Goal: Task Accomplishment & Management: Manage account settings

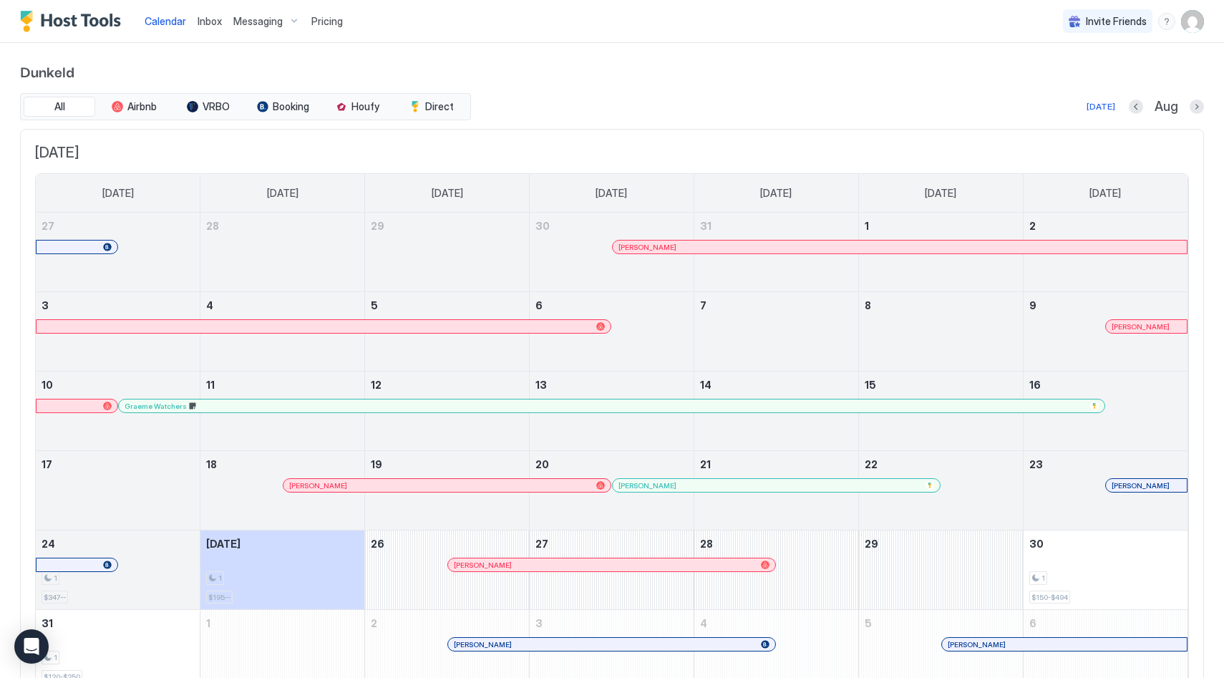
click at [318, 26] on span "Pricing" at bounding box center [326, 21] width 31 height 13
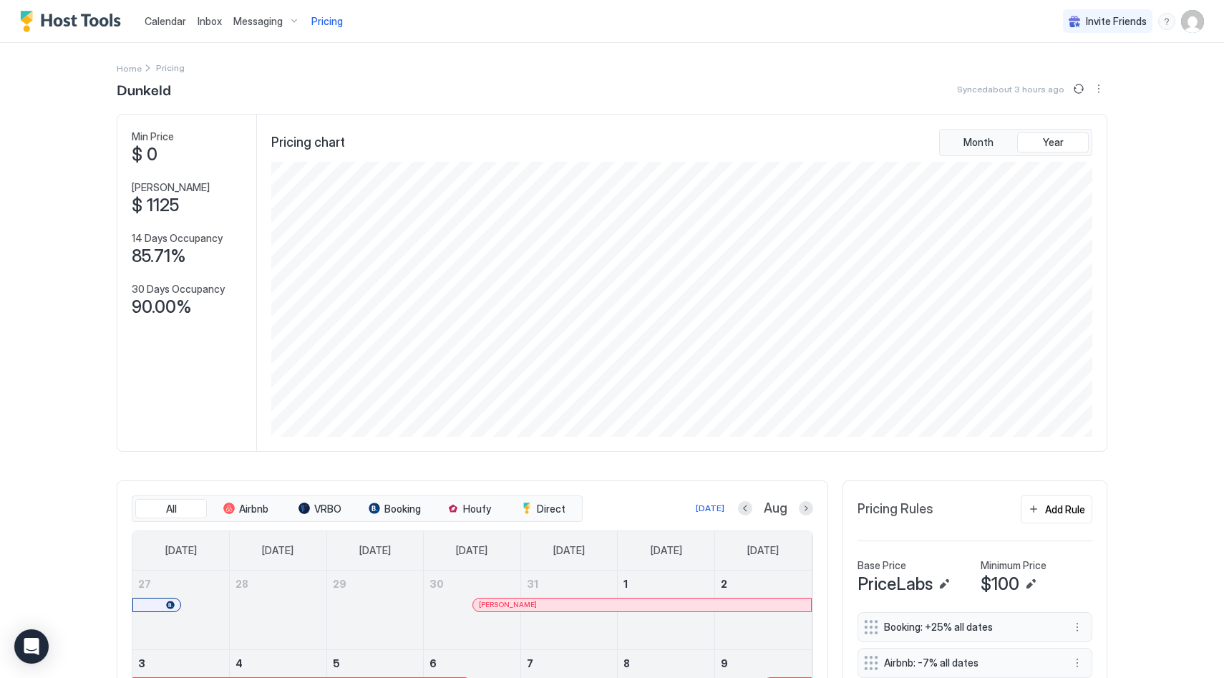
click at [245, 17] on span "Messaging" at bounding box center [257, 21] width 49 height 13
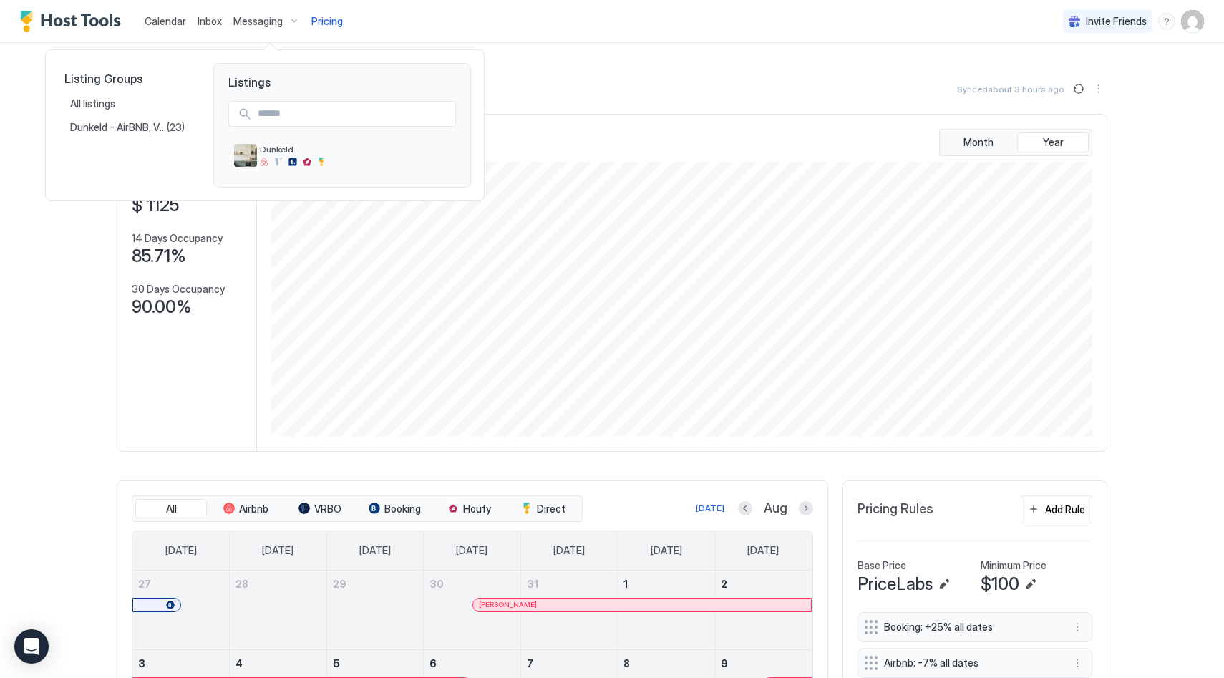
click at [1116, 505] on div at bounding box center [612, 339] width 1224 height 678
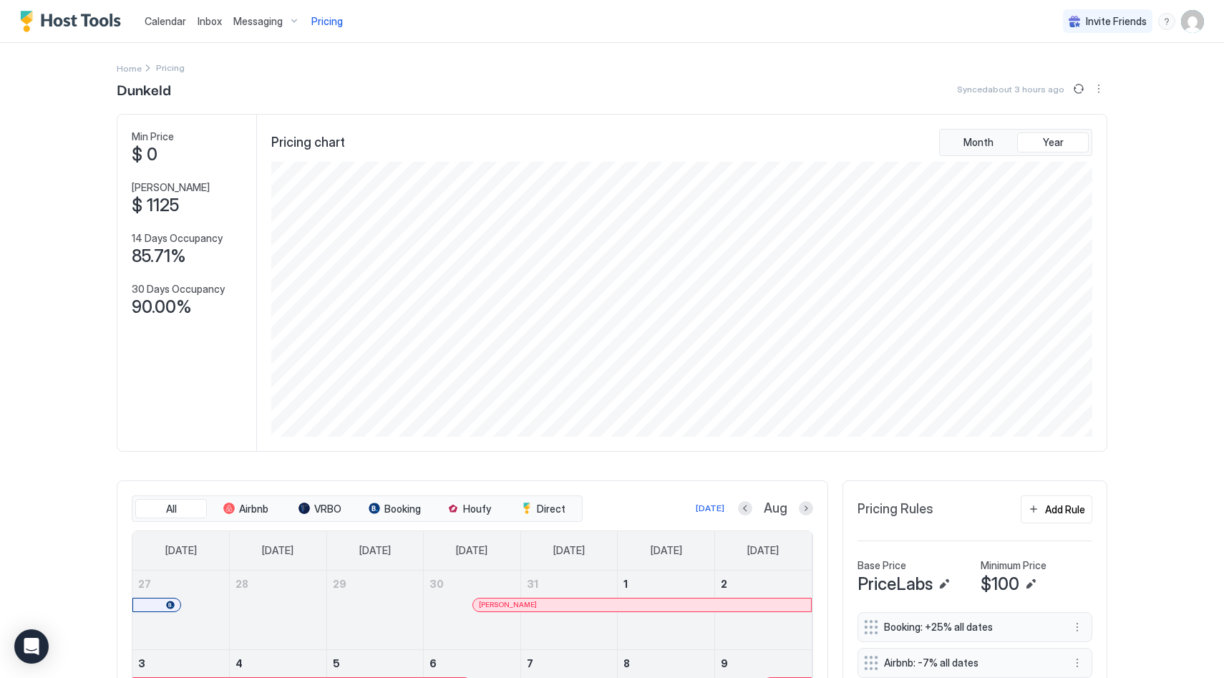
click at [179, 22] on span "Calendar" at bounding box center [166, 21] width 42 height 12
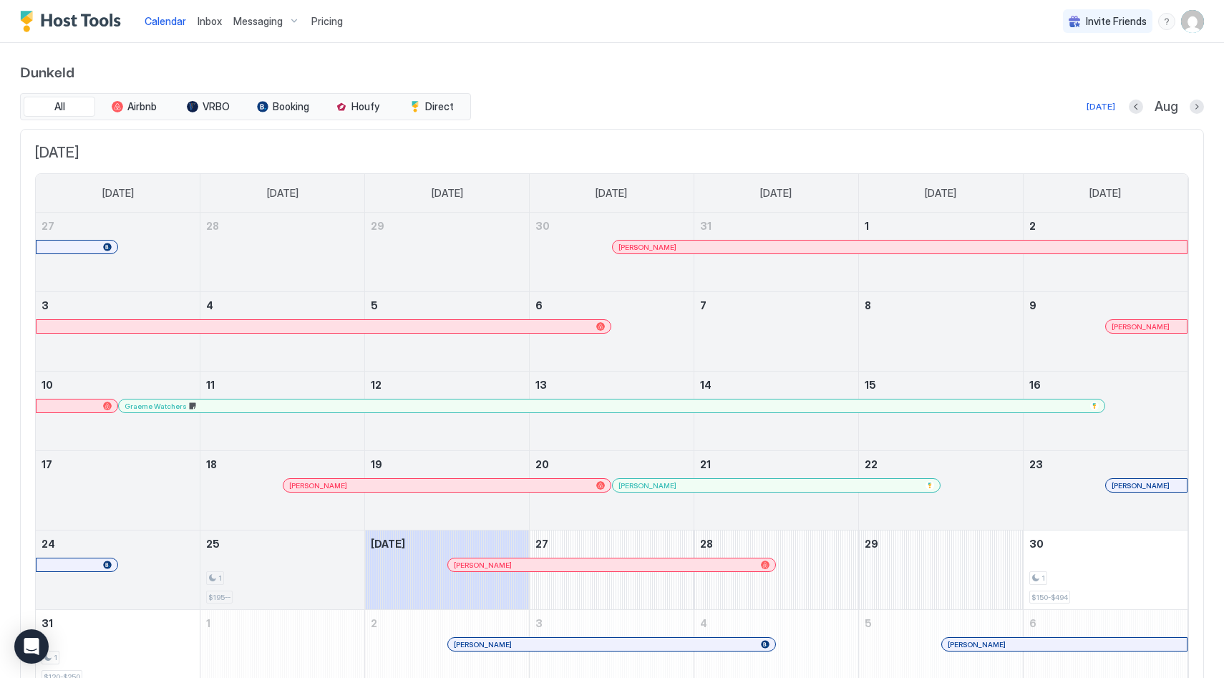
click at [245, 19] on span "Messaging" at bounding box center [257, 21] width 49 height 13
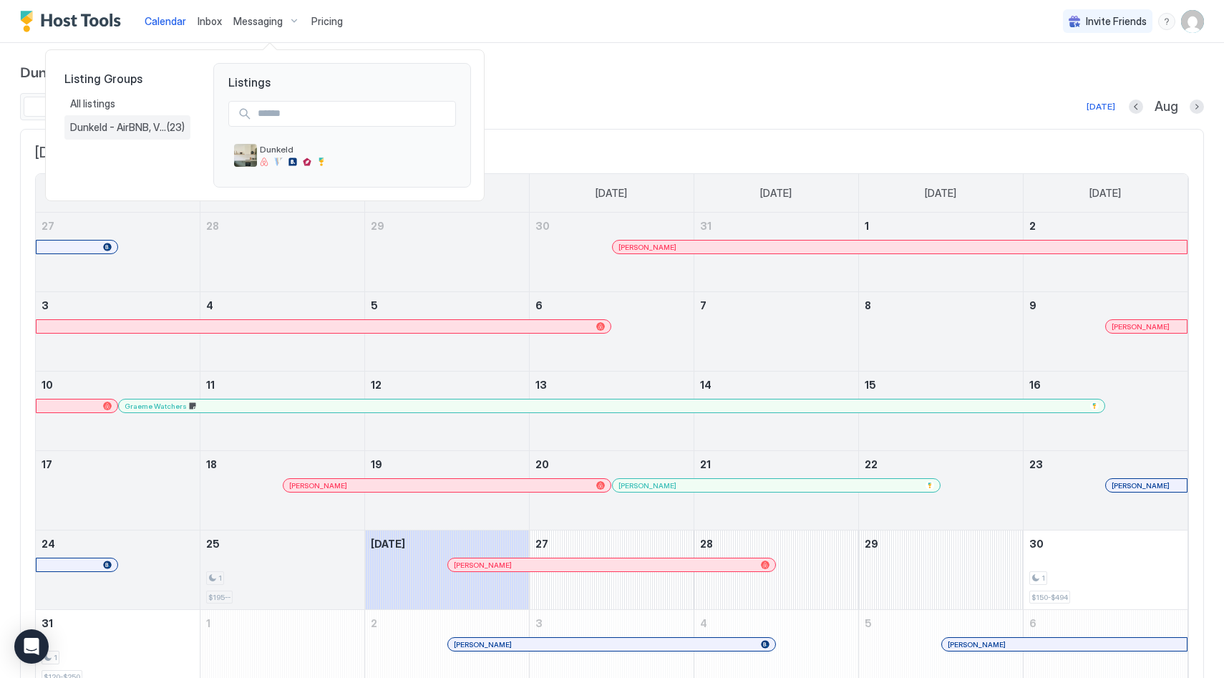
click at [155, 131] on span "Dunkeld - AirBNB, VRBO [DOMAIN_NAME]" at bounding box center [118, 127] width 97 height 13
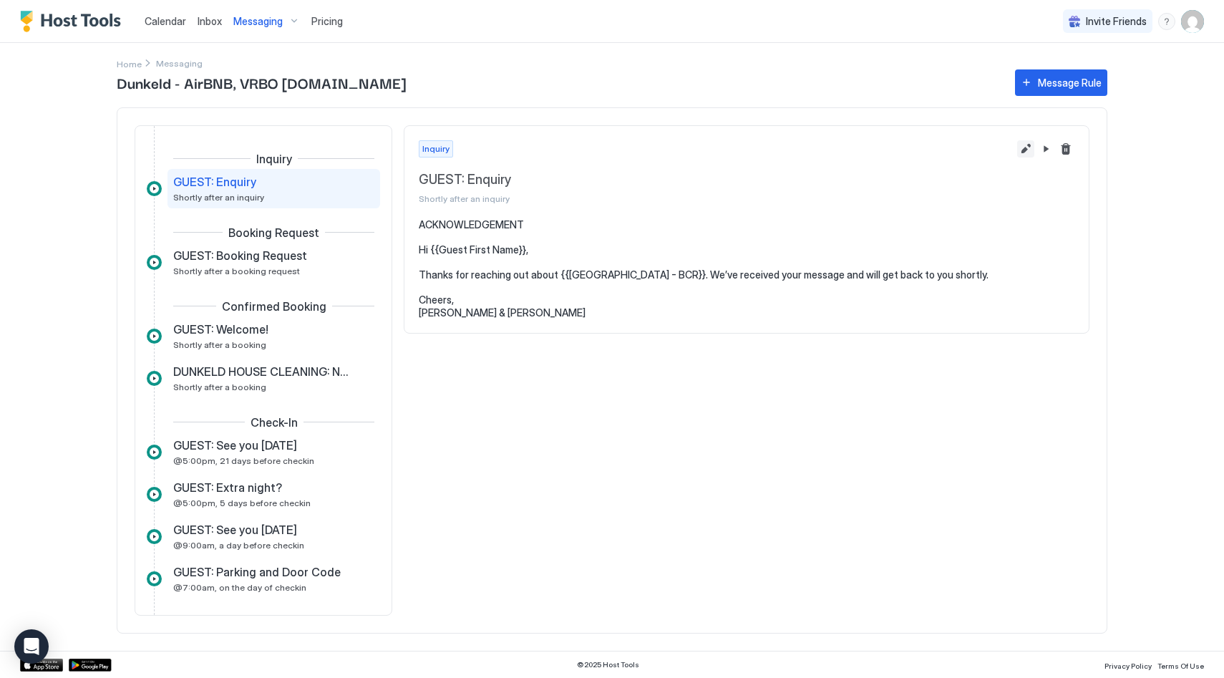
click at [1025, 147] on button "Edit message rule" at bounding box center [1025, 148] width 17 height 17
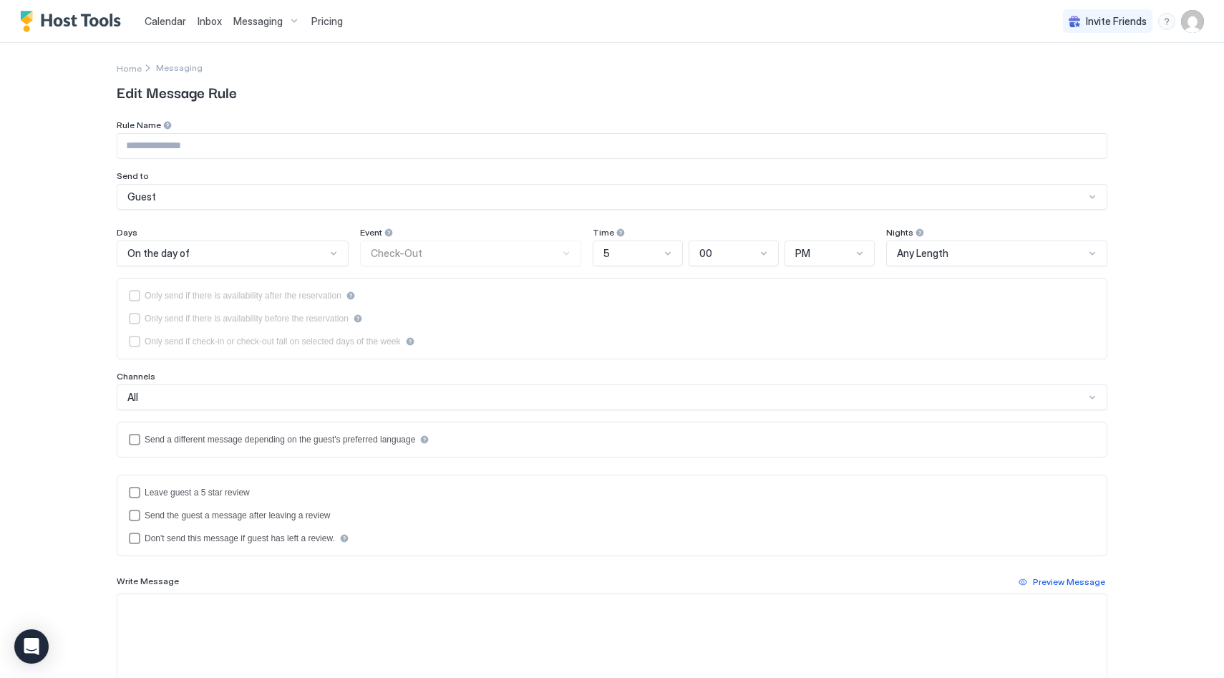
type input "**********"
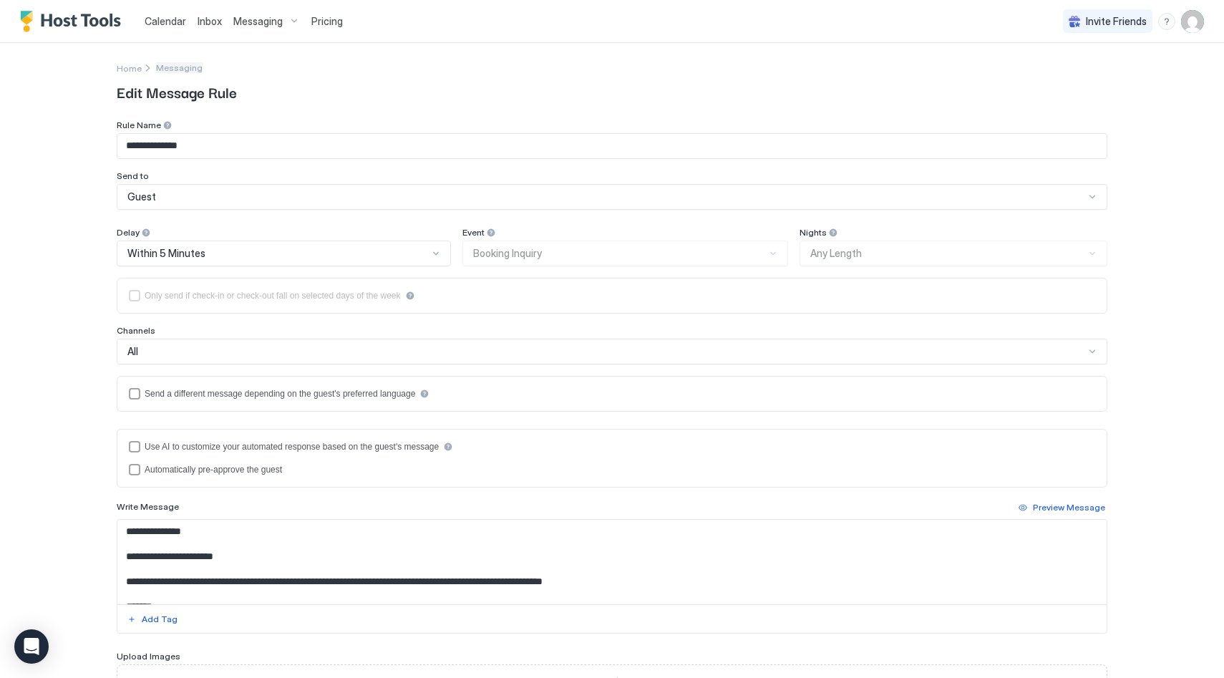
click at [173, 66] on span "Messaging" at bounding box center [179, 67] width 47 height 11
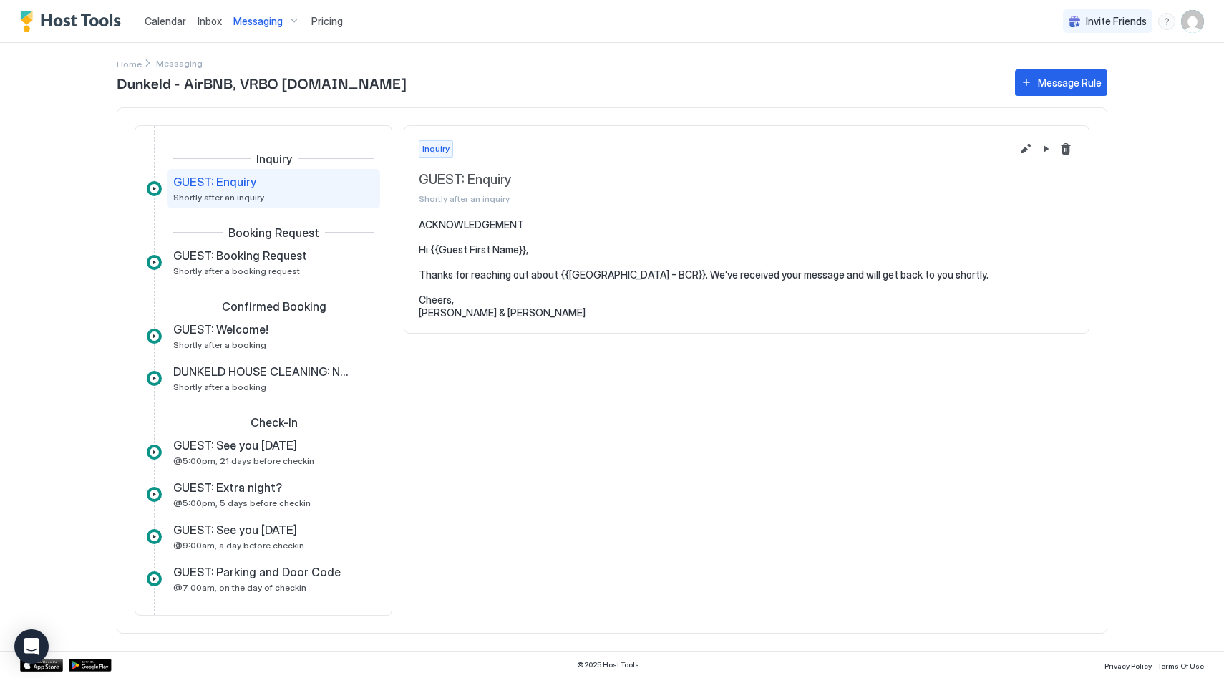
click at [208, 21] on span "Inbox" at bounding box center [210, 21] width 24 height 12
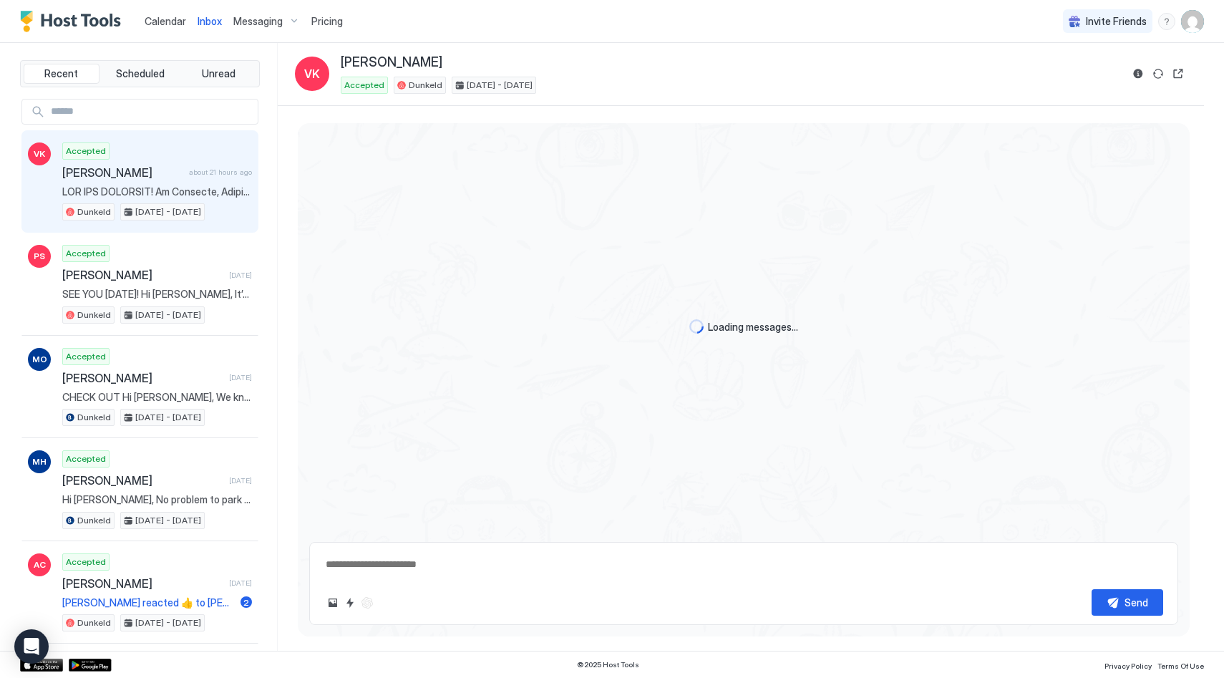
scroll to position [1172, 0]
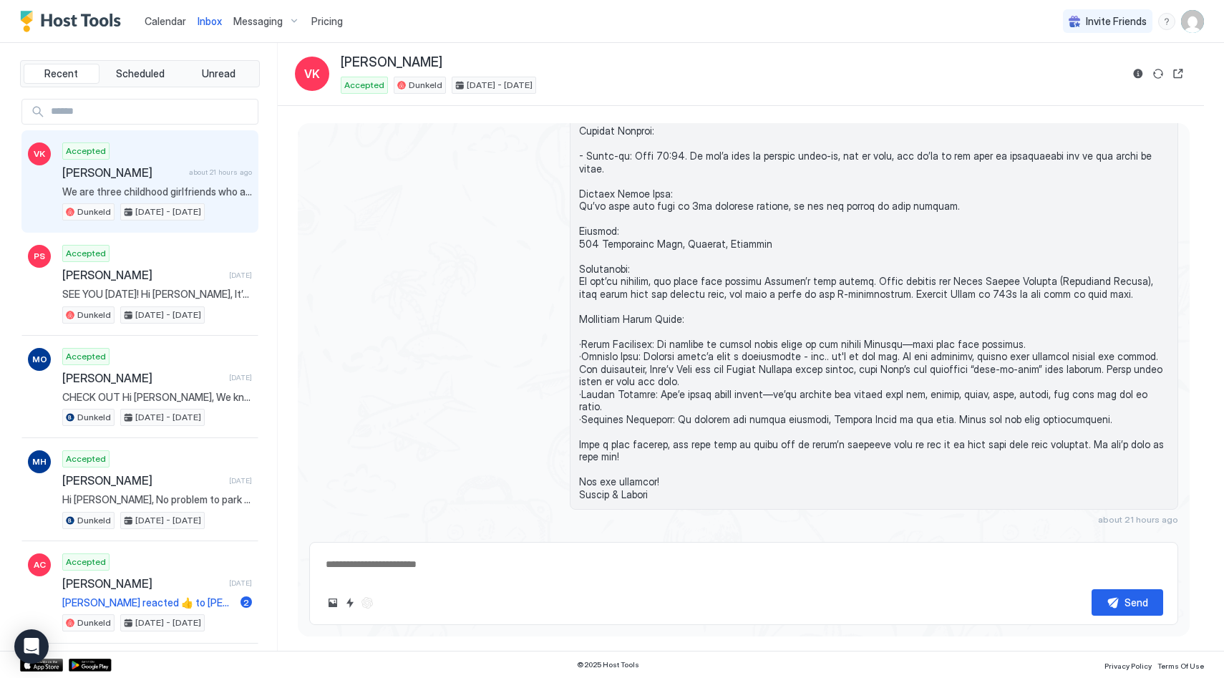
click at [165, 22] on span "Calendar" at bounding box center [166, 21] width 42 height 12
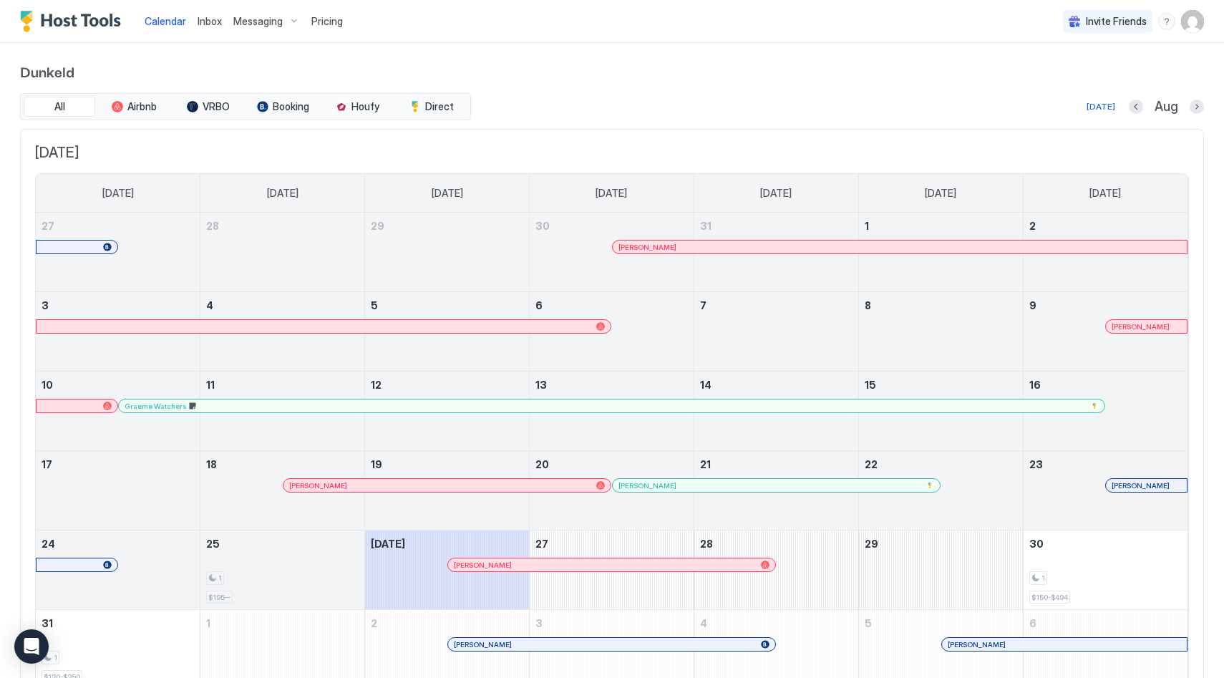
click at [1194, 26] on img "User profile" at bounding box center [1192, 21] width 23 height 23
click at [1108, 79] on div "Settings" at bounding box center [1112, 80] width 182 height 25
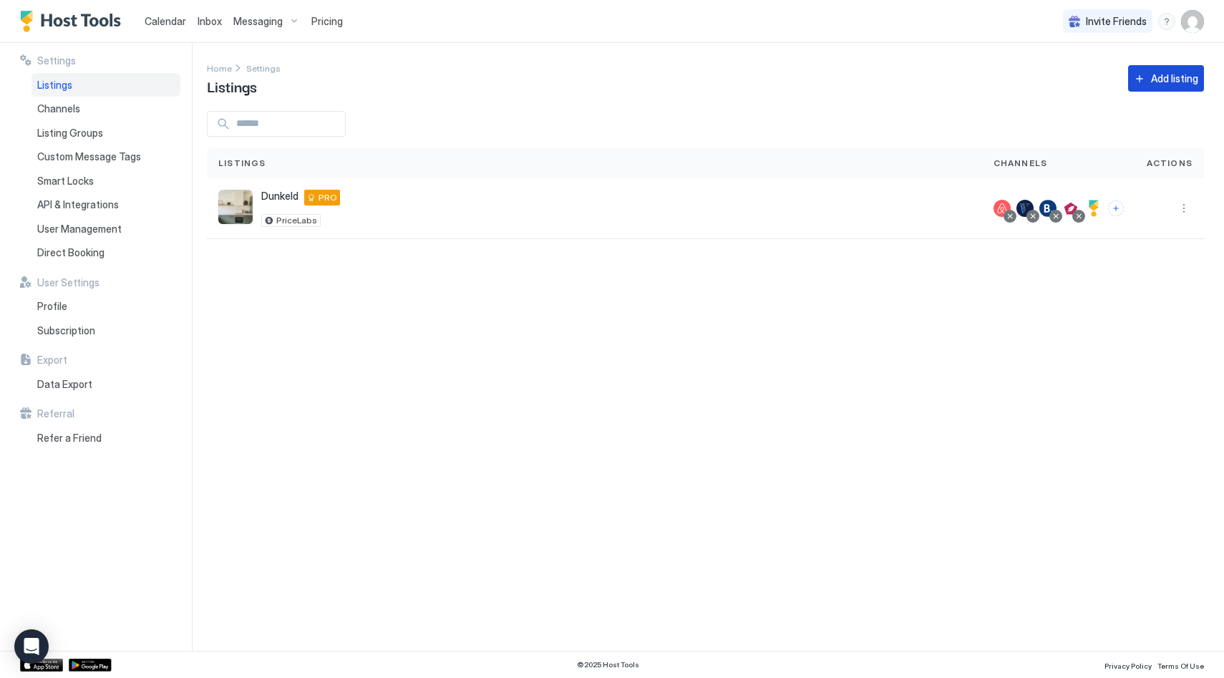
click at [1176, 71] on div "Add listing" at bounding box center [1174, 78] width 47 height 15
click at [1185, 210] on button "More options" at bounding box center [1183, 208] width 17 height 17
click at [927, 215] on div at bounding box center [612, 339] width 1224 height 678
click at [1182, 205] on button "More options" at bounding box center [1183, 208] width 17 height 17
click at [1156, 270] on span "Listing Settings" at bounding box center [1151, 274] width 64 height 11
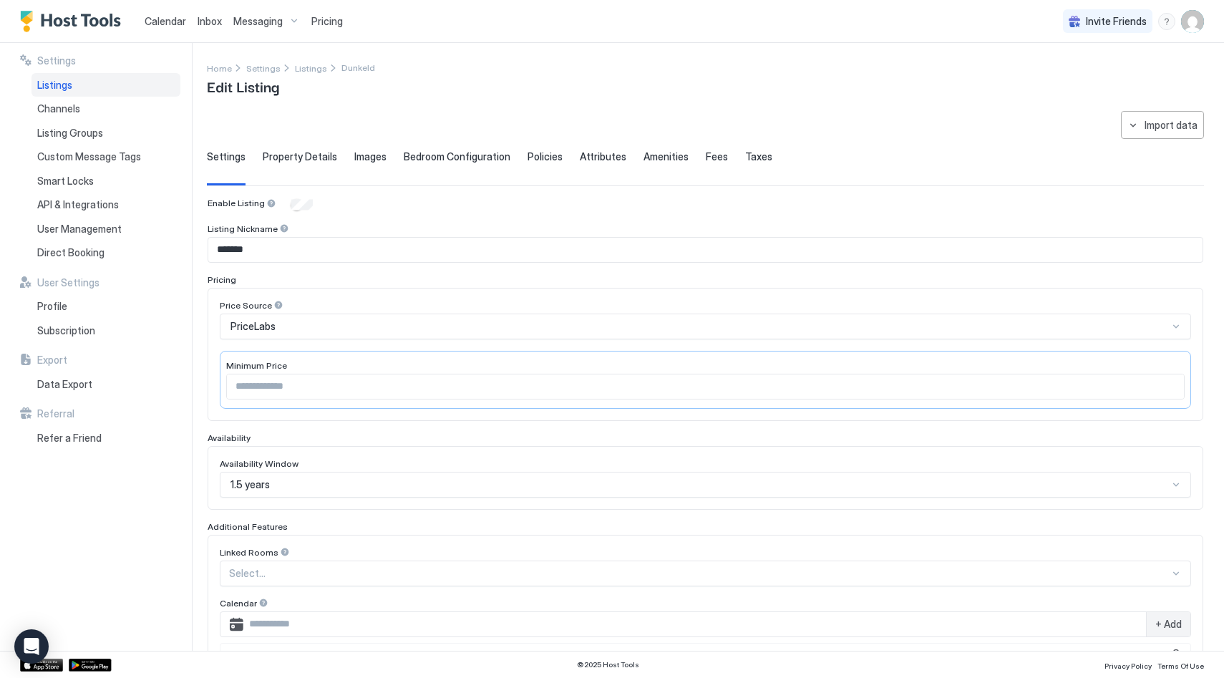
scroll to position [291, 0]
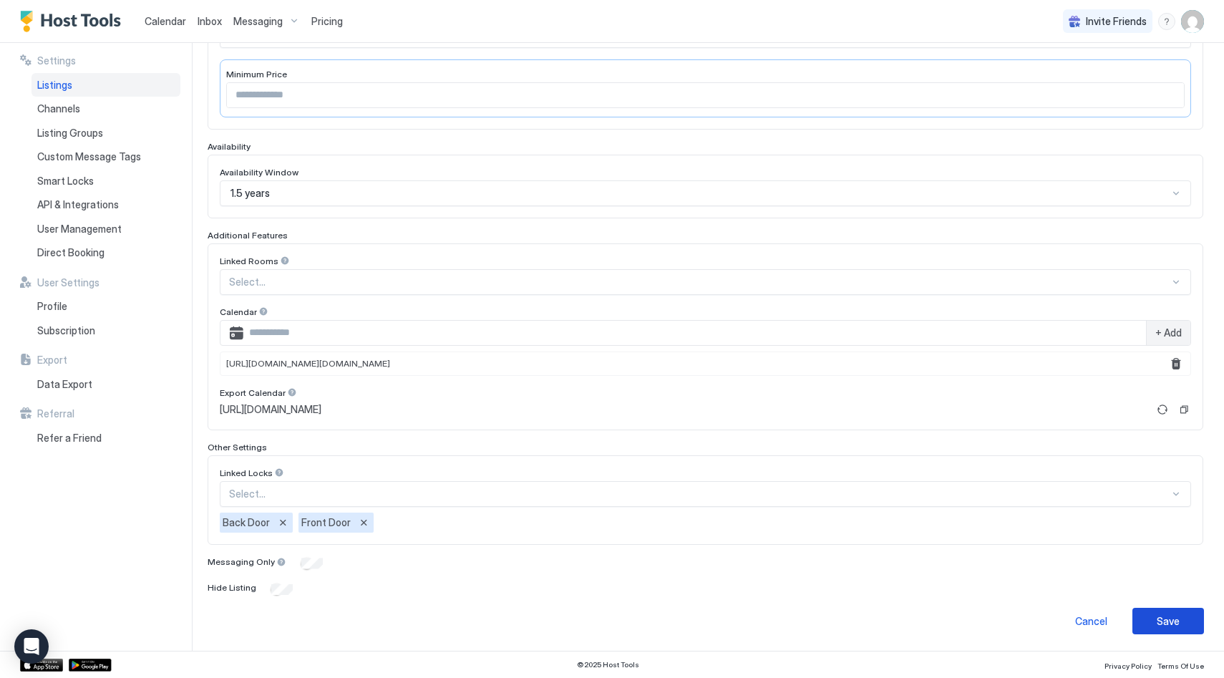
click at [1184, 618] on button "Save" at bounding box center [1168, 621] width 72 height 26
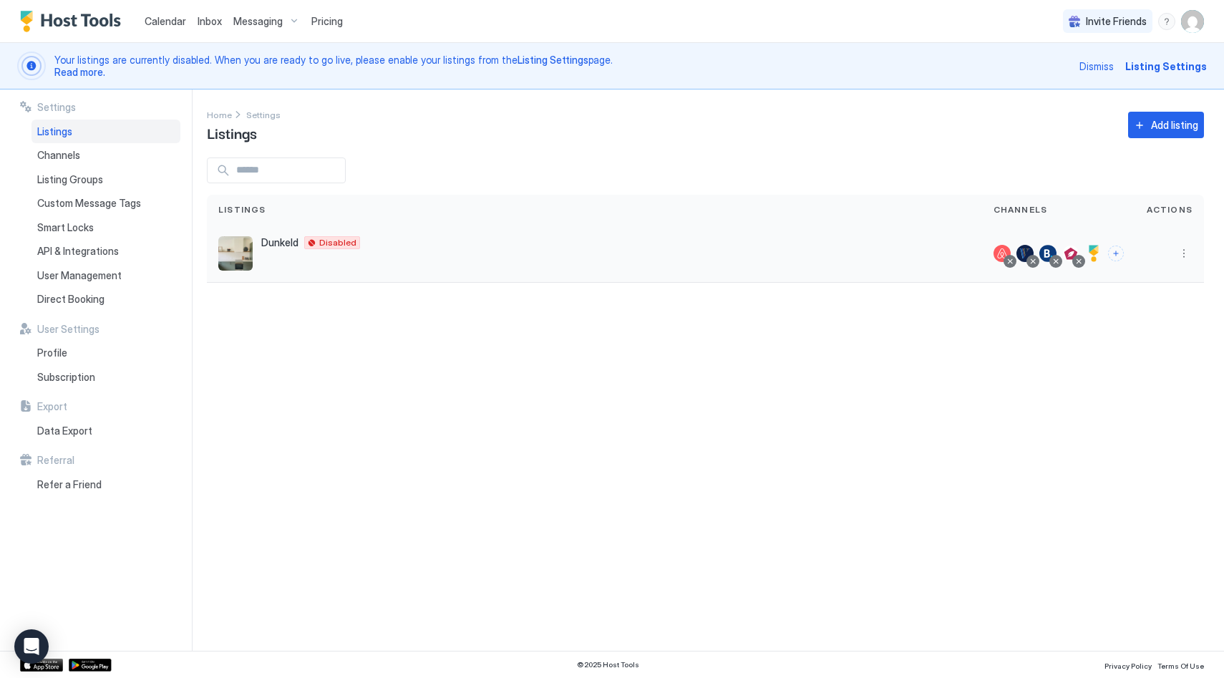
click at [1013, 263] on div at bounding box center [1009, 261] width 7 height 7
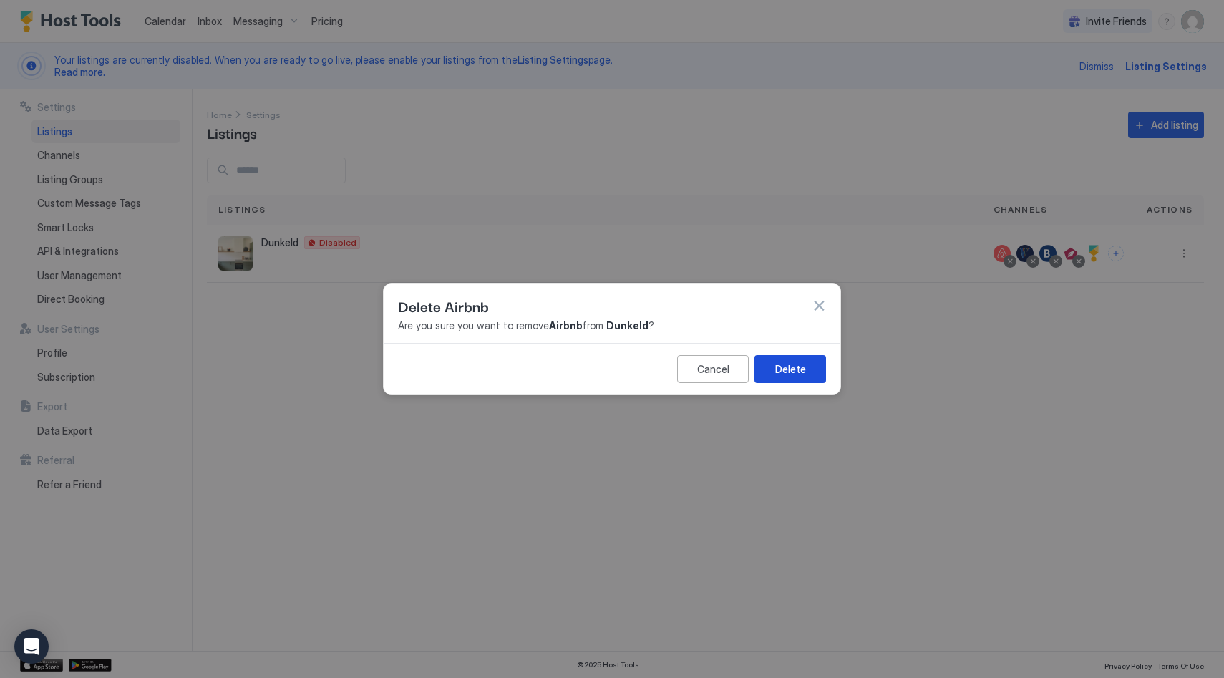
click at [795, 378] on button "Delete" at bounding box center [790, 369] width 72 height 28
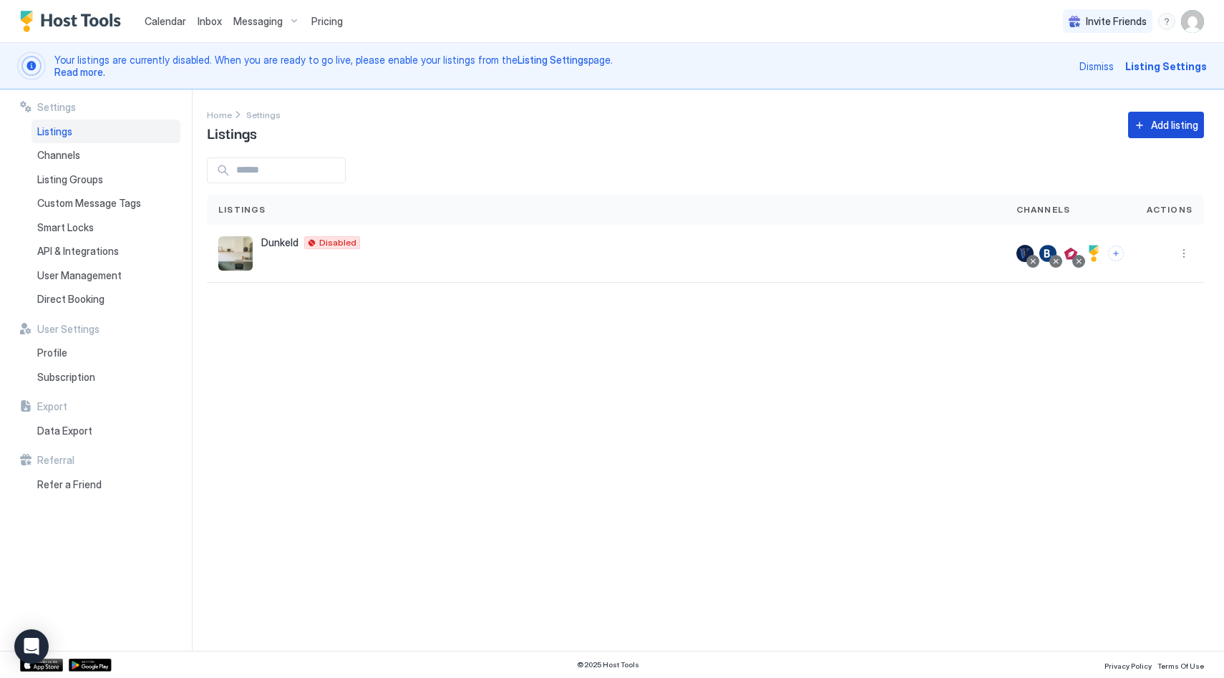
click at [1169, 122] on div "Add listing" at bounding box center [1174, 124] width 47 height 15
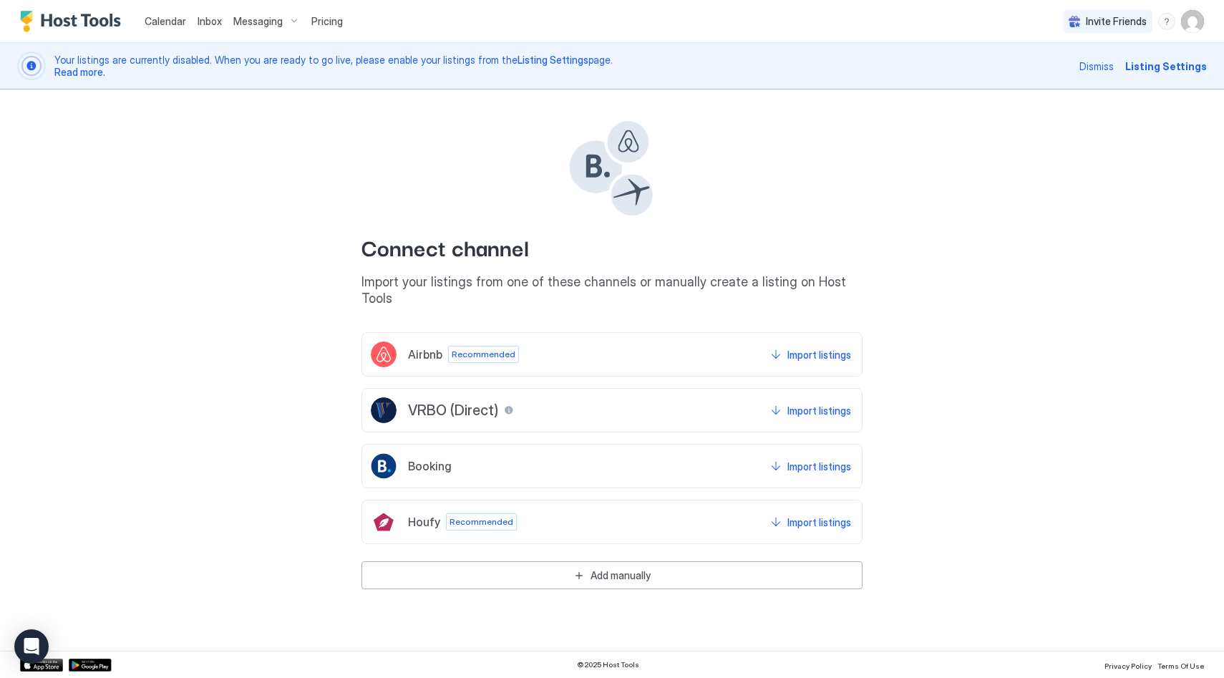
click at [494, 348] on span "Recommended" at bounding box center [484, 354] width 64 height 13
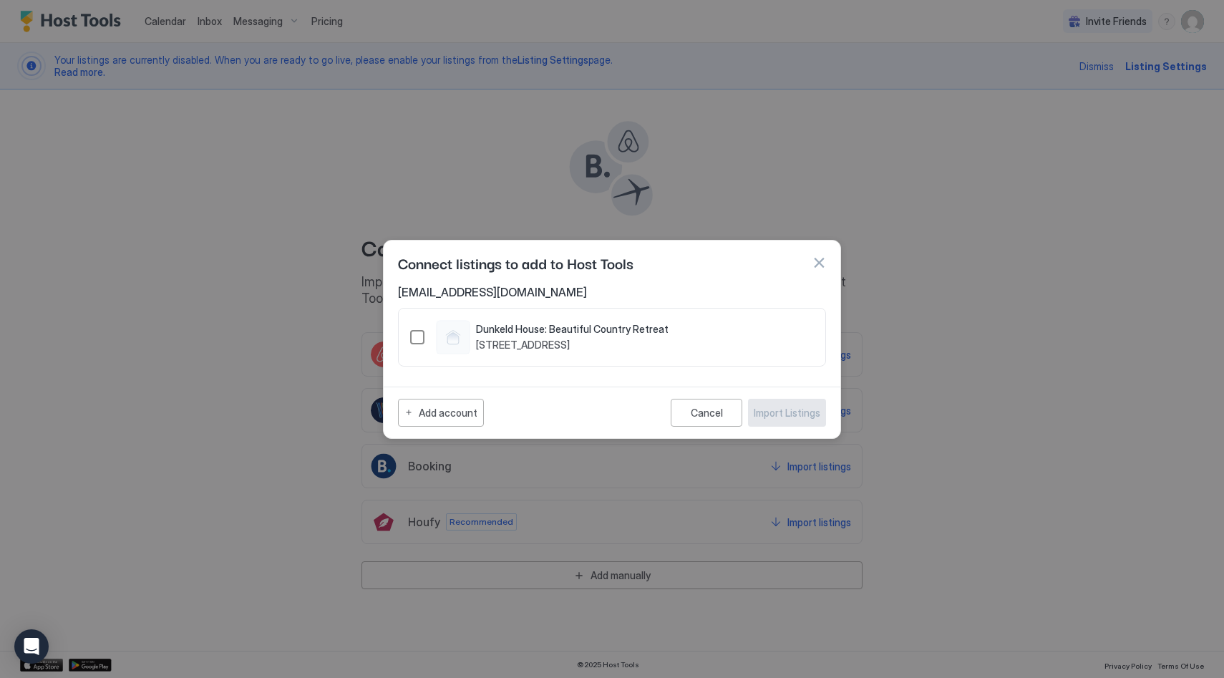
click at [577, 338] on span "[STREET_ADDRESS]" at bounding box center [572, 344] width 192 height 13
click at [809, 411] on div "Import Listings" at bounding box center [787, 412] width 67 height 15
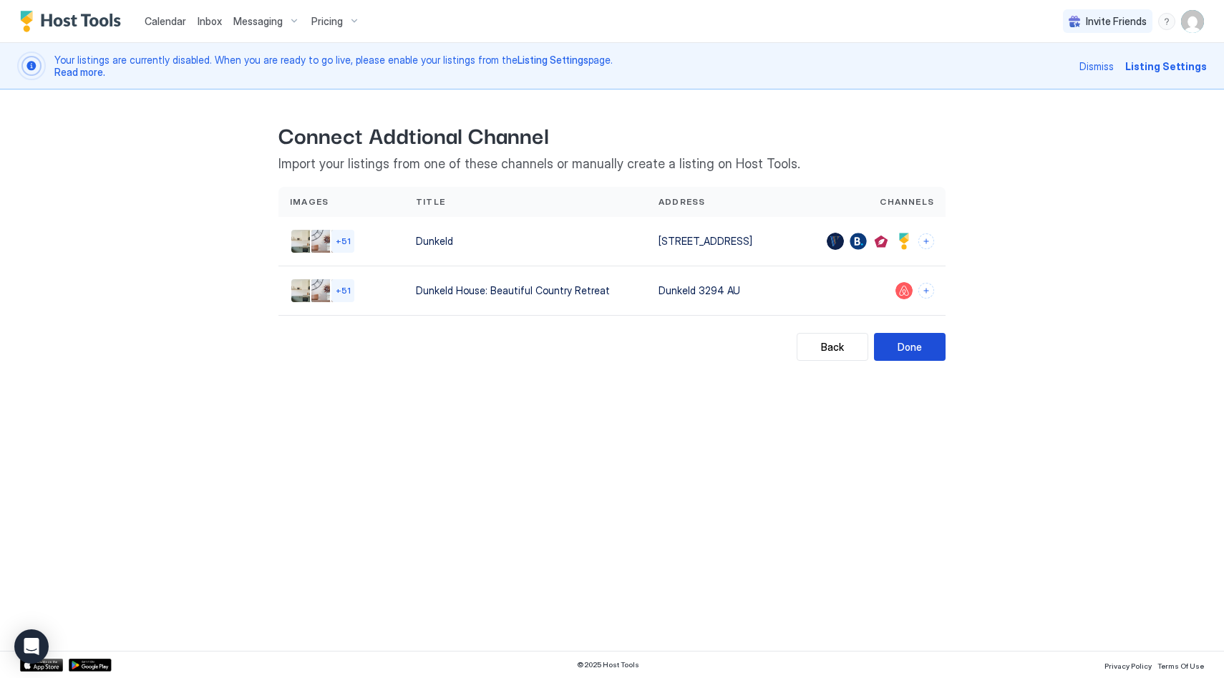
click at [904, 342] on button "Done" at bounding box center [910, 347] width 72 height 28
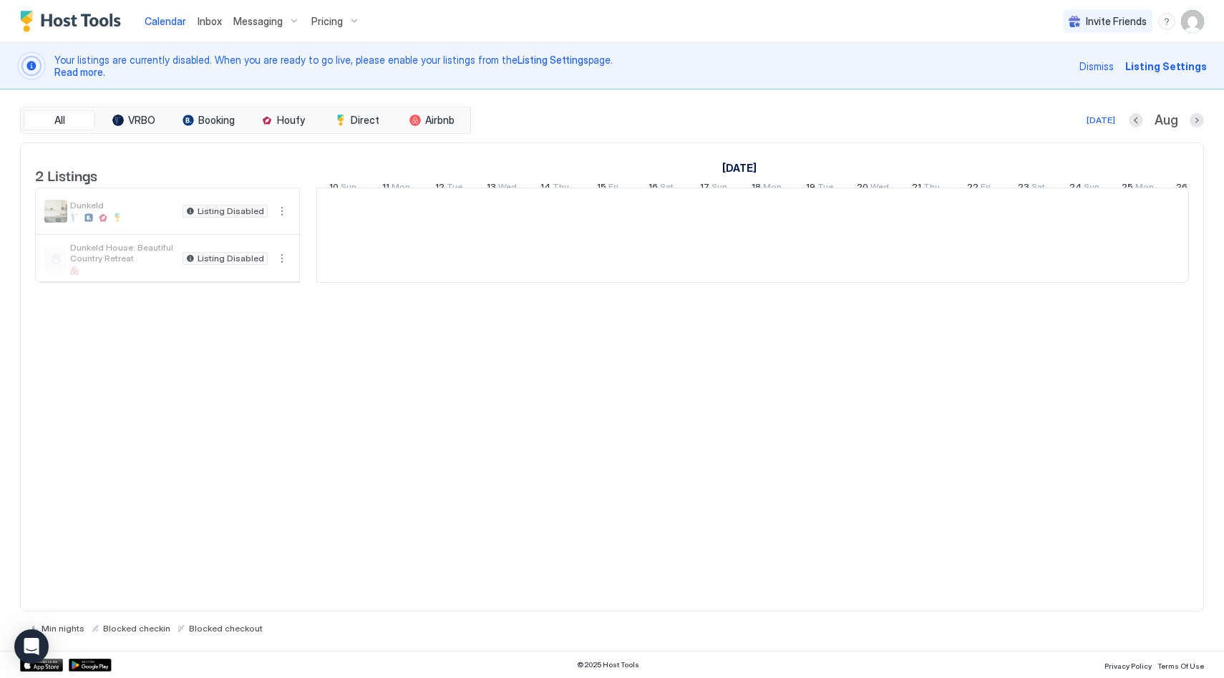
scroll to position [0, 795]
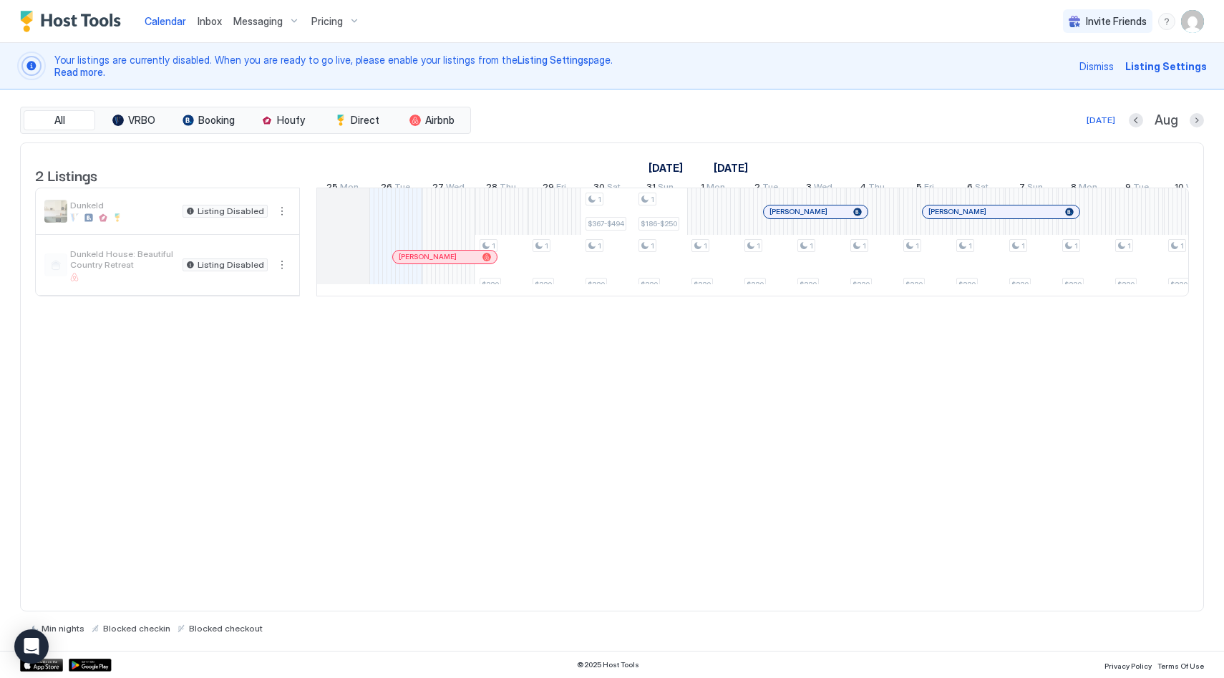
click at [1190, 62] on span "Listing Settings" at bounding box center [1166, 66] width 82 height 15
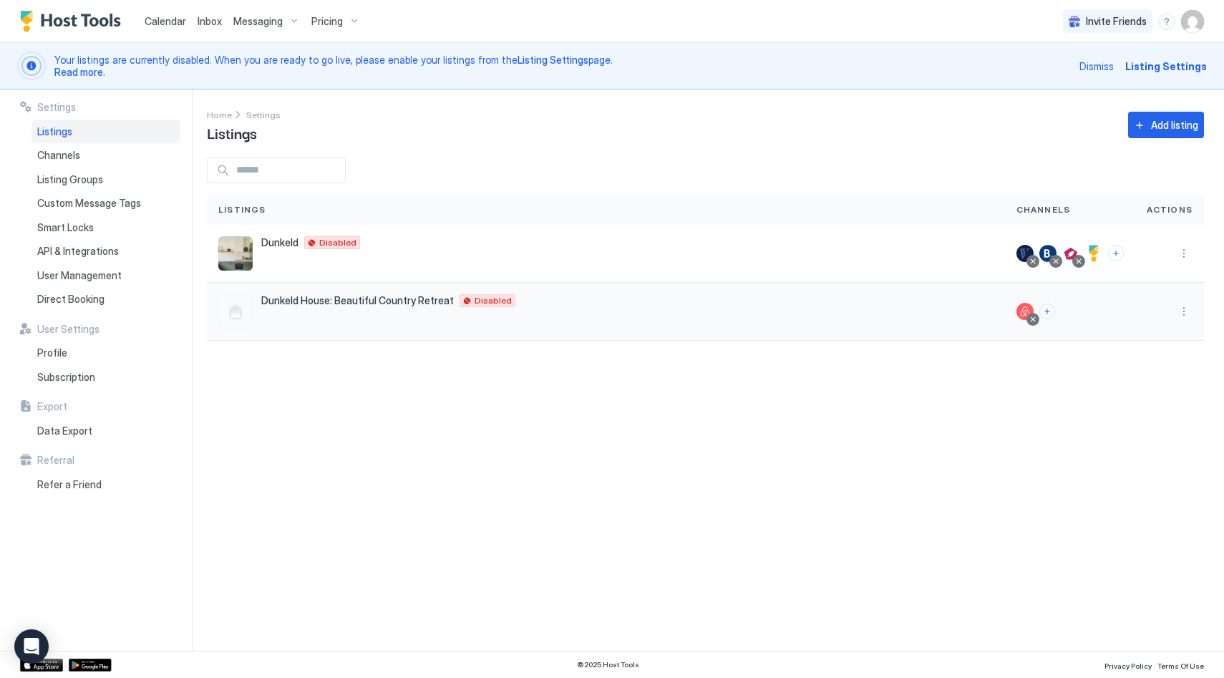
click at [1035, 318] on div at bounding box center [1032, 319] width 7 height 7
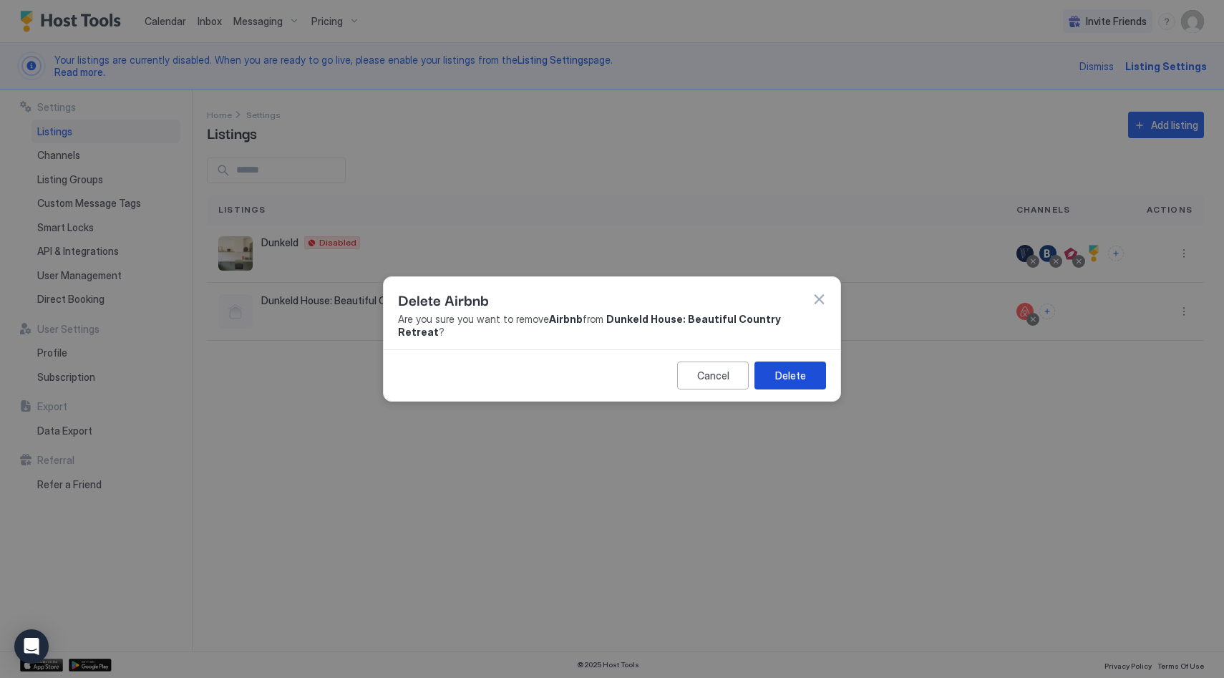
click at [788, 369] on div "Delete" at bounding box center [790, 375] width 31 height 15
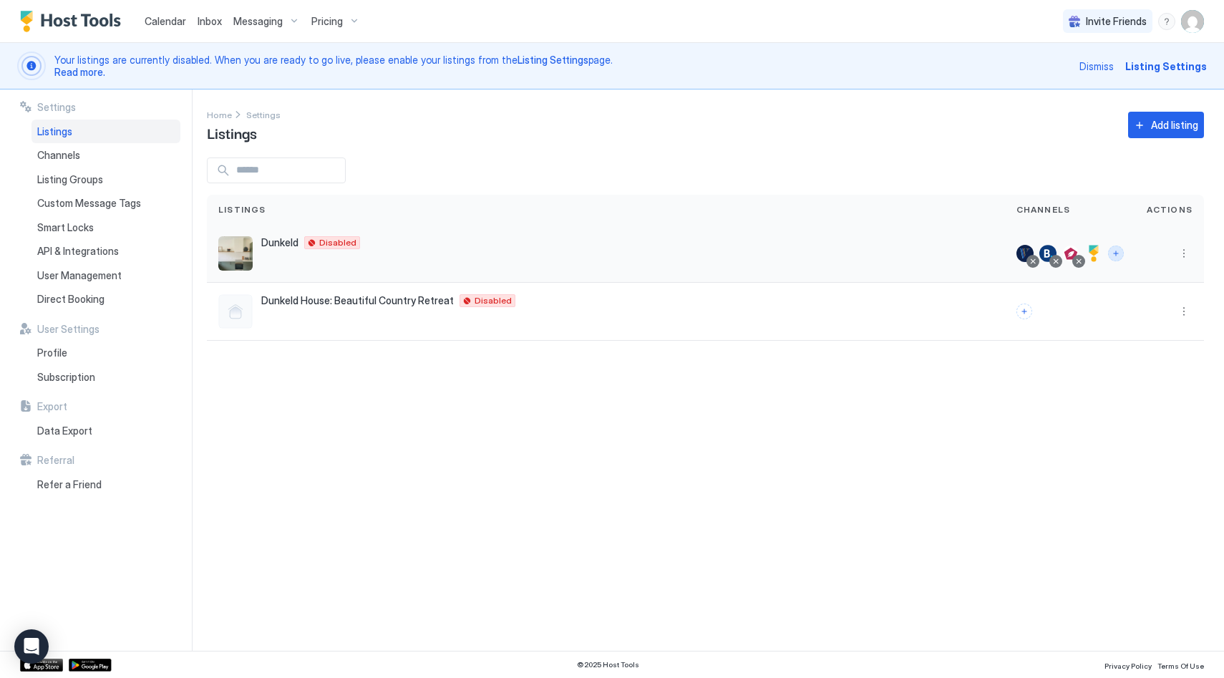
click at [1112, 253] on button "Connect channels" at bounding box center [1116, 253] width 16 height 16
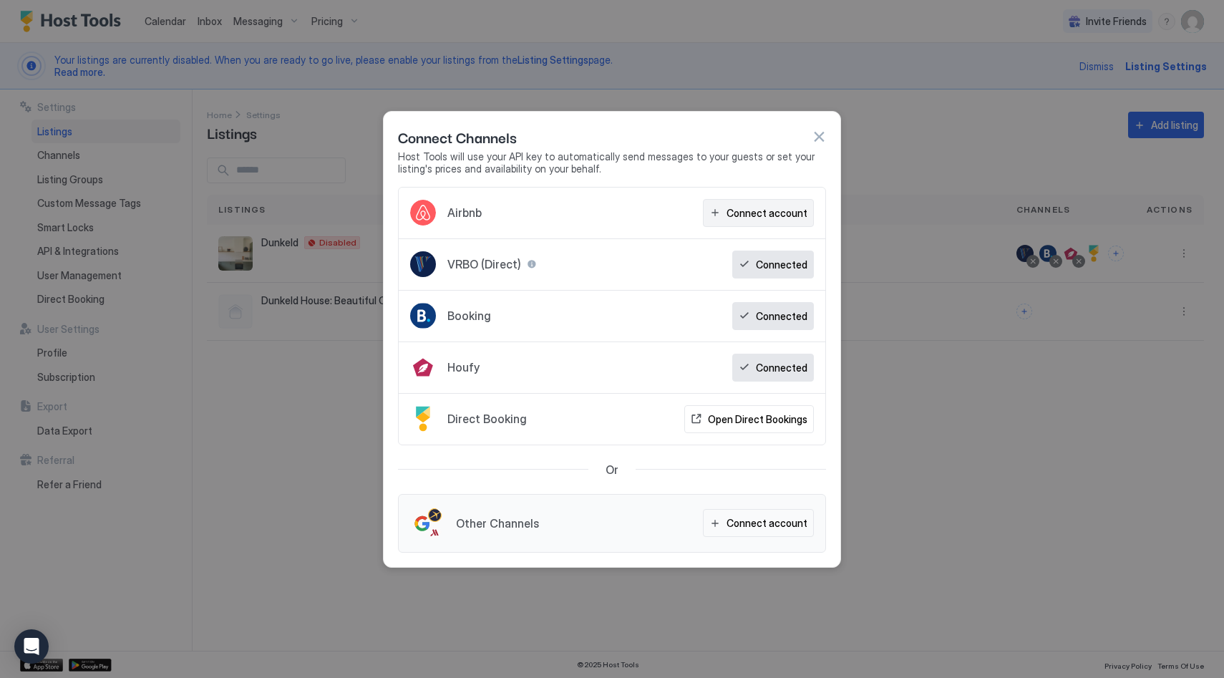
click at [749, 216] on div "Connect account" at bounding box center [766, 212] width 81 height 15
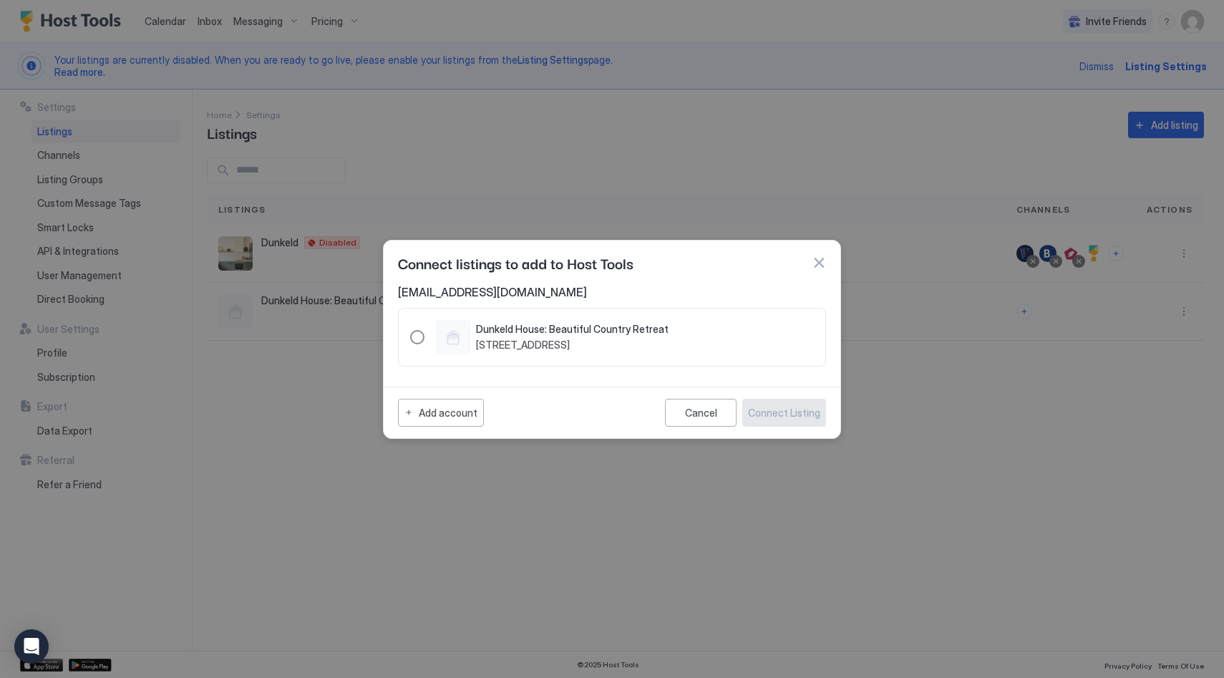
click at [585, 331] on span "Dunkeld House: Beautiful Country Retreat" at bounding box center [572, 329] width 192 height 13
click at [781, 415] on div "Connect Listing" at bounding box center [784, 412] width 72 height 15
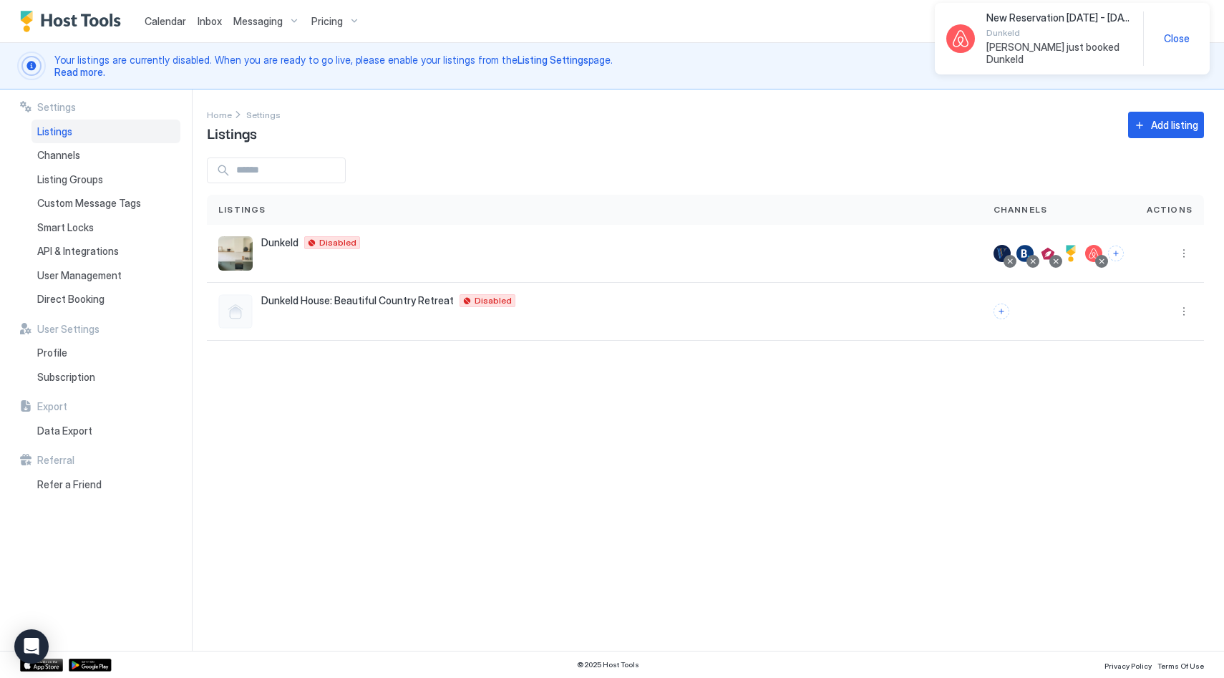
click at [1176, 32] on span "Close" at bounding box center [1177, 38] width 26 height 13
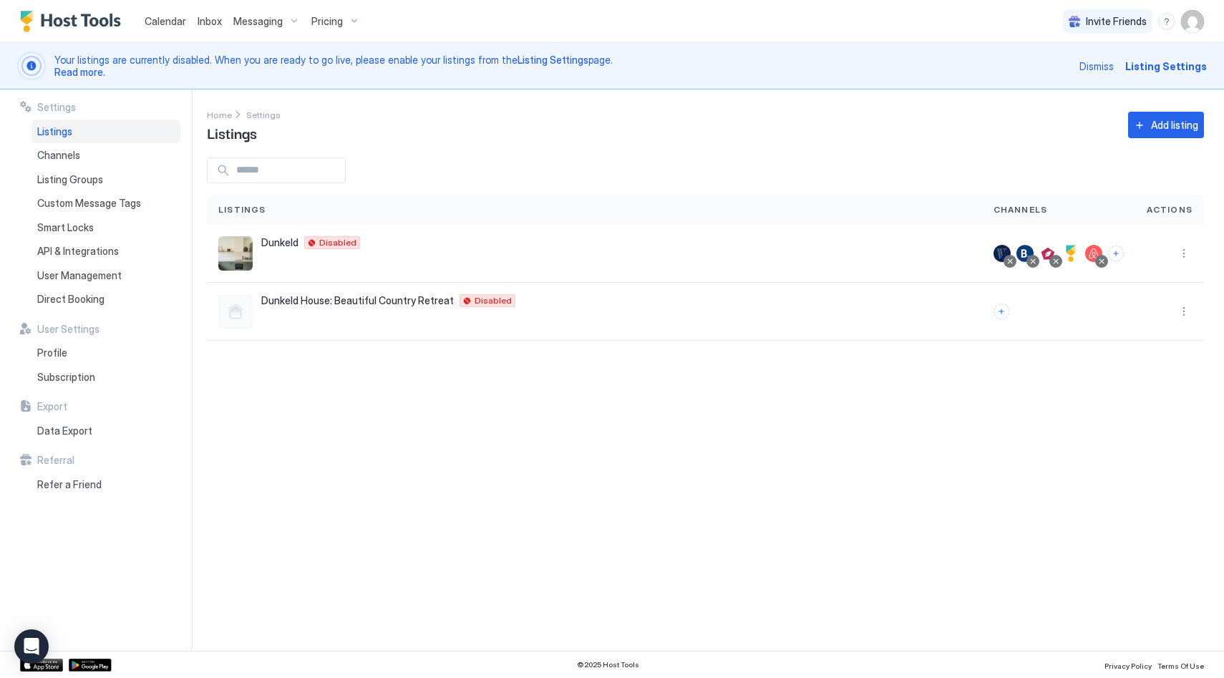
click at [170, 18] on span "Calendar" at bounding box center [166, 21] width 42 height 12
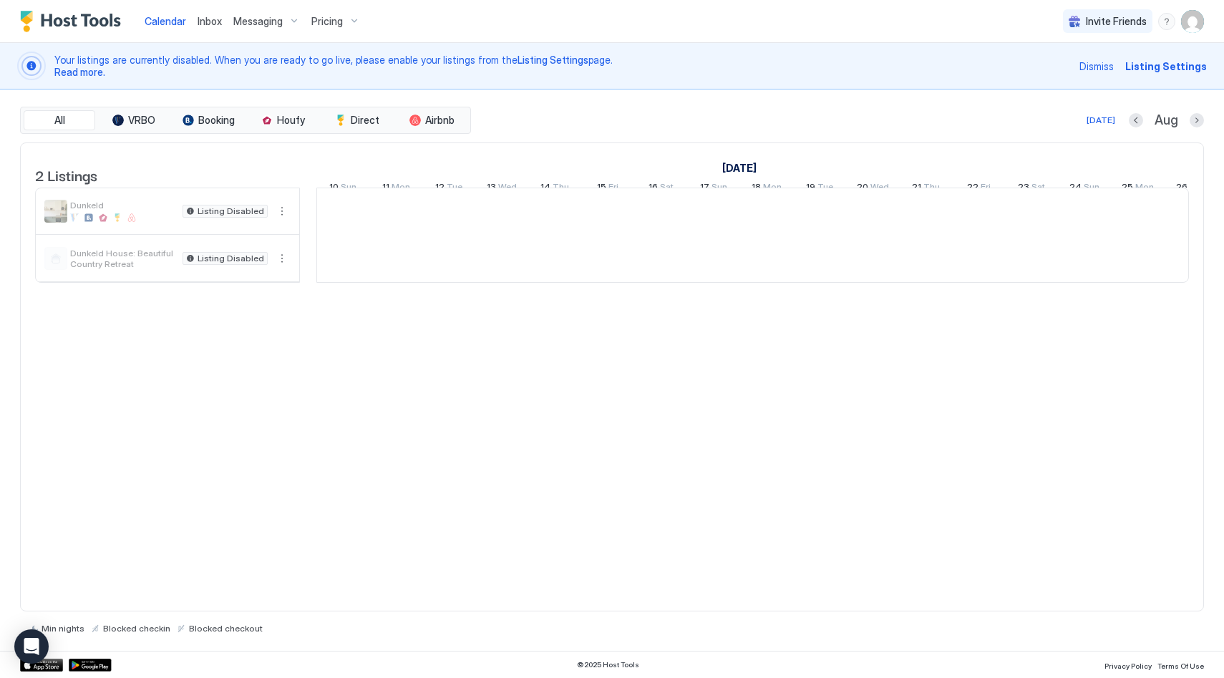
scroll to position [0, 795]
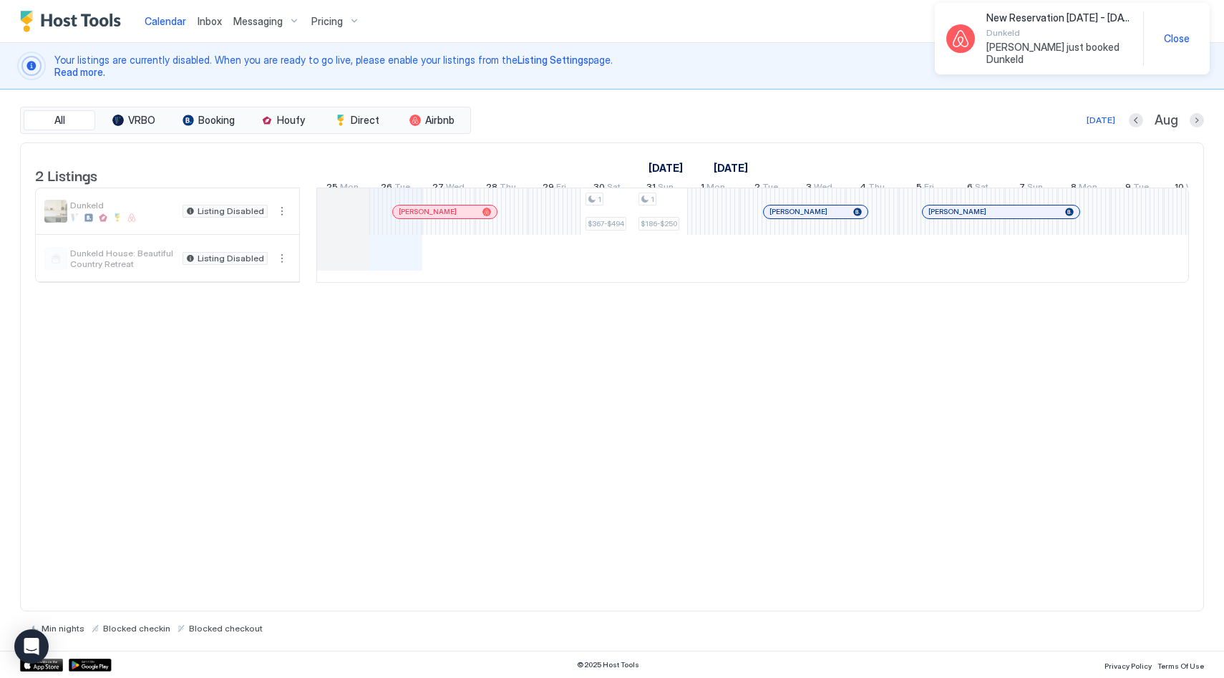
click at [1189, 39] on div "Close" at bounding box center [1176, 38] width 43 height 13
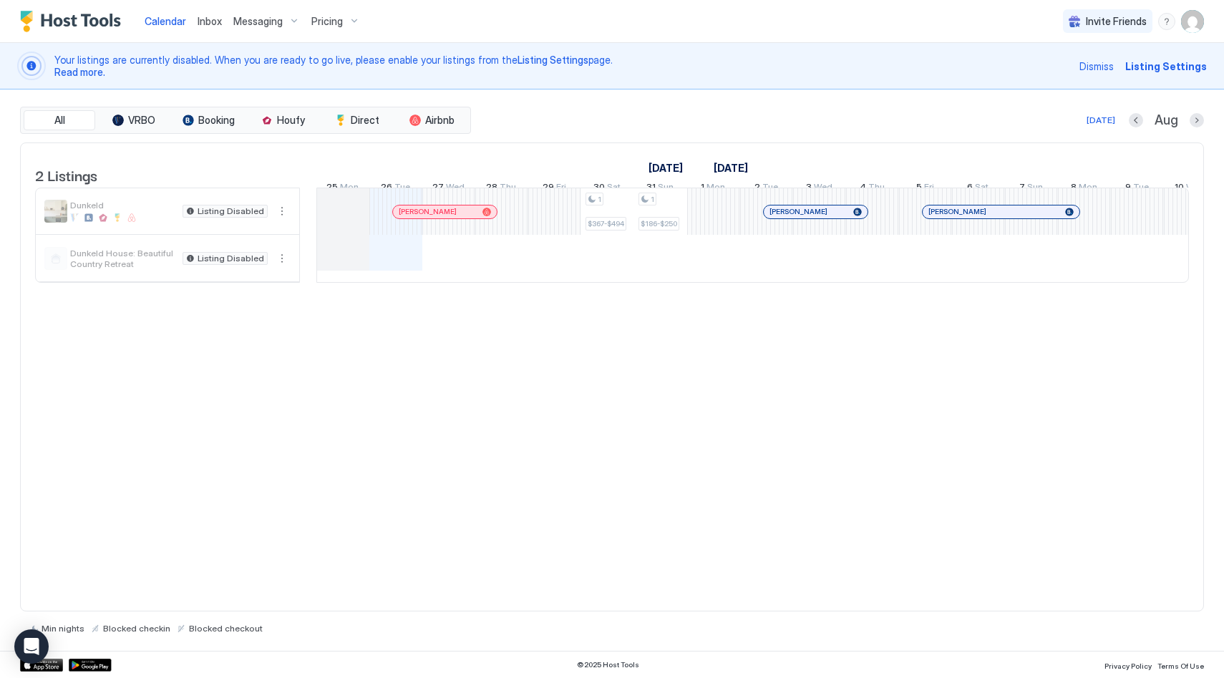
click at [1160, 66] on span "Listing Settings" at bounding box center [1166, 66] width 82 height 15
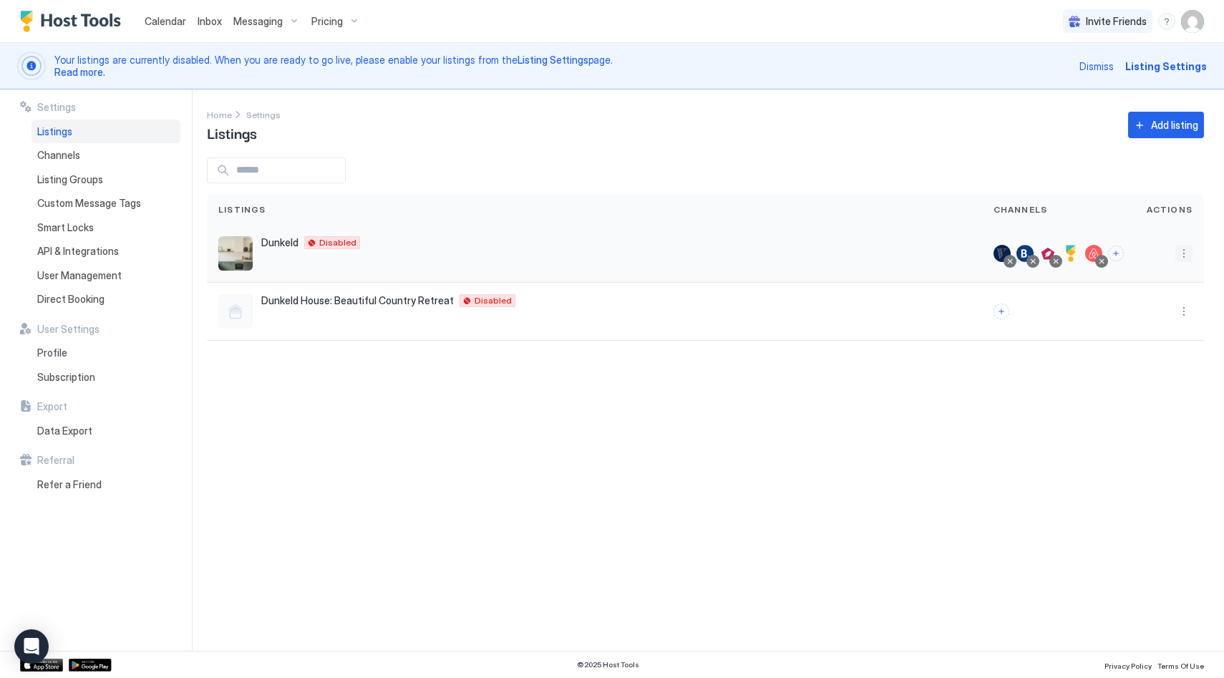
click at [1180, 252] on button "More options" at bounding box center [1183, 253] width 17 height 17
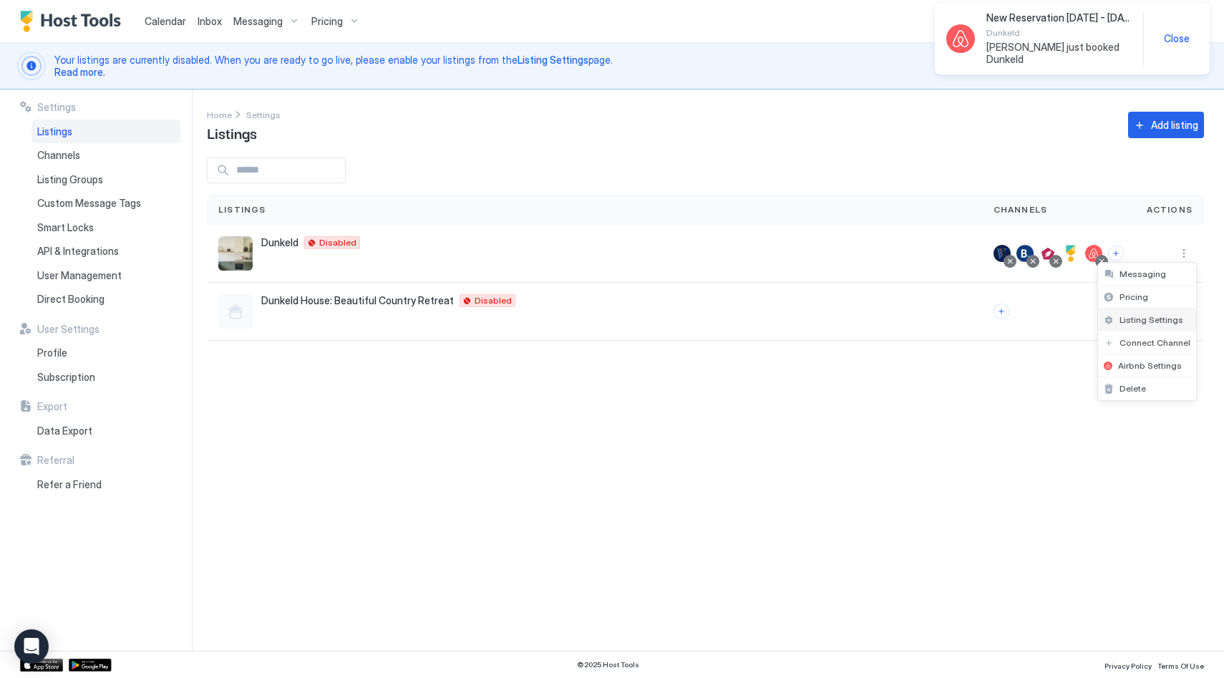
click at [1157, 318] on span "Listing Settings" at bounding box center [1151, 319] width 64 height 11
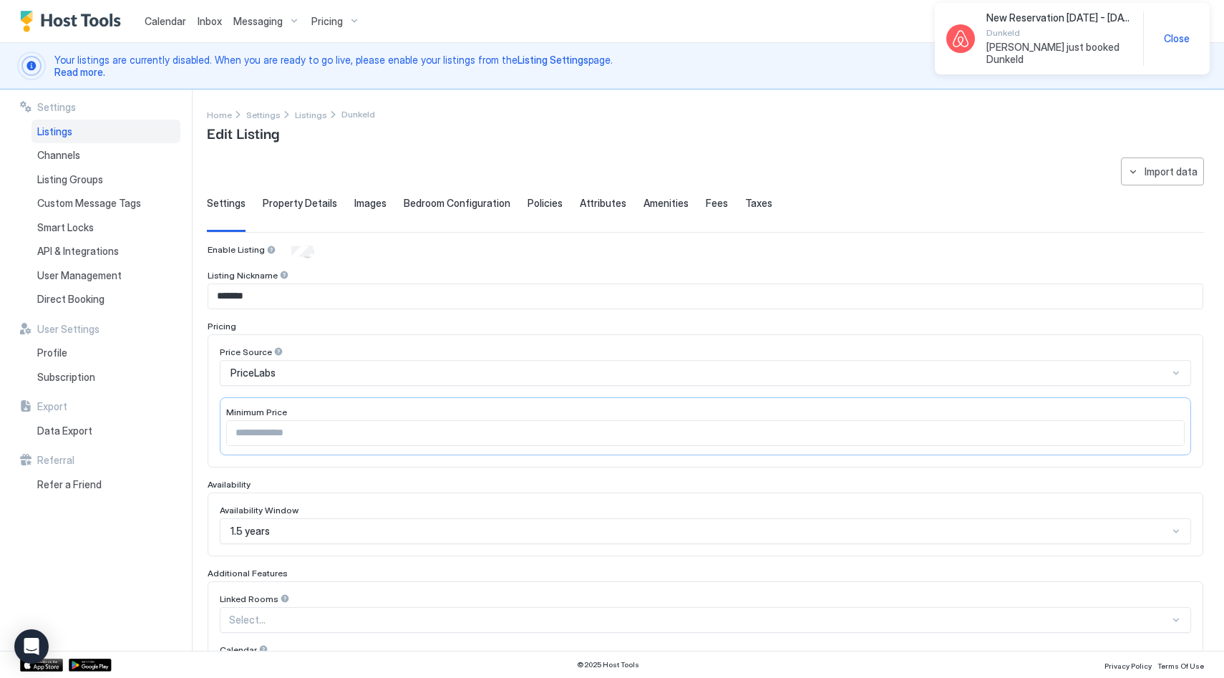
scroll to position [286, 0]
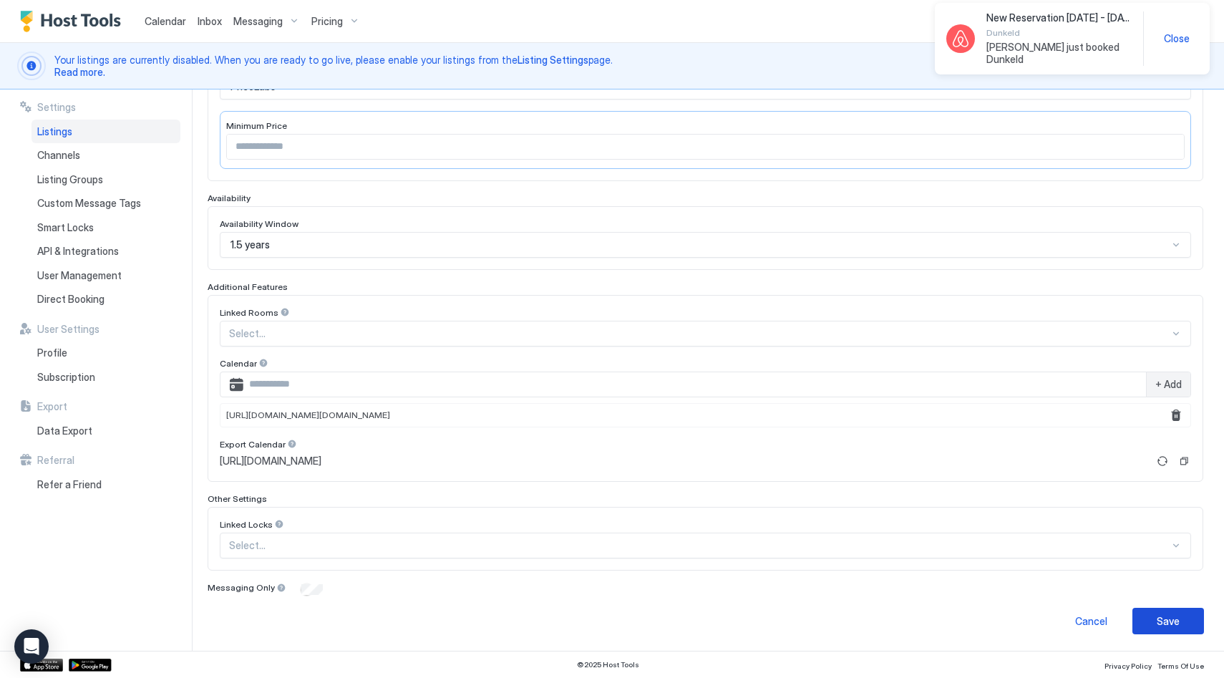
click at [1175, 624] on div "Save" at bounding box center [1167, 620] width 23 height 15
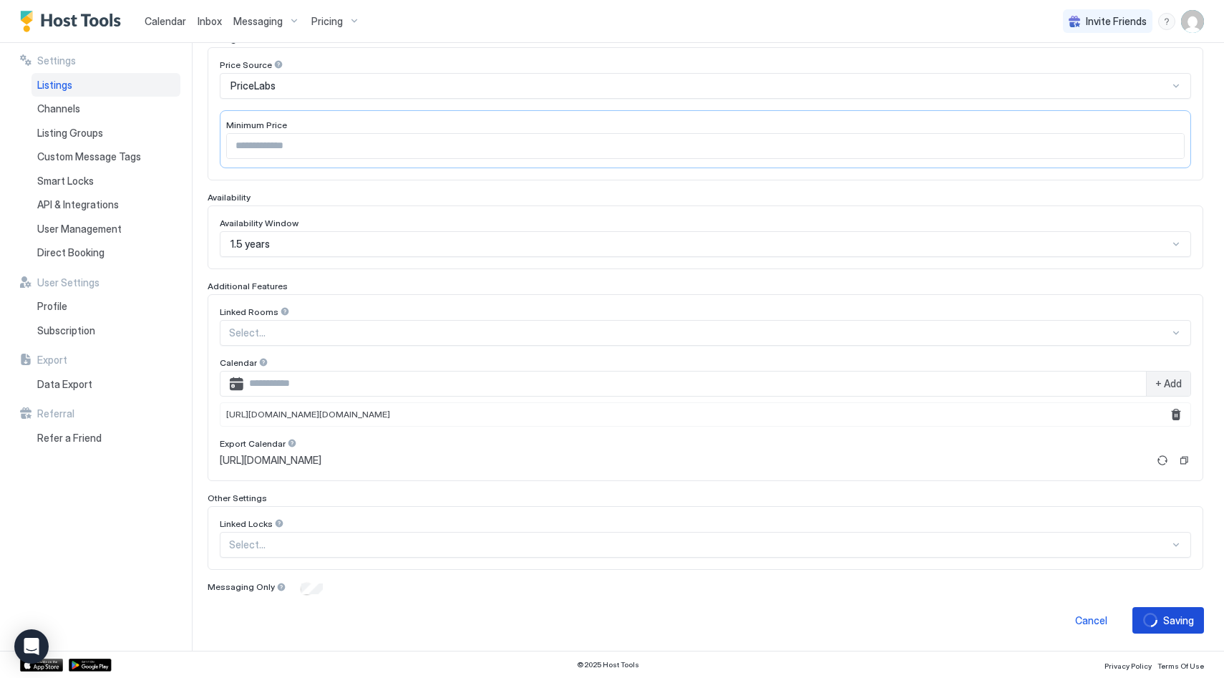
scroll to position [240, 0]
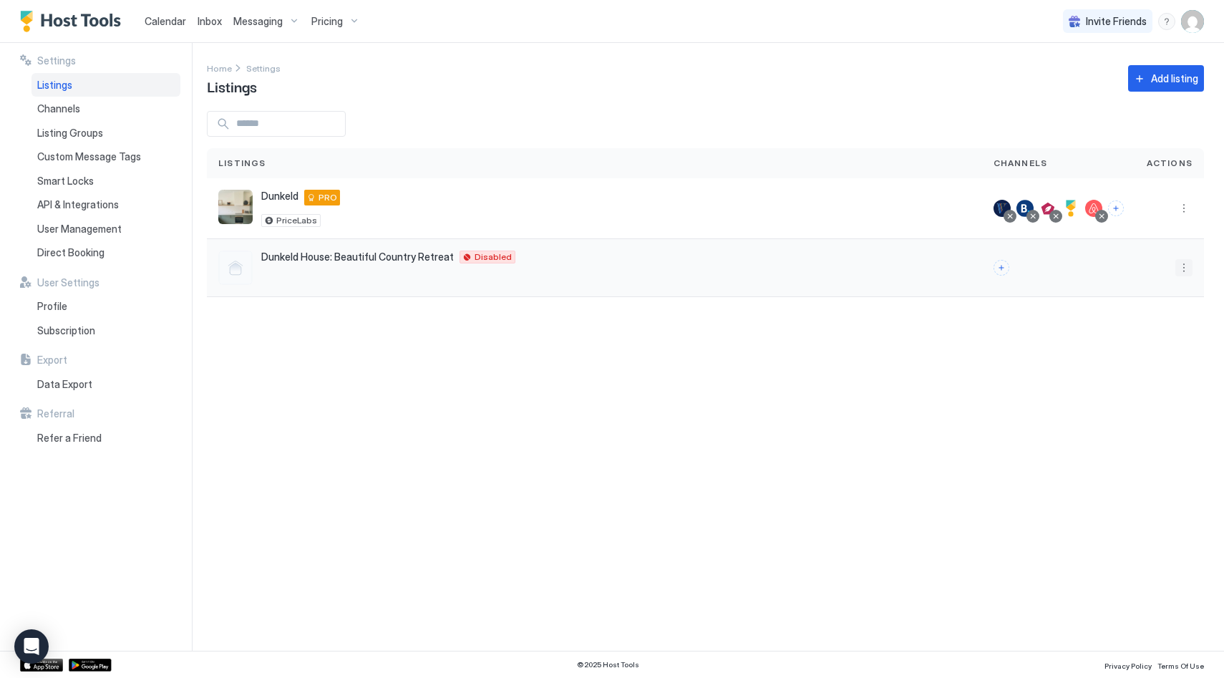
click at [1181, 266] on button "More options" at bounding box center [1183, 267] width 17 height 17
click at [691, 344] on div at bounding box center [612, 339] width 1224 height 678
click at [672, 251] on div "Dunkeld House: Beautiful Country Retreat Dunkeld 3294 AU Disabled" at bounding box center [594, 267] width 752 height 34
click at [1008, 268] on button "Connect channels" at bounding box center [1001, 268] width 16 height 16
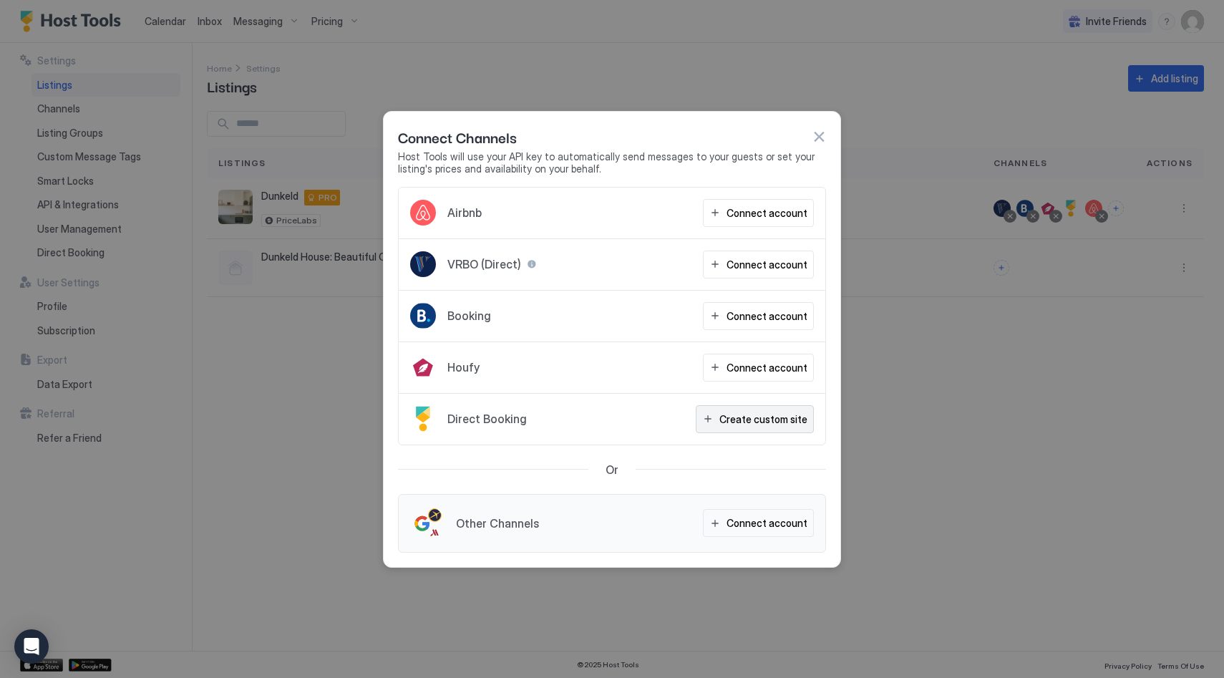
click at [741, 413] on div "Create custom site" at bounding box center [763, 418] width 88 height 15
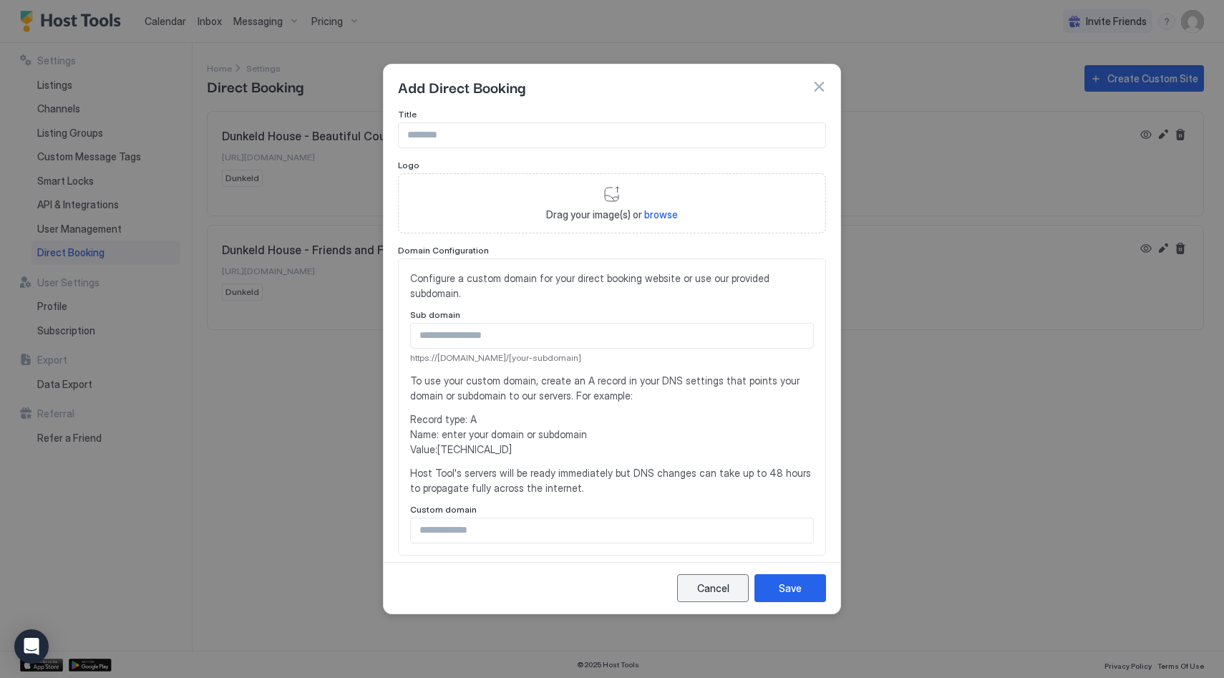
click at [736, 583] on button "Cancel" at bounding box center [713, 588] width 72 height 28
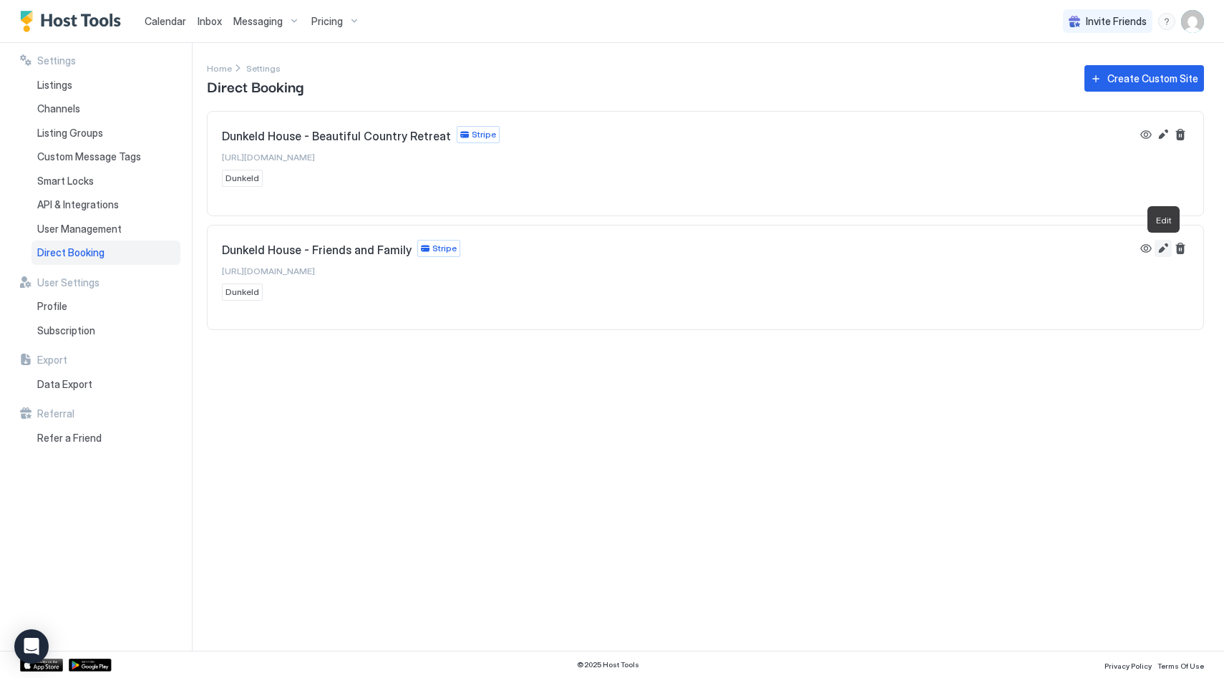
click at [1162, 253] on button "Edit" at bounding box center [1162, 248] width 17 height 17
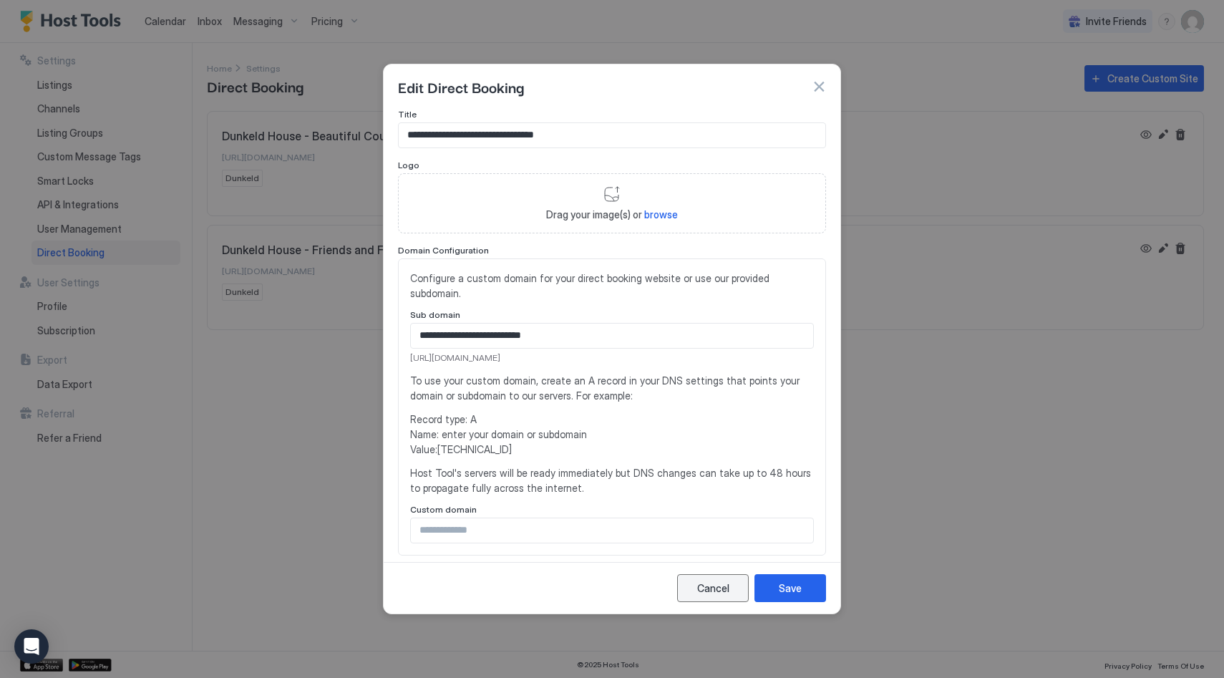
click at [721, 590] on div "Cancel" at bounding box center [713, 587] width 32 height 15
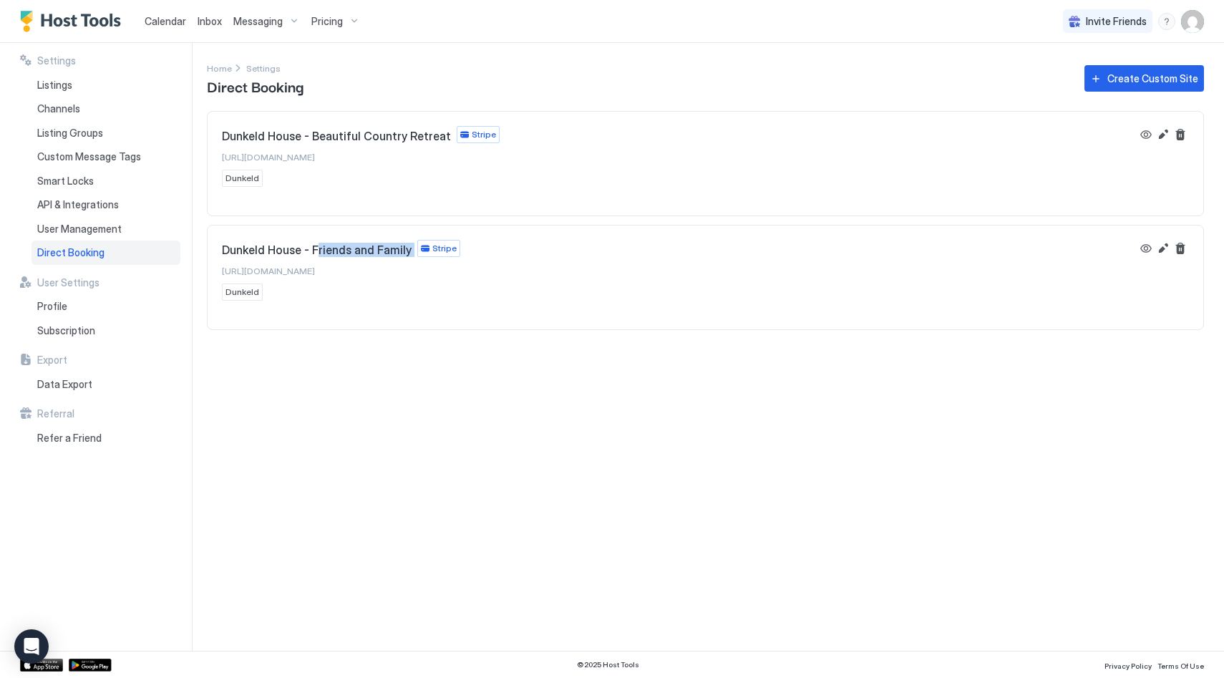
drag, startPoint x: 314, startPoint y: 248, endPoint x: 415, endPoint y: 248, distance: 100.9
click at [415, 248] on div "Dunkeld House - Friends and Family Stripe" at bounding box center [341, 248] width 238 height 17
drag, startPoint x: 388, startPoint y: 135, endPoint x: 220, endPoint y: 135, distance: 167.5
click at [220, 135] on div "Dunkeld House - Beautiful Country Retreat Stripe [URL][DOMAIN_NAME] Dunkeld" at bounding box center [705, 156] width 995 height 89
drag, startPoint x: 391, startPoint y: 160, endPoint x: 328, endPoint y: 162, distance: 63.7
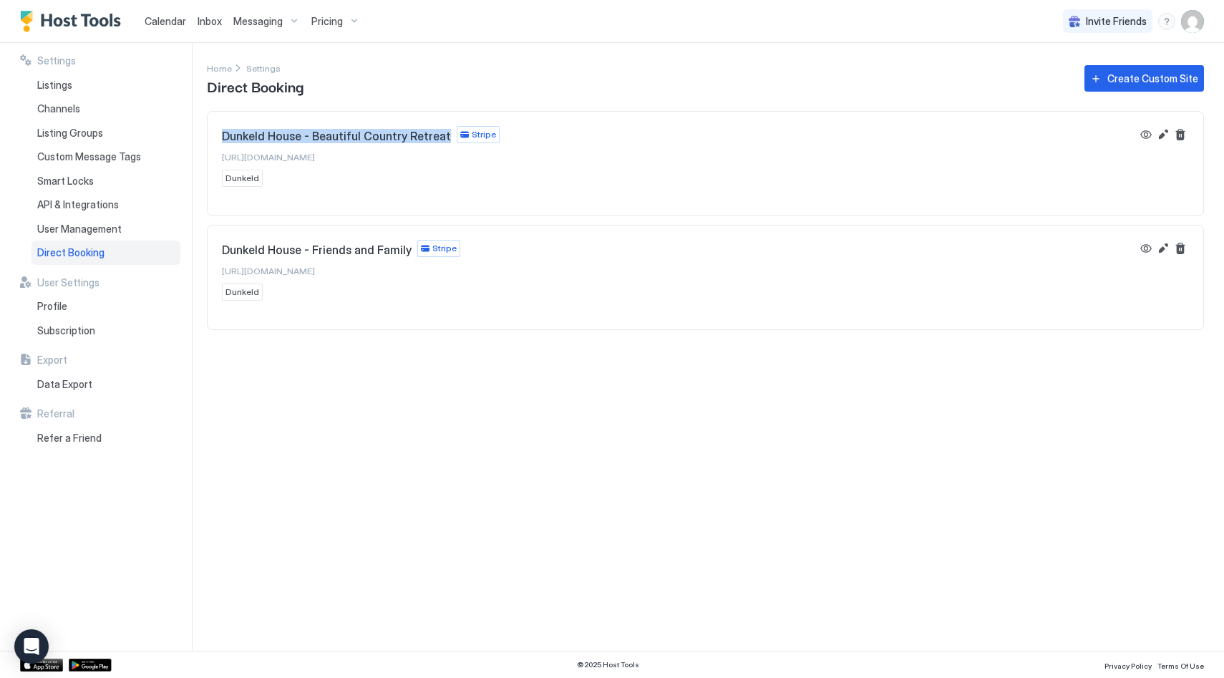
click at [328, 162] on div "Dunkeld House - Beautiful Country Retreat Stripe [URL][DOMAIN_NAME] Dunkeld" at bounding box center [361, 156] width 278 height 61
drag, startPoint x: 454, startPoint y: 273, endPoint x: 328, endPoint y: 277, distance: 126.0
click at [328, 277] on div "Dunkeld House - Friends and Family Stripe [URL][DOMAIN_NAME] Dunkeld" at bounding box center [677, 270] width 910 height 61
click at [226, 65] on span "Home" at bounding box center [219, 68] width 25 height 11
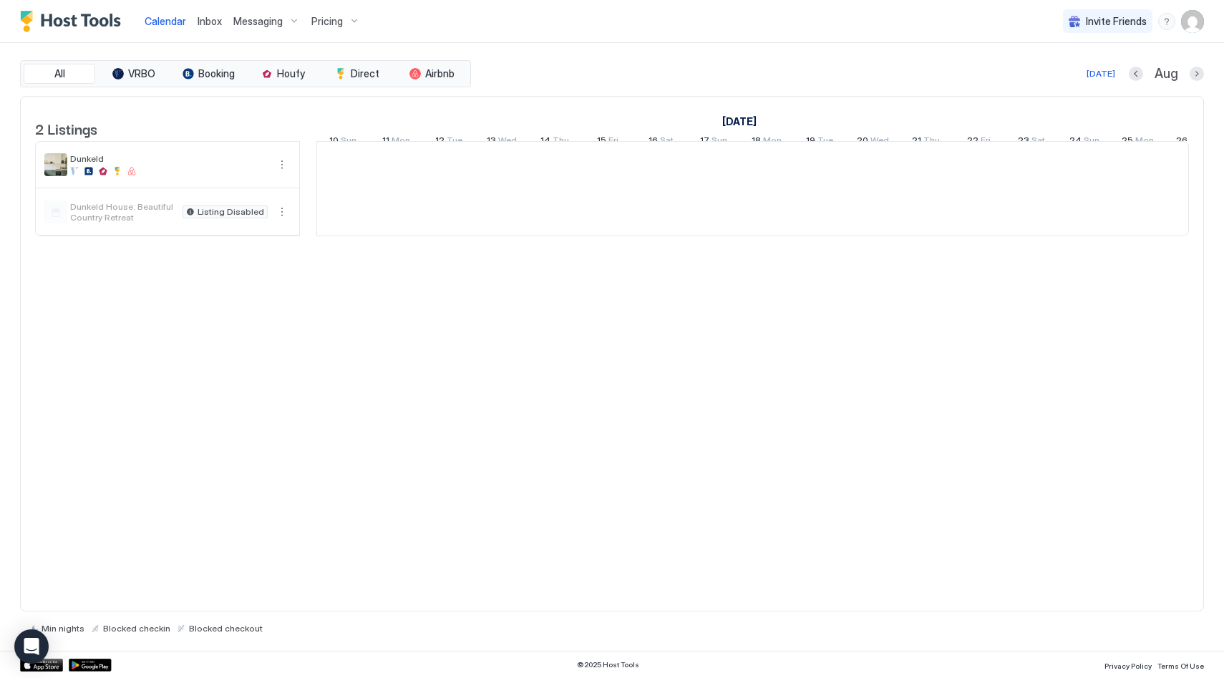
scroll to position [0, 795]
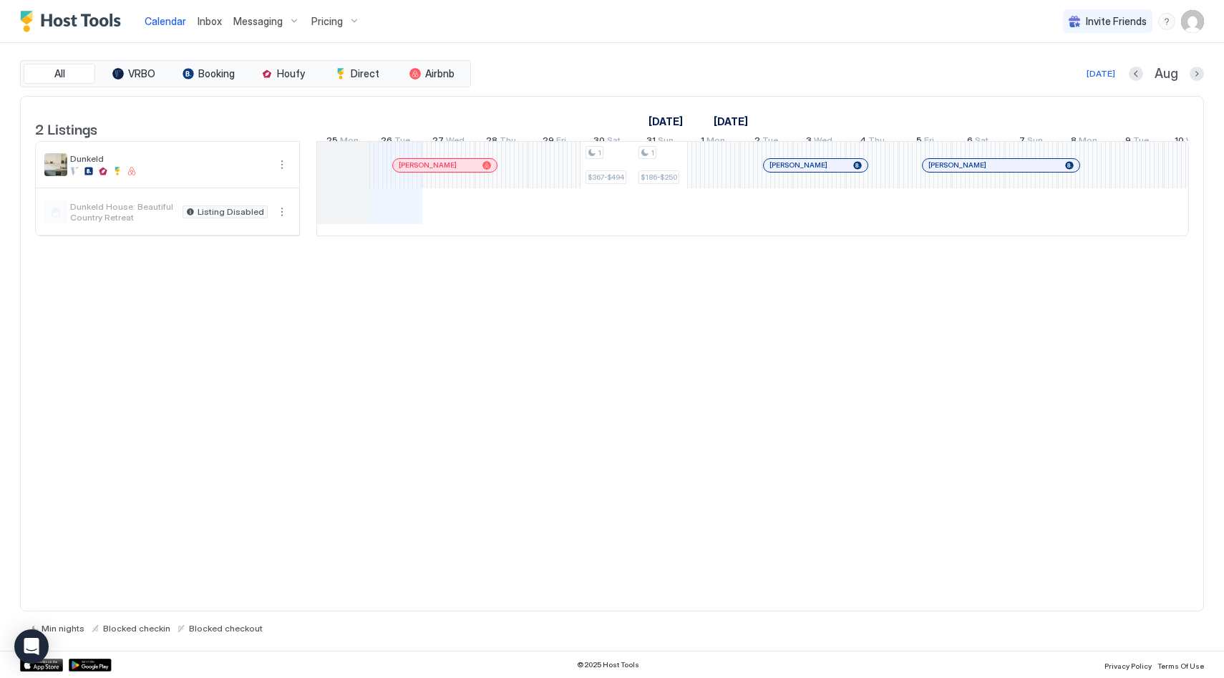
click at [147, 223] on span "Dunkeld House: Beautiful Country Retreat" at bounding box center [123, 211] width 107 height 21
click at [278, 220] on button "More options" at bounding box center [281, 211] width 17 height 17
click at [266, 293] on span "Listing Settings" at bounding box center [257, 288] width 64 height 11
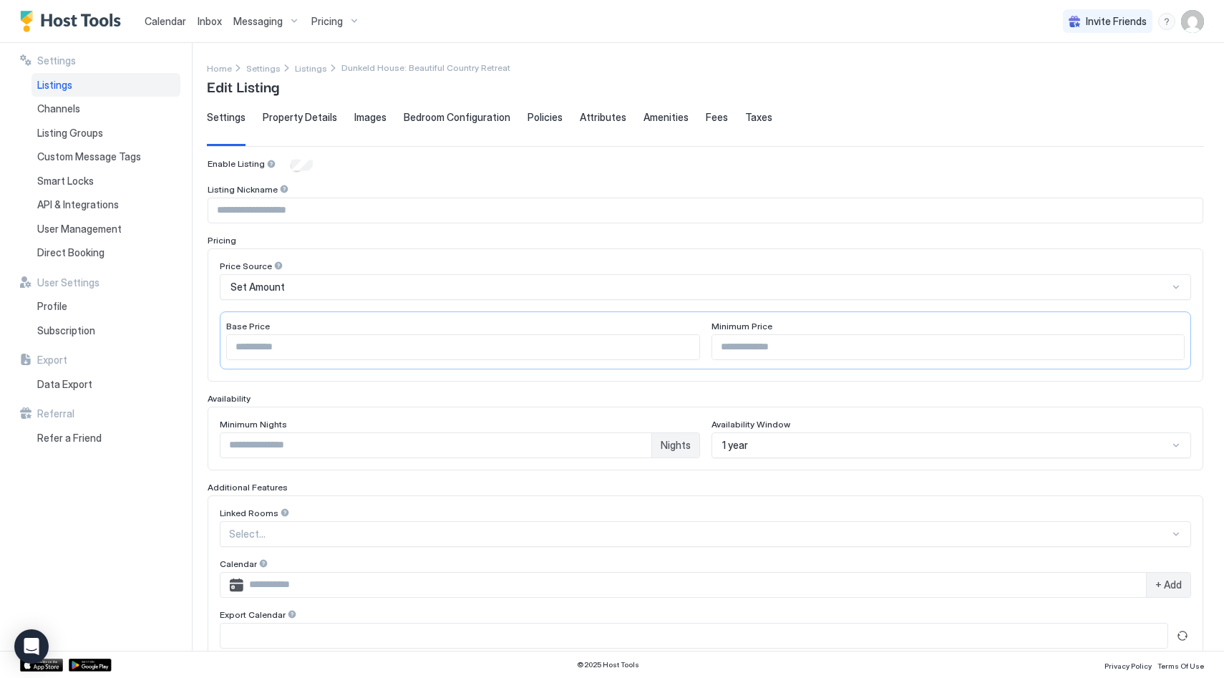
click at [354, 120] on span "Images" at bounding box center [370, 117] width 32 height 13
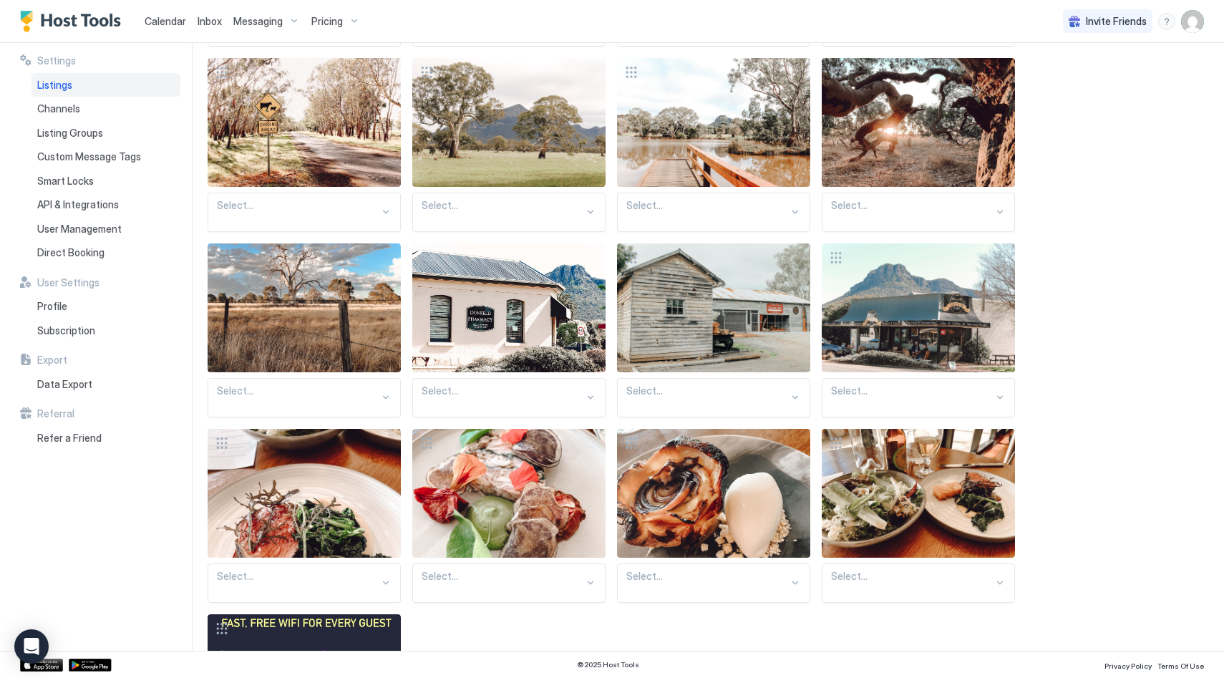
scroll to position [1969, 0]
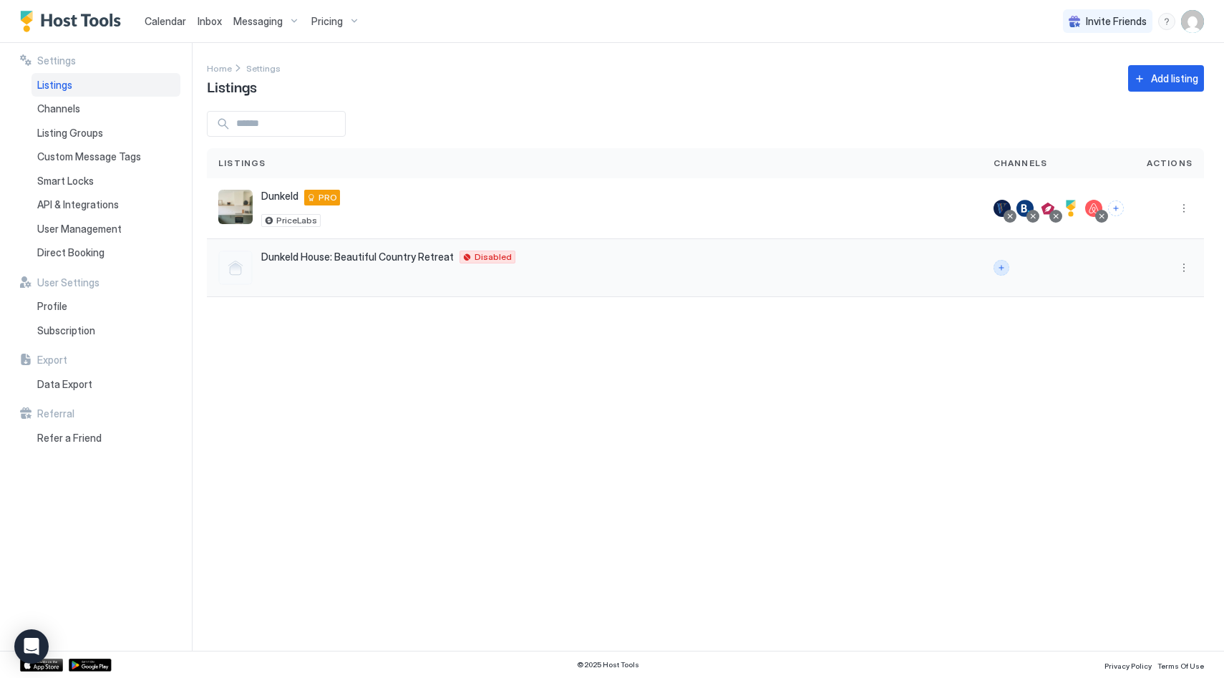
click at [1000, 268] on button "Connect channels" at bounding box center [1001, 268] width 16 height 16
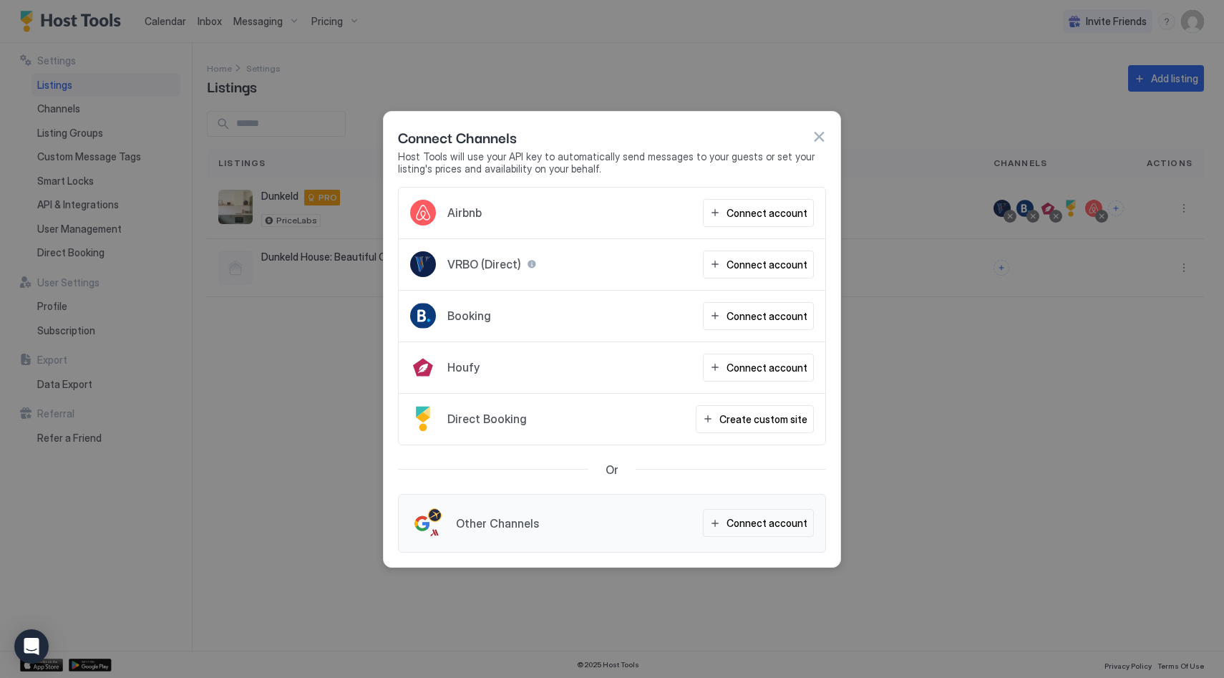
click at [961, 394] on div at bounding box center [612, 339] width 1224 height 678
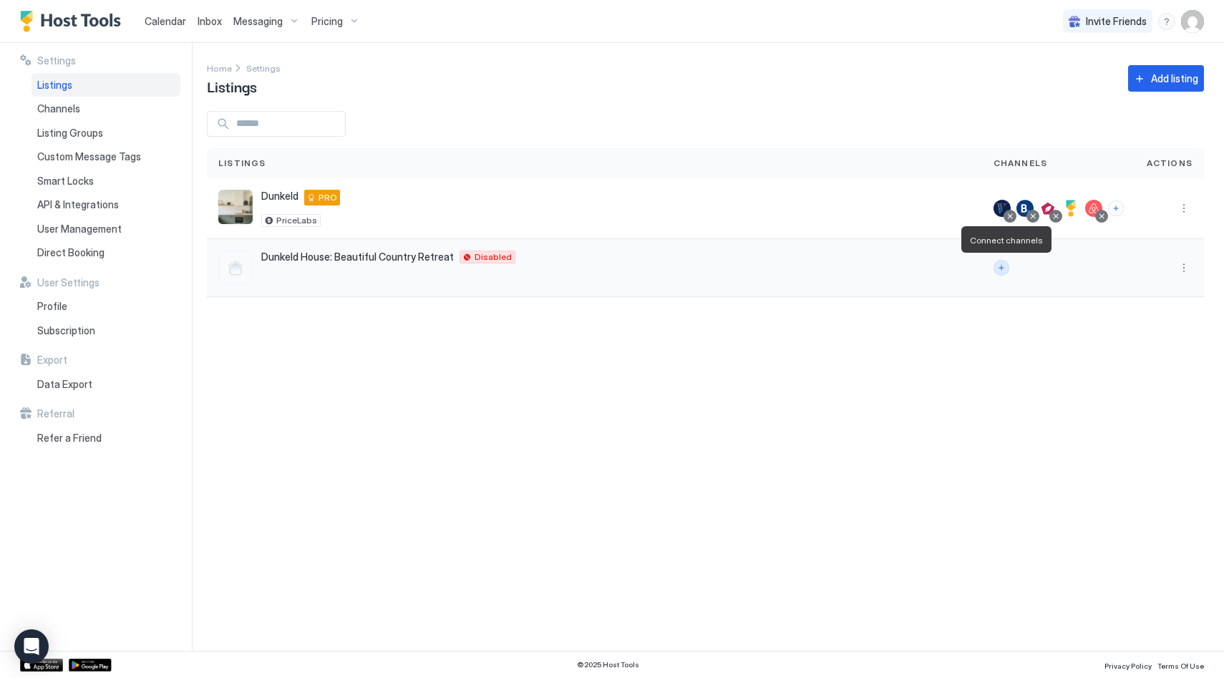
click at [1001, 270] on button "Connect channels" at bounding box center [1001, 268] width 16 height 16
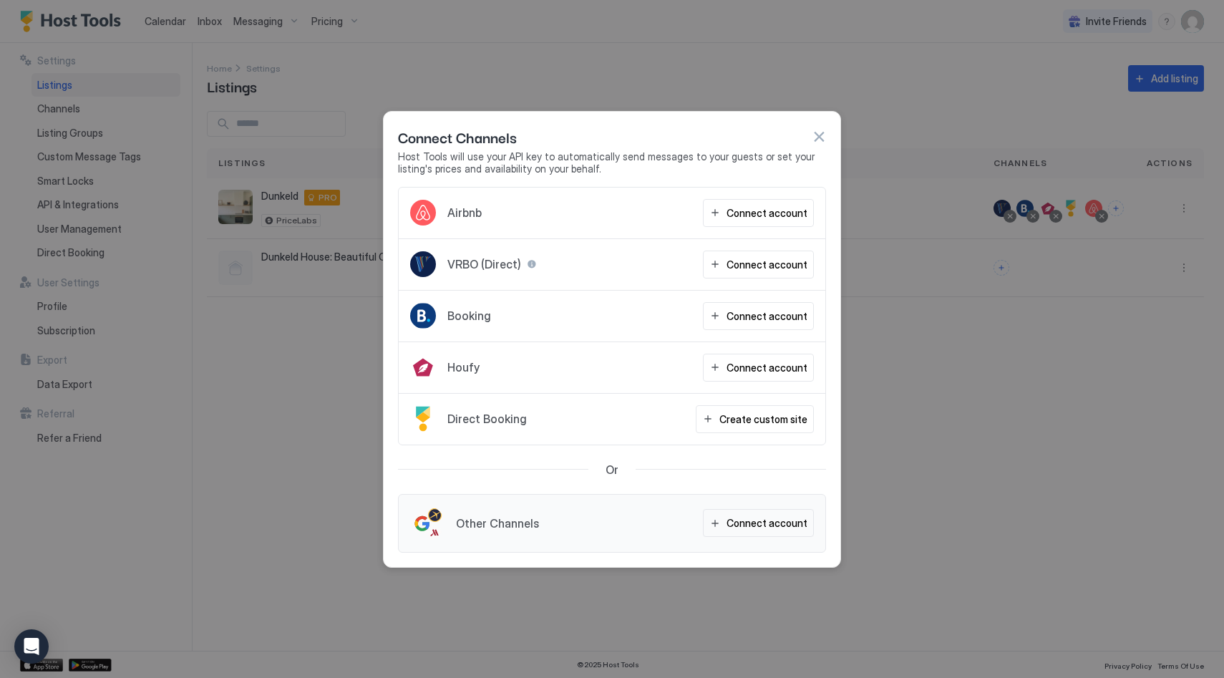
click at [613, 423] on div "Direct Booking Create custom site" at bounding box center [612, 419] width 427 height 51
click at [758, 417] on div "Create custom site" at bounding box center [763, 418] width 88 height 15
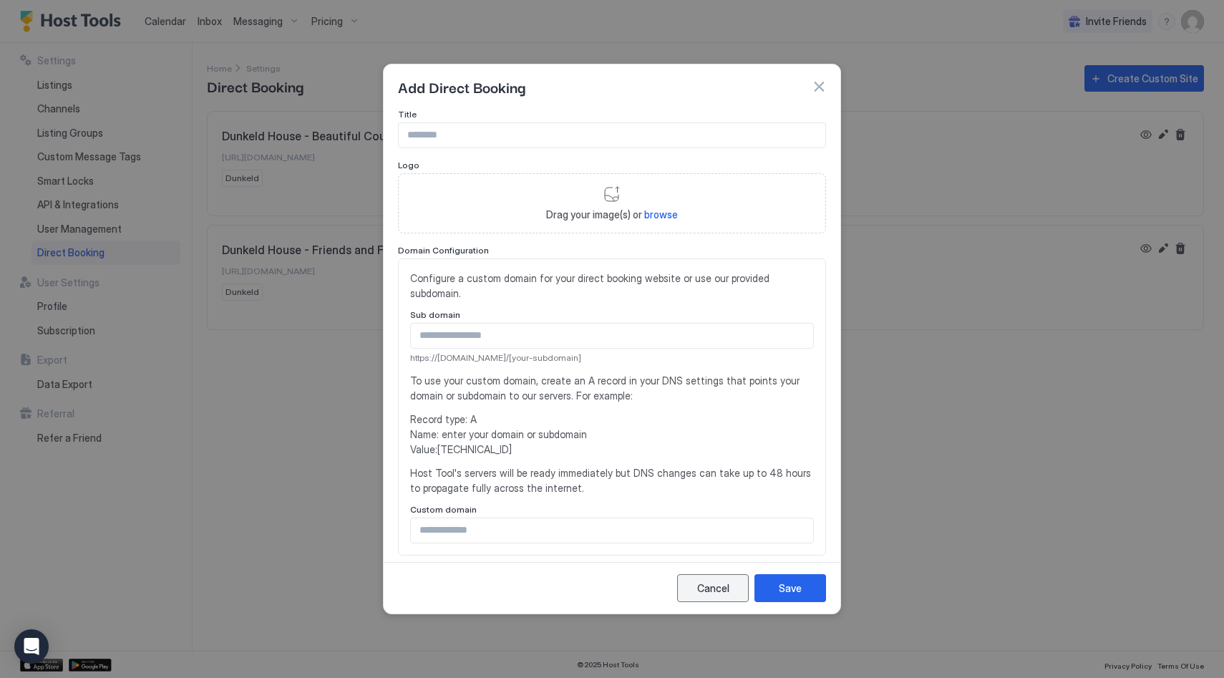
click at [737, 586] on button "Cancel" at bounding box center [713, 588] width 72 height 28
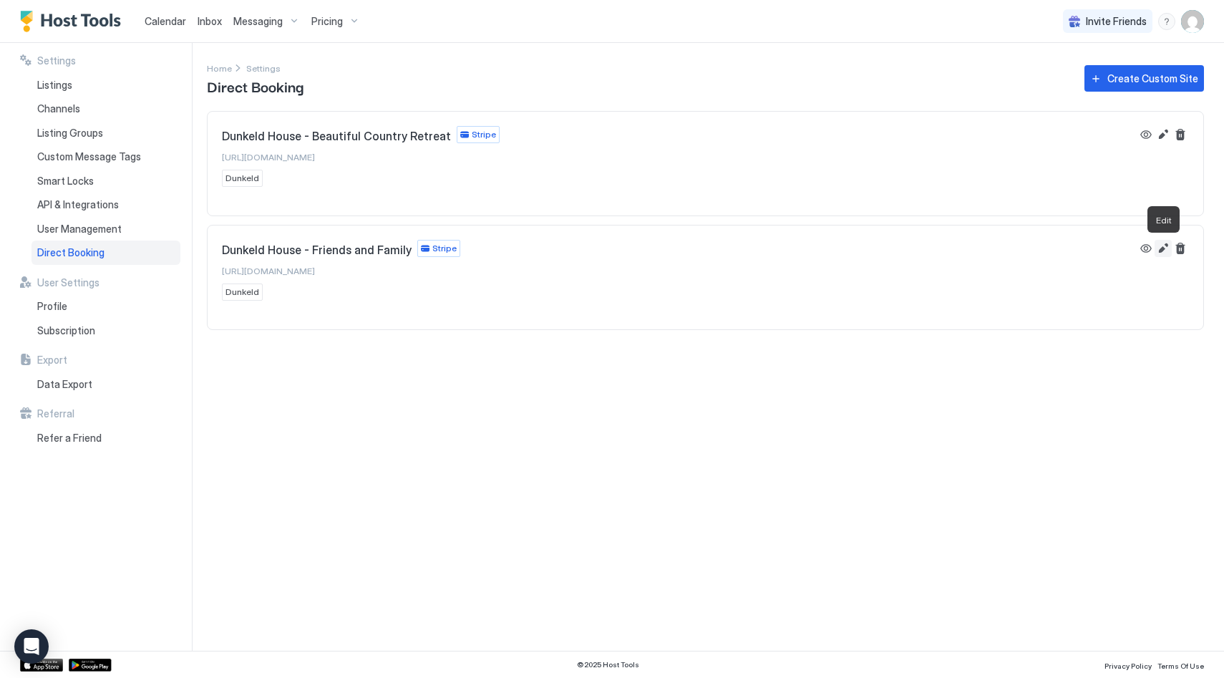
click at [1163, 250] on button "Edit" at bounding box center [1162, 248] width 17 height 17
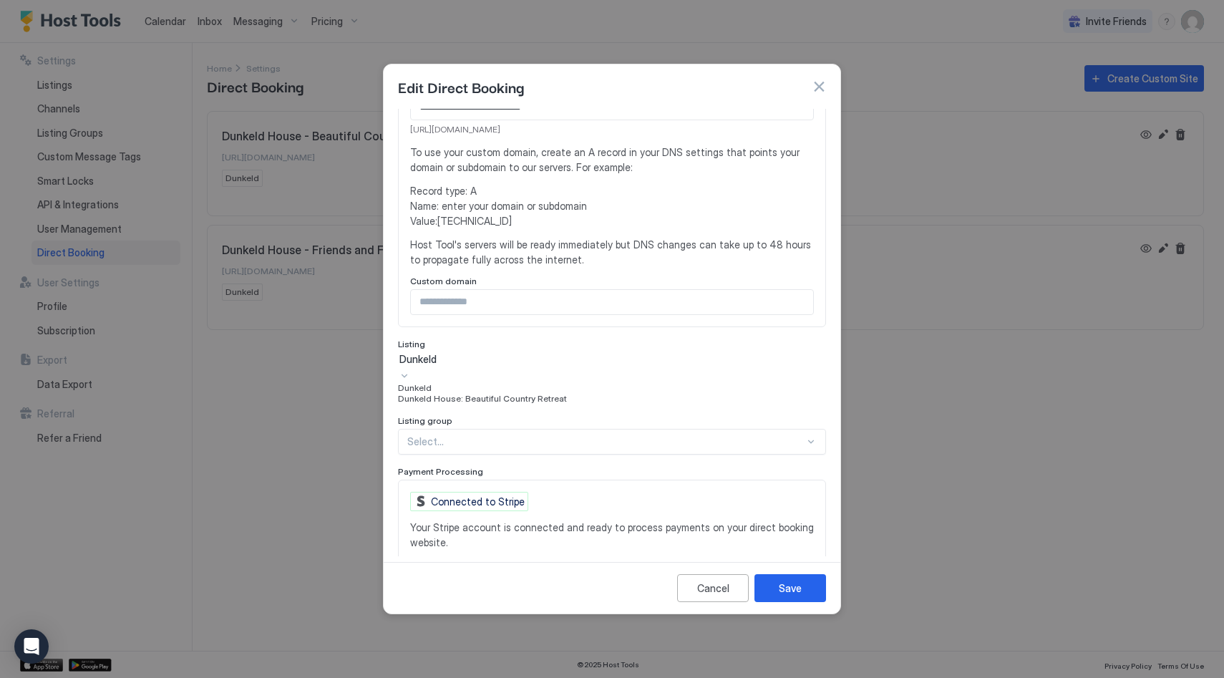
click at [561, 353] on div "Dunkeld" at bounding box center [611, 359] width 425 height 13
click at [526, 401] on span "Dunkeld House: Beautiful Country Retreat" at bounding box center [482, 396] width 169 height 11
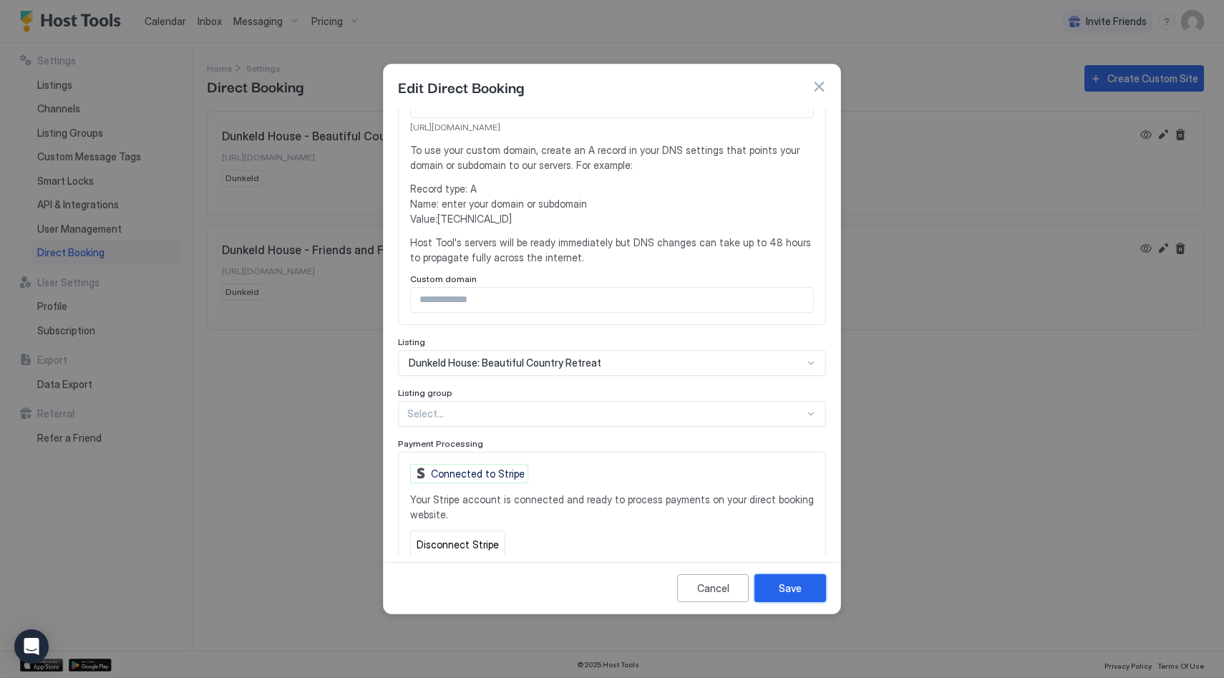
click at [792, 591] on div "Save" at bounding box center [790, 587] width 23 height 15
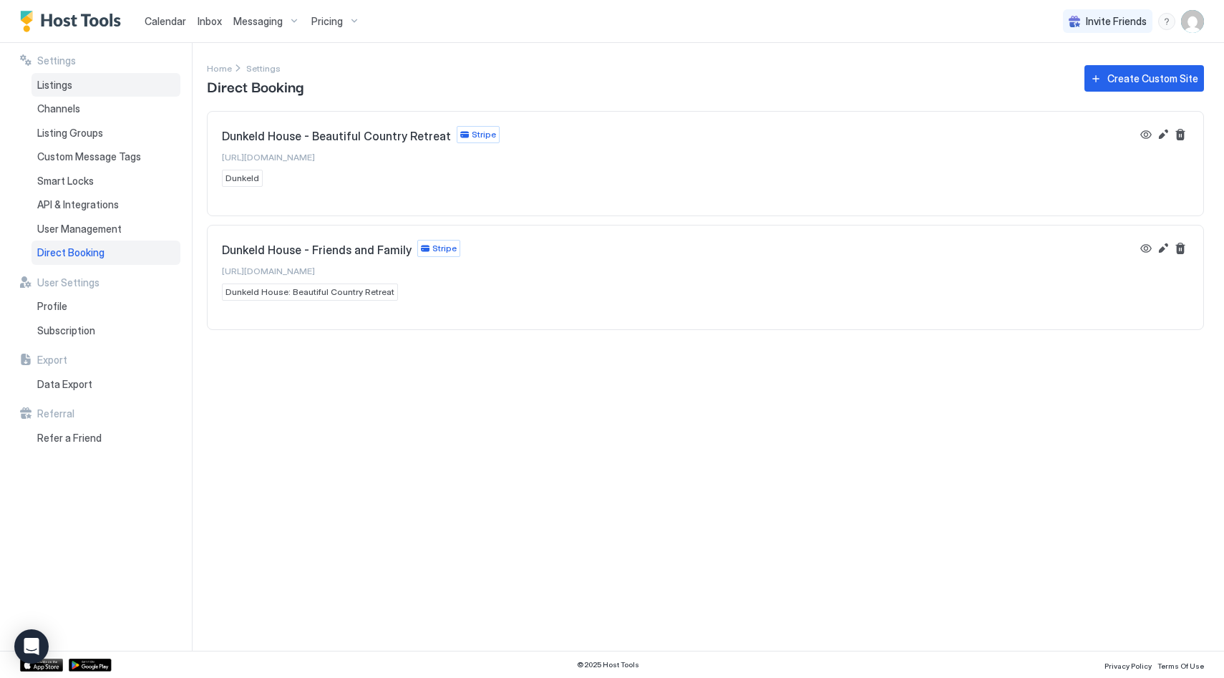
click at [74, 83] on div "Listings" at bounding box center [105, 85] width 149 height 24
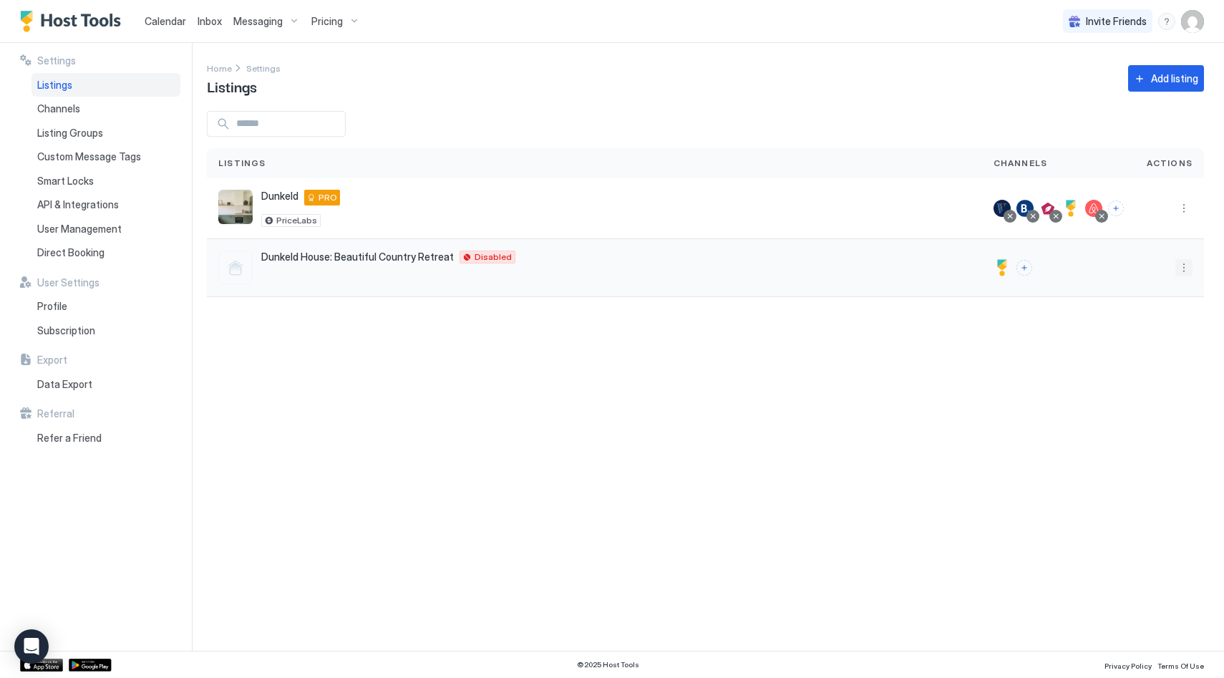
click at [1185, 263] on button "More options" at bounding box center [1183, 267] width 17 height 17
click at [1166, 333] on span "Listing Settings" at bounding box center [1151, 333] width 64 height 11
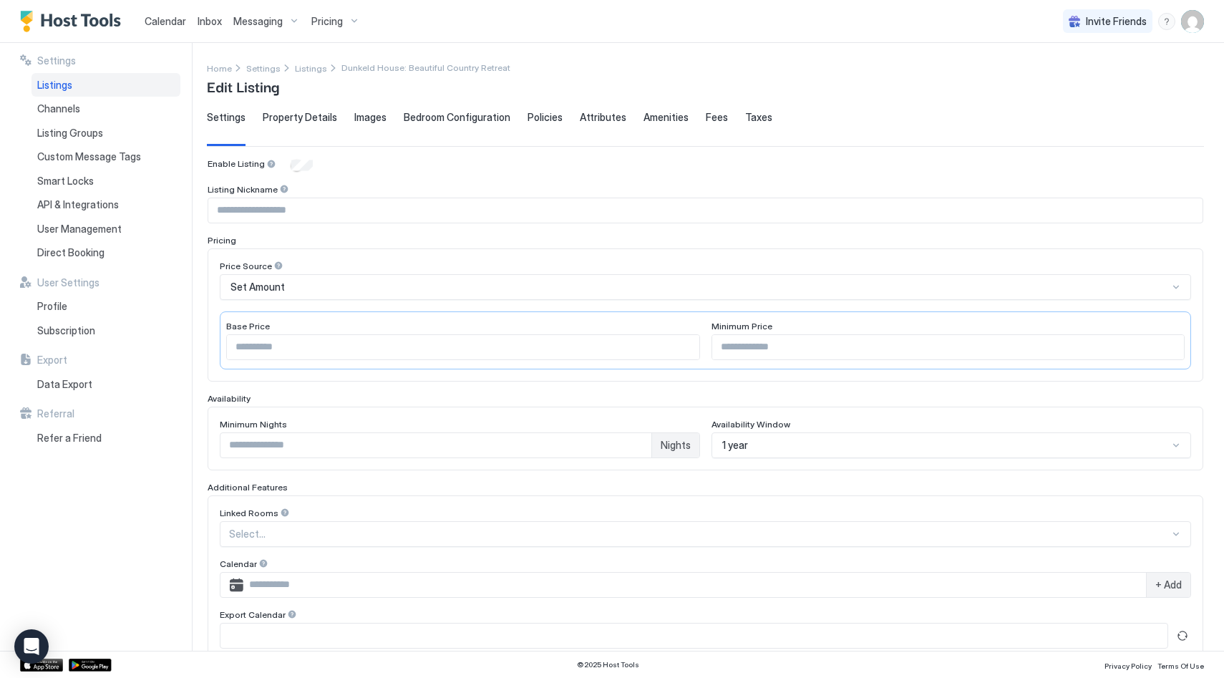
click at [449, 117] on span "Bedroom Configuration" at bounding box center [457, 117] width 107 height 13
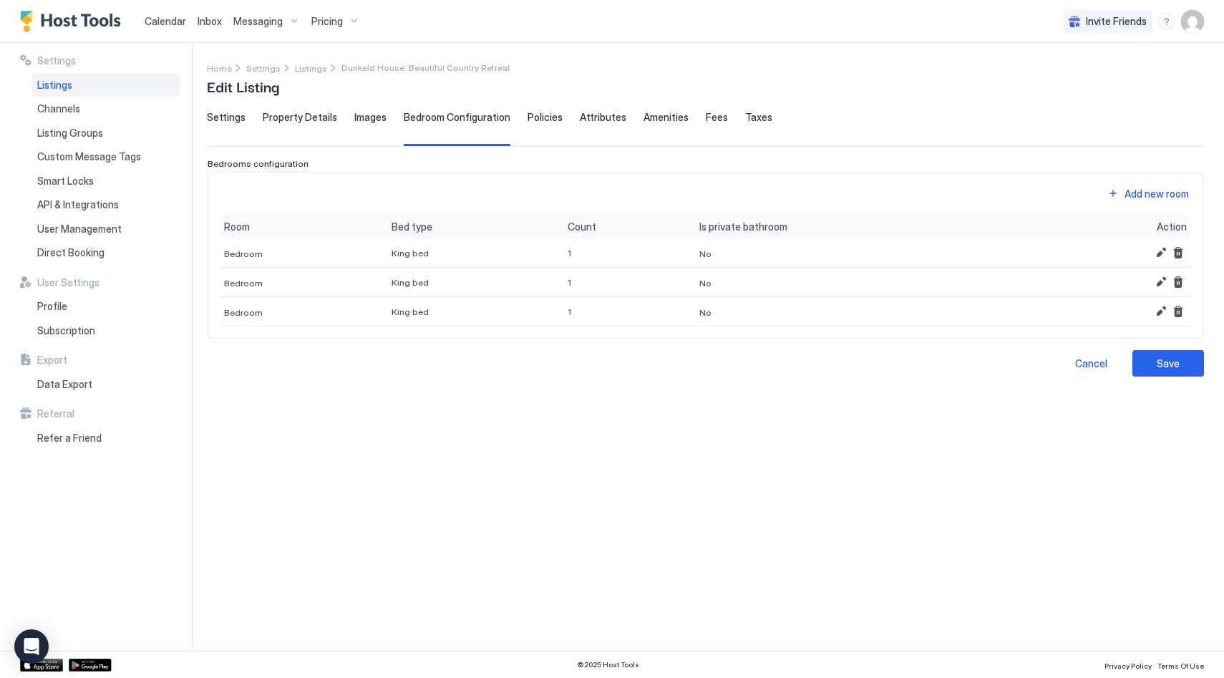
click at [303, 121] on span "Property Details" at bounding box center [300, 117] width 74 height 13
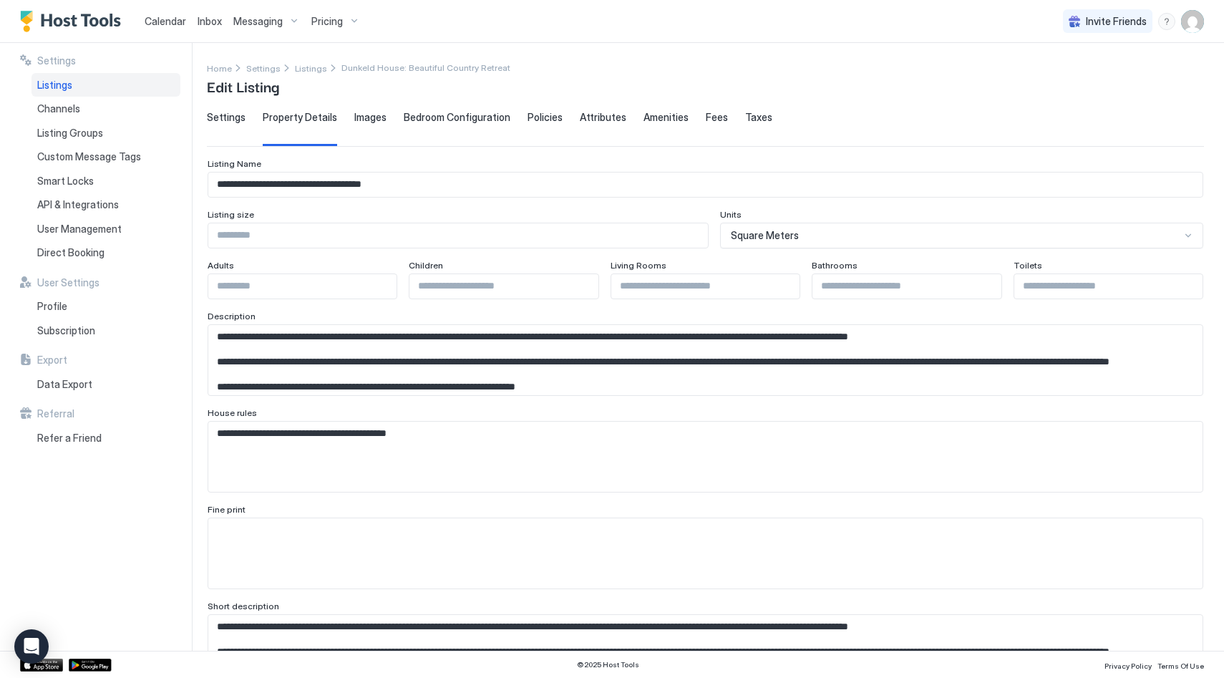
scroll to position [41, 0]
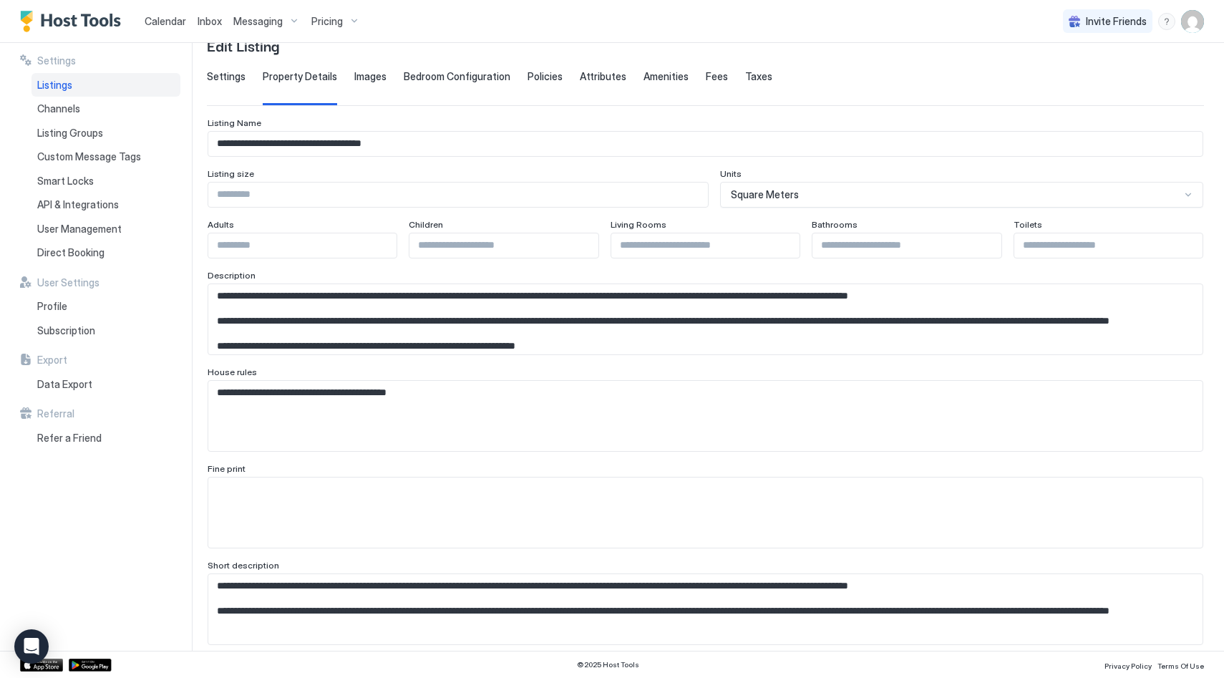
click at [233, 79] on span "Settings" at bounding box center [226, 76] width 39 height 13
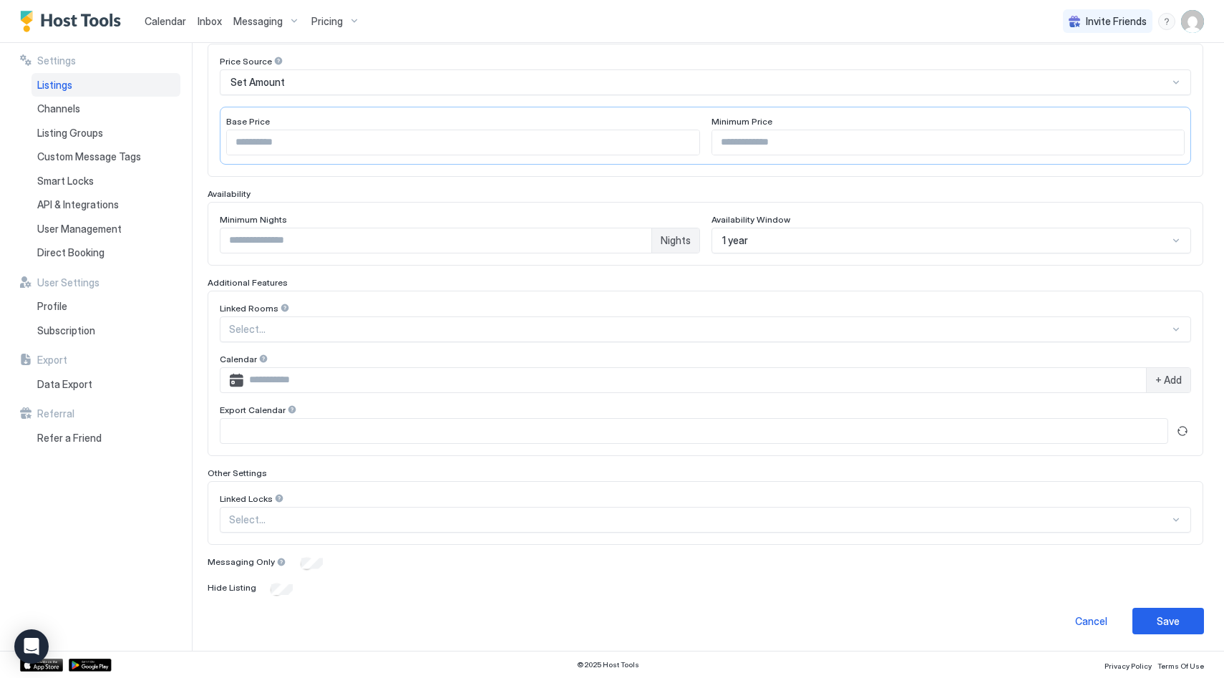
scroll to position [0, 0]
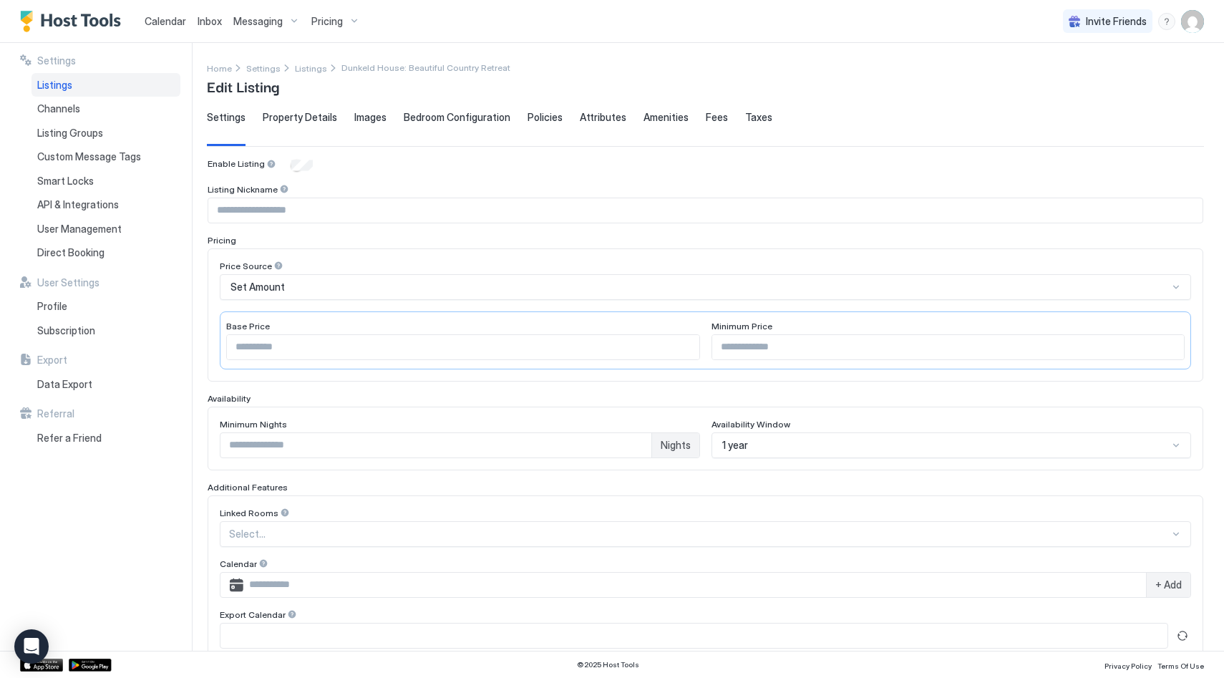
click at [322, 118] on span "Property Details" at bounding box center [300, 117] width 74 height 13
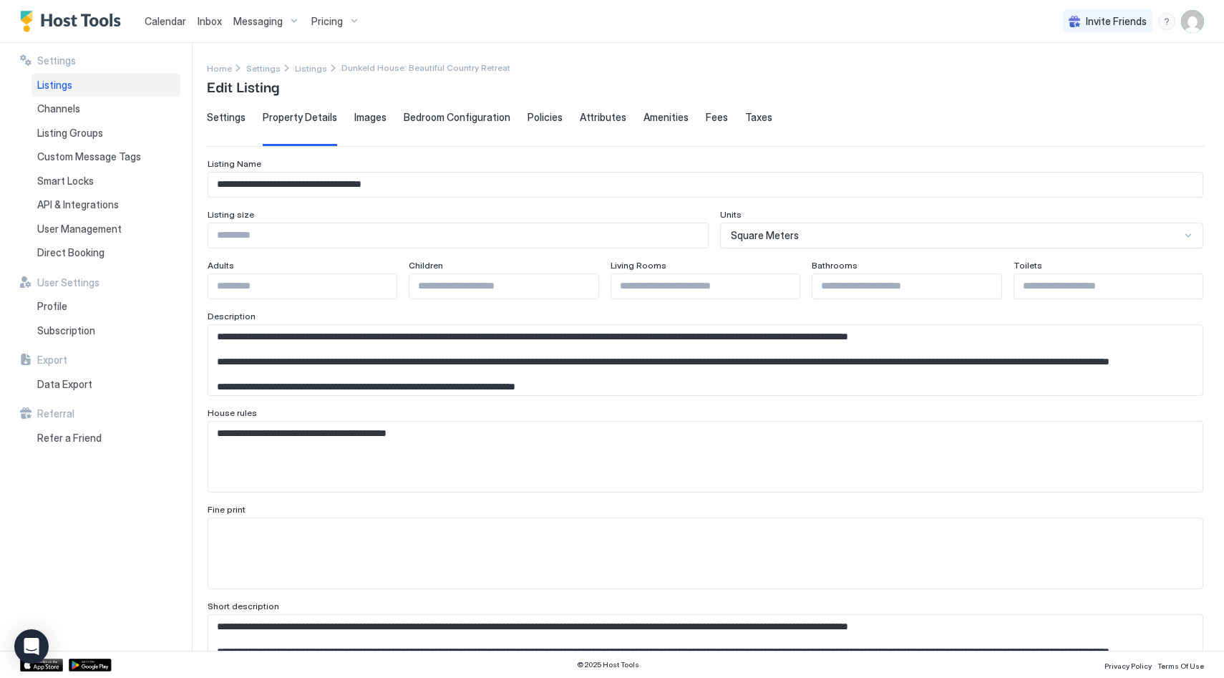
click at [229, 120] on span "Settings" at bounding box center [226, 117] width 39 height 13
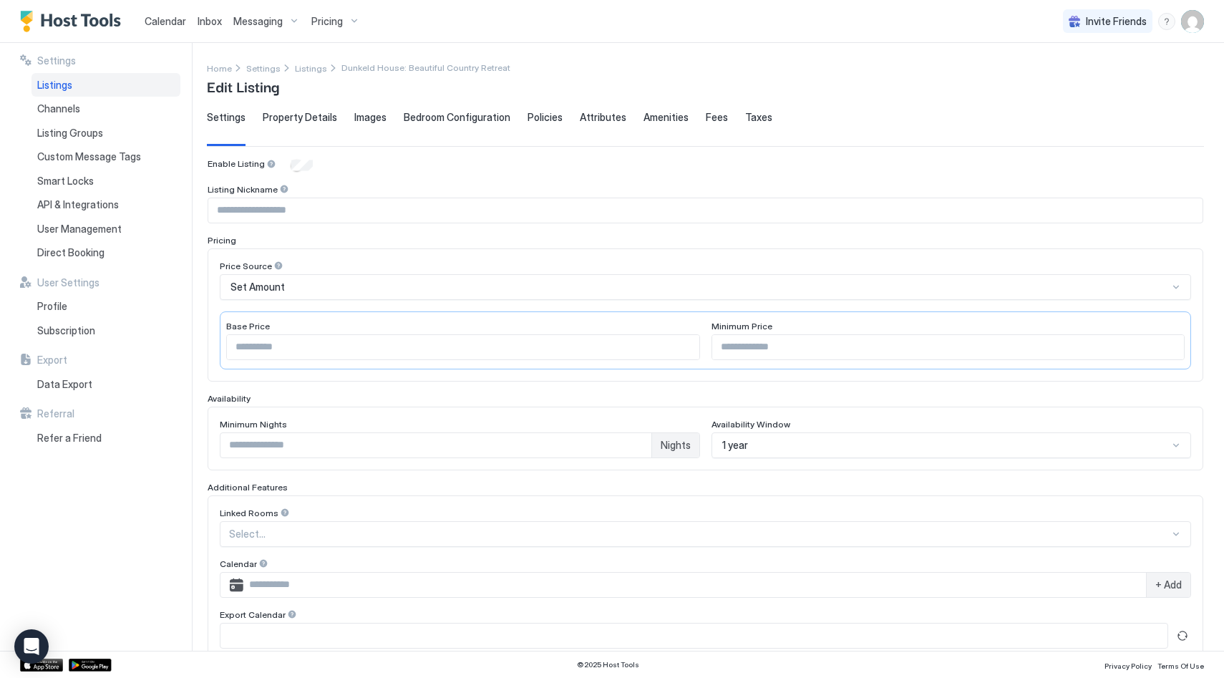
click at [286, 356] on input "***" at bounding box center [463, 347] width 472 height 24
drag, startPoint x: 284, startPoint y: 349, endPoint x: 221, endPoint y: 347, distance: 63.0
click at [221, 347] on div "Base Price *** Minimum Price" at bounding box center [705, 340] width 971 height 58
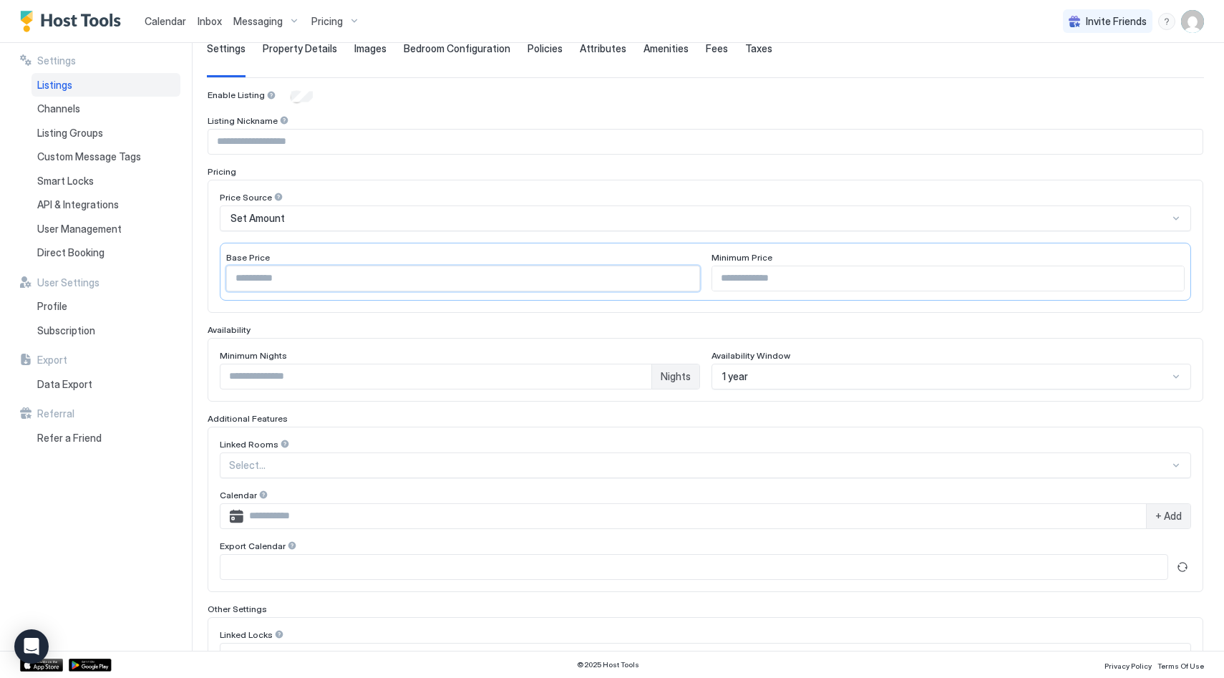
scroll to position [77, 0]
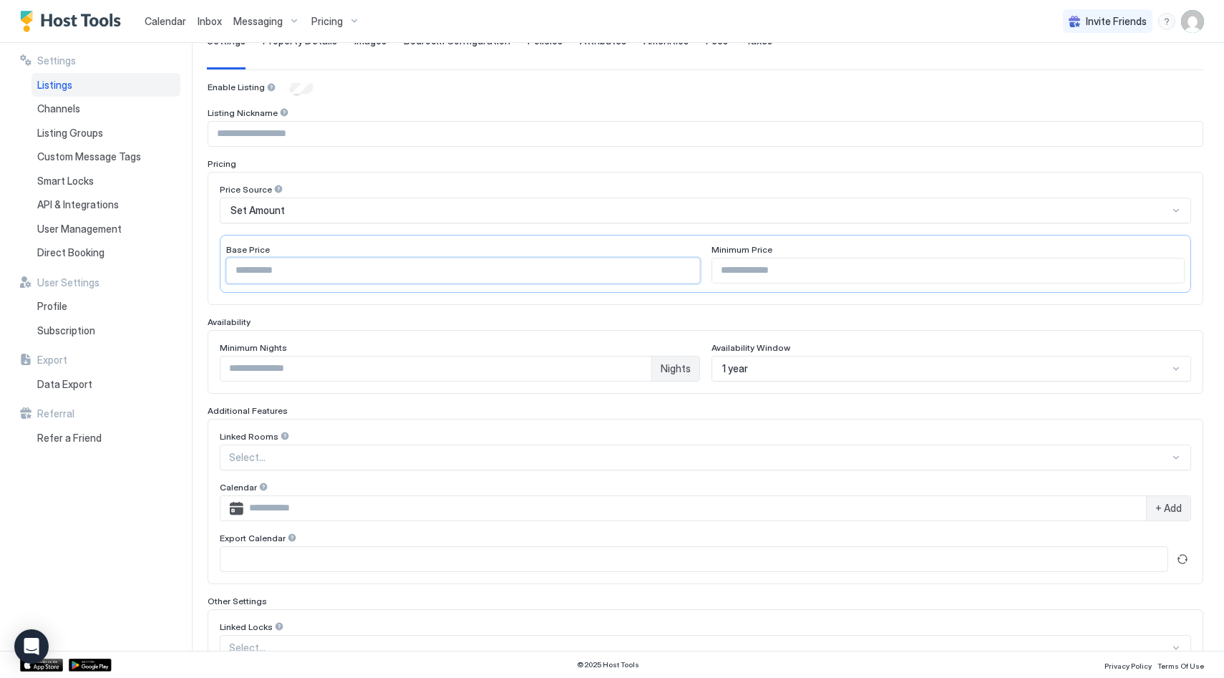
type input "***"
click at [791, 273] on input "Input Field" at bounding box center [948, 270] width 472 height 24
type input "***"
drag, startPoint x: 788, startPoint y: 366, endPoint x: 779, endPoint y: 369, distance: 9.7
click at [788, 366] on div "1 year" at bounding box center [945, 368] width 447 height 13
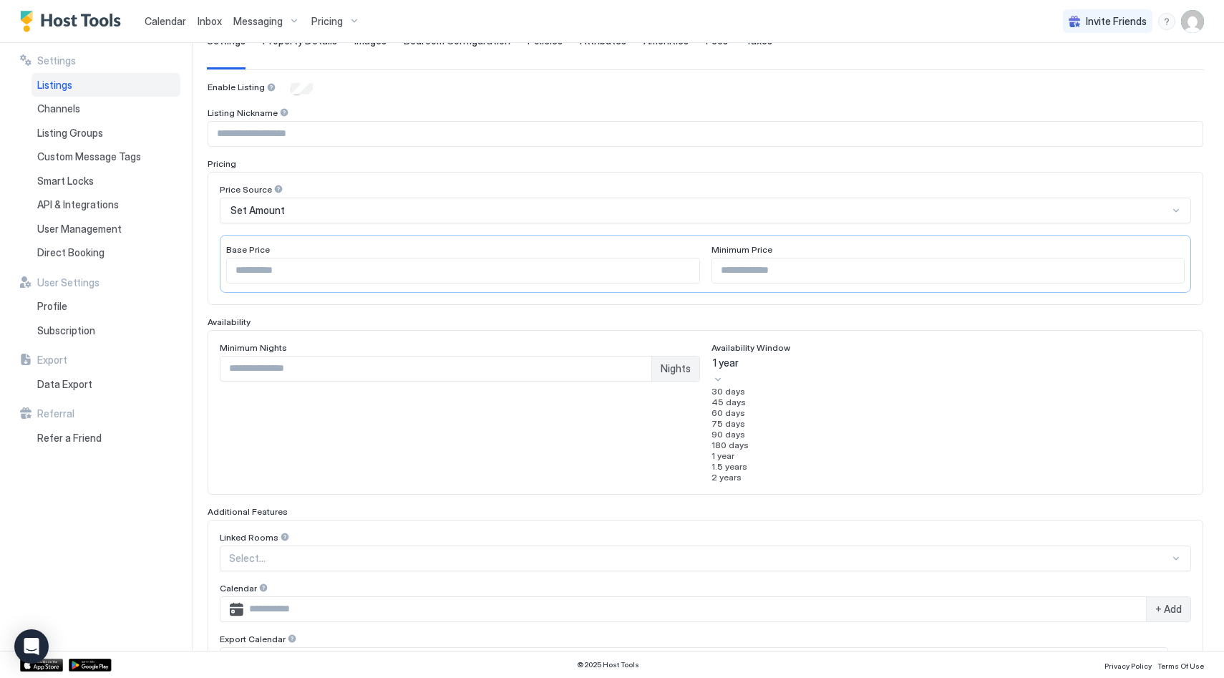
click at [756, 472] on div "1.5 years" at bounding box center [951, 466] width 480 height 11
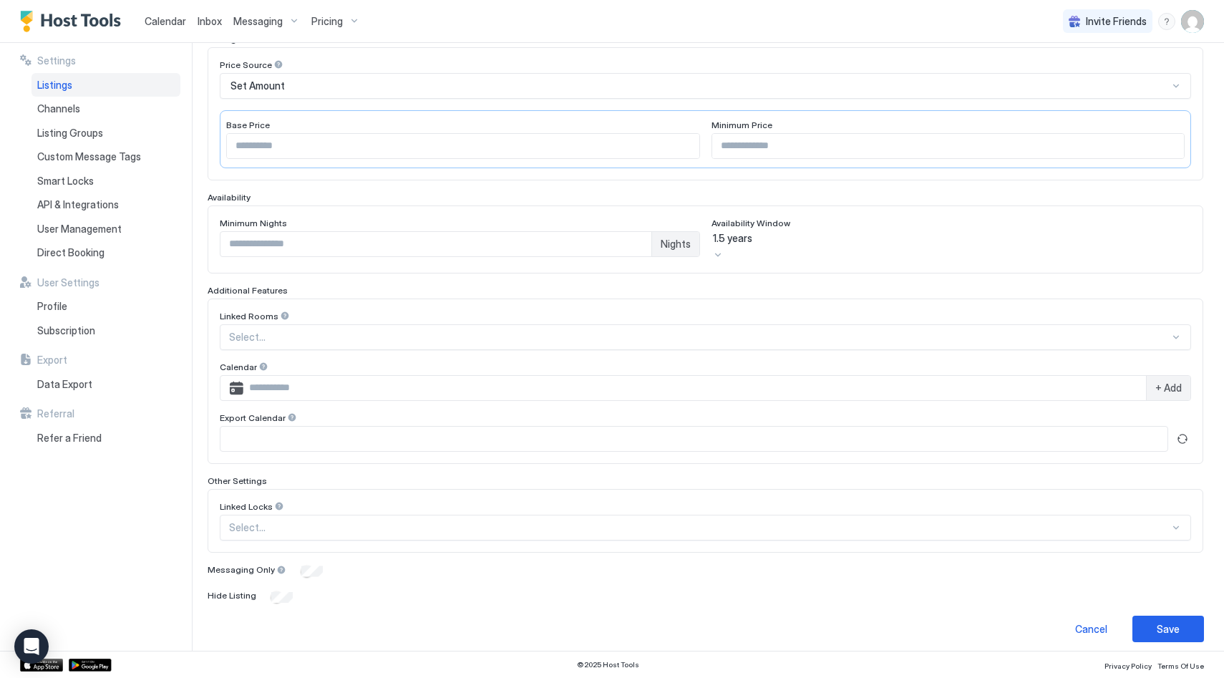
scroll to position [205, 0]
click at [583, 330] on div at bounding box center [699, 333] width 940 height 13
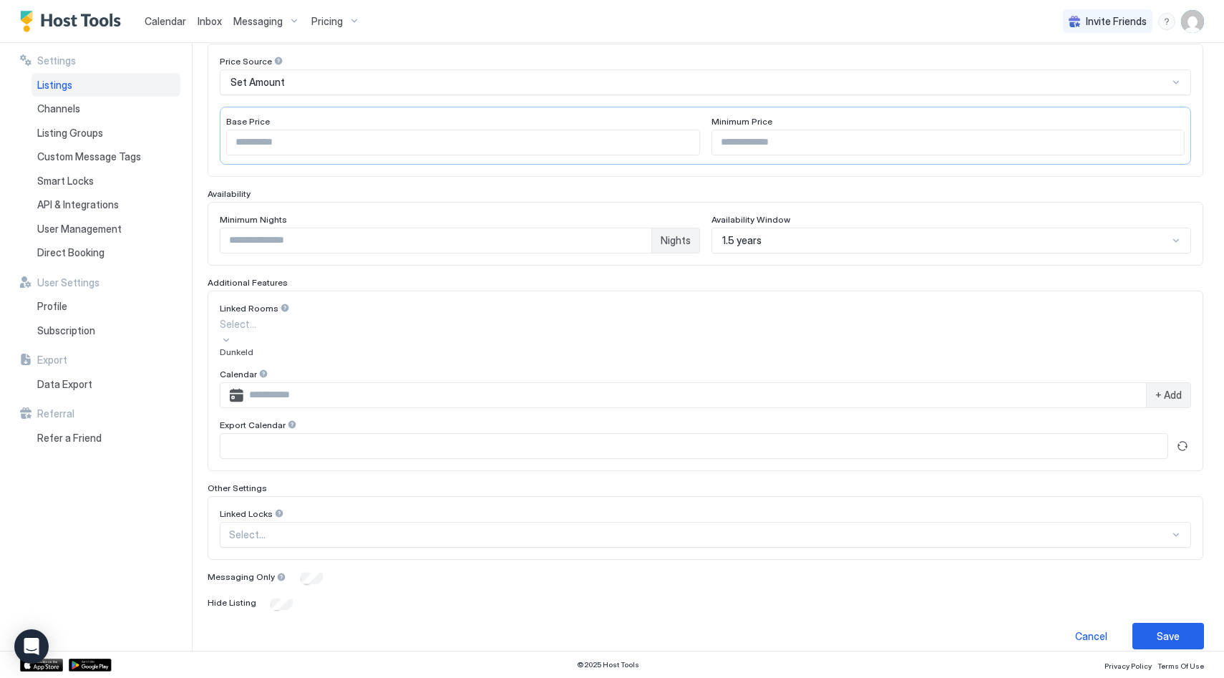
click at [576, 357] on div "Dunkeld" at bounding box center [705, 351] width 971 height 11
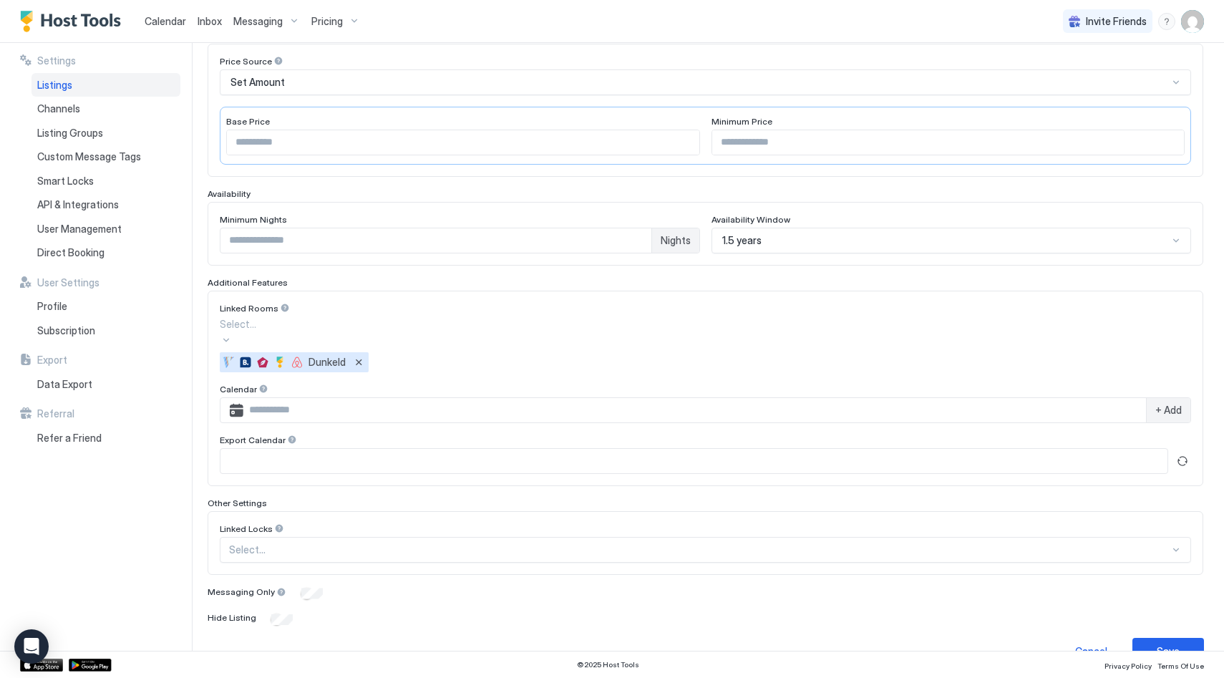
scroll to position [230, 0]
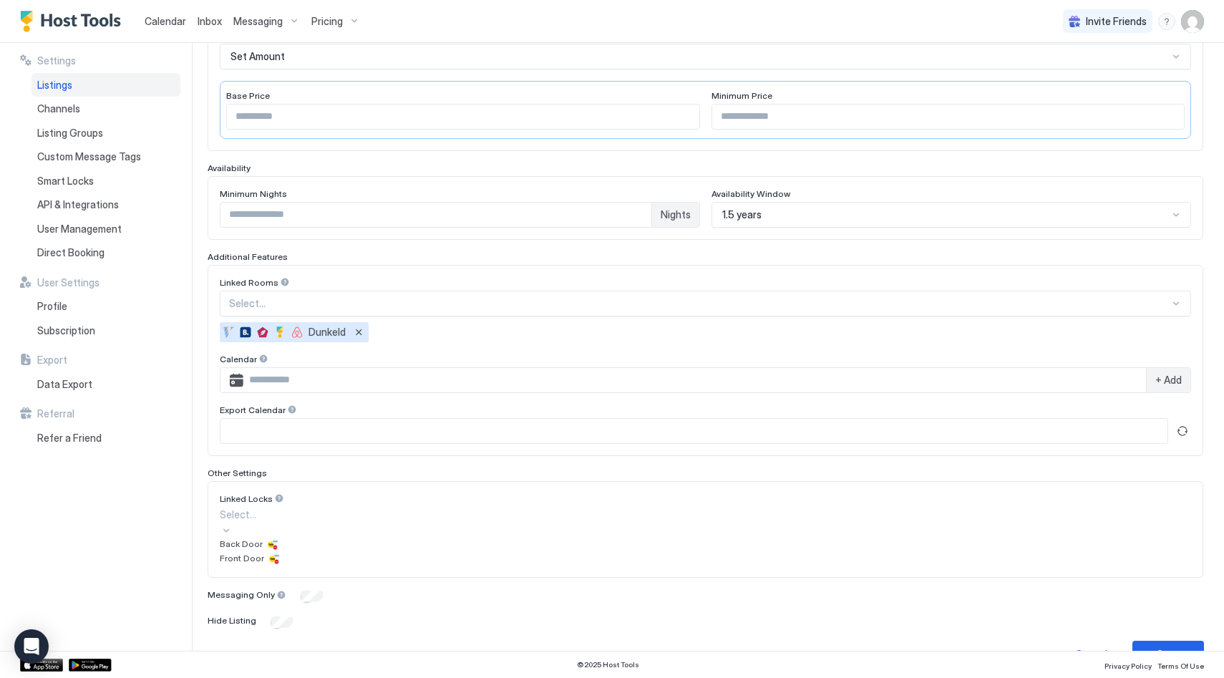
click at [811, 522] on div at bounding box center [705, 514] width 971 height 15
click at [347, 551] on div "Back Door" at bounding box center [705, 544] width 971 height 14
click at [358, 517] on div at bounding box center [705, 514] width 971 height 15
click at [340, 551] on div "Front Door" at bounding box center [705, 544] width 971 height 14
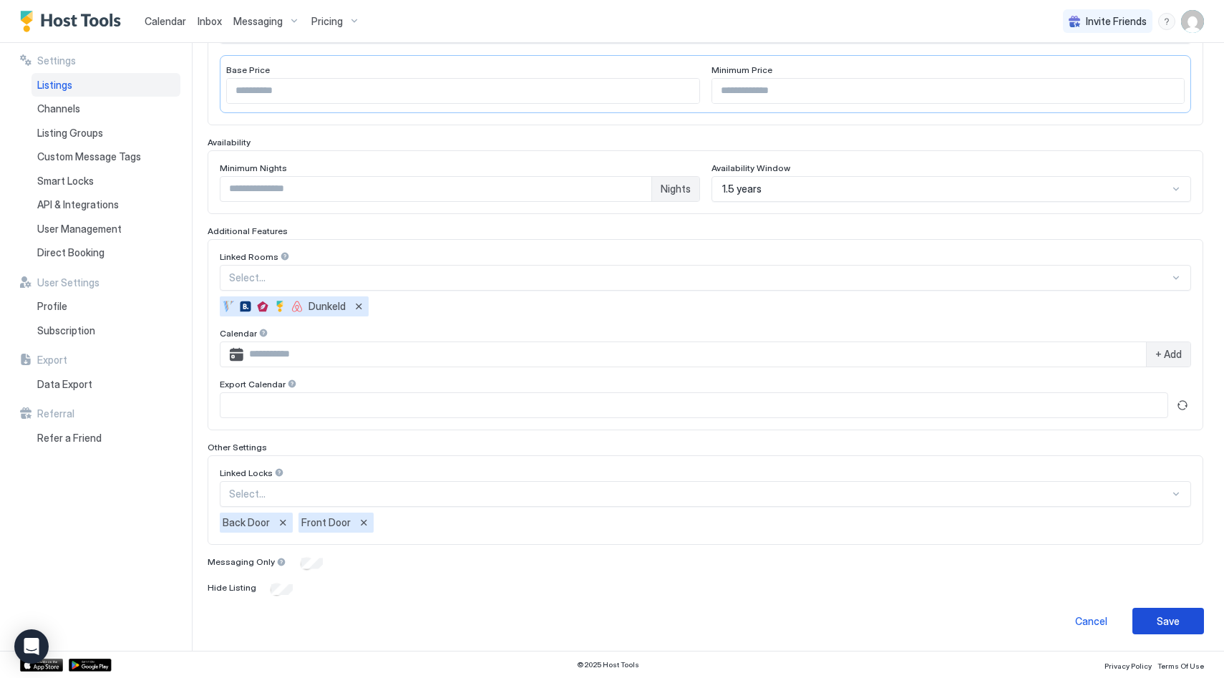
click at [1167, 620] on div "Save" at bounding box center [1167, 620] width 23 height 15
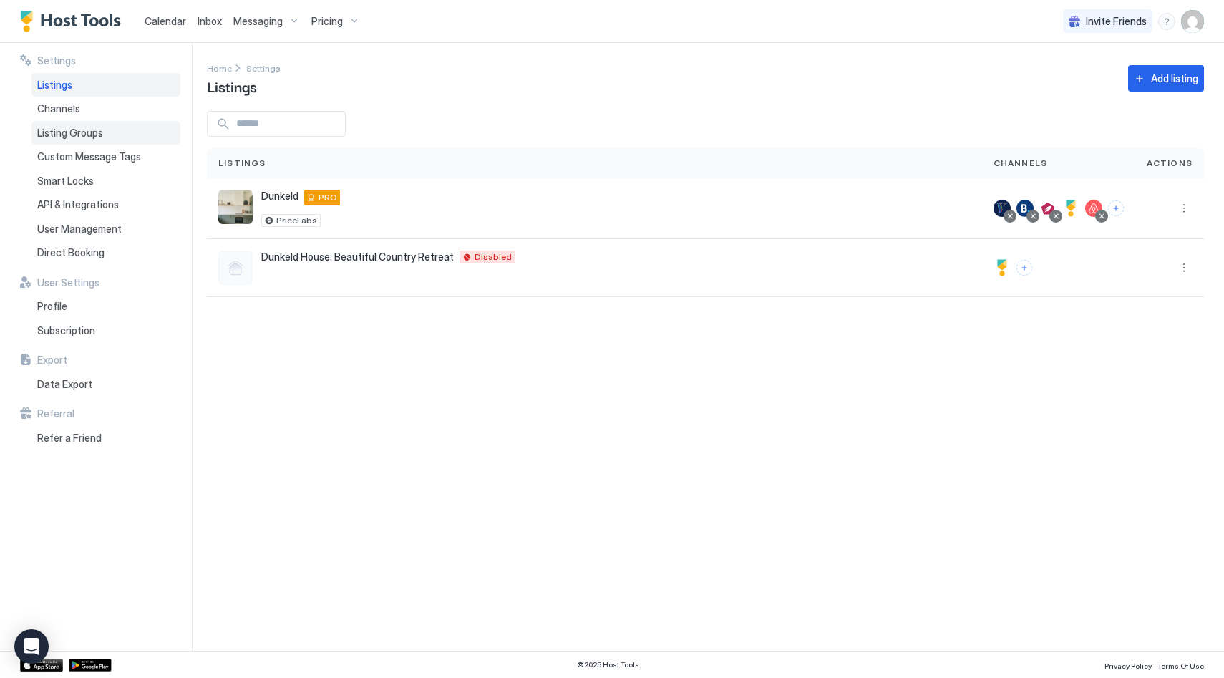
click at [67, 131] on span "Listing Groups" at bounding box center [70, 133] width 66 height 13
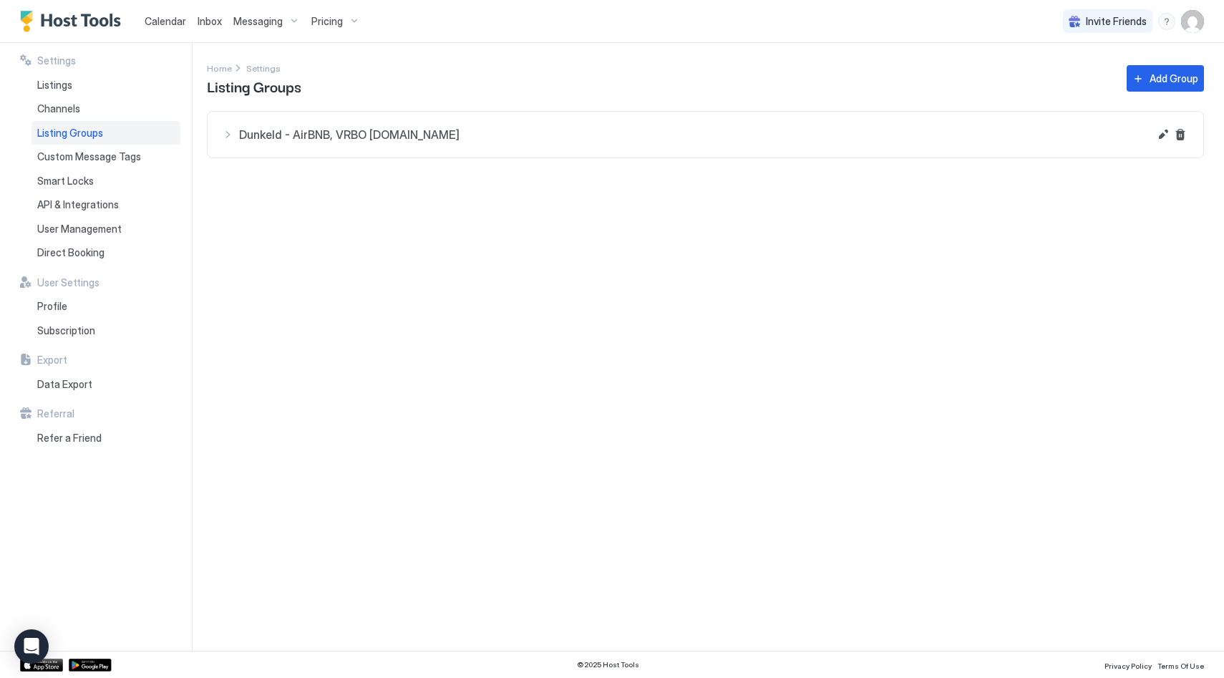
click at [461, 134] on span "Dunkeld - AirBNB, VRBO [DOMAIN_NAME]" at bounding box center [694, 134] width 910 height 14
click at [1159, 136] on button "Edit" at bounding box center [1162, 134] width 17 height 17
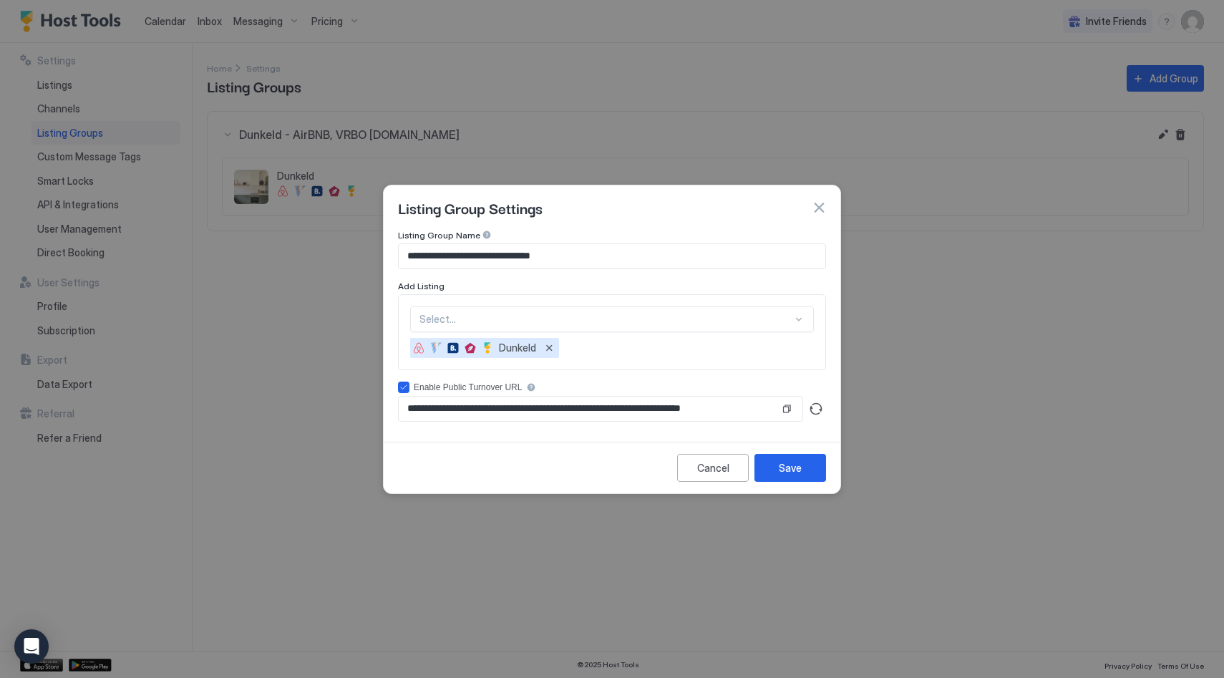
click at [496, 304] on div "Select... Dunkeld" at bounding box center [612, 332] width 428 height 76
click at [495, 318] on div at bounding box center [605, 319] width 373 height 13
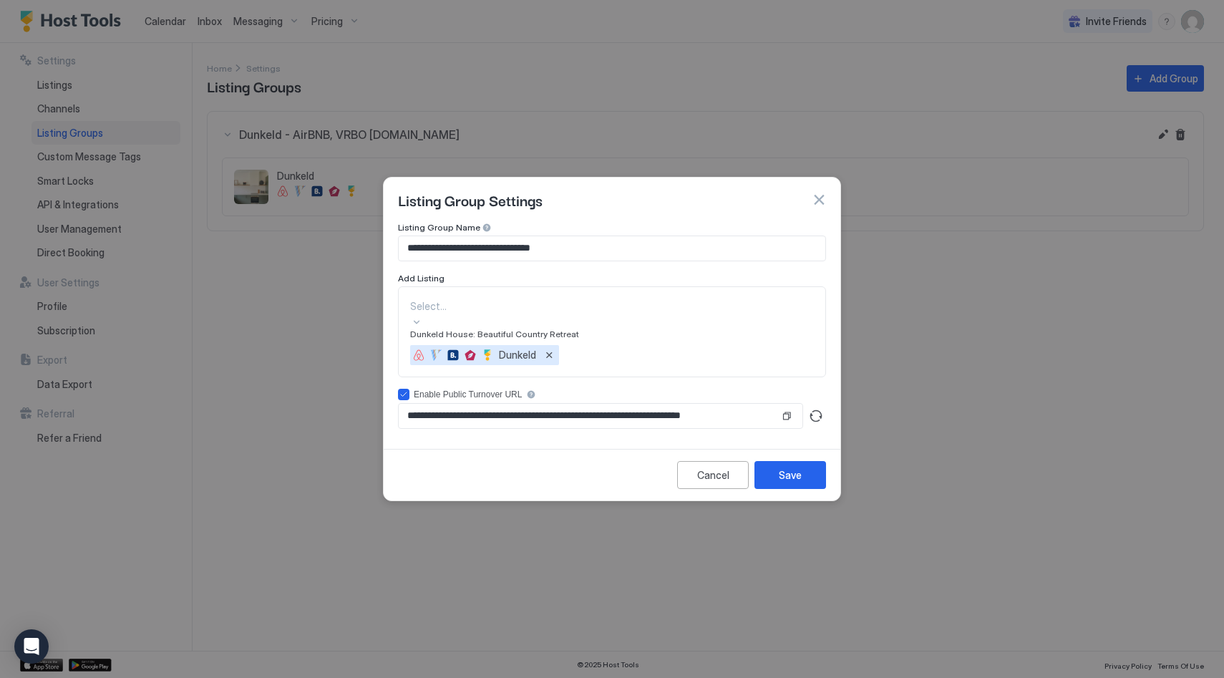
click at [492, 339] on span "Dunkeld House: Beautiful Country Retreat" at bounding box center [494, 333] width 169 height 11
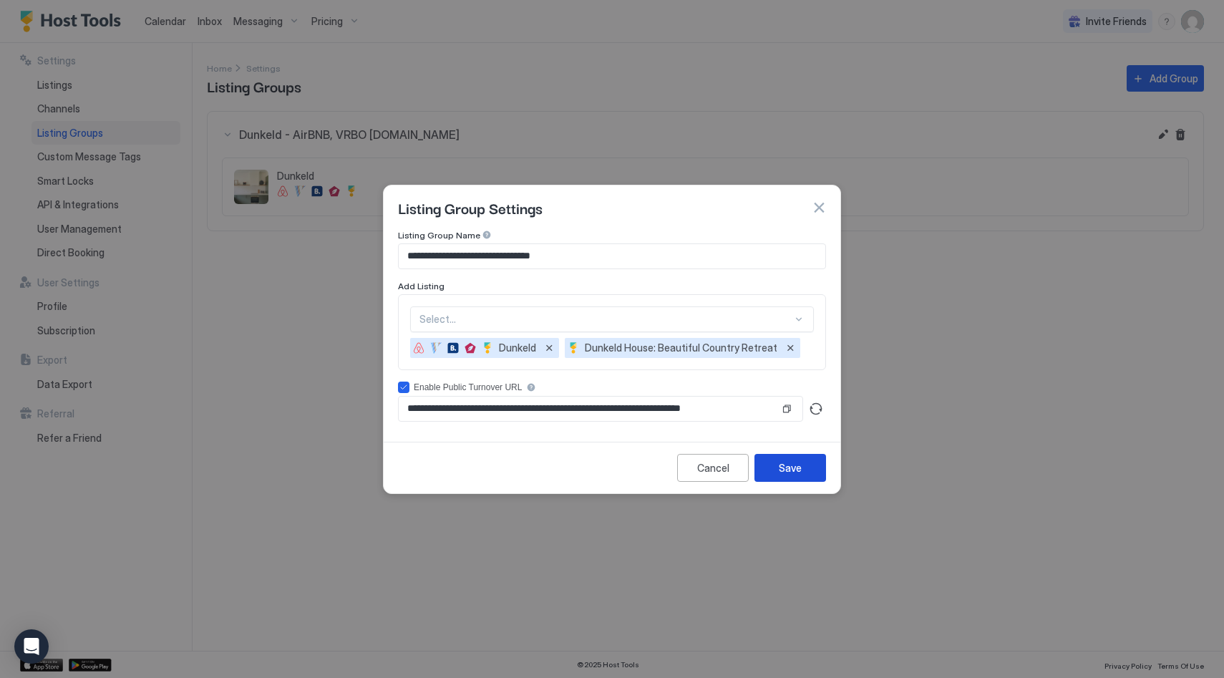
drag, startPoint x: 796, startPoint y: 466, endPoint x: 778, endPoint y: 462, distance: 18.9
click at [784, 463] on div "Save" at bounding box center [790, 467] width 23 height 15
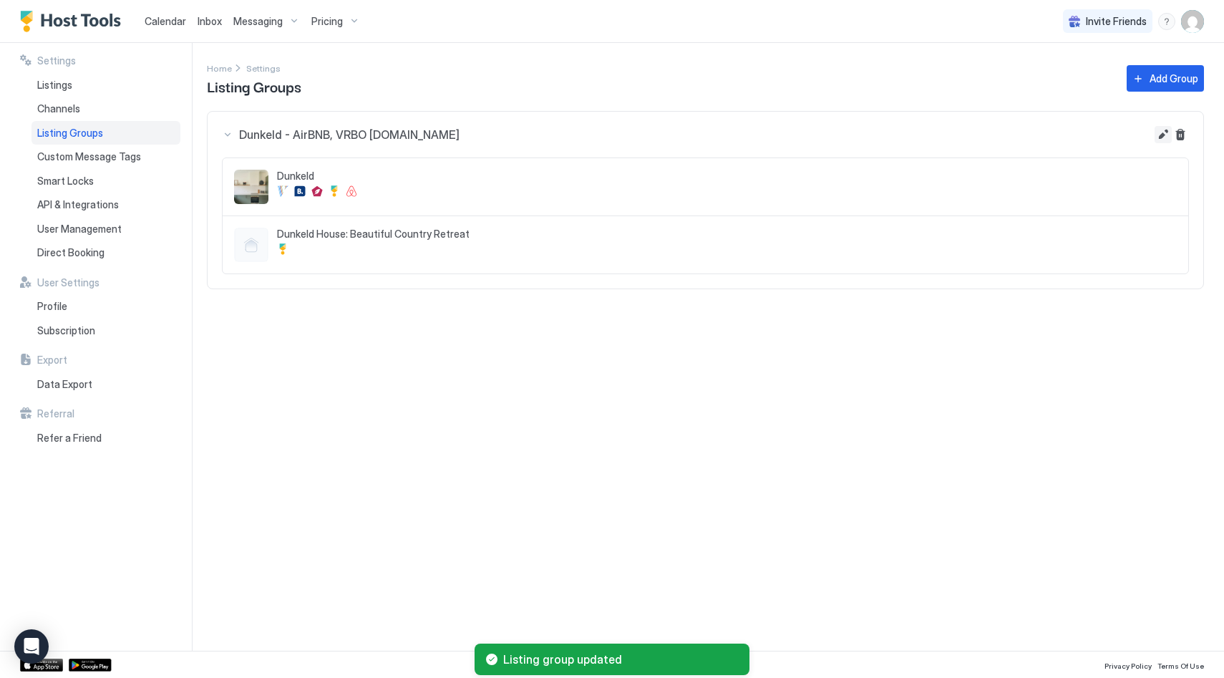
click at [1166, 128] on button "Edit" at bounding box center [1162, 134] width 17 height 17
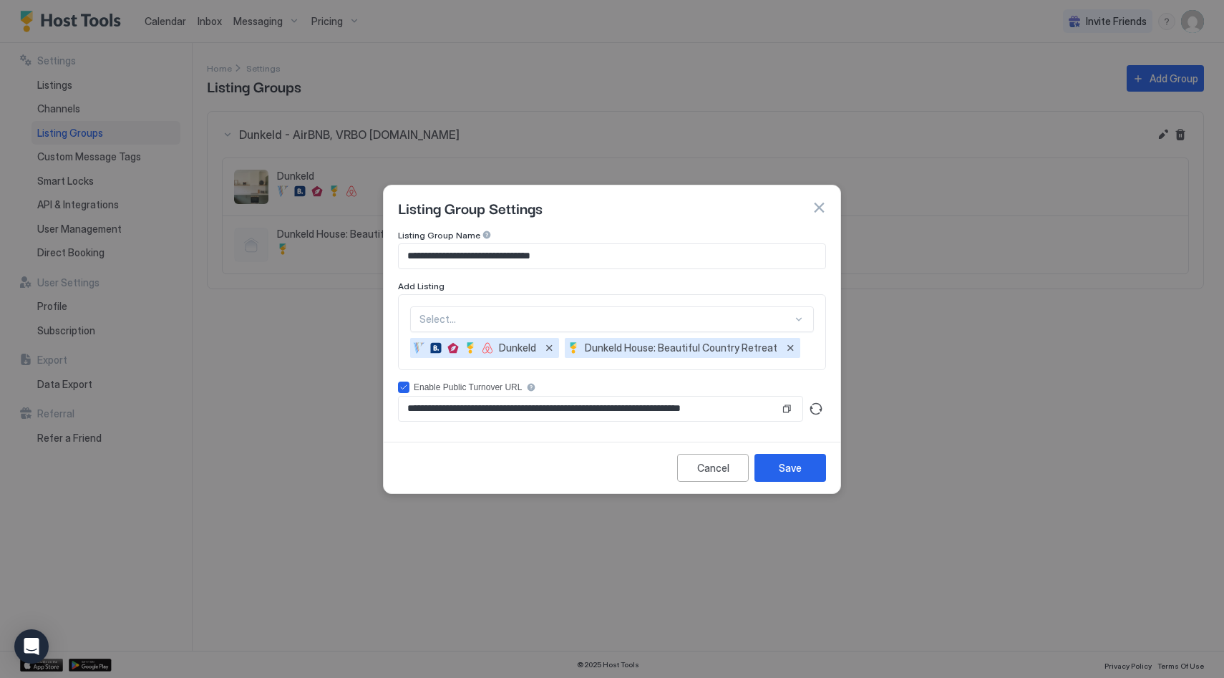
click at [498, 402] on input "**********" at bounding box center [589, 408] width 381 height 24
click at [786, 464] on div "Save" at bounding box center [790, 467] width 23 height 15
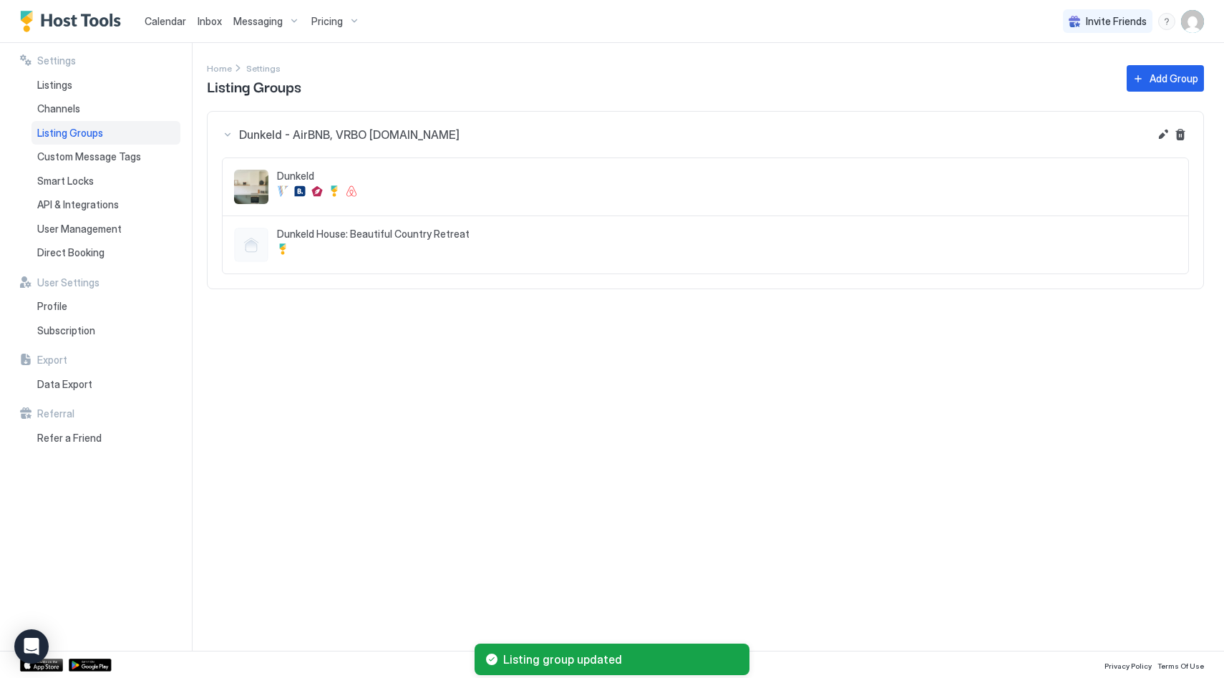
click at [466, 238] on span "Dunkeld House: Beautiful Country Retreat" at bounding box center [727, 234] width 900 height 13
click at [419, 236] on span "Dunkeld House: Beautiful Country Retreat" at bounding box center [727, 234] width 900 height 13
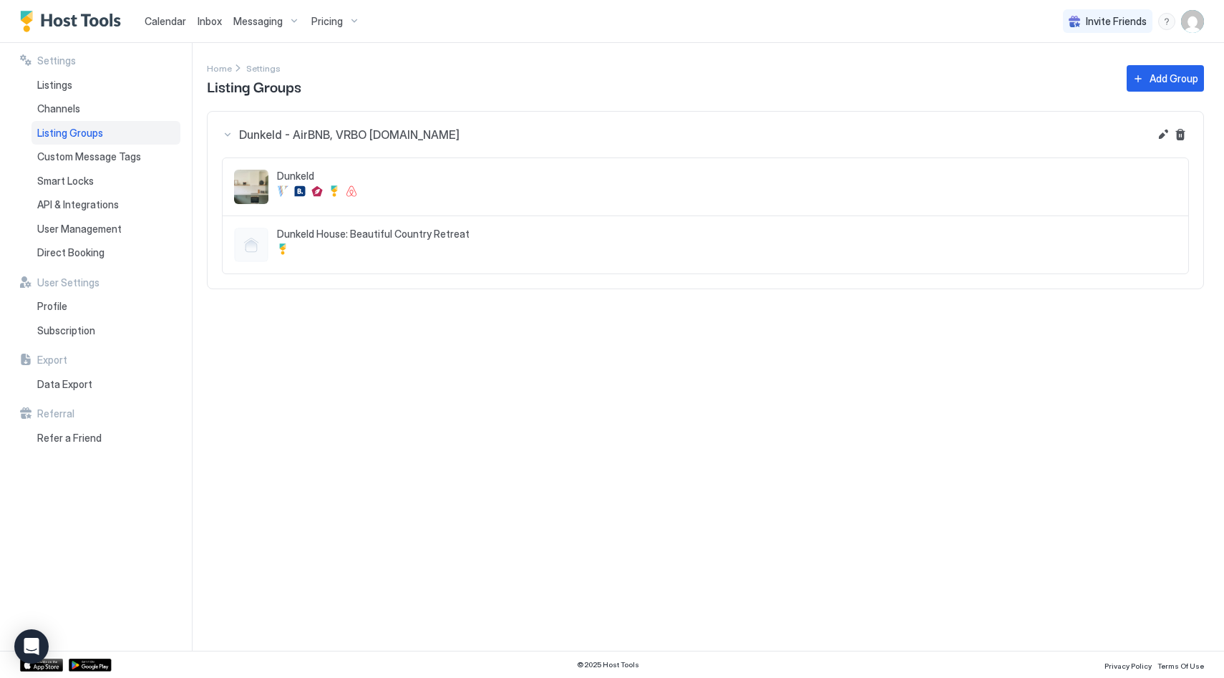
click at [384, 242] on div "Dunkeld House: Beautiful Country Retreat" at bounding box center [727, 245] width 900 height 34
click at [1164, 133] on button "Edit" at bounding box center [1162, 134] width 17 height 17
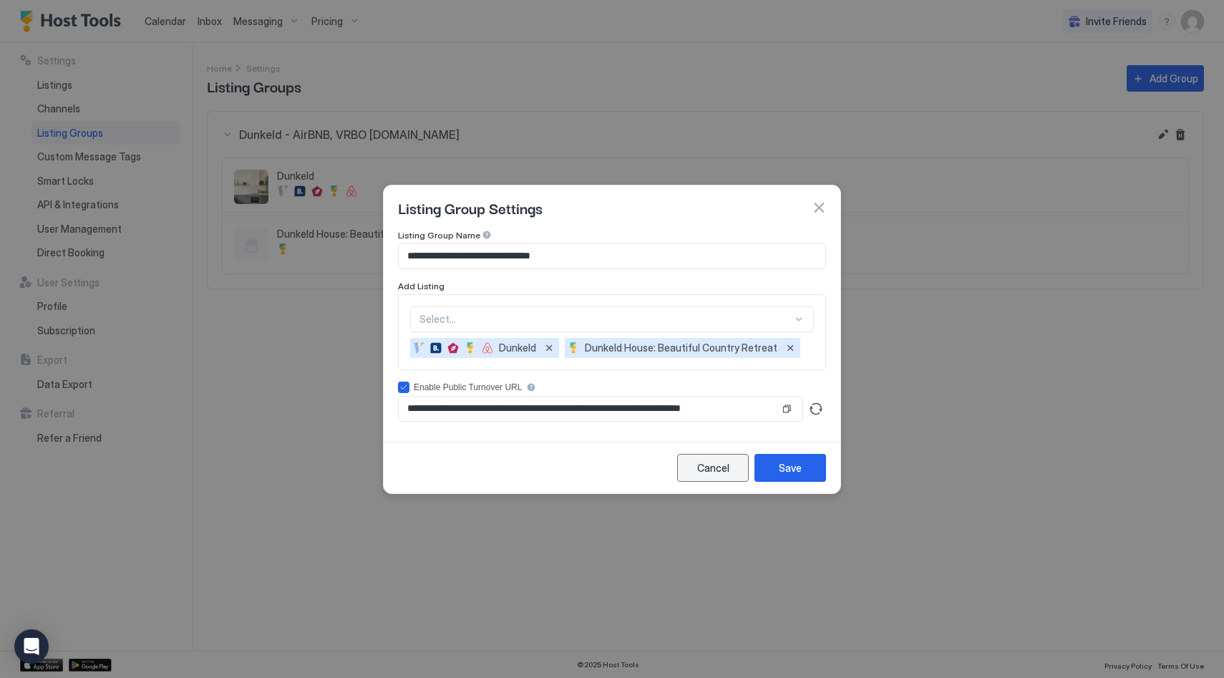
click at [721, 471] on div "Cancel" at bounding box center [713, 467] width 32 height 15
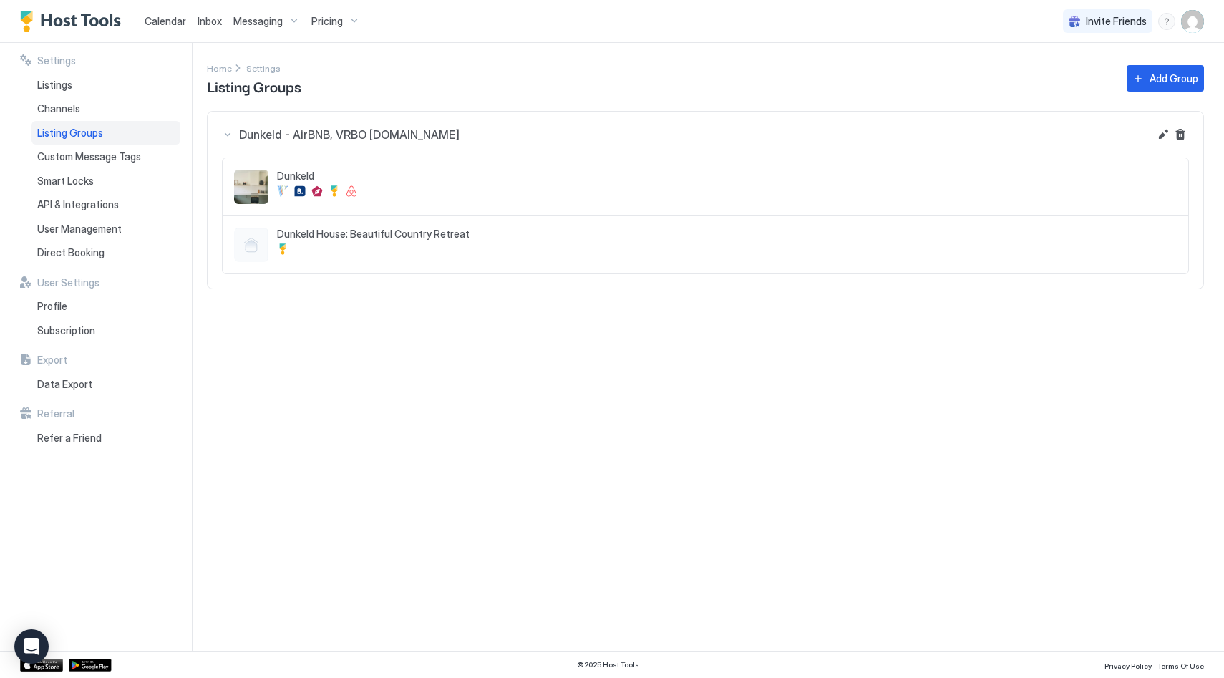
click at [472, 185] on div at bounding box center [727, 190] width 900 height 11
click at [1162, 133] on button "Edit" at bounding box center [1162, 134] width 17 height 17
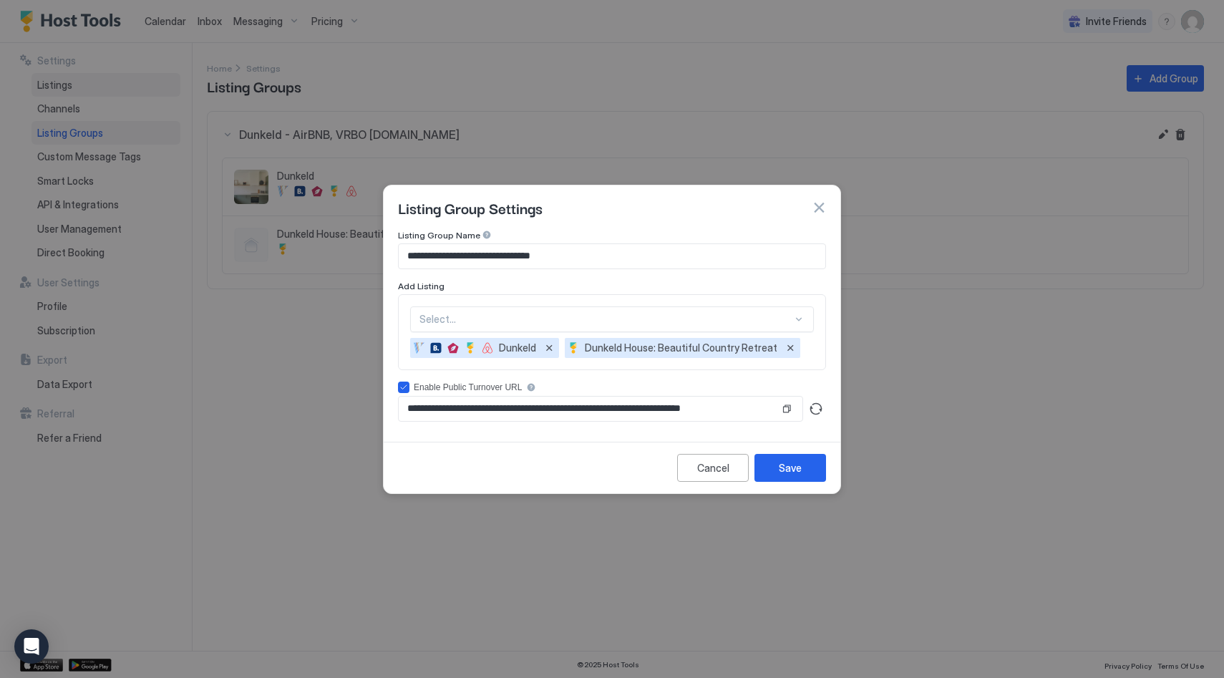
drag, startPoint x: 820, startPoint y: 202, endPoint x: 93, endPoint y: 79, distance: 737.4
click at [818, 202] on button "button" at bounding box center [818, 207] width 14 height 14
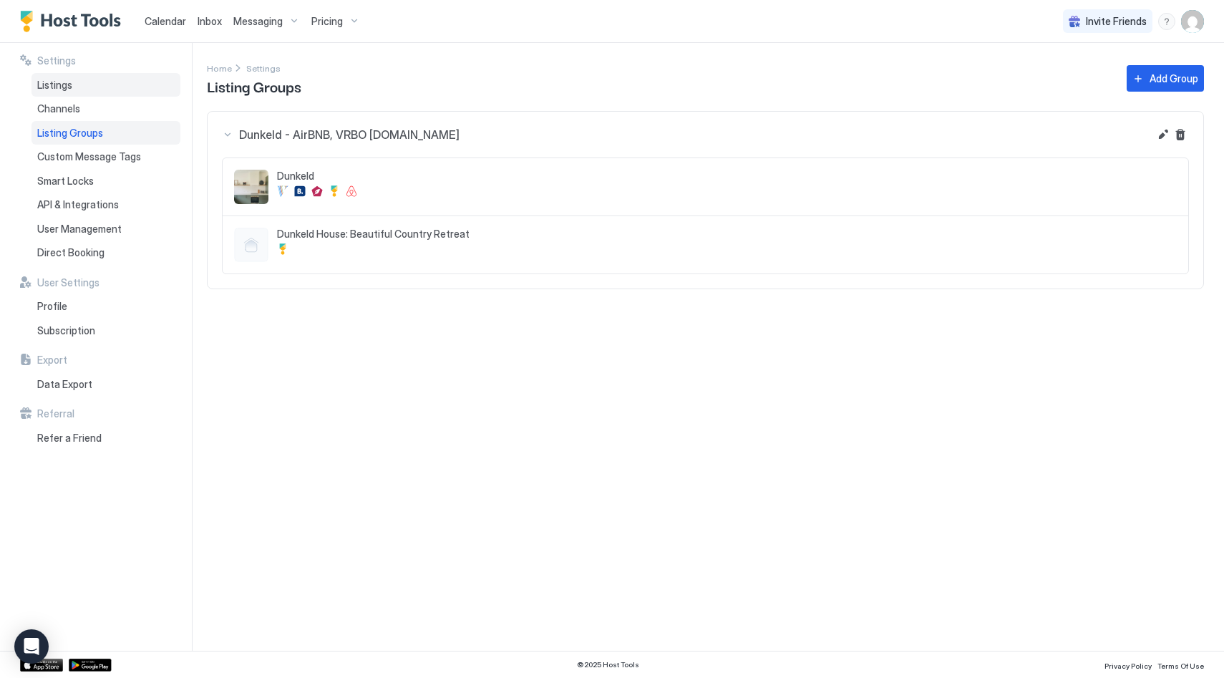
click at [54, 74] on div "Listings" at bounding box center [105, 85] width 149 height 24
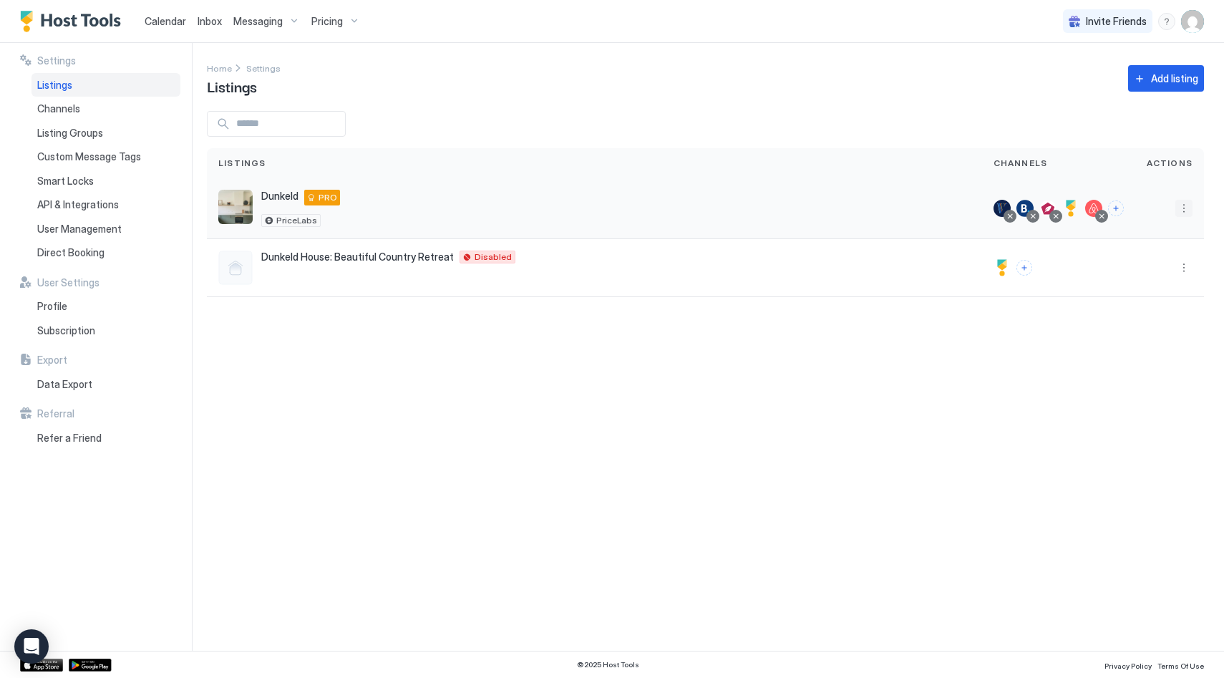
click at [1184, 211] on button "More options" at bounding box center [1183, 208] width 17 height 17
click at [1149, 270] on span "Listing Settings" at bounding box center [1151, 274] width 64 height 11
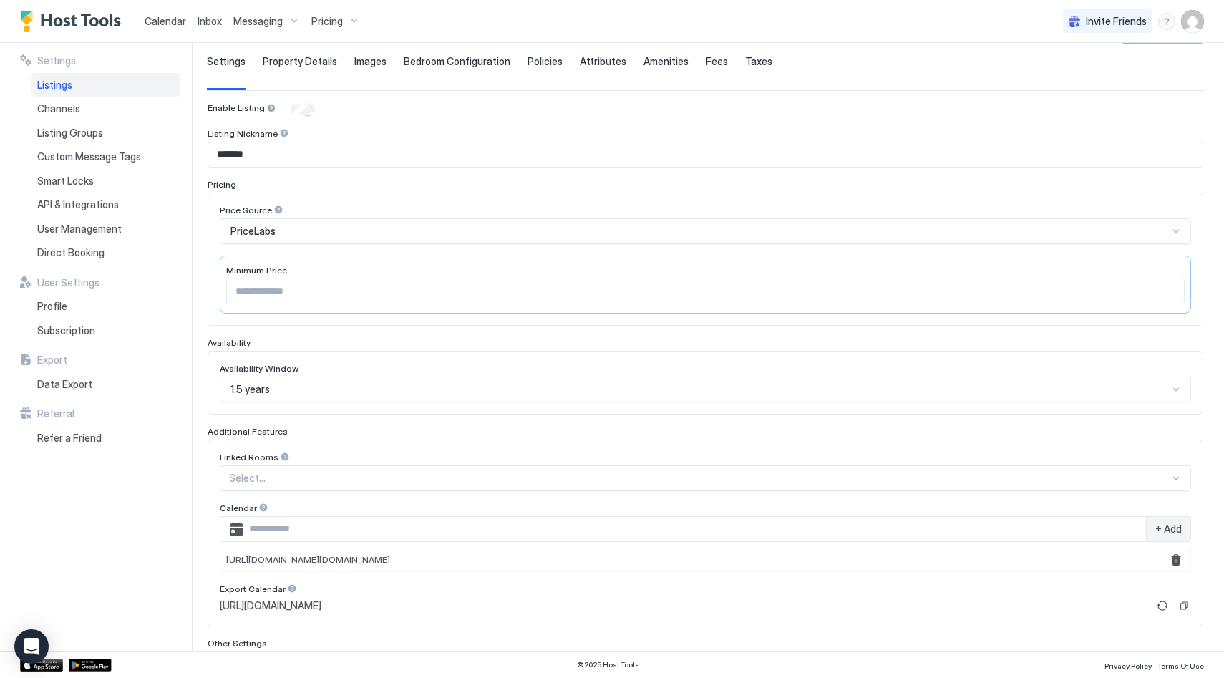
scroll to position [125, 0]
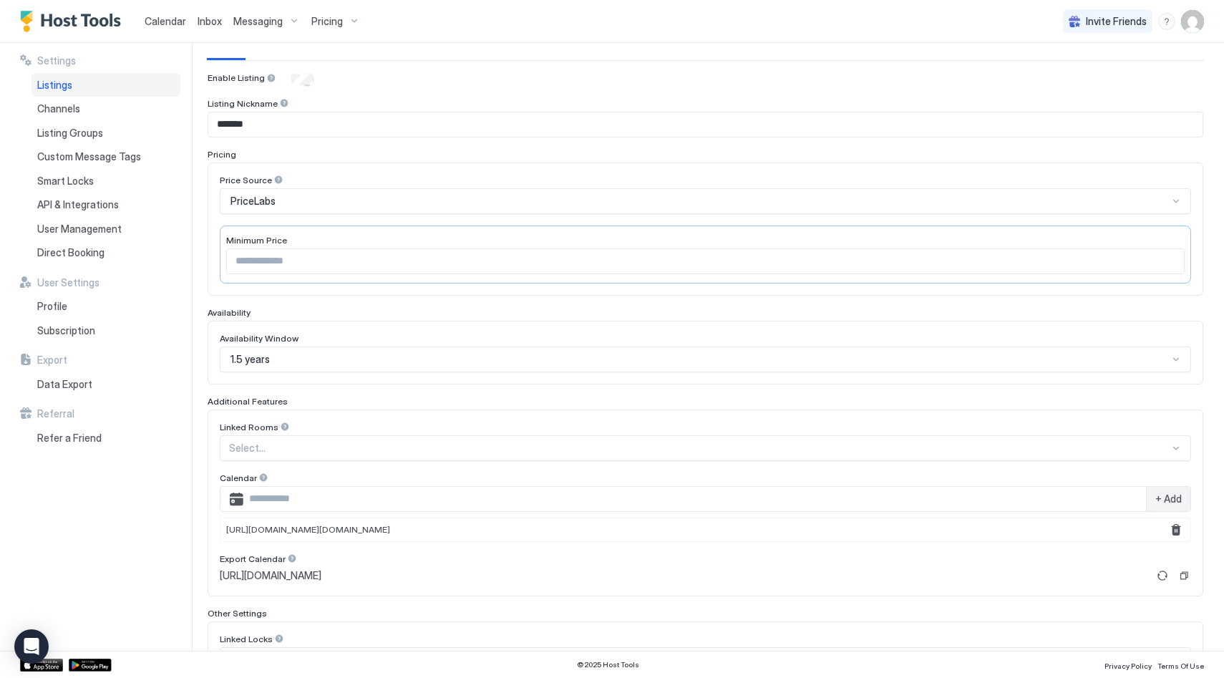
click at [335, 449] on div at bounding box center [699, 448] width 940 height 13
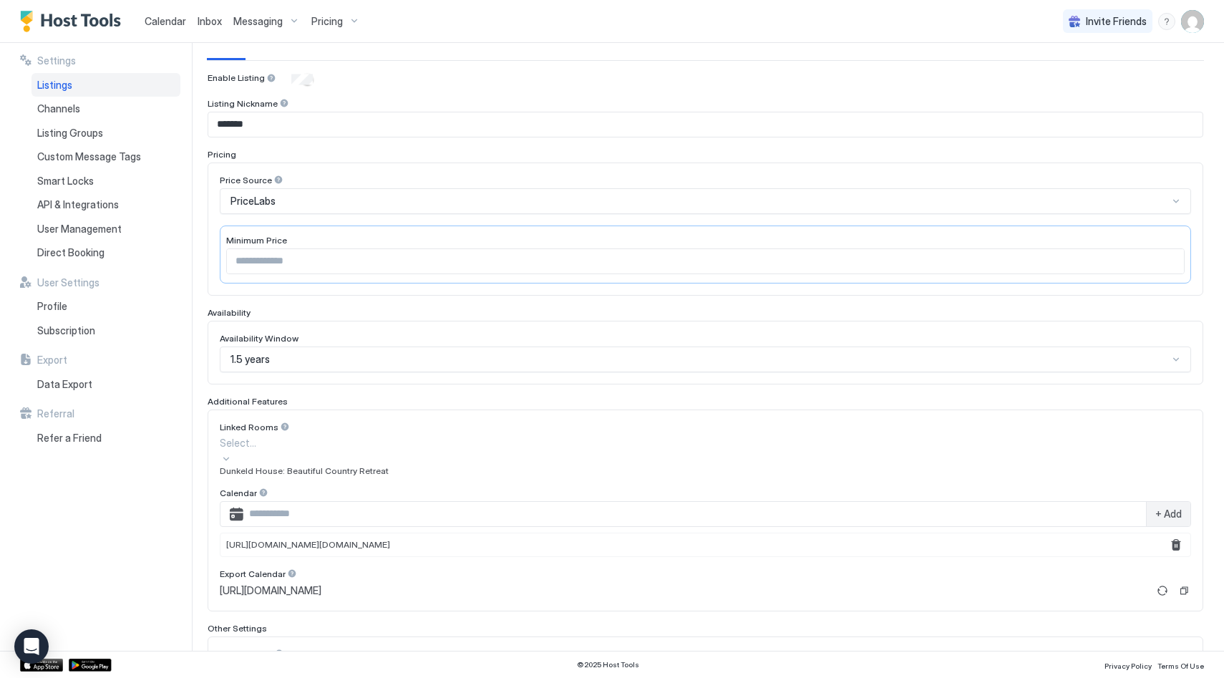
click at [334, 476] on span "Dunkeld House: Beautiful Country Retreat" at bounding box center [304, 470] width 169 height 11
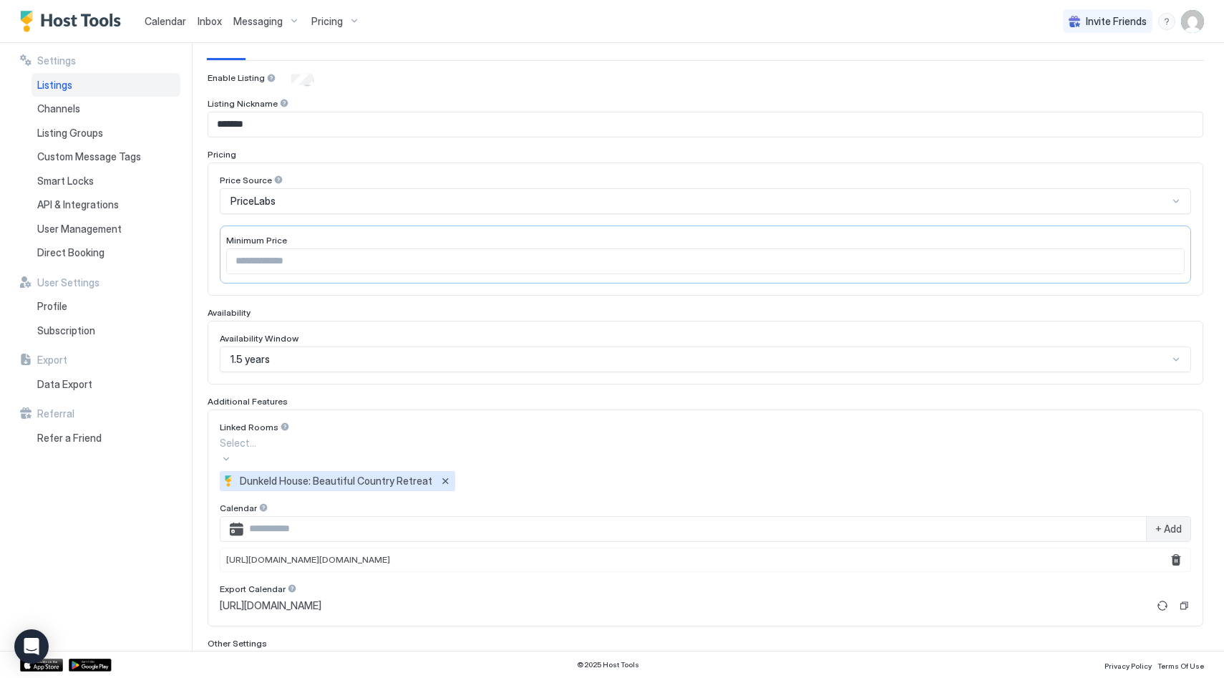
scroll to position [265, 0]
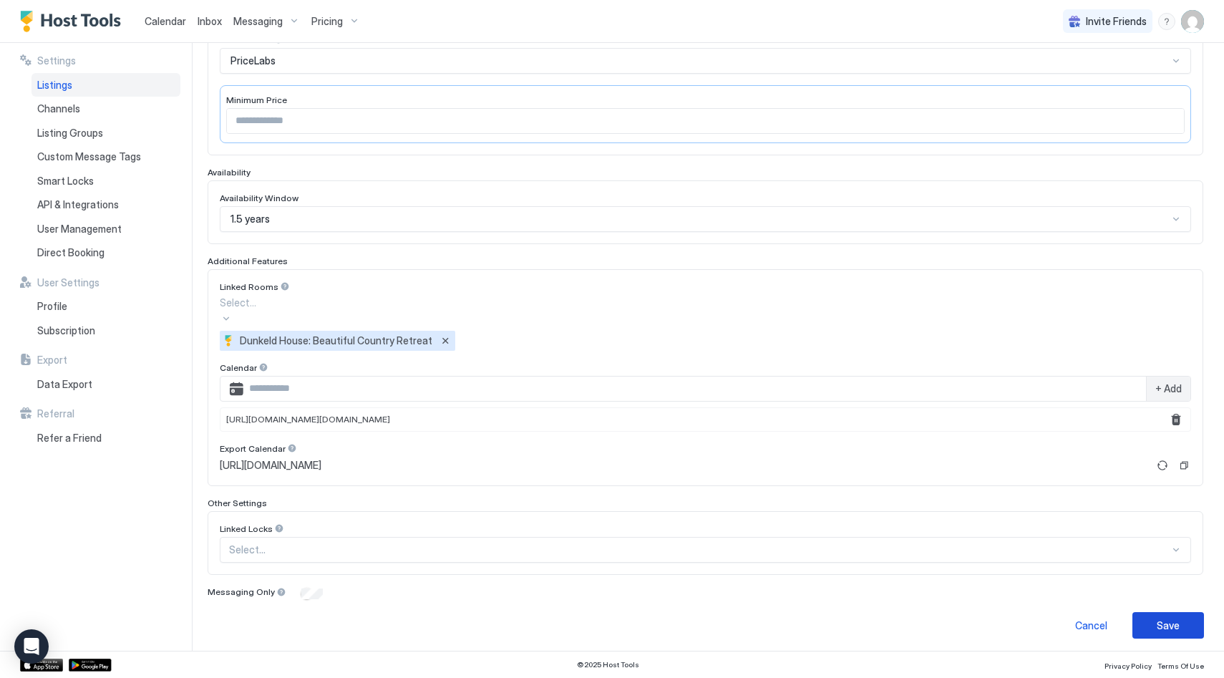
click at [1159, 619] on div "Save" at bounding box center [1167, 625] width 23 height 15
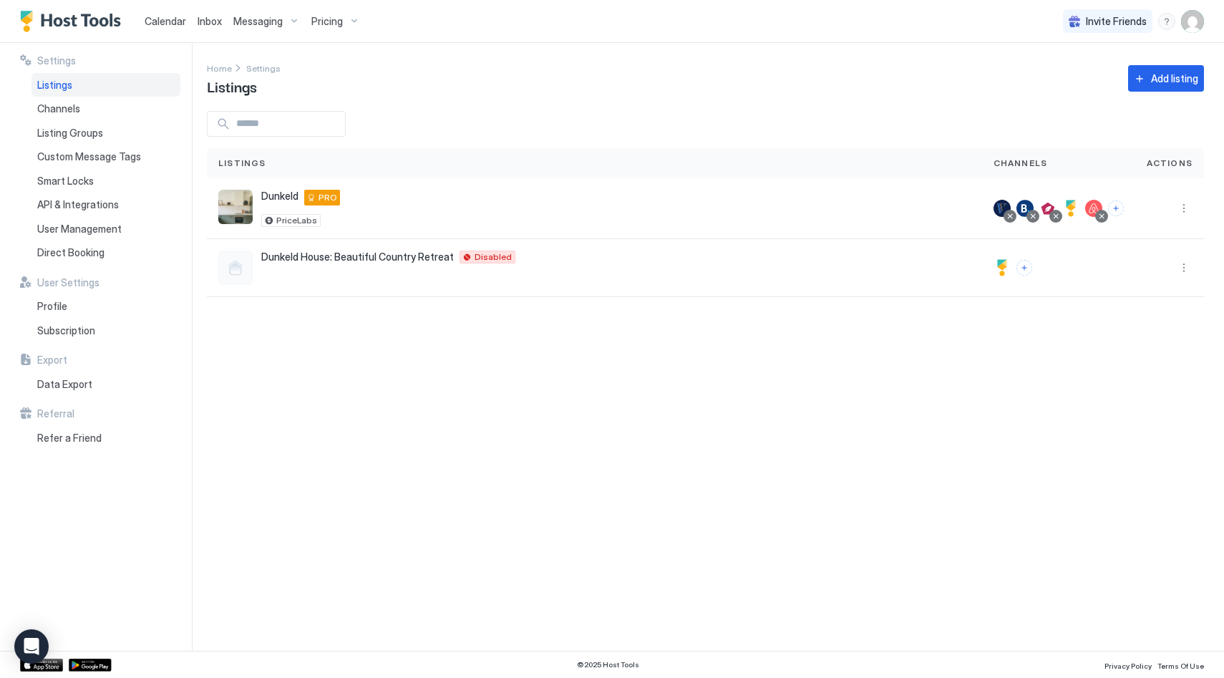
click at [176, 17] on span "Calendar" at bounding box center [166, 21] width 42 height 12
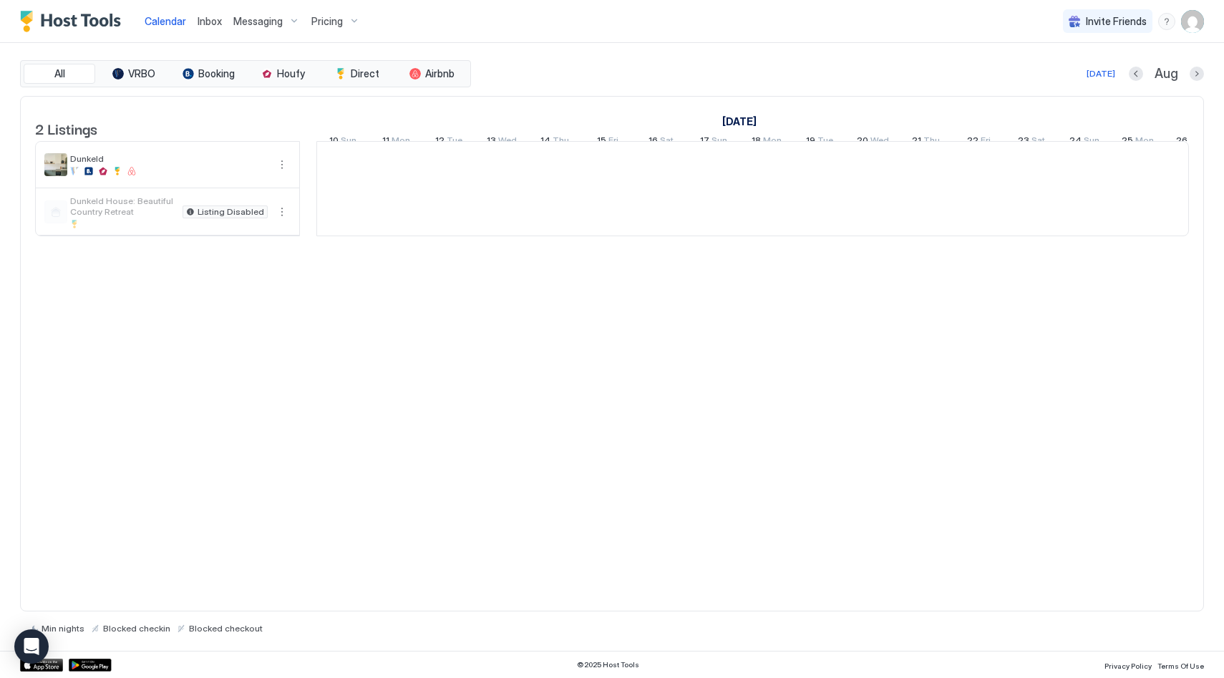
scroll to position [0, 795]
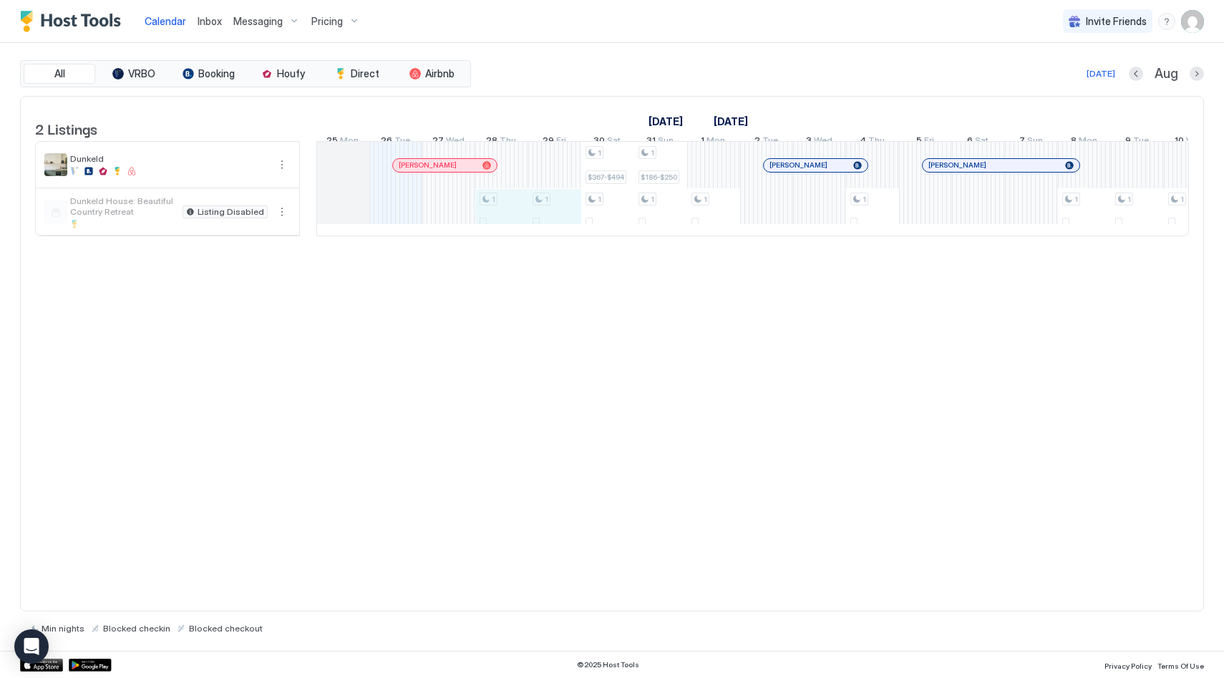
drag, startPoint x: 503, startPoint y: 226, endPoint x: 545, endPoint y: 225, distance: 42.2
click at [545, 225] on div "1 - 1 - 1 $367-$494 1 - 1 $186-$250 1 - 1 - 1 - 1 - 1 - 1 - 1 - 1 - 1 - 1 - 1 $…" at bounding box center [1004, 189] width 2965 height 94
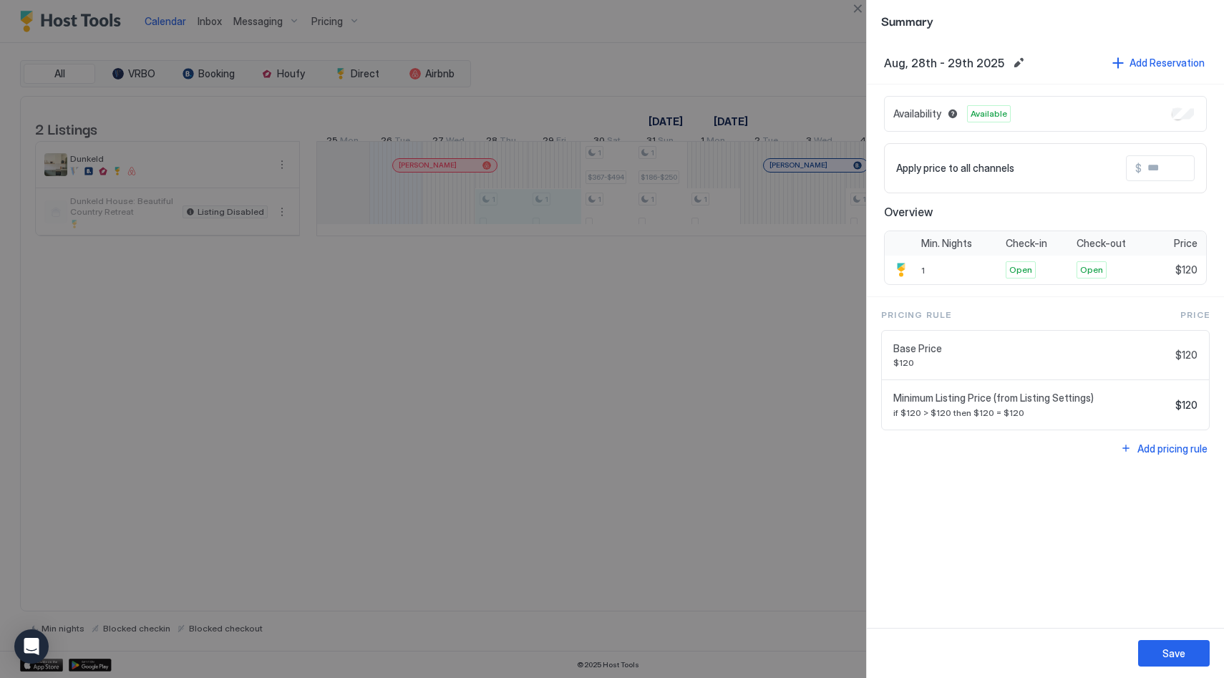
click at [766, 309] on div at bounding box center [612, 339] width 1224 height 678
drag, startPoint x: 860, startPoint y: 6, endPoint x: 851, endPoint y: 83, distance: 77.1
click at [860, 6] on button "Close" at bounding box center [857, 8] width 17 height 17
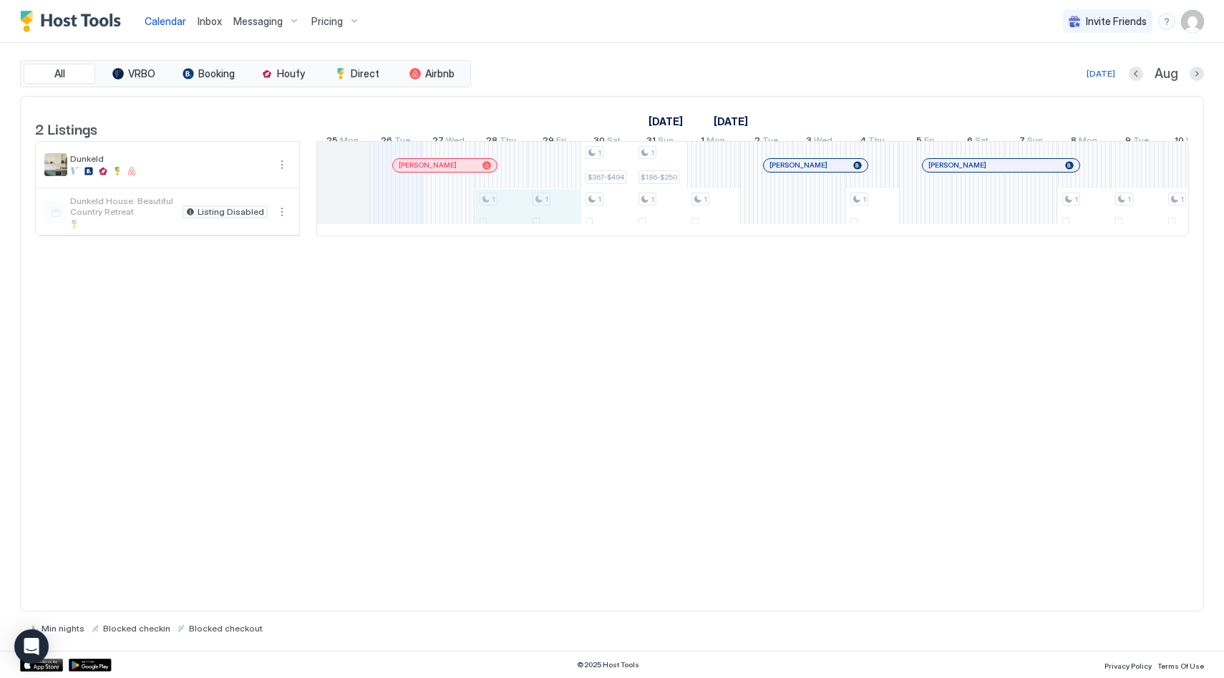
drag, startPoint x: 516, startPoint y: 225, endPoint x: 553, endPoint y: 225, distance: 37.2
click at [553, 225] on div "1 - 1 - 1 $367-$494 1 - 1 $186-$250 1 - 1 - 1 - 1 - 1 - 1 - 1 - 1 - 1 - 1 - 1 $…" at bounding box center [1004, 189] width 2965 height 94
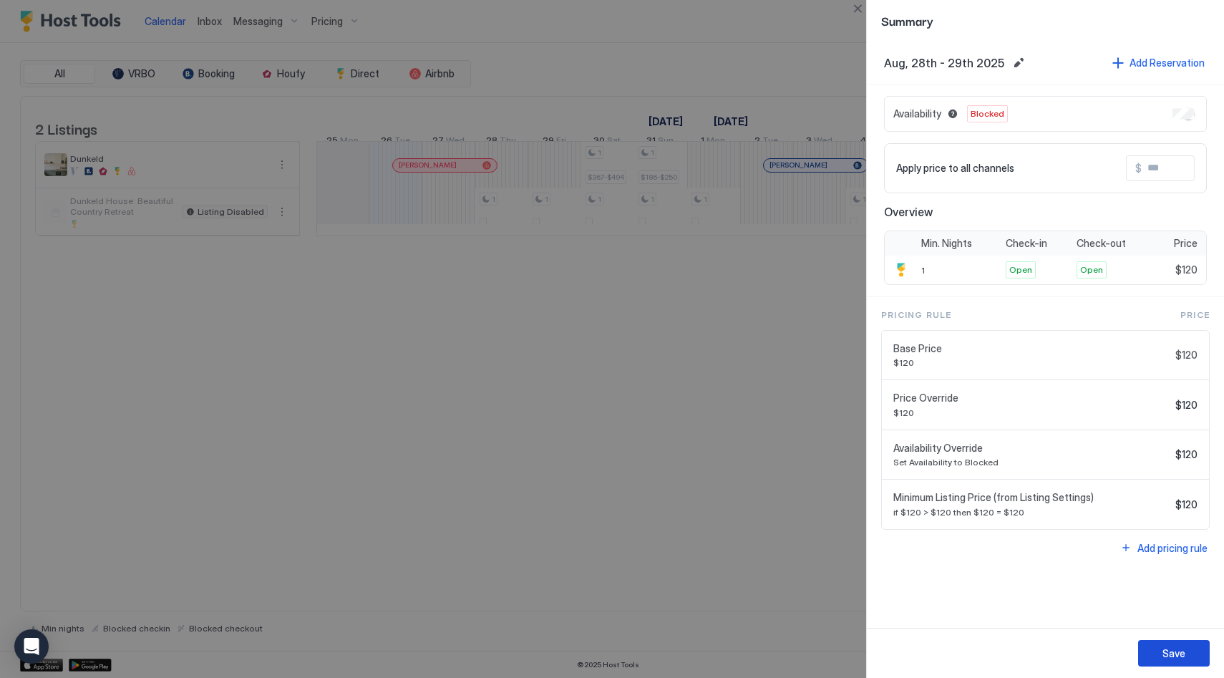
click at [1171, 653] on div "Save" at bounding box center [1173, 652] width 23 height 15
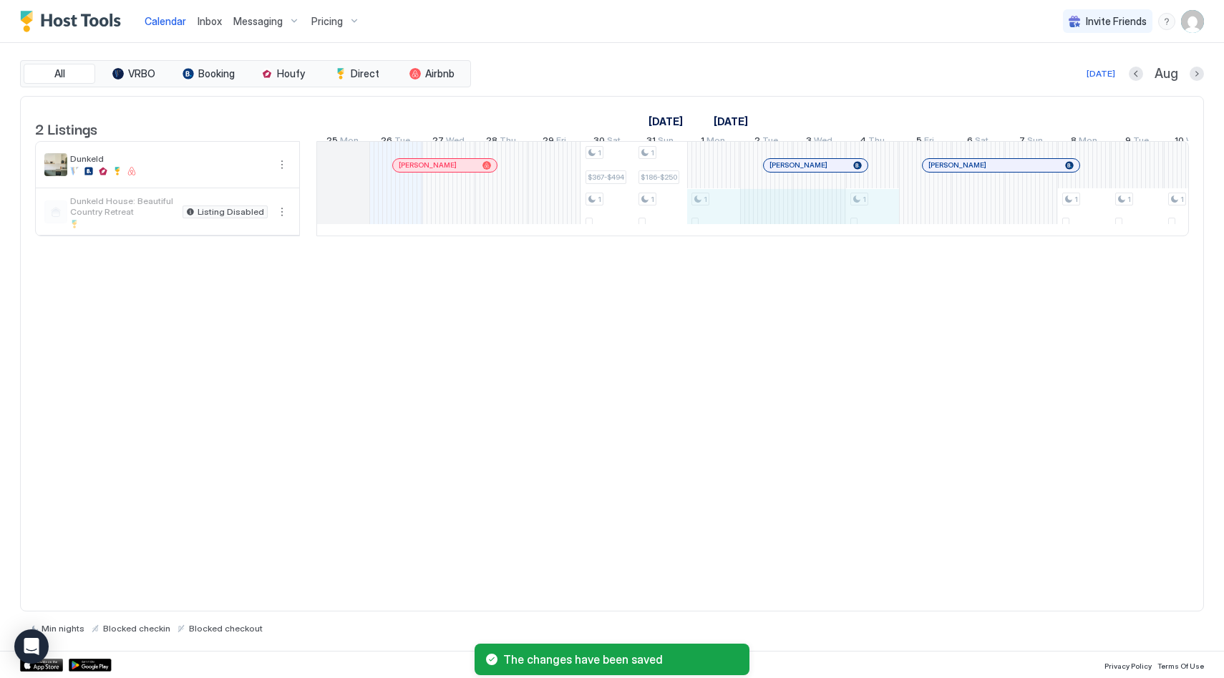
drag, startPoint x: 707, startPoint y: 207, endPoint x: 862, endPoint y: 211, distance: 155.3
click at [862, 211] on div "1 $367-$494 1 - 1 $186-$250 1 - 1 - 1 - 1 - 1 - 1 - 1 - 1 - 1 - 1 - 1 $253-$340…" at bounding box center [1004, 189] width 2965 height 94
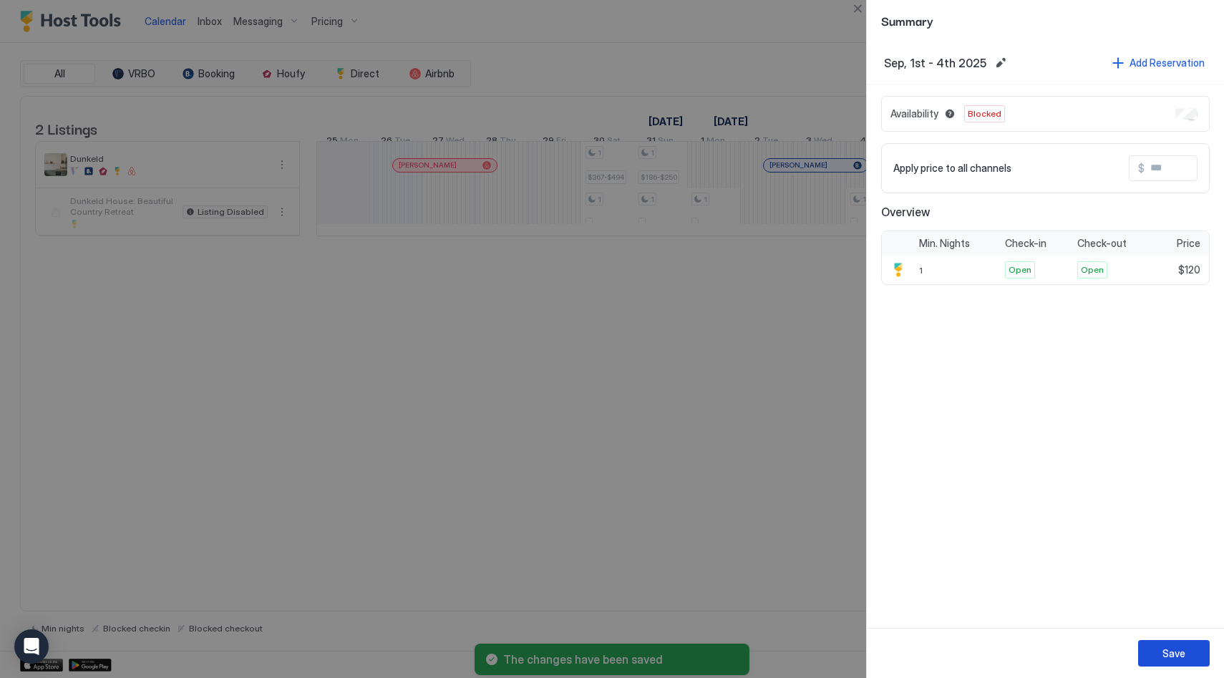
click at [1159, 648] on button "Save" at bounding box center [1174, 653] width 72 height 26
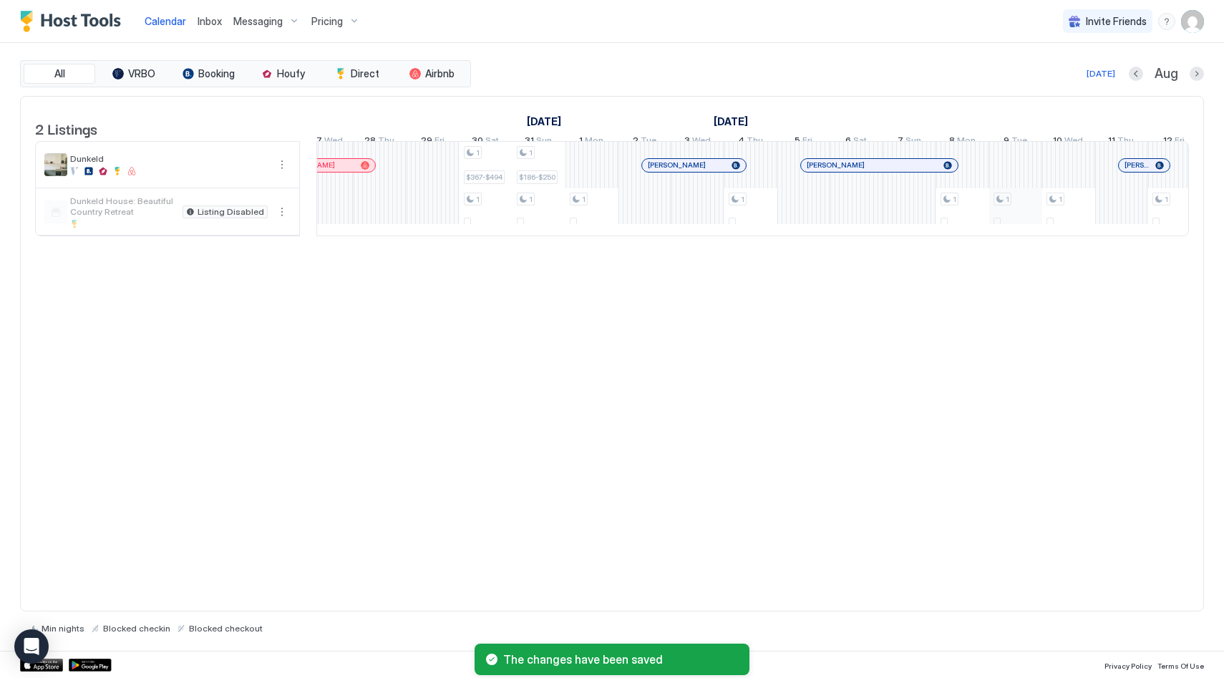
scroll to position [0, 0]
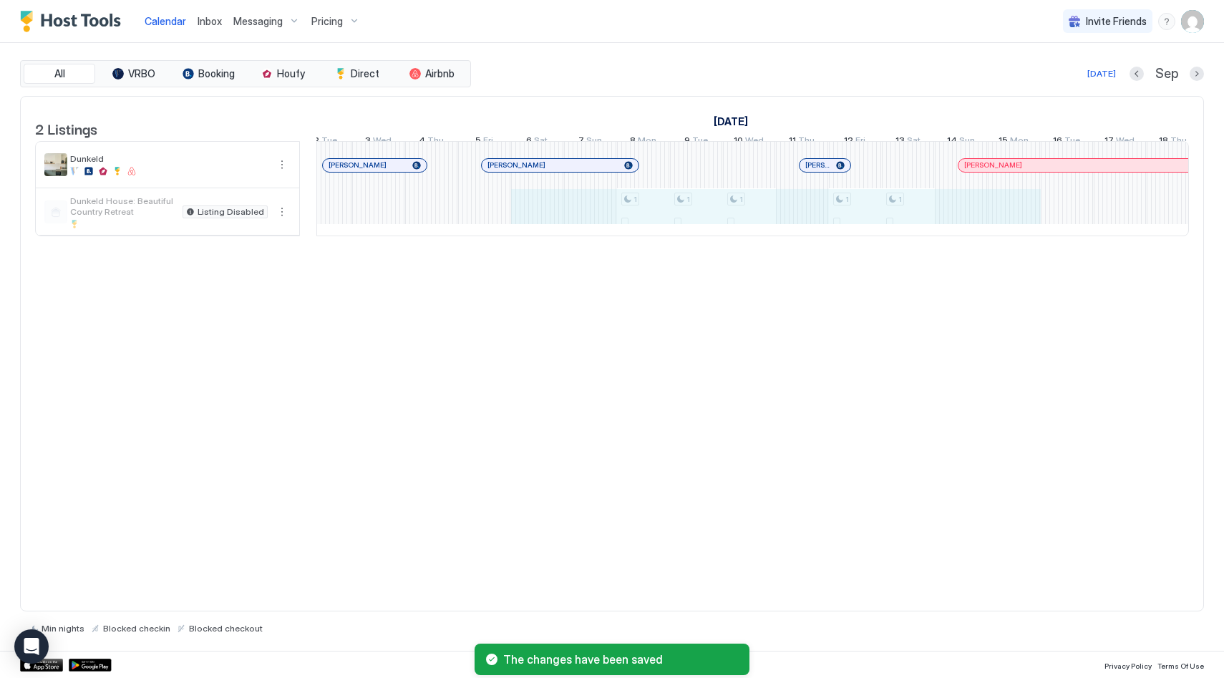
drag, startPoint x: 547, startPoint y: 219, endPoint x: 990, endPoint y: 229, distance: 442.4
click at [991, 228] on div "1 $367-$494 1 - 1 $186-$250 1 - 1 - 1 - 1 - 1 - 1 - 1 - 1 - 1 $253-$340 1 - 1 -…" at bounding box center [563, 189] width 2965 height 94
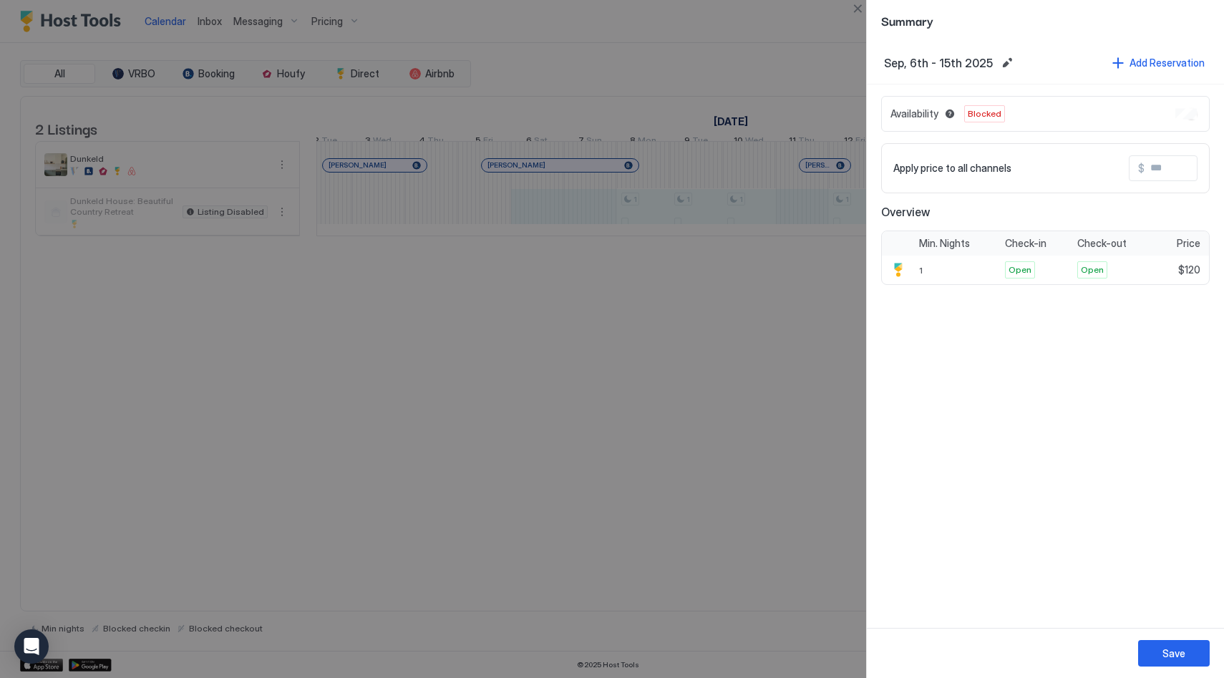
click at [696, 319] on div at bounding box center [612, 339] width 1224 height 678
click at [565, 313] on div at bounding box center [612, 339] width 1224 height 678
drag, startPoint x: 666, startPoint y: 284, endPoint x: 728, endPoint y: 254, distance: 68.5
click at [666, 284] on div at bounding box center [612, 339] width 1224 height 678
click at [858, 7] on button "Close" at bounding box center [857, 8] width 17 height 17
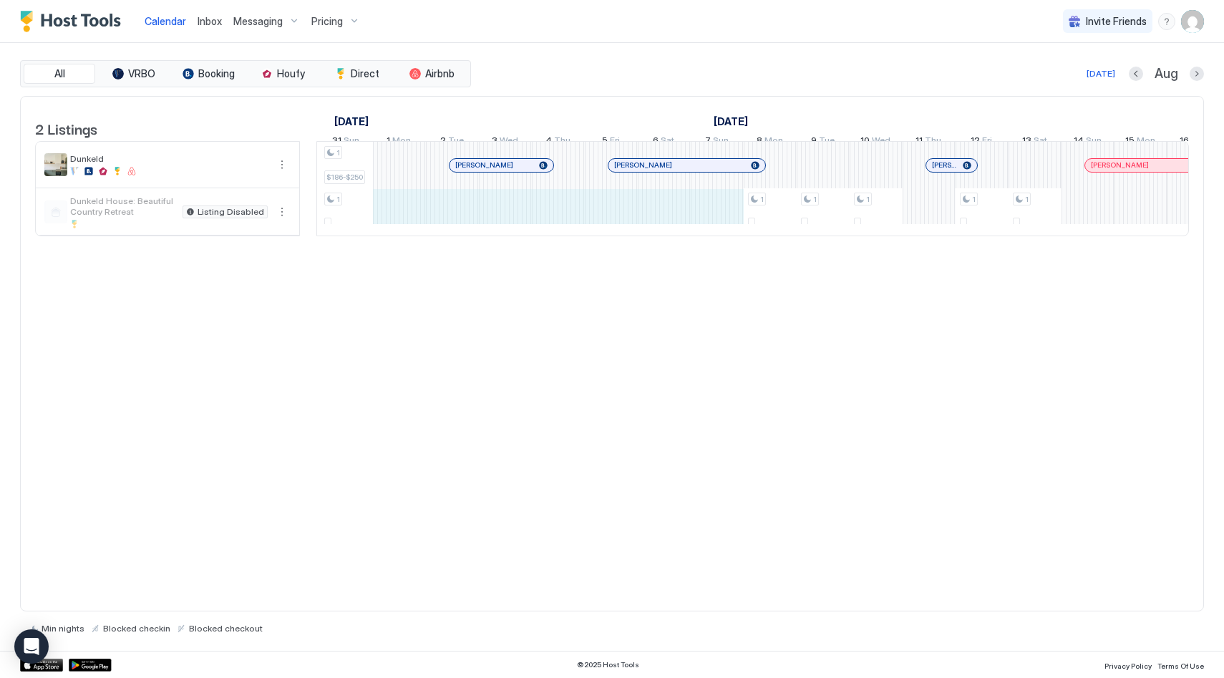
drag, startPoint x: 403, startPoint y: 226, endPoint x: 713, endPoint y: 222, distance: 310.6
click at [713, 222] on div "1 $367-$494 1 - 1 $186-$250 1 - 1 - 1 - 1 - 1 - 1 - 1 - 1 - 1 $253-$340 1 - 1 -…" at bounding box center [690, 189] width 2965 height 94
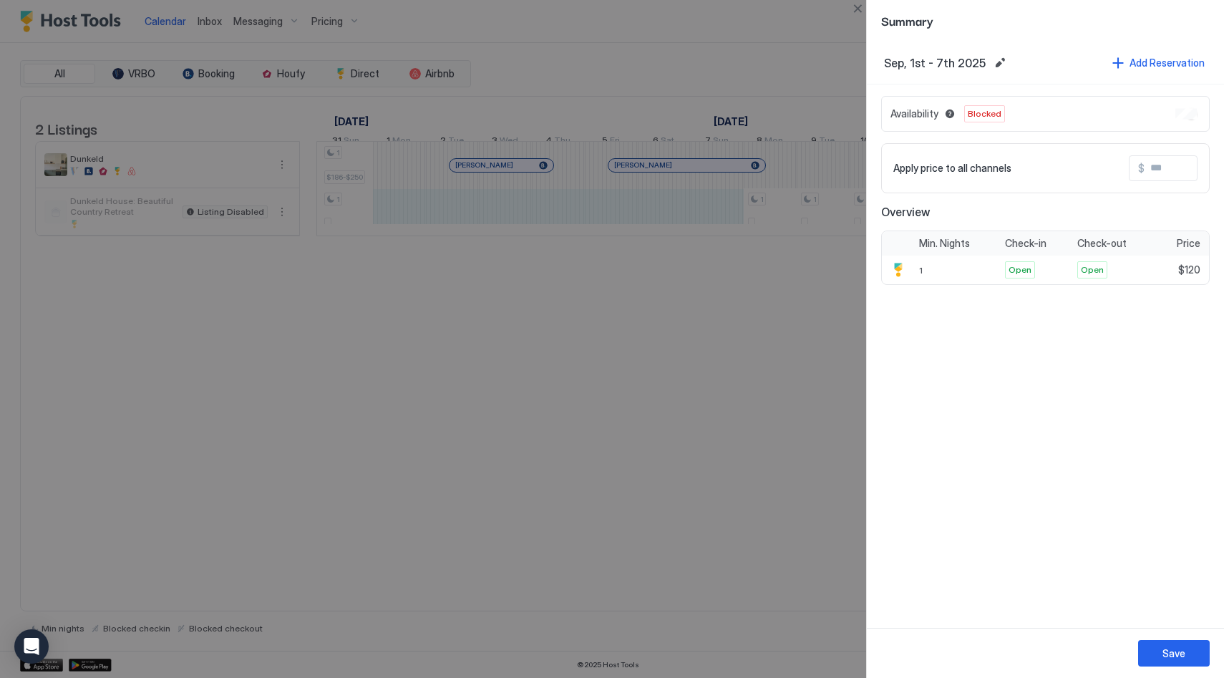
click at [598, 307] on div at bounding box center [612, 339] width 1224 height 678
click at [859, 342] on div at bounding box center [612, 339] width 1224 height 678
drag, startPoint x: 813, startPoint y: 262, endPoint x: 806, endPoint y: 239, distance: 24.0
click at [813, 262] on div at bounding box center [612, 339] width 1224 height 678
click at [855, 9] on button "Close" at bounding box center [857, 8] width 17 height 17
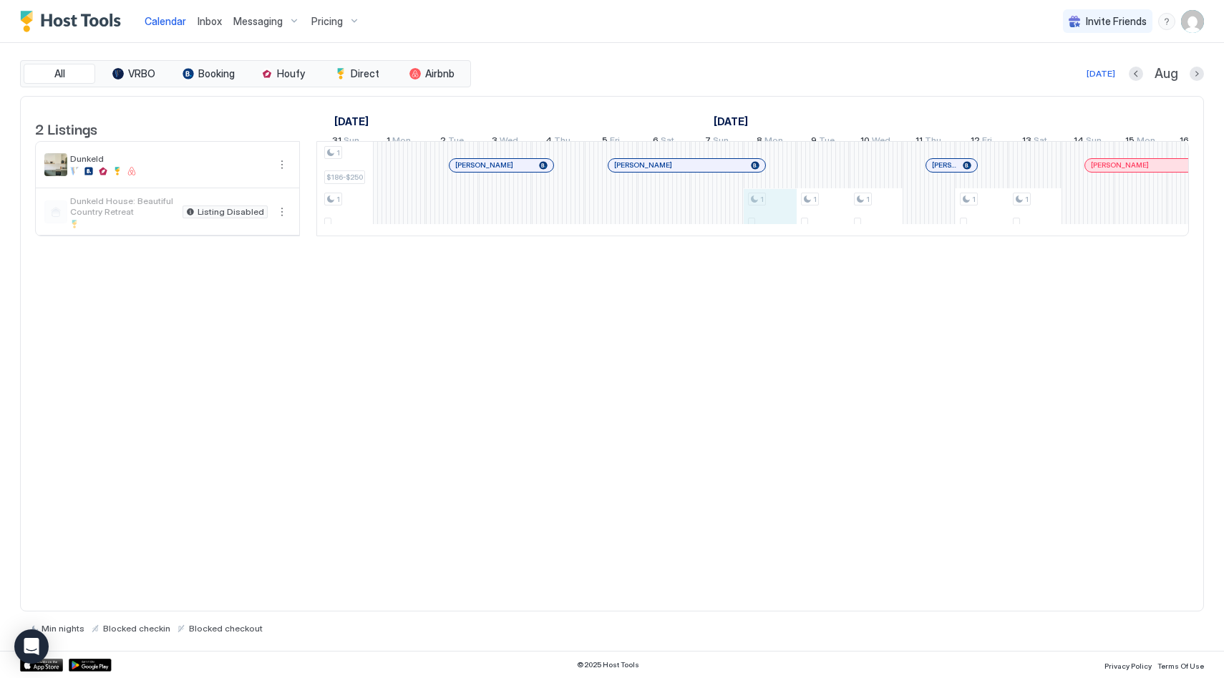
click at [770, 232] on div "1 $367-$494 1 - 1 $186-$250 1 - 1 - 1 - 1 - 1 - 1 - 1 - 1 - 1 $253-$340 1 - 1 -…" at bounding box center [690, 189] width 2965 height 94
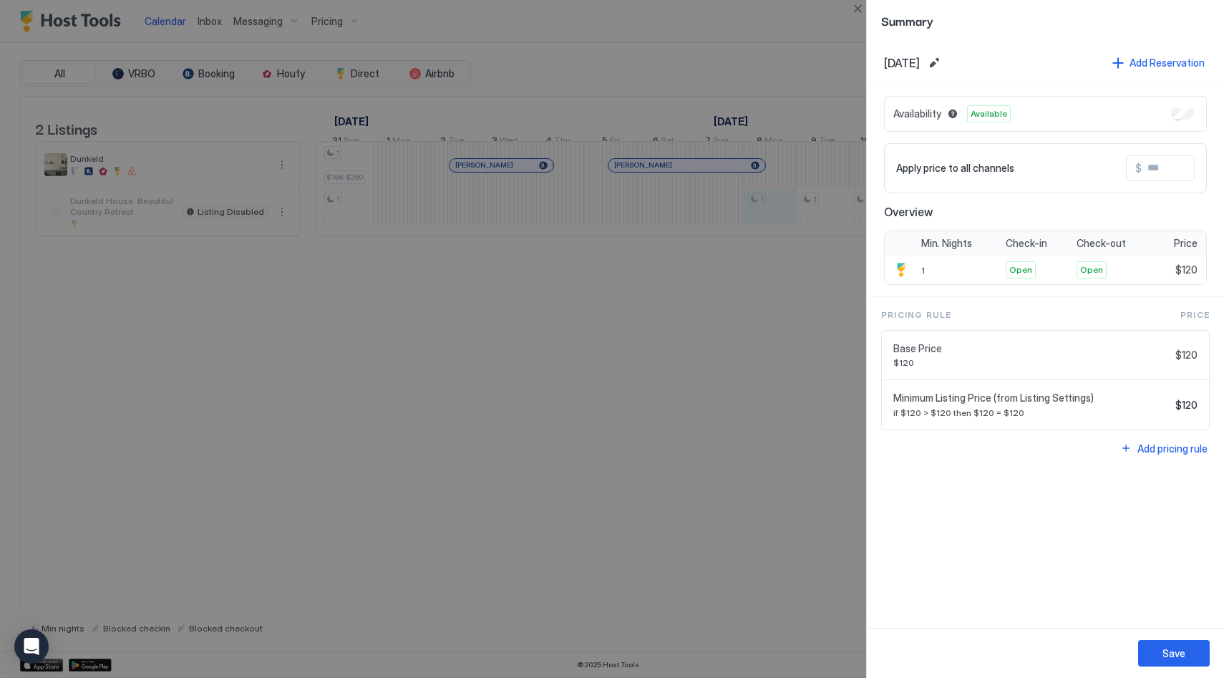
click at [744, 364] on div at bounding box center [612, 339] width 1224 height 678
click at [860, 12] on button "Close" at bounding box center [857, 8] width 17 height 17
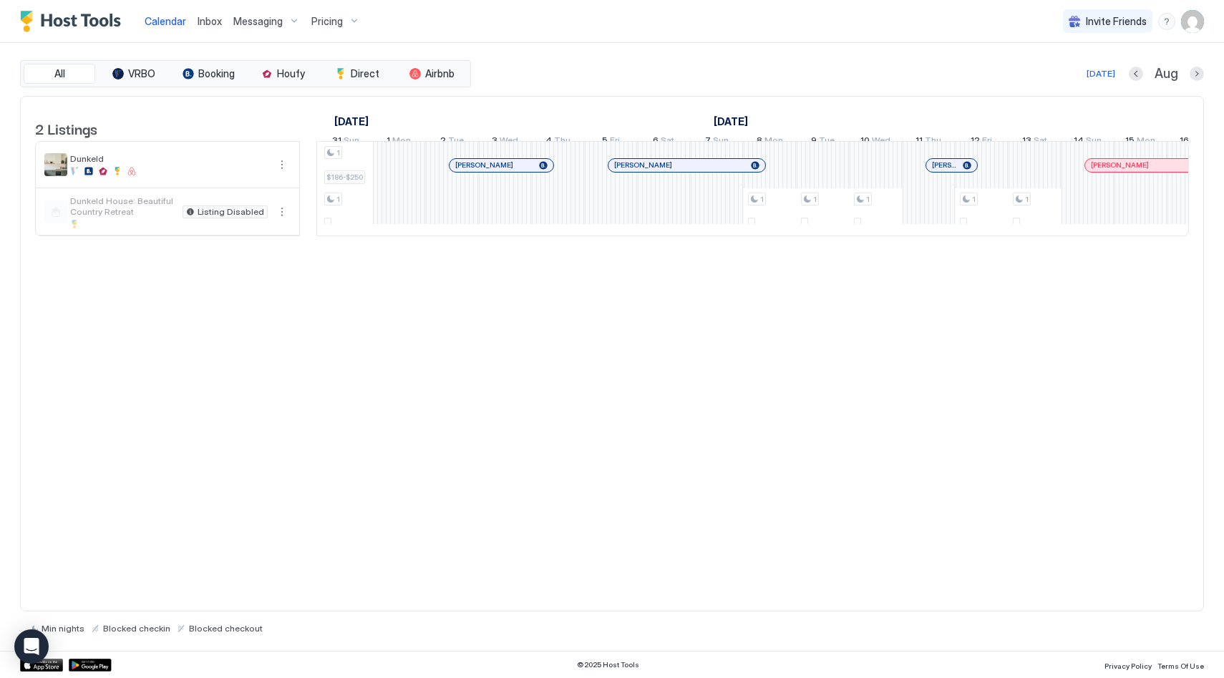
click at [337, 21] on span "Pricing" at bounding box center [326, 21] width 31 height 13
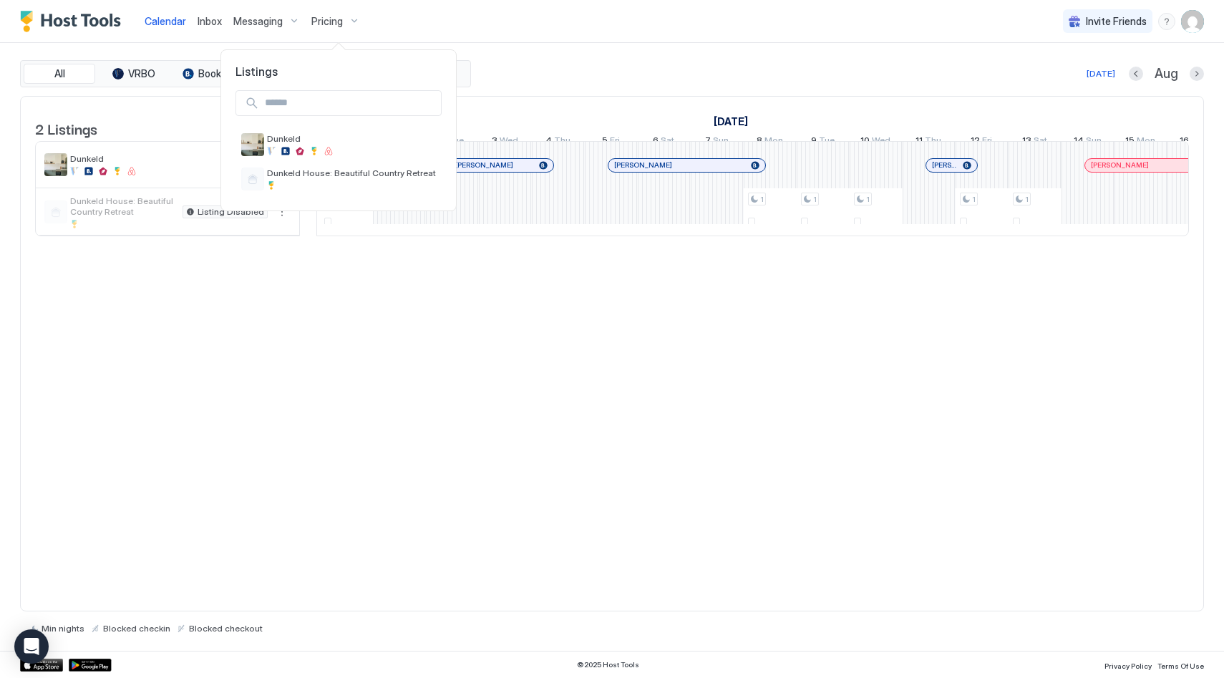
click at [327, 21] on div at bounding box center [612, 339] width 1224 height 678
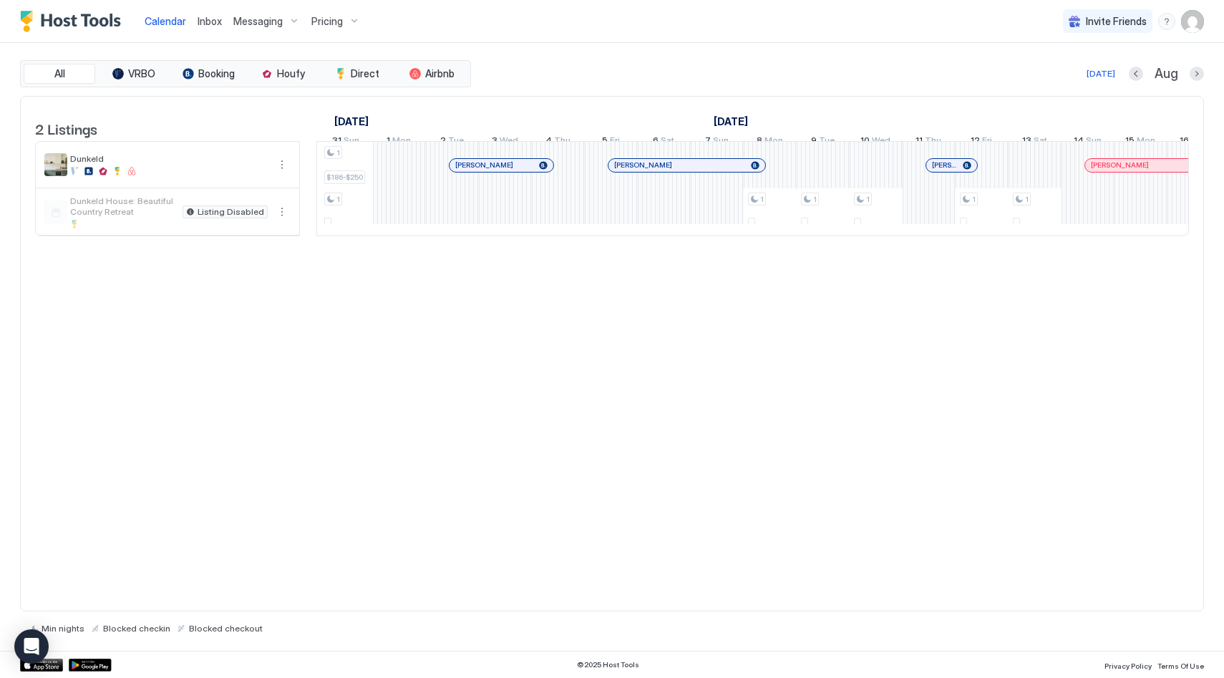
drag, startPoint x: 340, startPoint y: 21, endPoint x: 326, endPoint y: 19, distance: 14.5
click at [330, 19] on div "Pricing" at bounding box center [336, 21] width 60 height 24
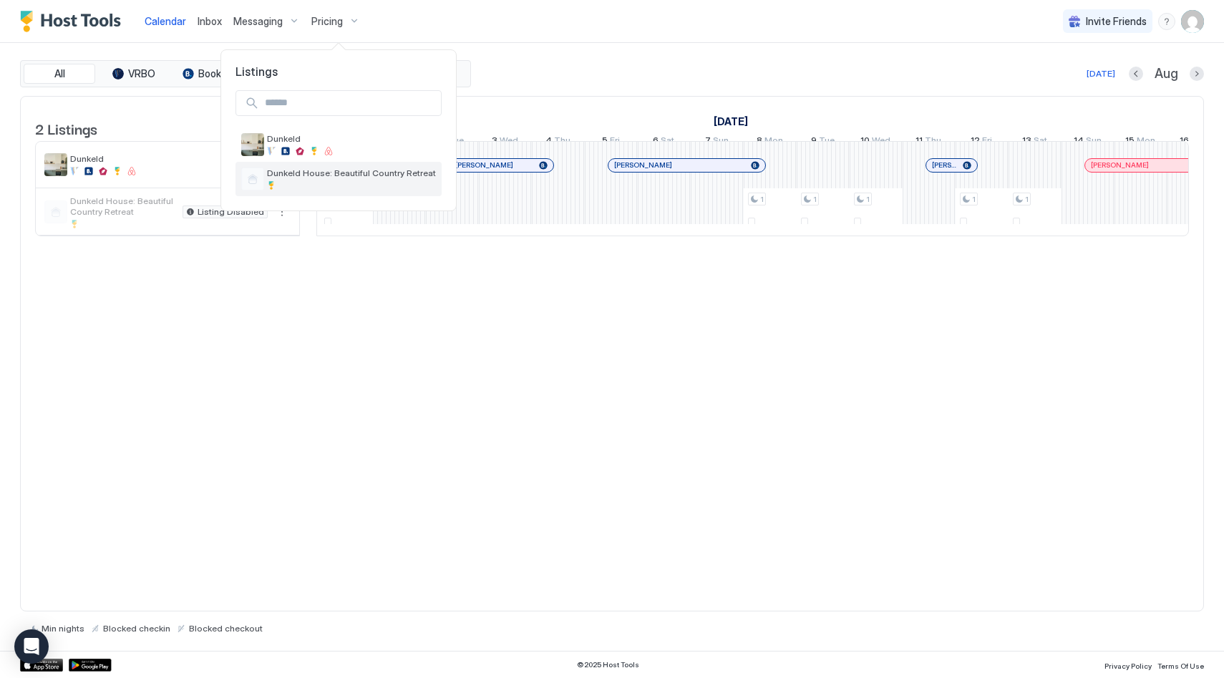
click at [338, 175] on span "Dunkeld House: Beautiful Country Retreat" at bounding box center [351, 172] width 169 height 11
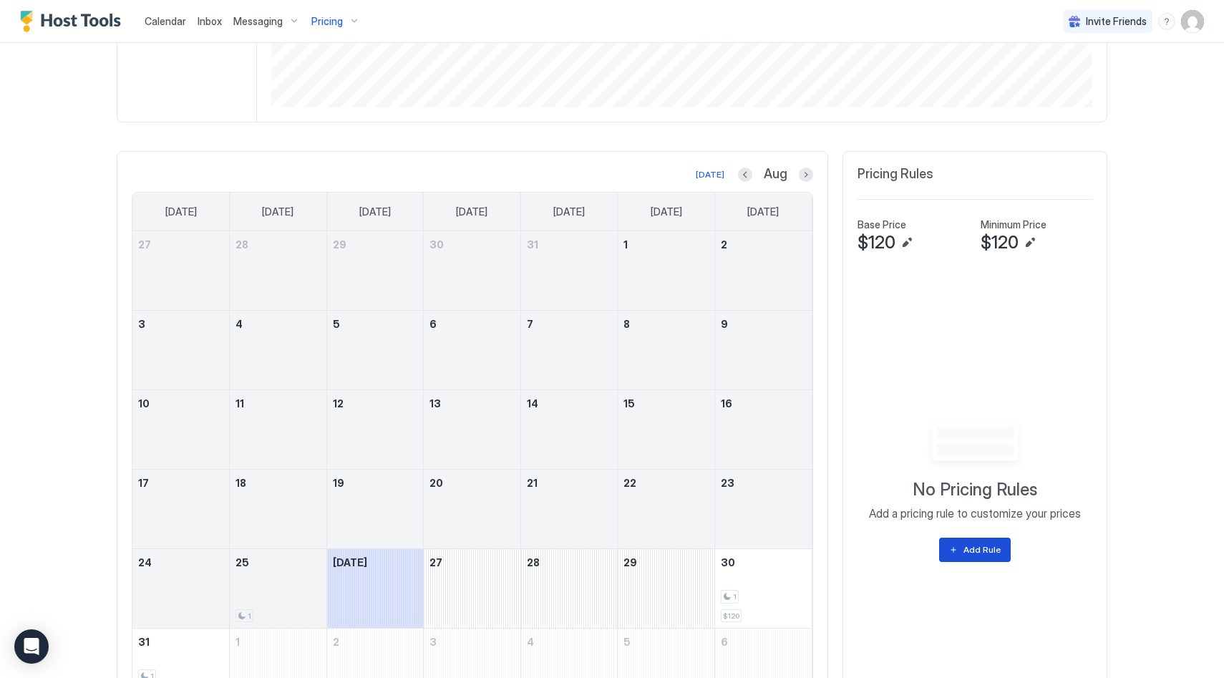
click at [989, 554] on div "Add Rule" at bounding box center [981, 549] width 37 height 13
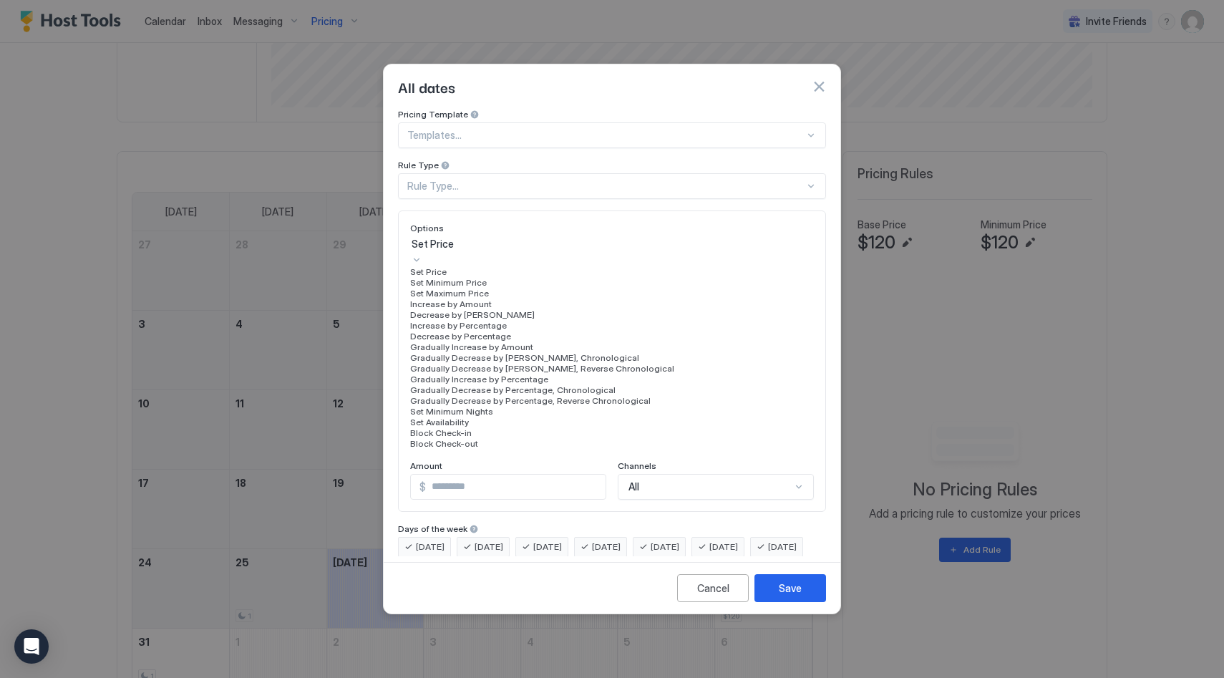
click at [497, 323] on div "Set Maximum Price, 3 of 17. 17 results available. Use Up and Down to choose opt…" at bounding box center [612, 342] width 404 height 213
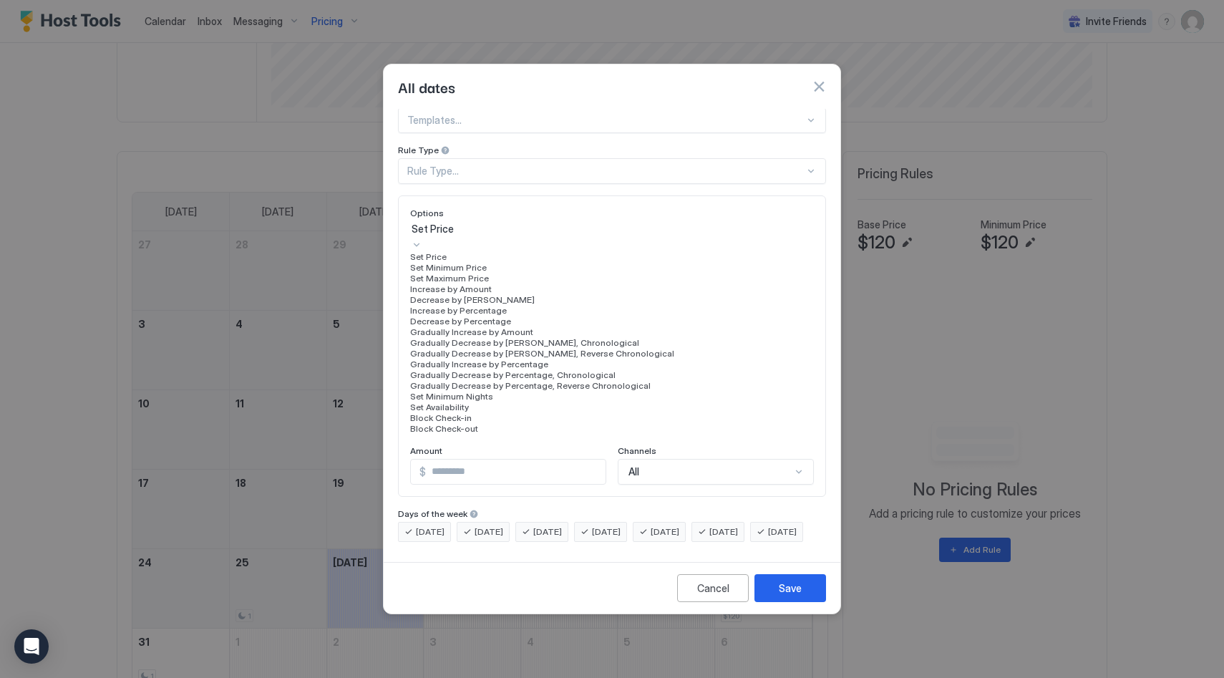
click at [512, 262] on div "Set Price" at bounding box center [612, 256] width 404 height 11
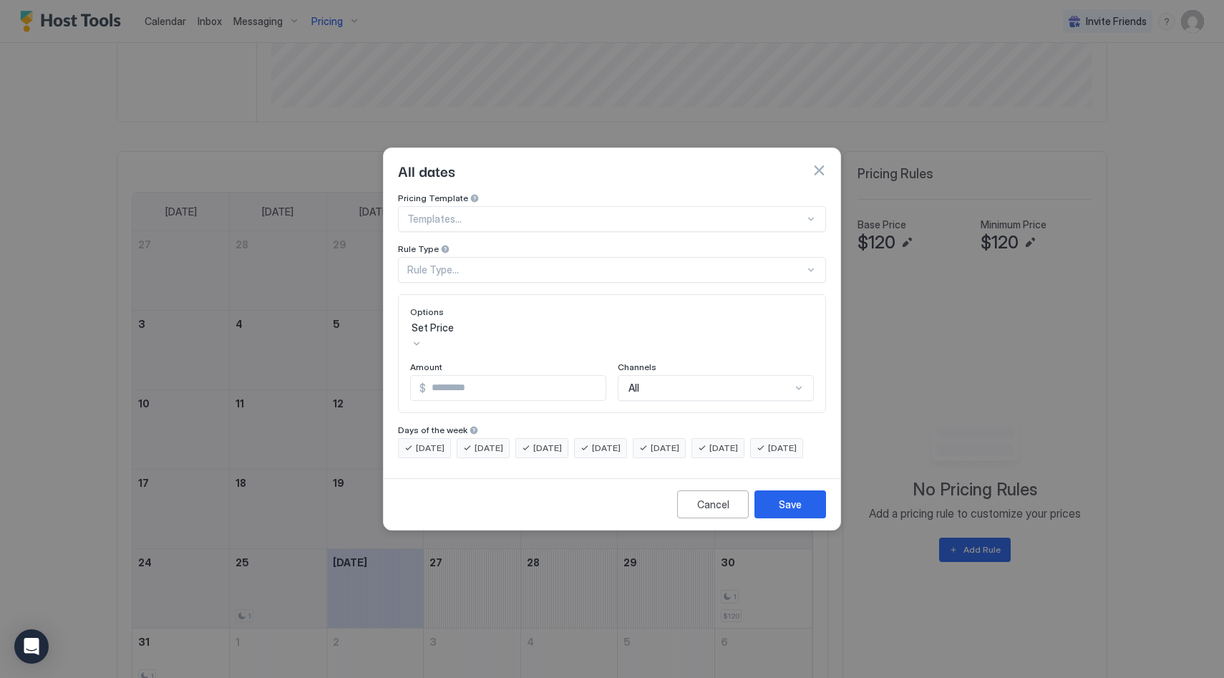
click at [533, 376] on input "*" at bounding box center [516, 388] width 180 height 24
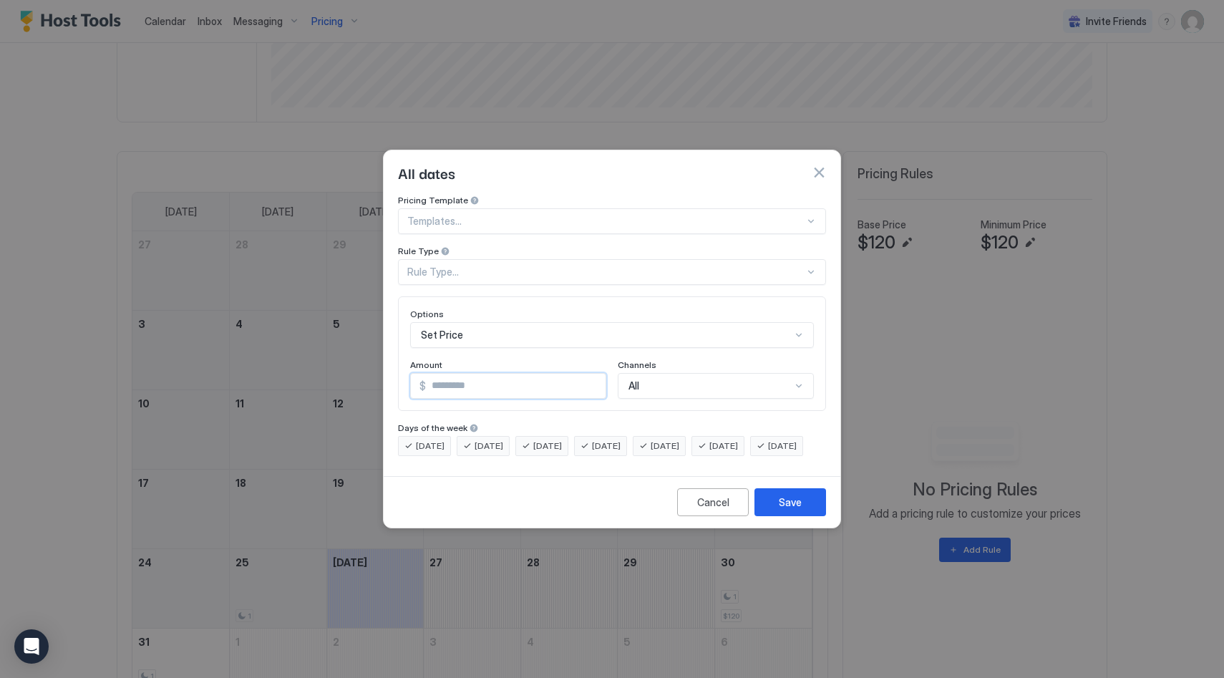
type input "*"
type input "***"
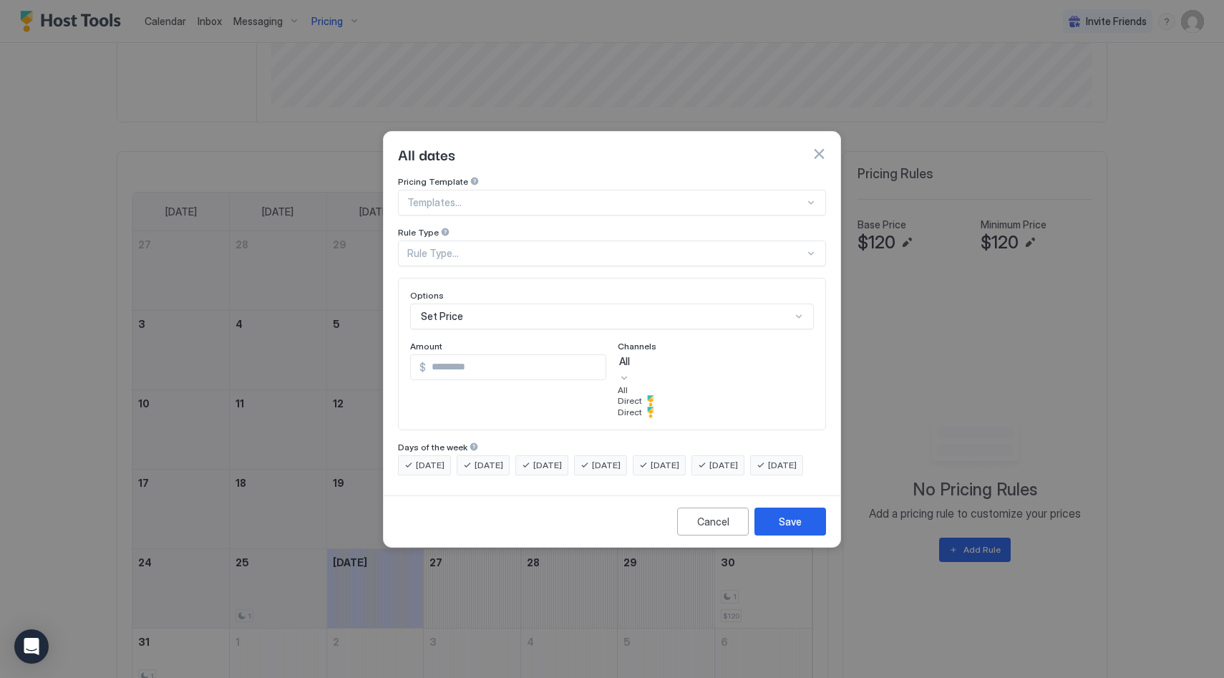
click at [737, 368] on div "All" at bounding box center [715, 361] width 193 height 13
click at [710, 418] on div "Direct" at bounding box center [716, 411] width 196 height 11
drag, startPoint x: 700, startPoint y: 381, endPoint x: 703, endPoint y: 374, distance: 8.0
click at [703, 377] on div "Direct" at bounding box center [716, 369] width 196 height 30
click at [688, 395] on div "All" at bounding box center [716, 389] width 196 height 11
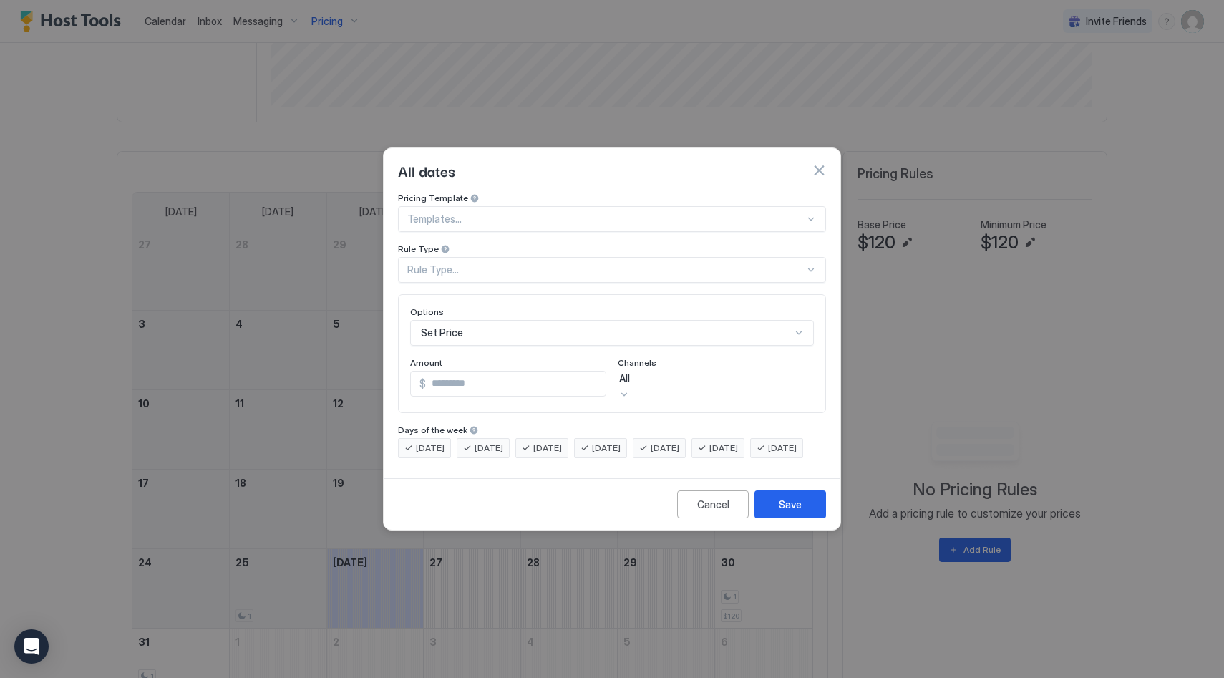
click at [671, 438] on div "[DATE]" at bounding box center [659, 448] width 53 height 20
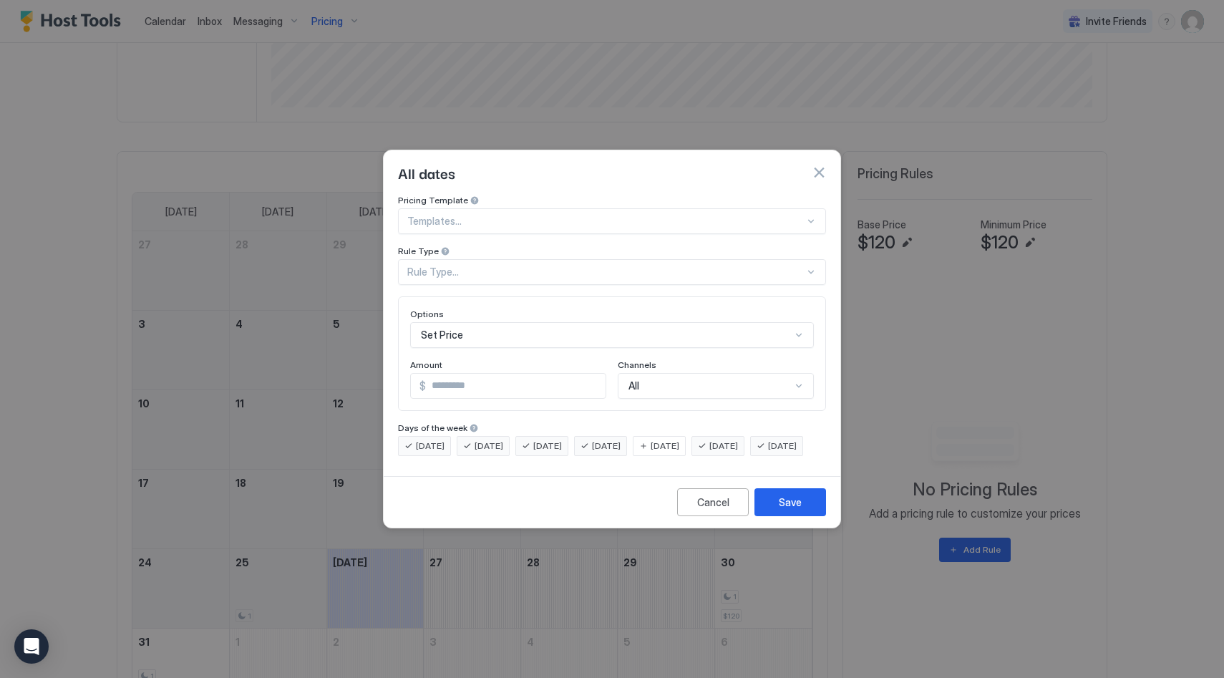
drag, startPoint x: 624, startPoint y: 432, endPoint x: 614, endPoint y: 433, distance: 10.1
click at [617, 439] on span "[DATE]" at bounding box center [606, 445] width 29 height 13
drag, startPoint x: 562, startPoint y: 432, endPoint x: 553, endPoint y: 432, distance: 8.6
click at [562, 439] on span "[DATE]" at bounding box center [547, 445] width 29 height 13
click at [469, 436] on div "[DATE]" at bounding box center [483, 446] width 53 height 20
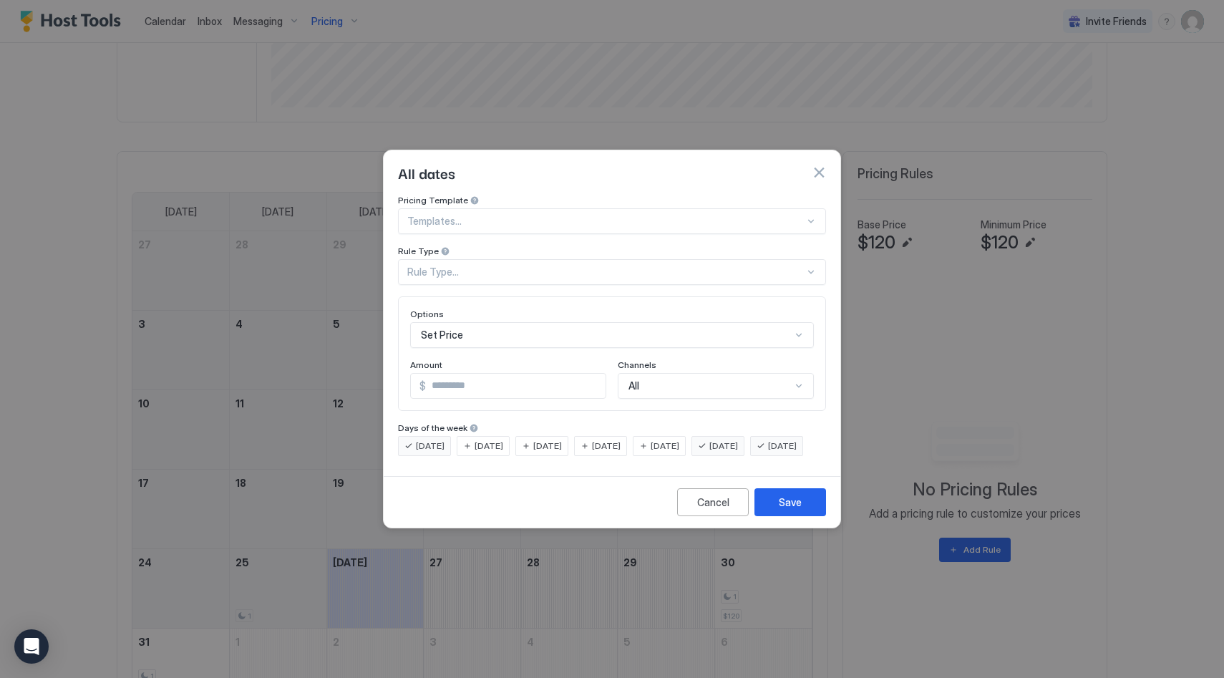
click at [409, 436] on div "[DATE]" at bounding box center [424, 446] width 53 height 20
click at [750, 456] on div "[DATE]" at bounding box center [776, 446] width 53 height 20
click at [672, 436] on div "[DATE]" at bounding box center [659, 446] width 53 height 20
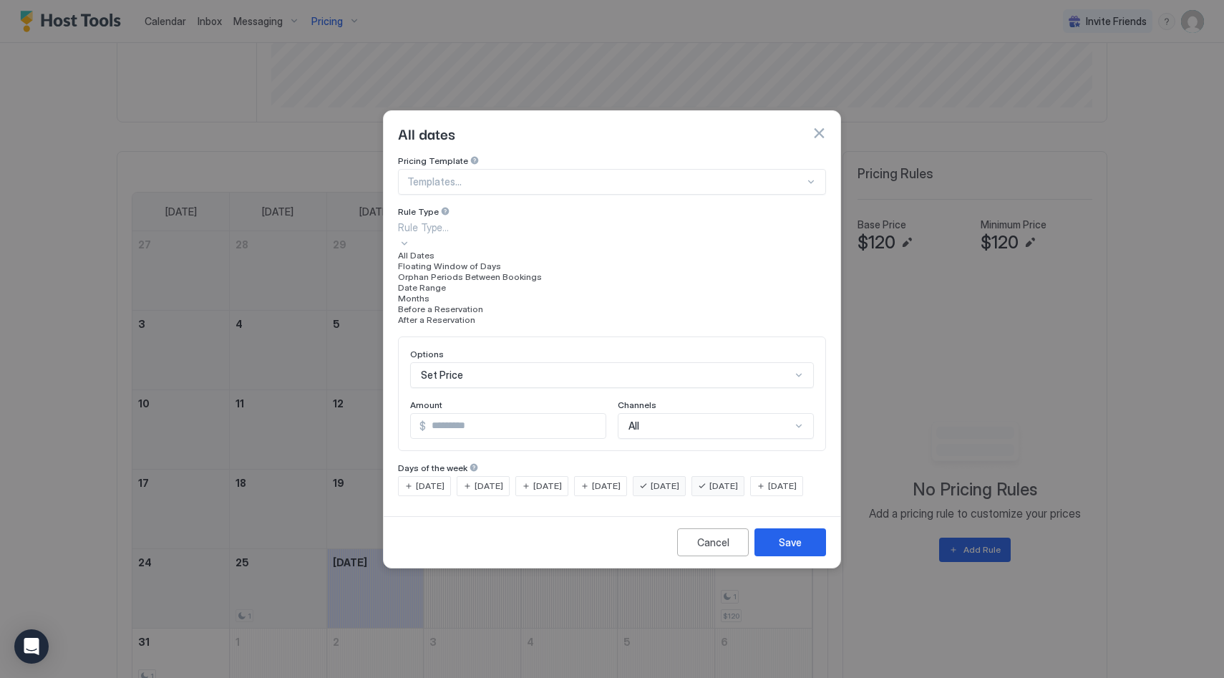
click at [484, 235] on div "Rule Type..." at bounding box center [612, 227] width 428 height 15
click at [483, 260] on div "All Dates" at bounding box center [612, 255] width 428 height 11
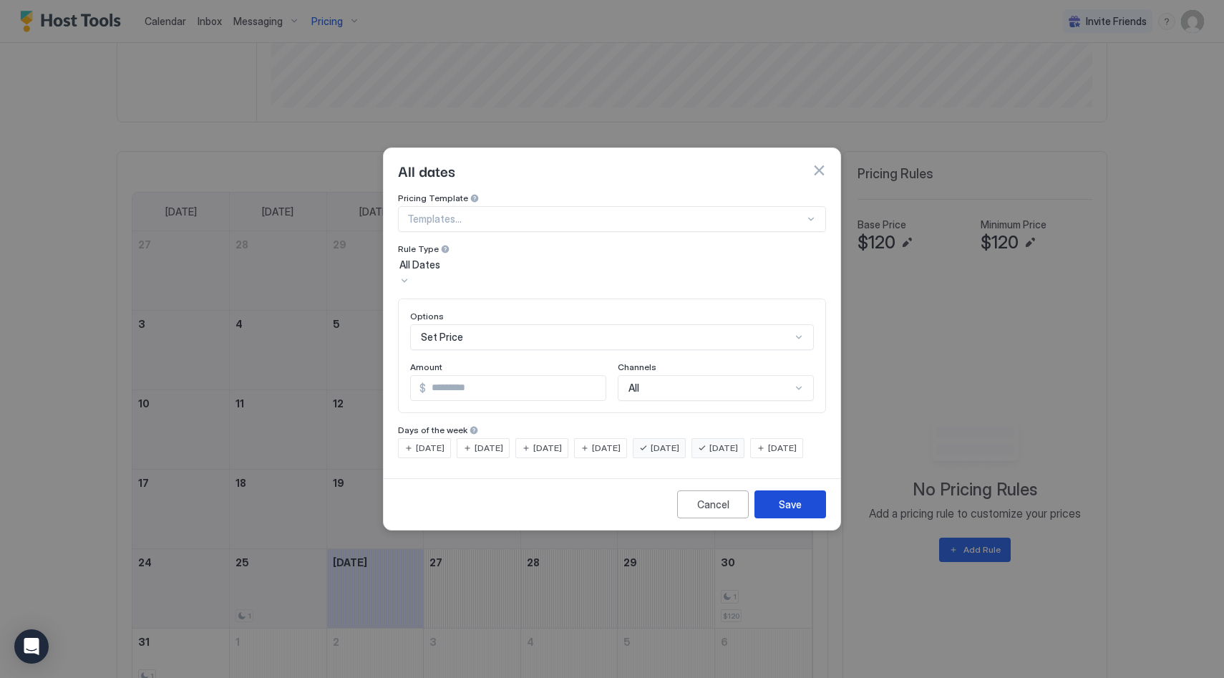
click at [804, 517] on button "Save" at bounding box center [790, 504] width 72 height 28
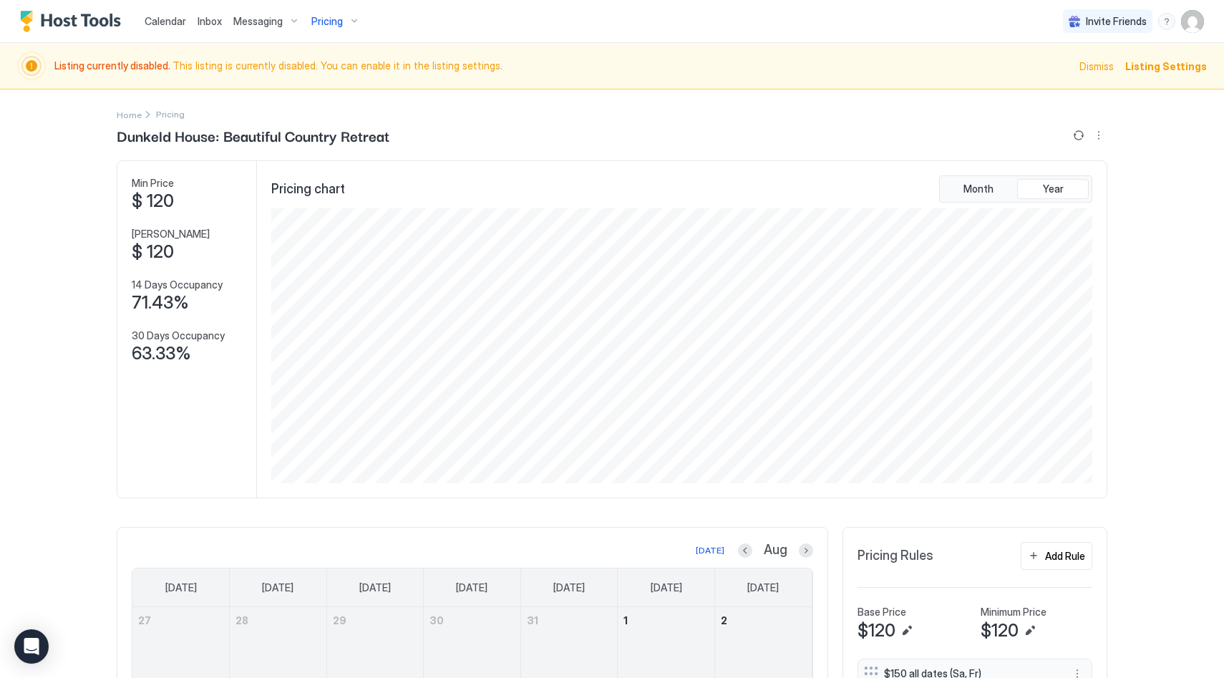
click at [160, 113] on span "Pricing" at bounding box center [170, 114] width 29 height 11
click at [332, 20] on span "Pricing" at bounding box center [326, 21] width 31 height 13
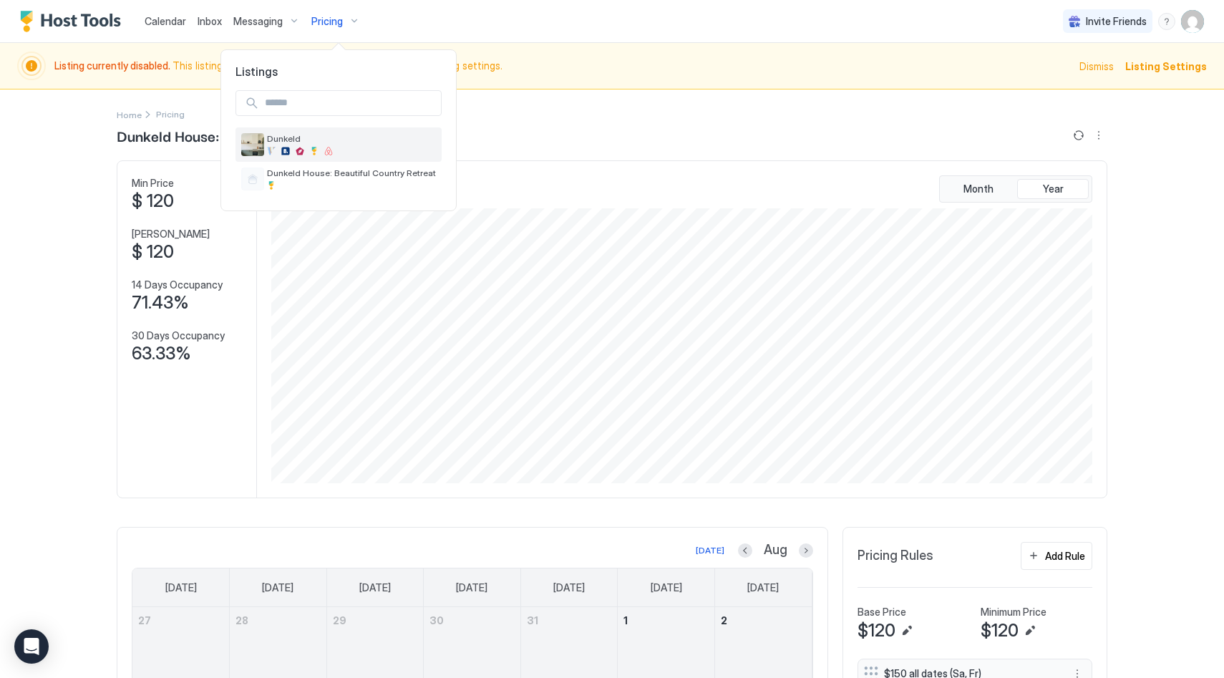
click at [288, 135] on span "Dunkeld" at bounding box center [351, 138] width 169 height 11
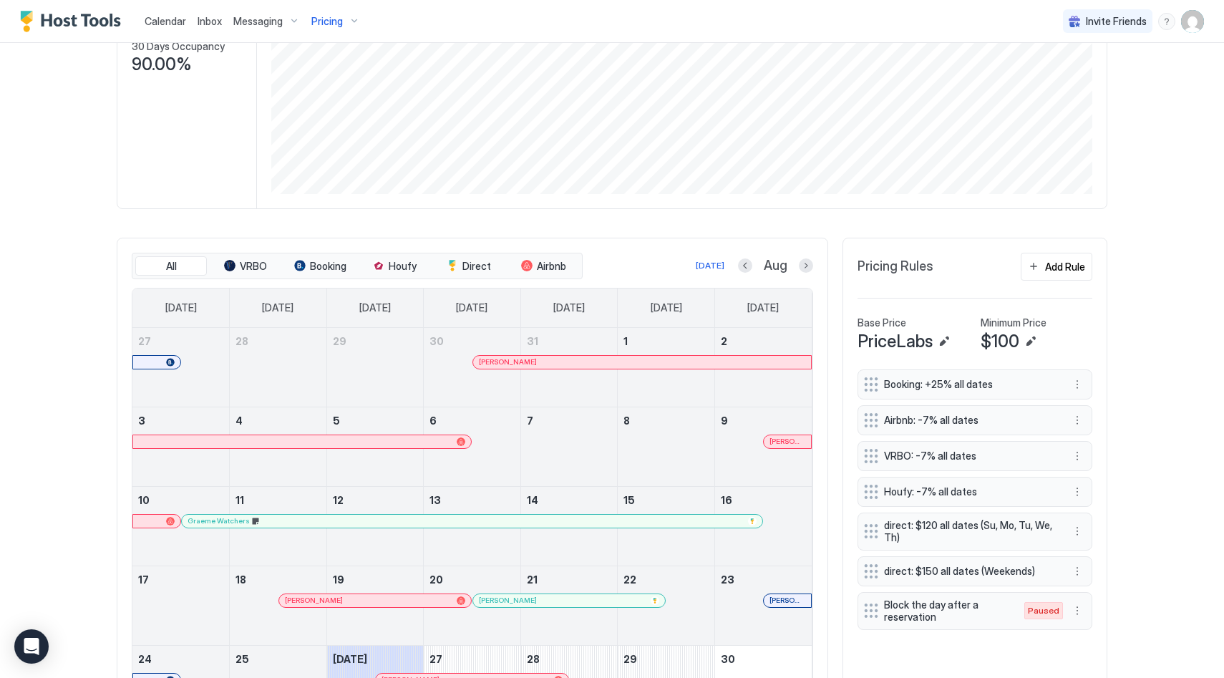
scroll to position [244, 0]
click at [1079, 453] on button "More options" at bounding box center [1076, 454] width 17 height 17
click at [1086, 474] on div "Edit" at bounding box center [1090, 474] width 31 height 11
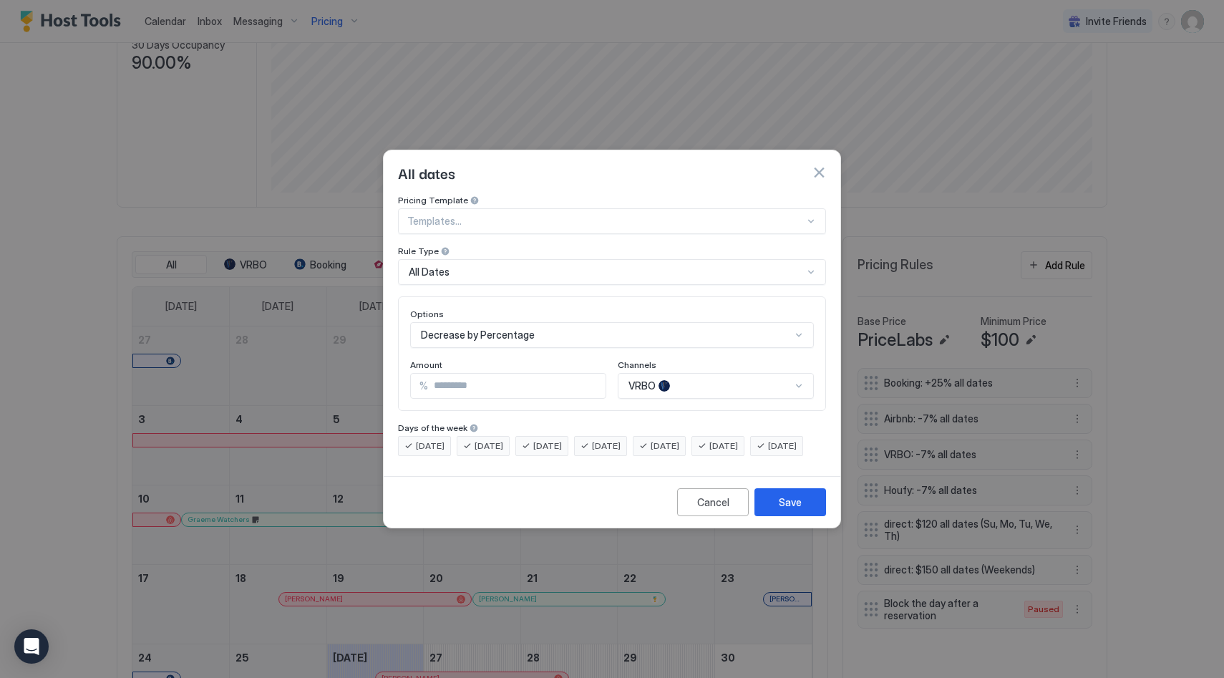
click at [537, 374] on input "*" at bounding box center [516, 386] width 177 height 24
click at [593, 376] on input "*" at bounding box center [516, 386] width 177 height 24
click at [593, 374] on input "*" at bounding box center [516, 386] width 177 height 24
drag, startPoint x: 593, startPoint y: 371, endPoint x: 645, endPoint y: 441, distance: 87.4
type input "*"
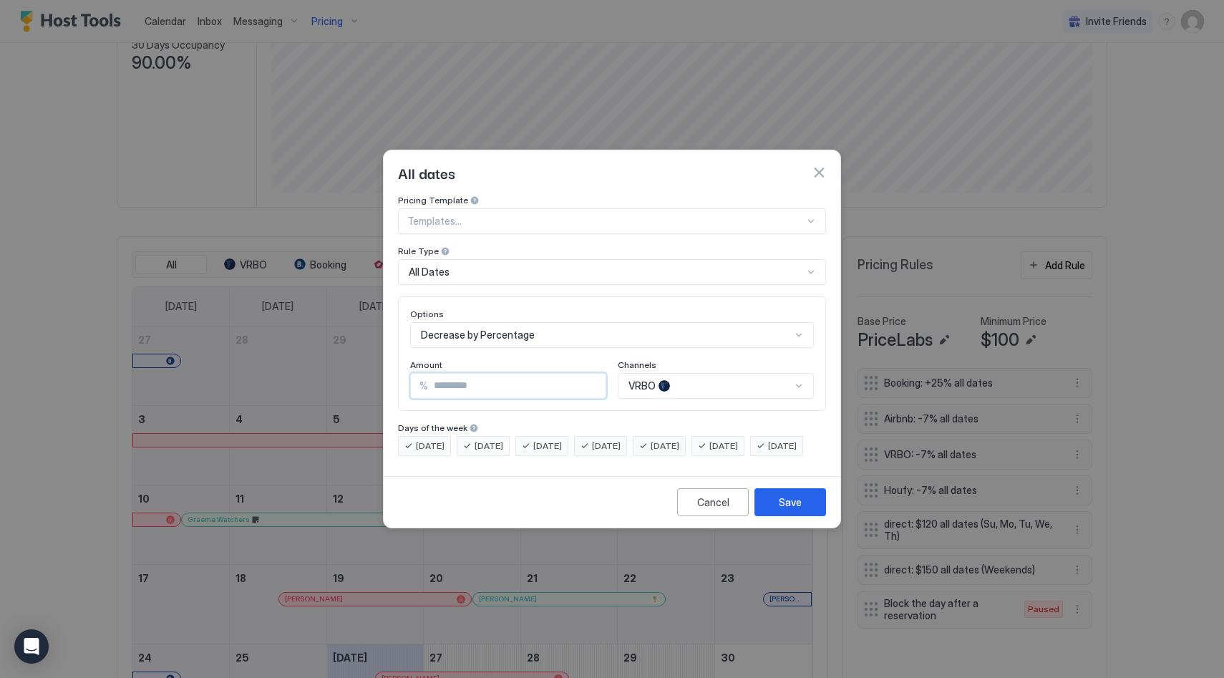
click at [593, 374] on input "*" at bounding box center [516, 386] width 177 height 24
click at [786, 510] on div "Save" at bounding box center [790, 501] width 23 height 15
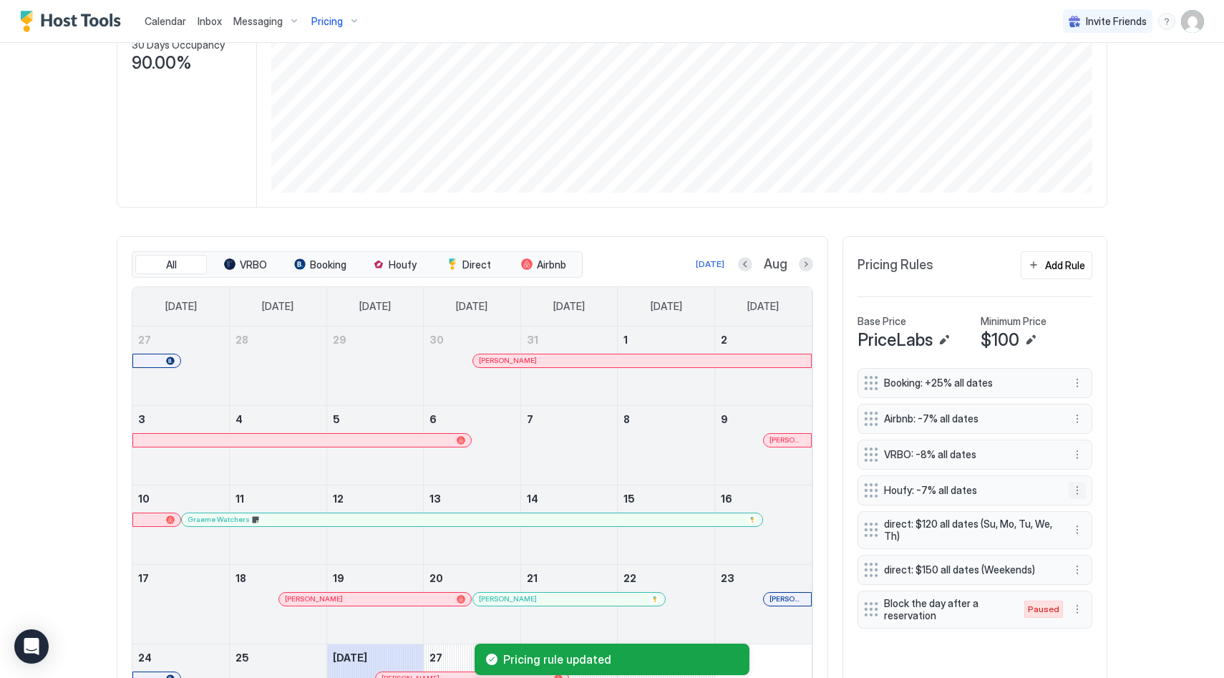
click at [1069, 485] on button "More options" at bounding box center [1076, 490] width 17 height 17
click at [1086, 509] on div "Edit" at bounding box center [1090, 510] width 31 height 11
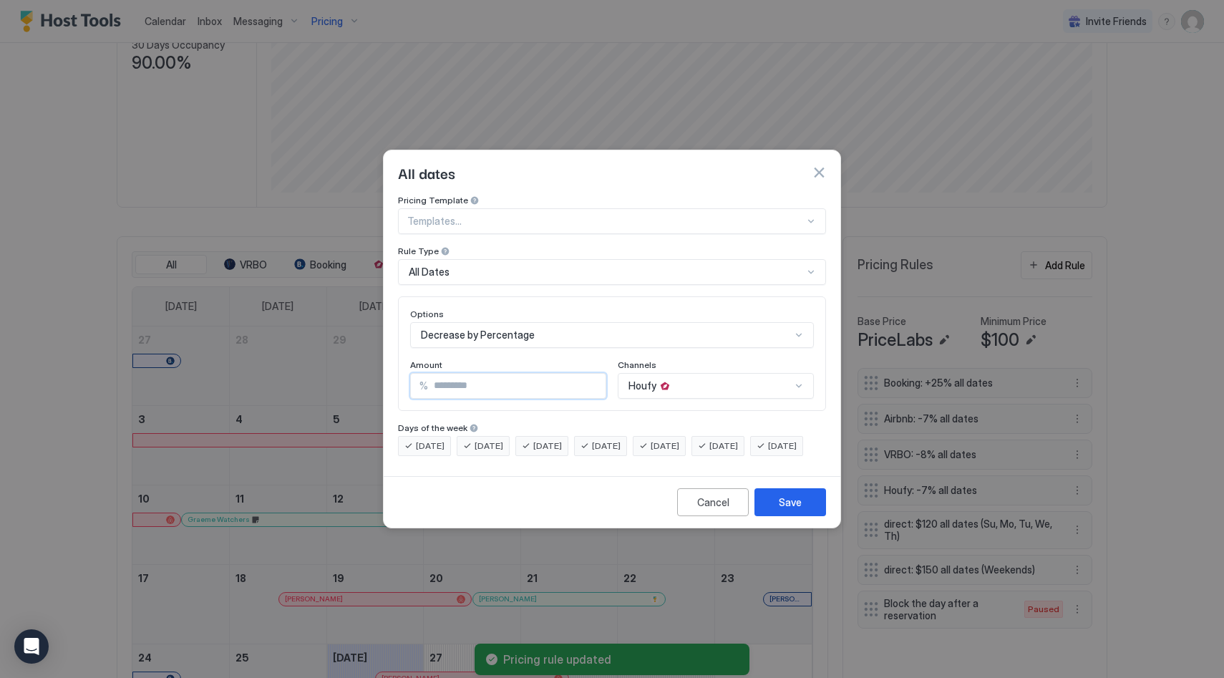
click at [593, 376] on input "*" at bounding box center [516, 386] width 177 height 24
click at [595, 376] on input "*" at bounding box center [516, 386] width 177 height 24
click at [590, 374] on input "*" at bounding box center [516, 386] width 177 height 24
click at [591, 374] on input "*" at bounding box center [516, 386] width 177 height 24
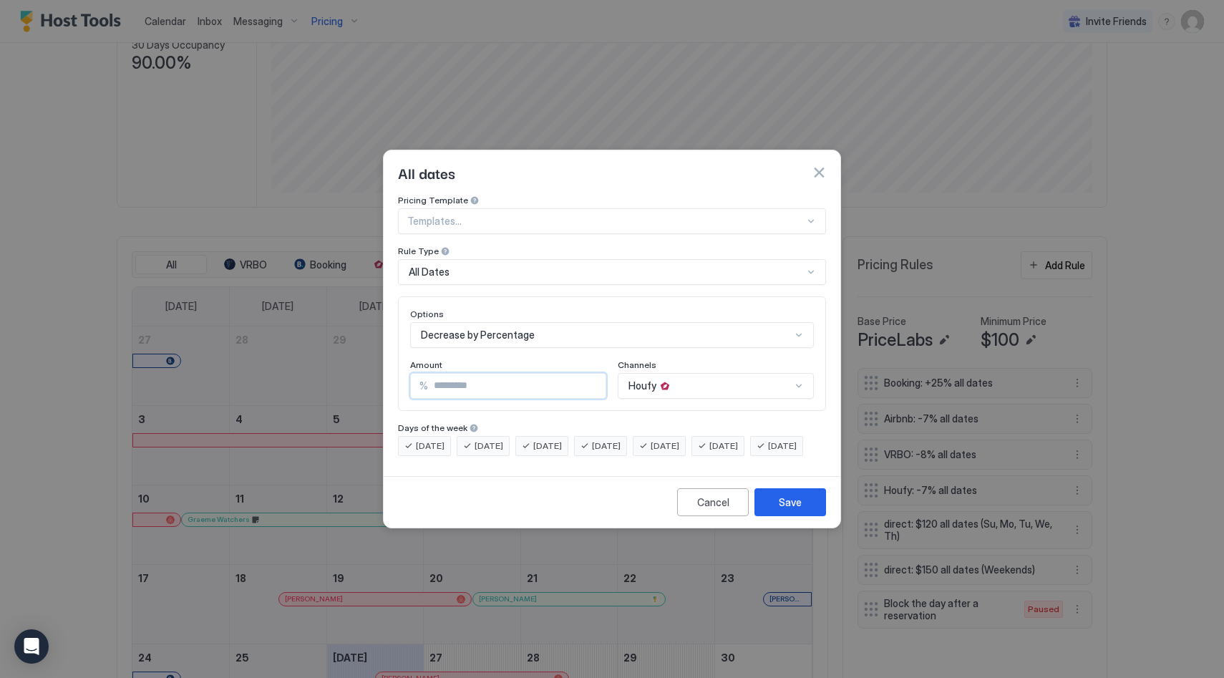
click at [591, 374] on input "*" at bounding box center [516, 386] width 177 height 24
drag, startPoint x: 593, startPoint y: 369, endPoint x: 615, endPoint y: 390, distance: 30.9
type input "*"
click at [593, 374] on input "*" at bounding box center [516, 386] width 177 height 24
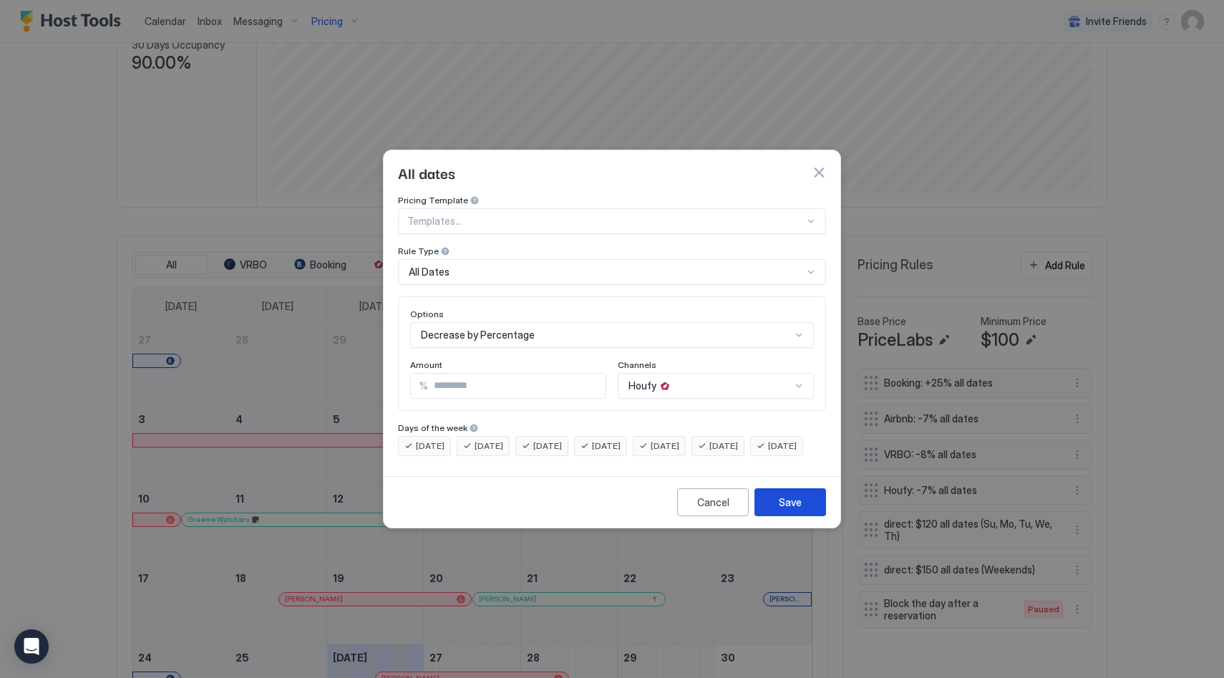
click at [784, 508] on div "Save" at bounding box center [790, 501] width 23 height 15
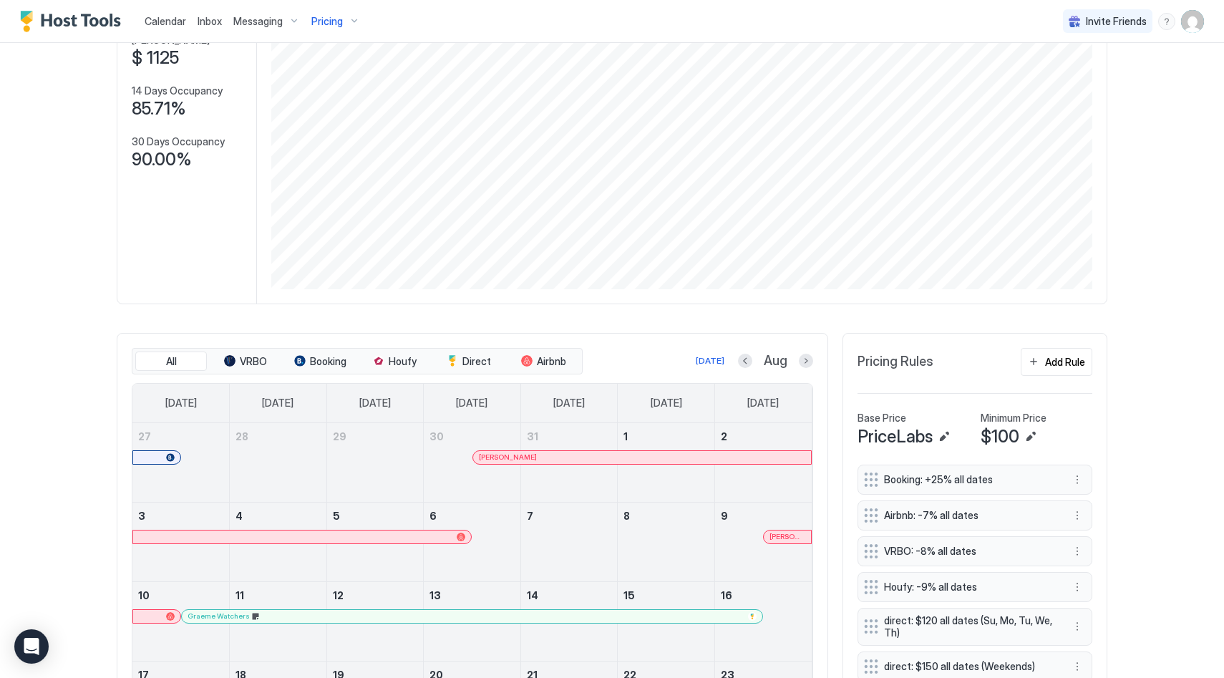
scroll to position [7, 0]
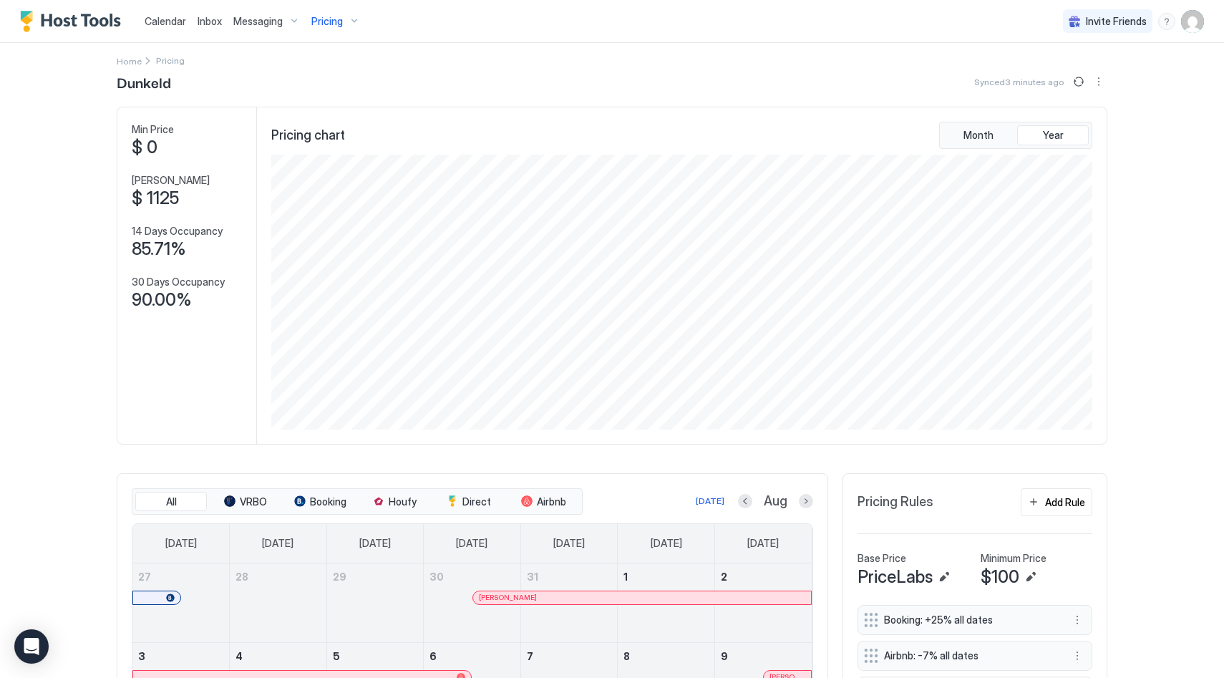
click at [318, 24] on span "Pricing" at bounding box center [326, 21] width 31 height 13
drag, startPoint x: 327, startPoint y: 167, endPoint x: 331, endPoint y: 155, distance: 12.7
click at [326, 167] on span "Dunkeld House: Beautiful Country Retreat" at bounding box center [351, 172] width 169 height 11
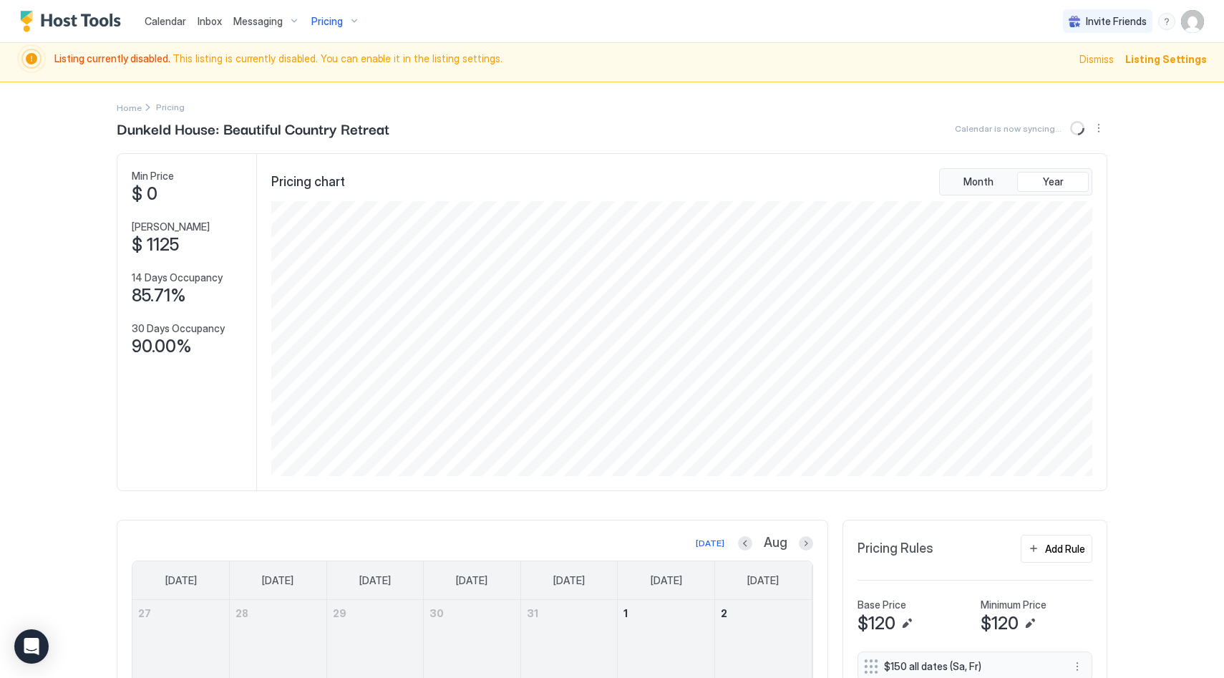
scroll to position [54, 0]
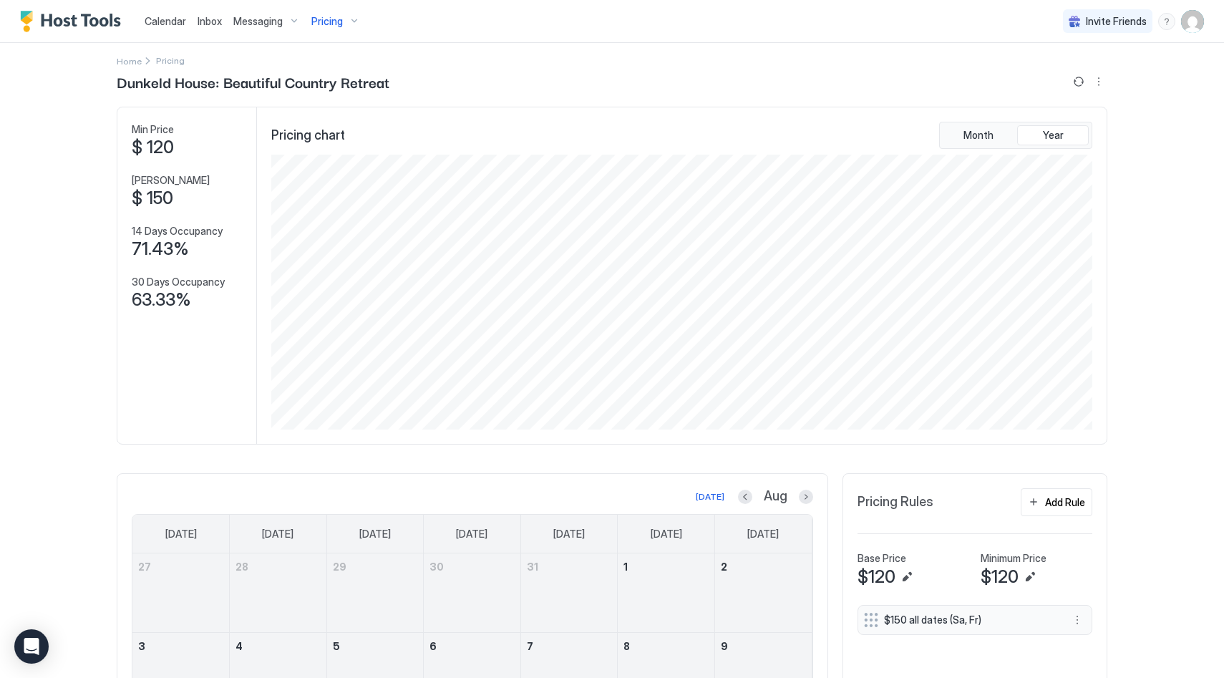
click at [322, 26] on span "Pricing" at bounding box center [326, 21] width 31 height 13
click at [335, 140] on span "Dunkeld" at bounding box center [351, 138] width 169 height 11
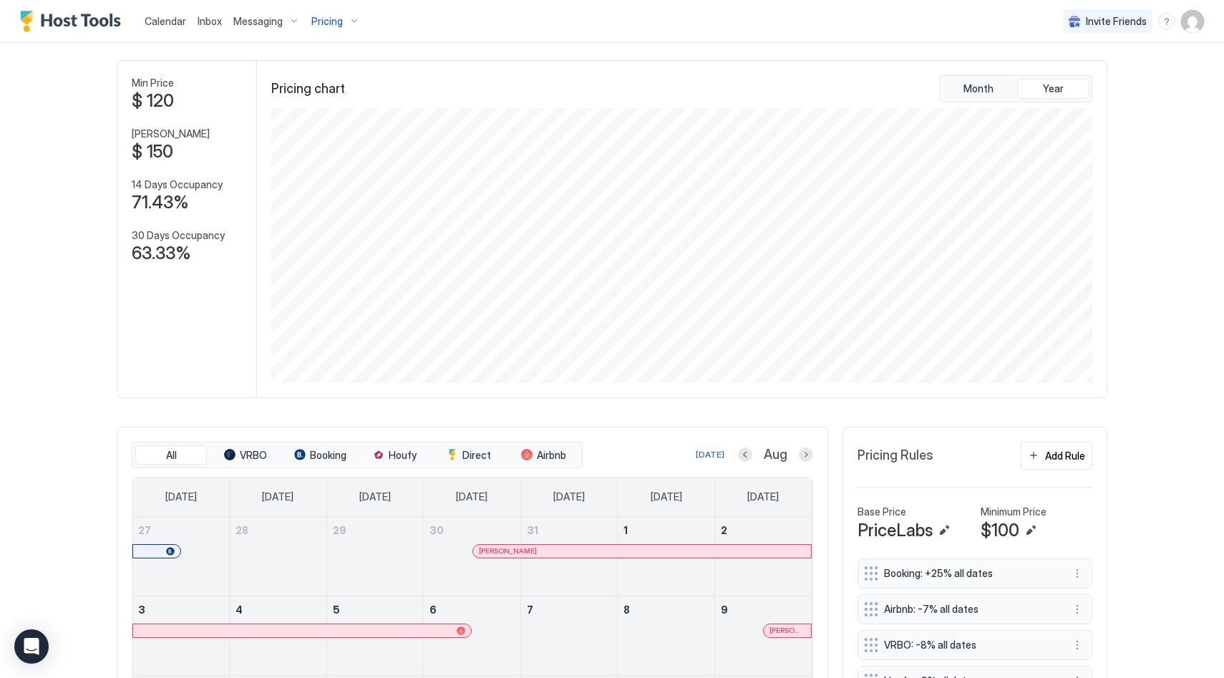
scroll to position [7, 0]
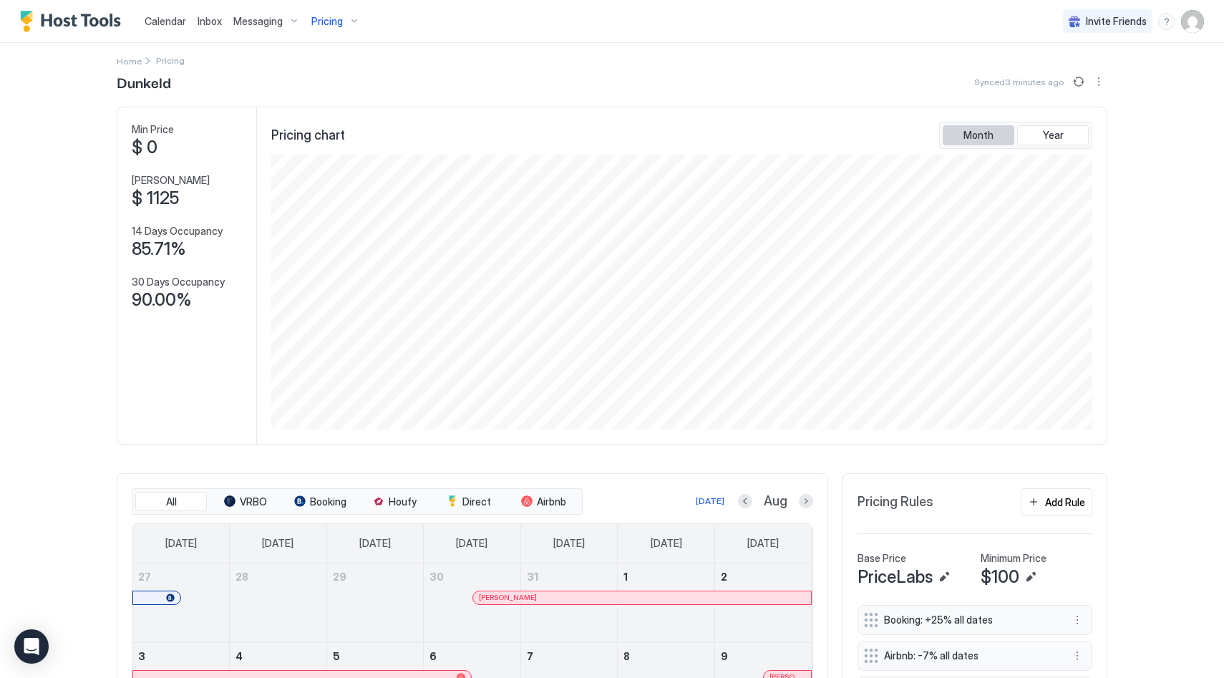
click at [986, 140] on span "Month" at bounding box center [978, 135] width 30 height 13
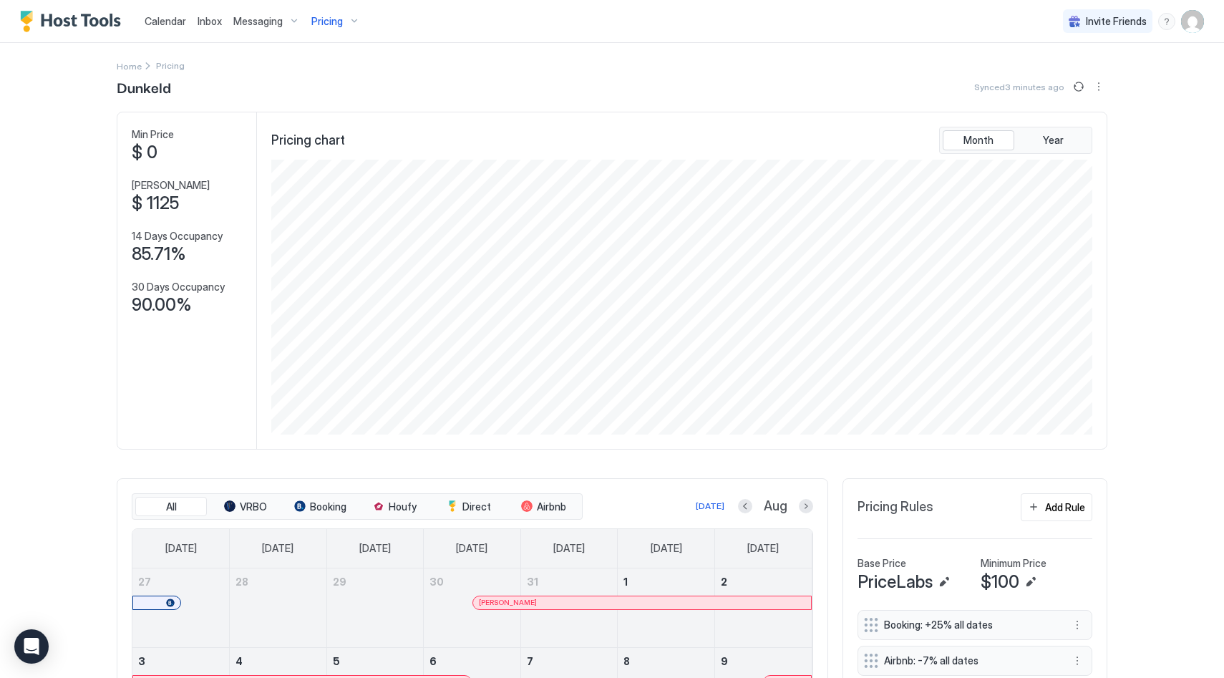
scroll to position [0, 0]
click at [1038, 135] on button "Year" at bounding box center [1053, 142] width 72 height 20
click at [97, 19] on img "Host Tools Logo" at bounding box center [73, 21] width 107 height 21
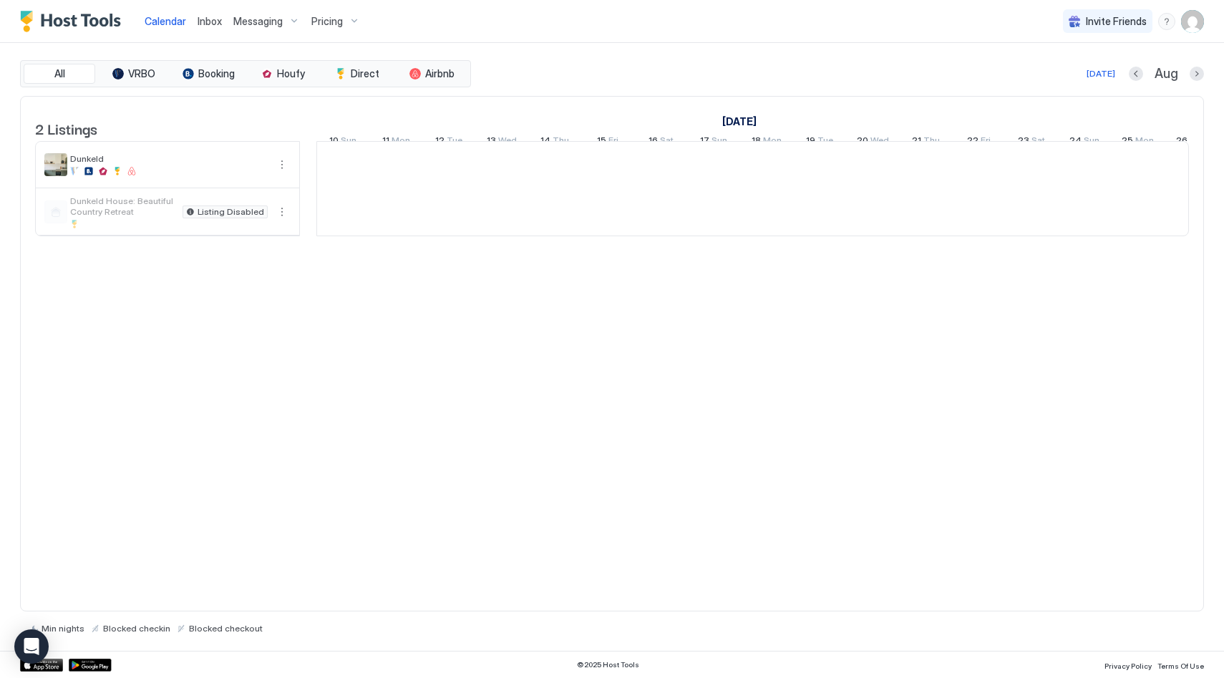
scroll to position [0, 795]
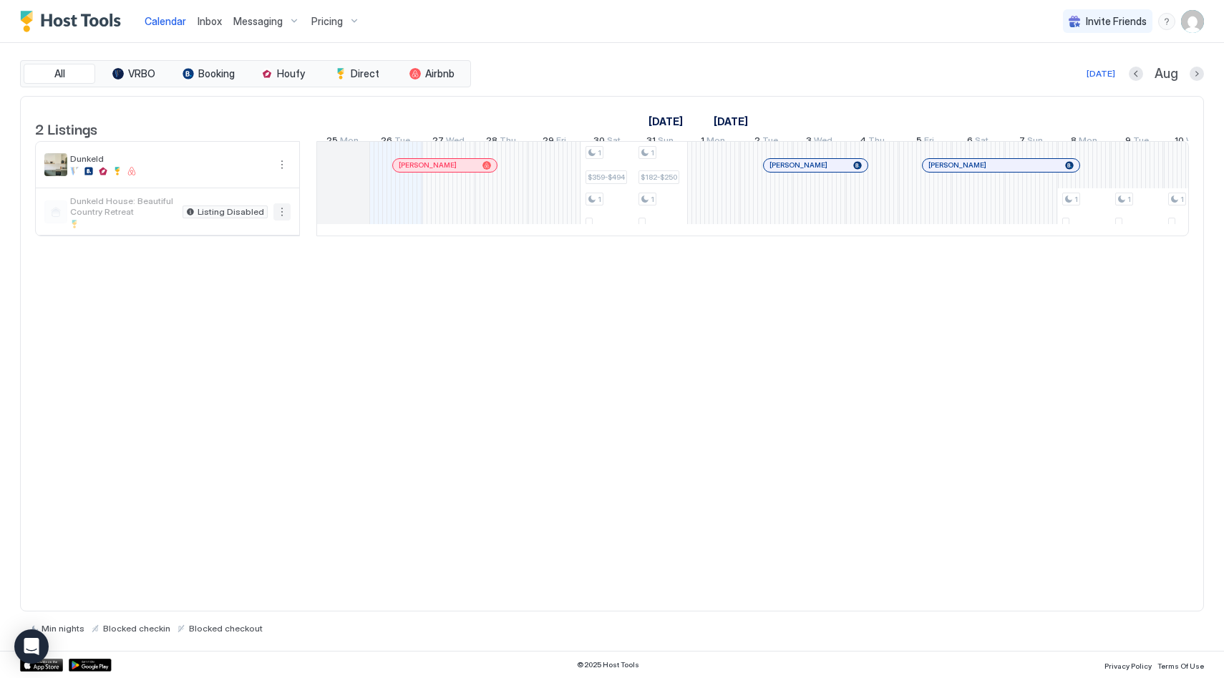
click at [279, 218] on button "More options" at bounding box center [281, 211] width 17 height 17
click at [271, 286] on span "Listing Settings" at bounding box center [257, 288] width 64 height 11
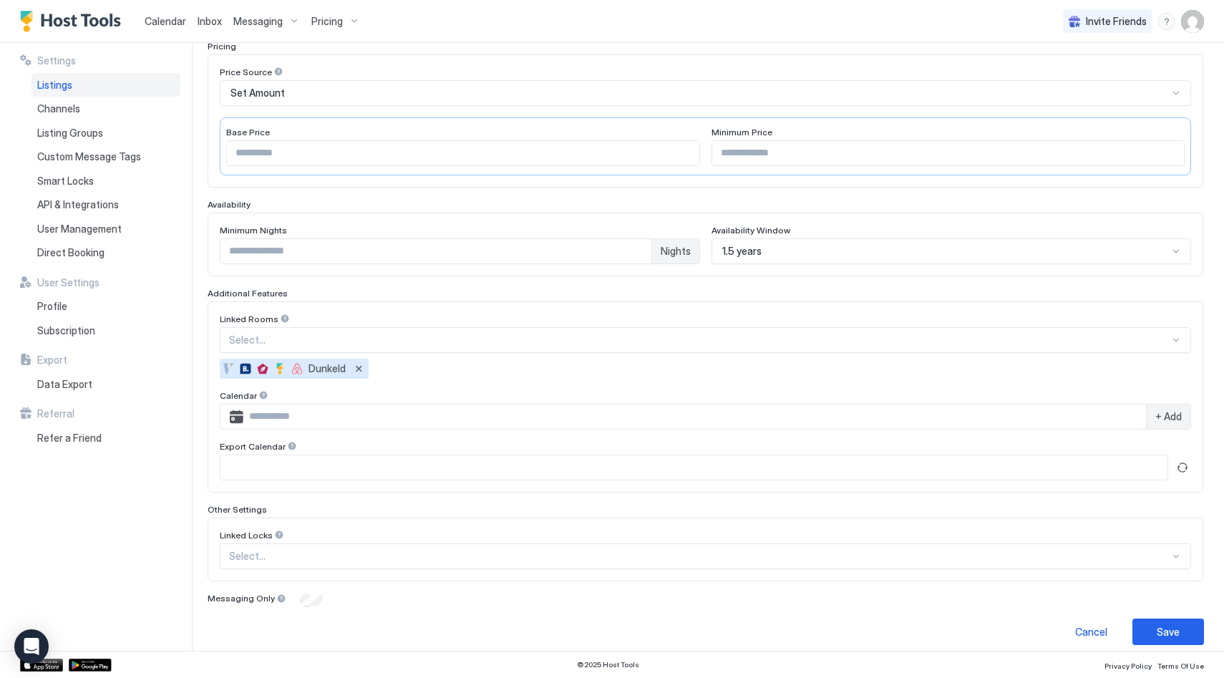
scroll to position [203, 0]
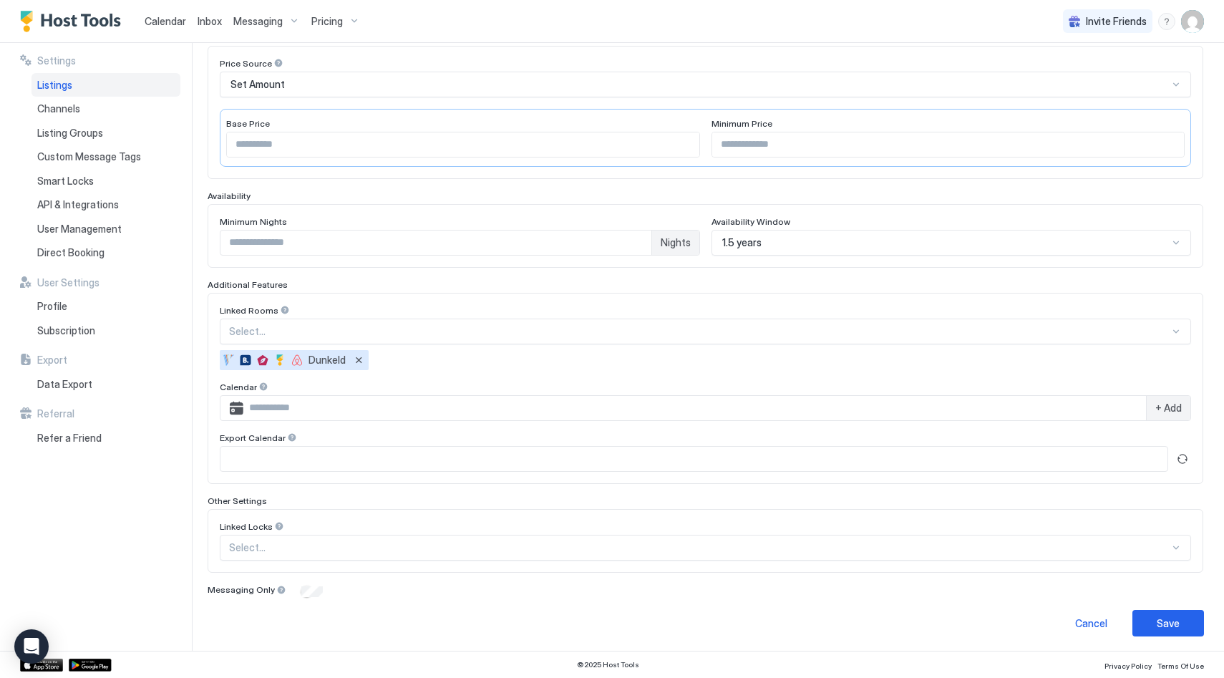
click at [422, 325] on div at bounding box center [699, 331] width 940 height 13
click at [473, 302] on div "Linked Rooms Select... Dunkeld Calendar + Add Export Calendar" at bounding box center [705, 388] width 995 height 191
click at [306, 342] on div "Select..." at bounding box center [705, 329] width 971 height 26
click at [312, 577] on div "Back Door" at bounding box center [705, 569] width 971 height 14
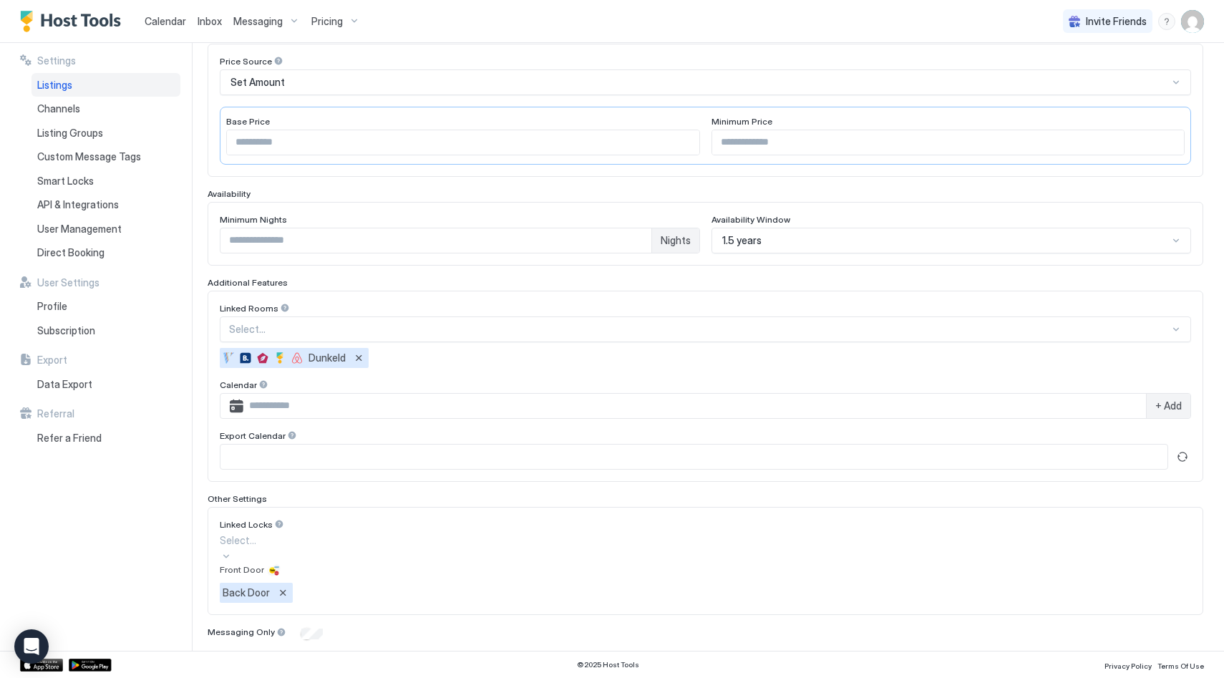
click at [346, 547] on div at bounding box center [705, 539] width 971 height 15
click at [344, 577] on div "Front Door" at bounding box center [705, 569] width 971 height 14
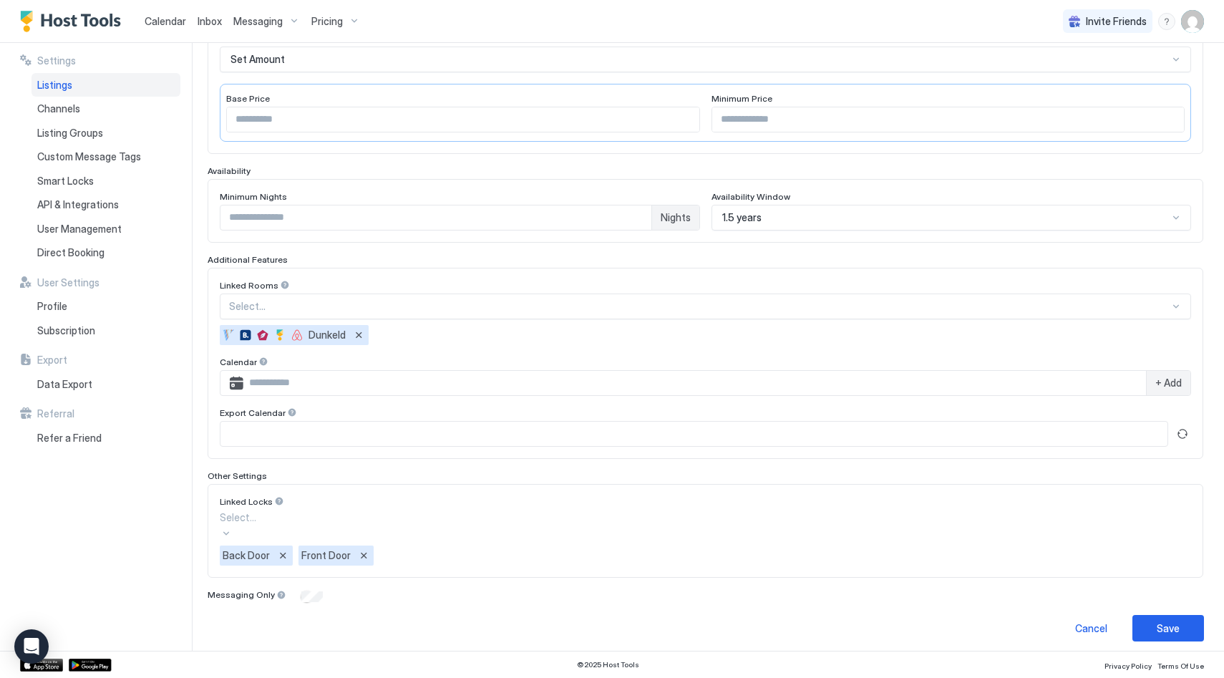
scroll to position [230, 0]
click at [1151, 621] on button "Save" at bounding box center [1168, 625] width 72 height 26
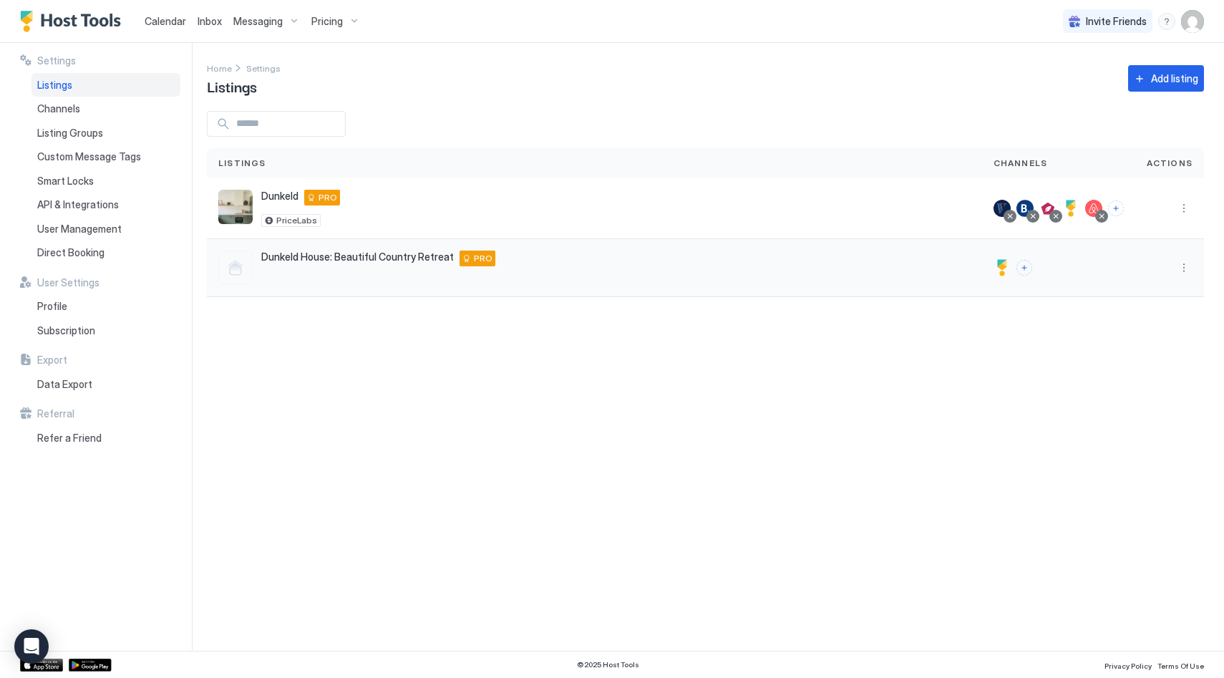
click at [363, 263] on div "Dunkeld House: Beautiful Country Retreat Dunkeld 3294 AU PRO" at bounding box center [378, 258] width 234 height 16
click at [1176, 271] on button "More options" at bounding box center [1183, 267] width 17 height 17
drag, startPoint x: 1144, startPoint y: 328, endPoint x: 1115, endPoint y: 327, distance: 28.7
click at [1143, 328] on span "Listing Settings" at bounding box center [1151, 333] width 64 height 11
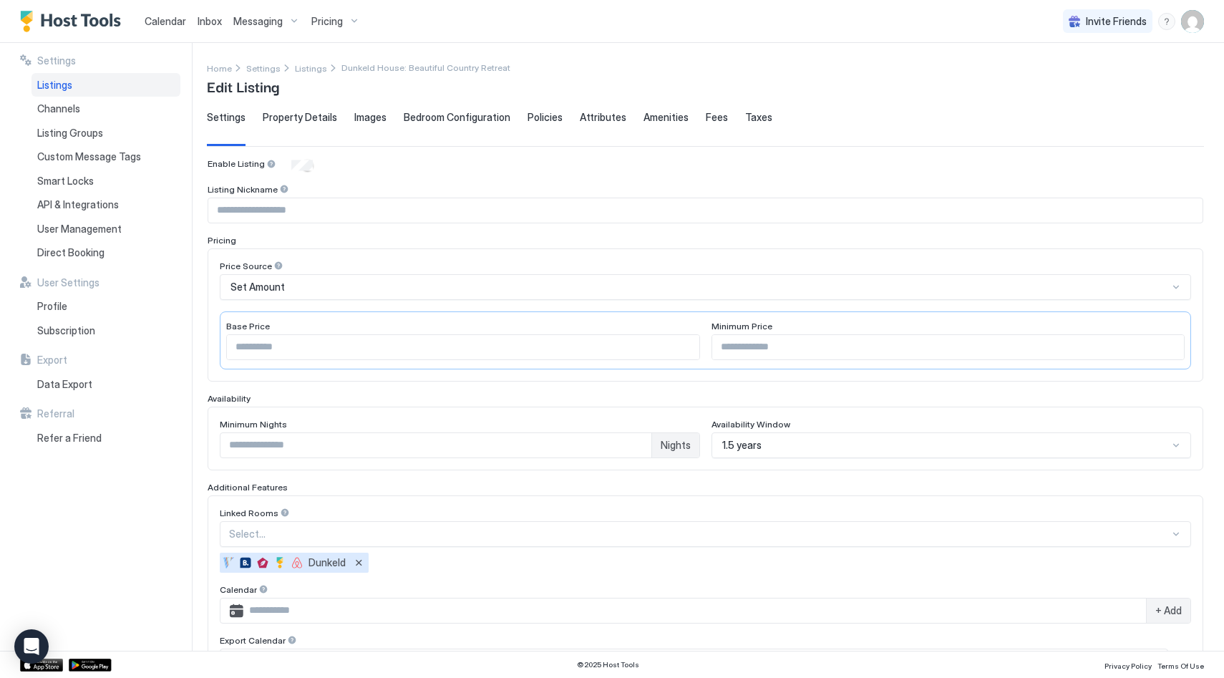
scroll to position [230, 0]
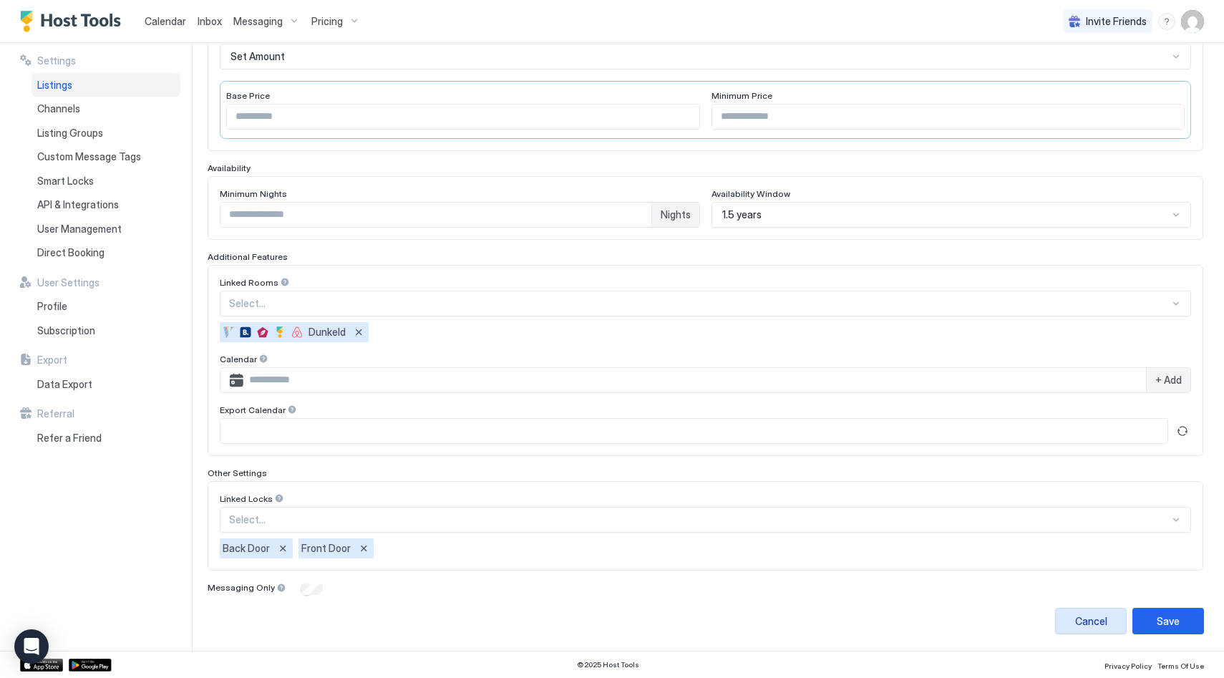
click at [1087, 610] on button "Cancel" at bounding box center [1091, 621] width 72 height 26
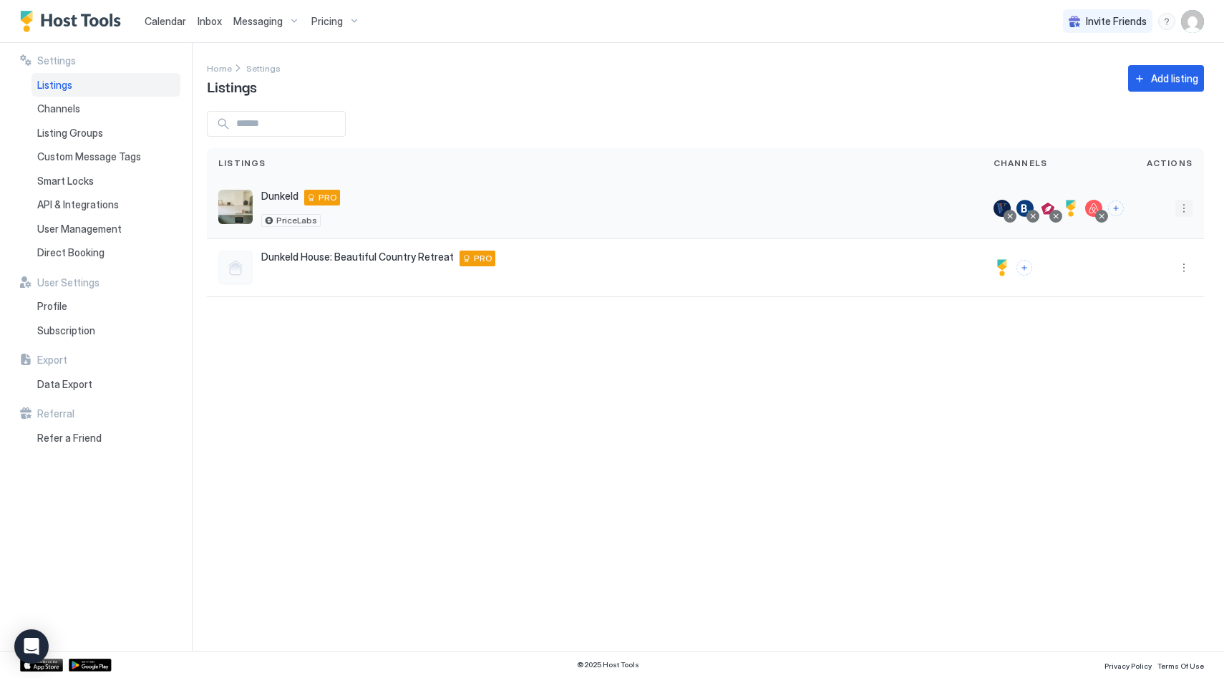
click at [1182, 210] on button "More options" at bounding box center [1183, 208] width 17 height 17
click at [1156, 269] on span "Listing Settings" at bounding box center [1151, 274] width 64 height 11
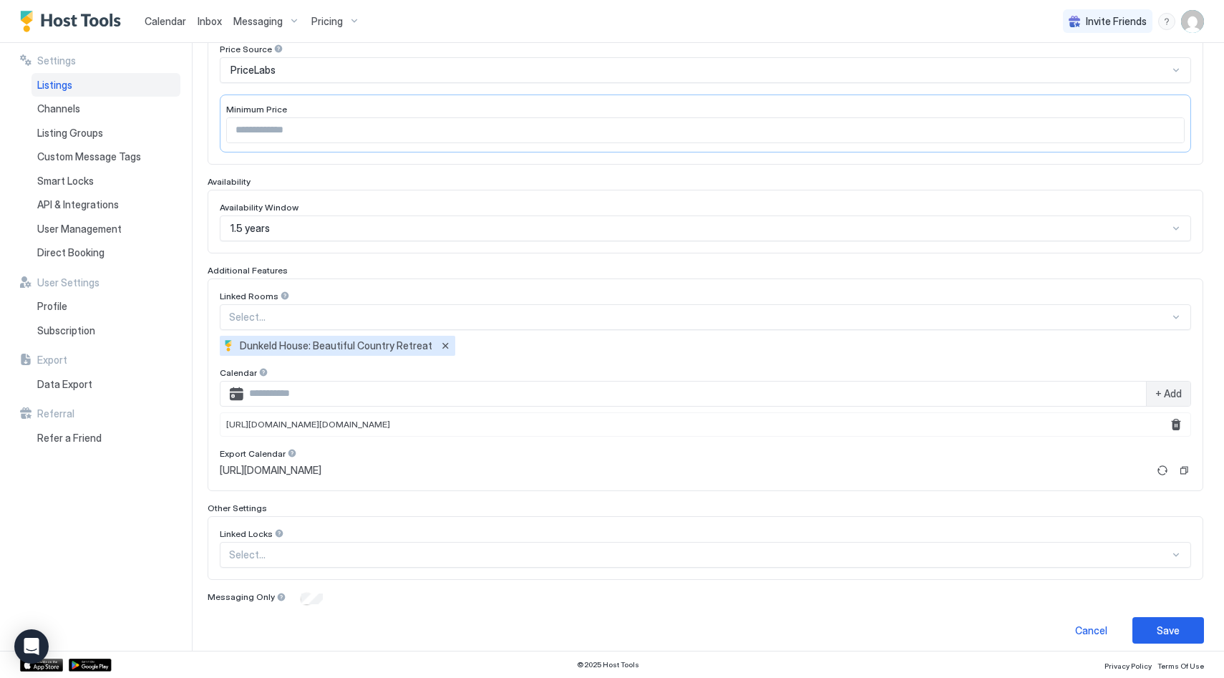
scroll to position [255, 0]
click at [303, 560] on div "Linked Locks Select..." at bounding box center [705, 549] width 995 height 64
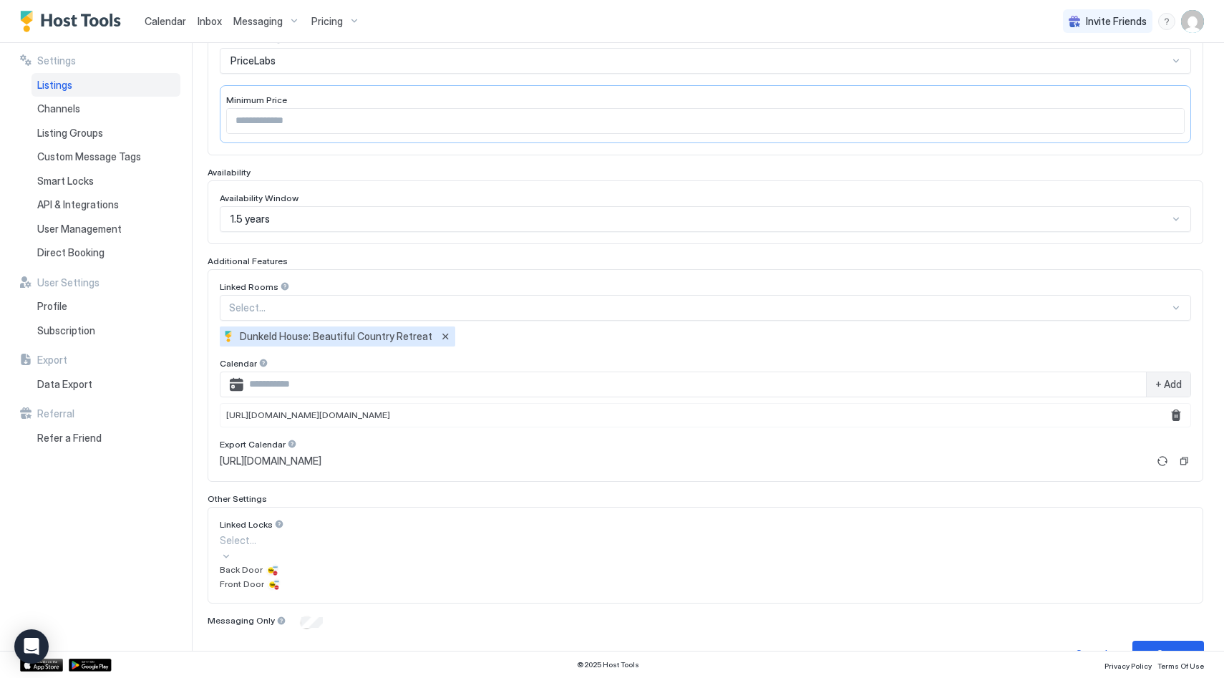
click at [305, 576] on div "Back Door" at bounding box center [705, 569] width 971 height 14
click at [396, 546] on div at bounding box center [705, 539] width 971 height 15
click at [389, 577] on div "Front Door" at bounding box center [705, 569] width 971 height 14
click at [1182, 642] on button "Save" at bounding box center [1168, 646] width 72 height 26
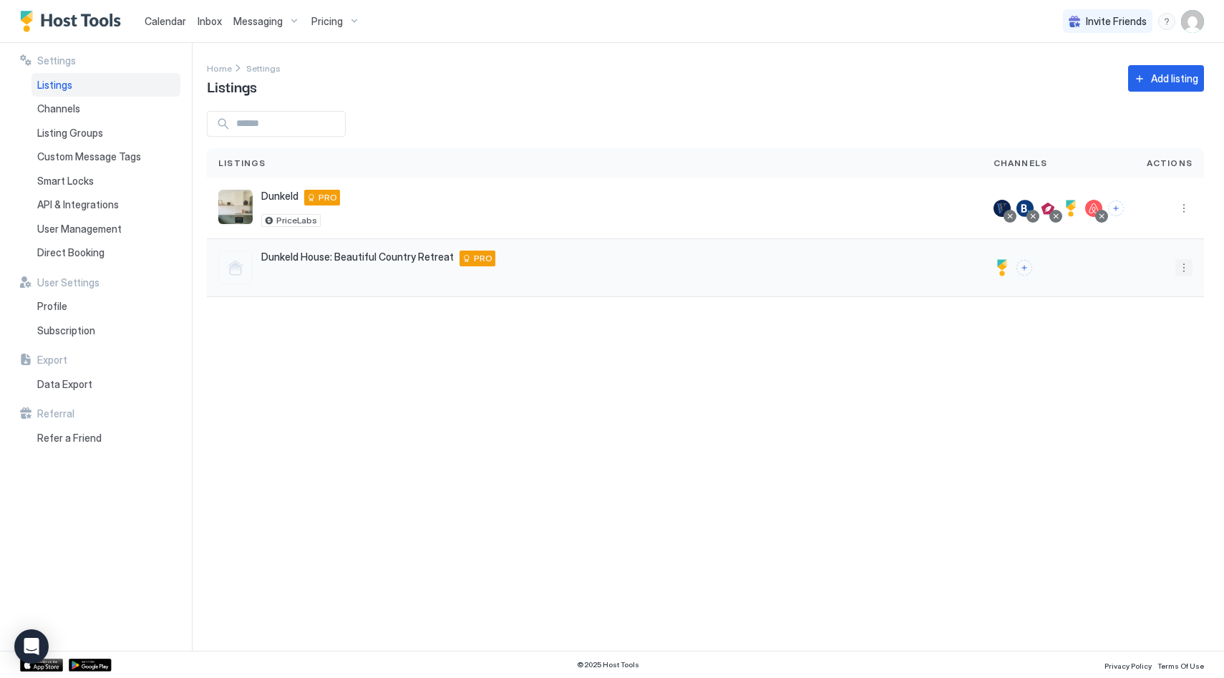
click at [1186, 268] on button "More options" at bounding box center [1183, 267] width 17 height 17
click at [1146, 329] on span "Listing Settings" at bounding box center [1151, 333] width 64 height 11
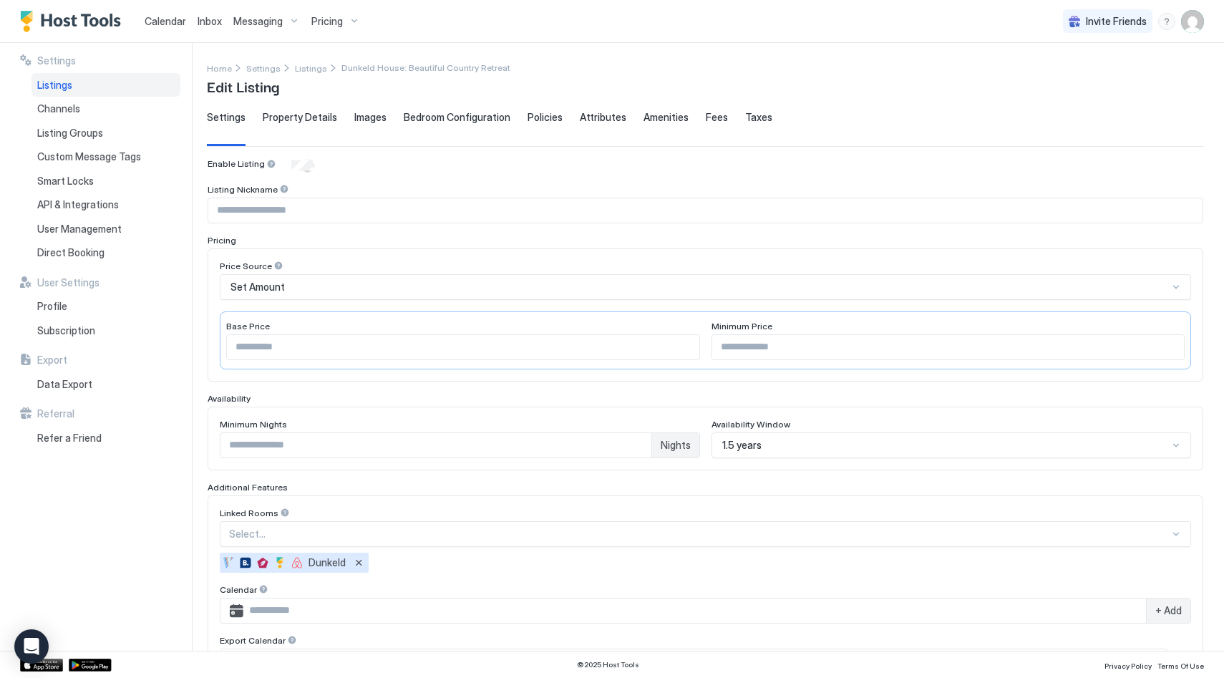
scroll to position [230, 0]
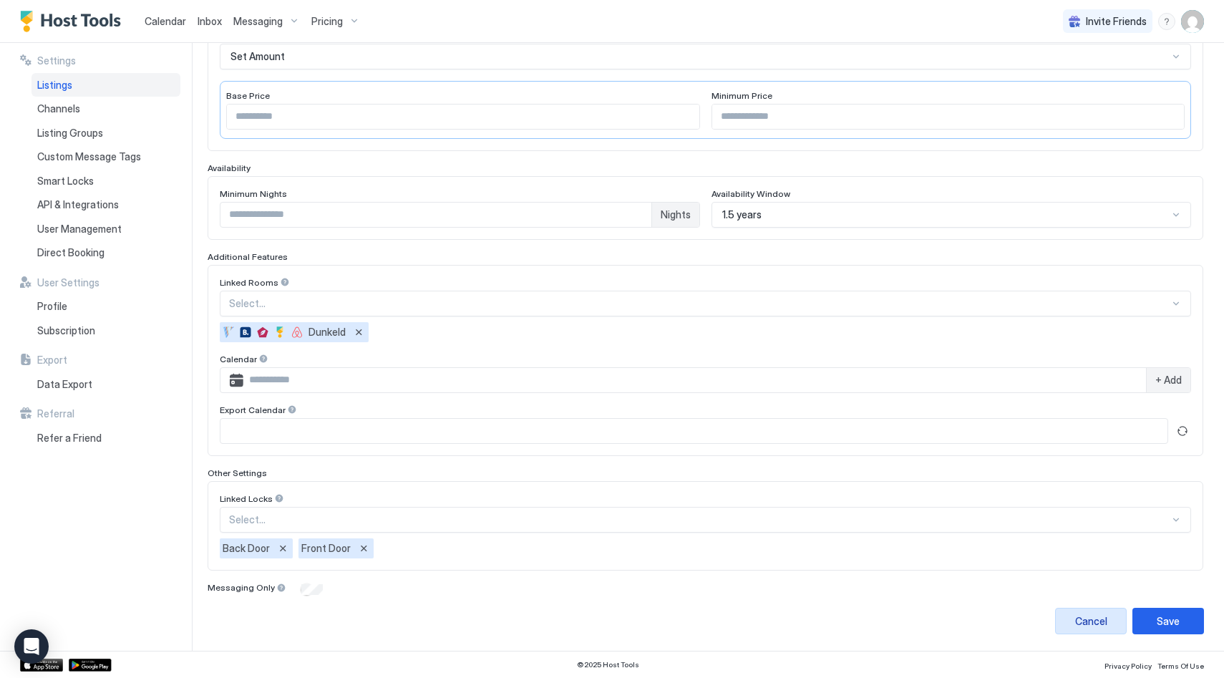
drag, startPoint x: 1099, startPoint y: 623, endPoint x: 1114, endPoint y: 536, distance: 88.6
click at [1099, 623] on div "Cancel" at bounding box center [1091, 620] width 32 height 15
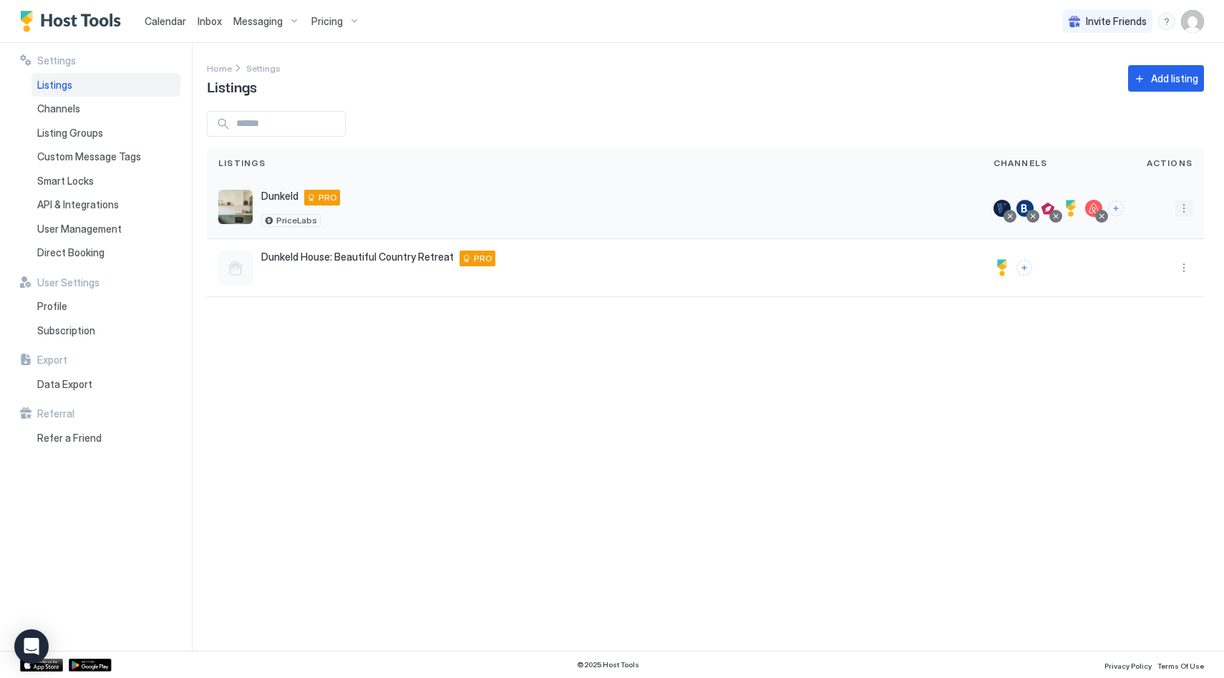
click at [1189, 209] on button "More options" at bounding box center [1183, 208] width 17 height 17
click at [1151, 279] on span "Listing Settings" at bounding box center [1151, 274] width 64 height 11
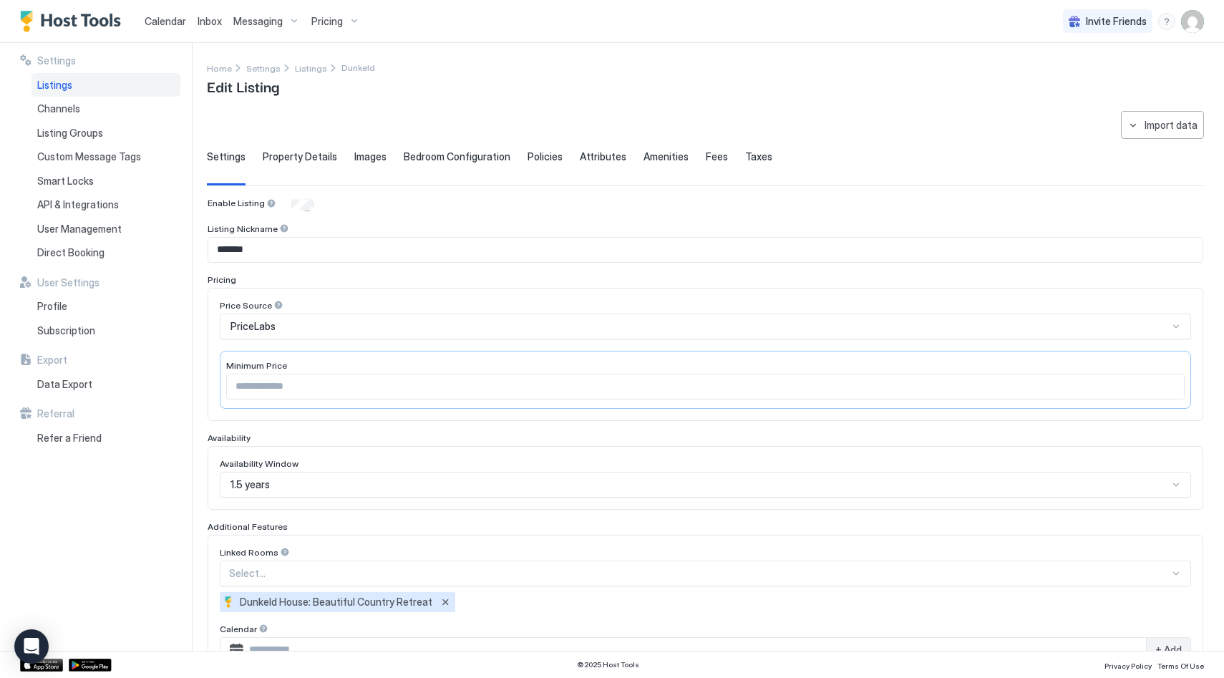
scroll to position [291, 0]
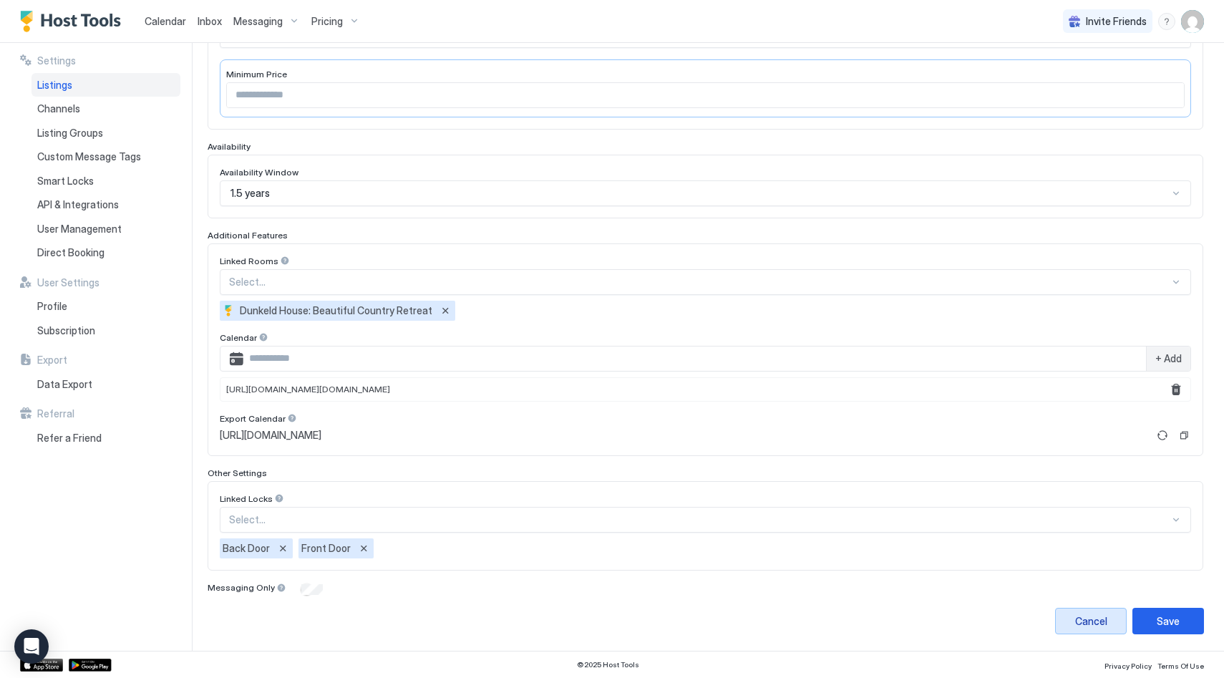
click at [1086, 614] on div "Cancel" at bounding box center [1091, 620] width 32 height 15
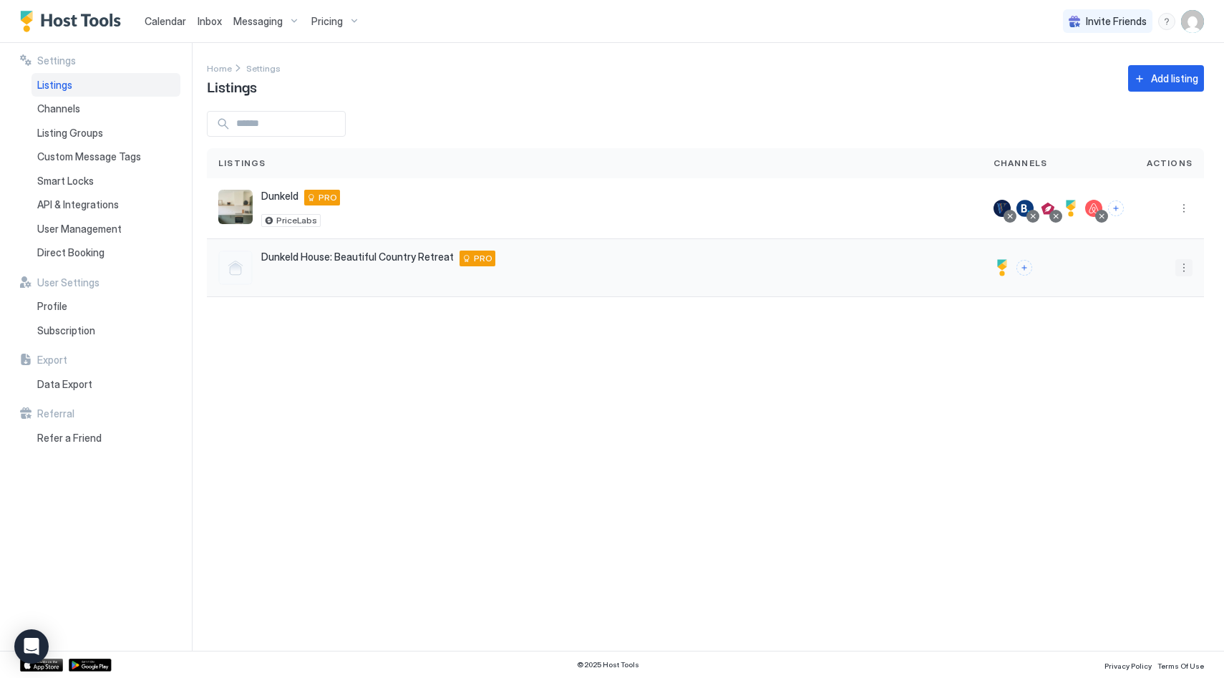
click at [1181, 271] on button "More options" at bounding box center [1183, 267] width 17 height 17
click at [827, 353] on div at bounding box center [612, 339] width 1224 height 678
click at [1180, 269] on button "More options" at bounding box center [1183, 267] width 17 height 17
drag, startPoint x: 1159, startPoint y: 331, endPoint x: 1147, endPoint y: 336, distance: 13.2
click at [1159, 331] on span "Listing Settings" at bounding box center [1151, 333] width 64 height 11
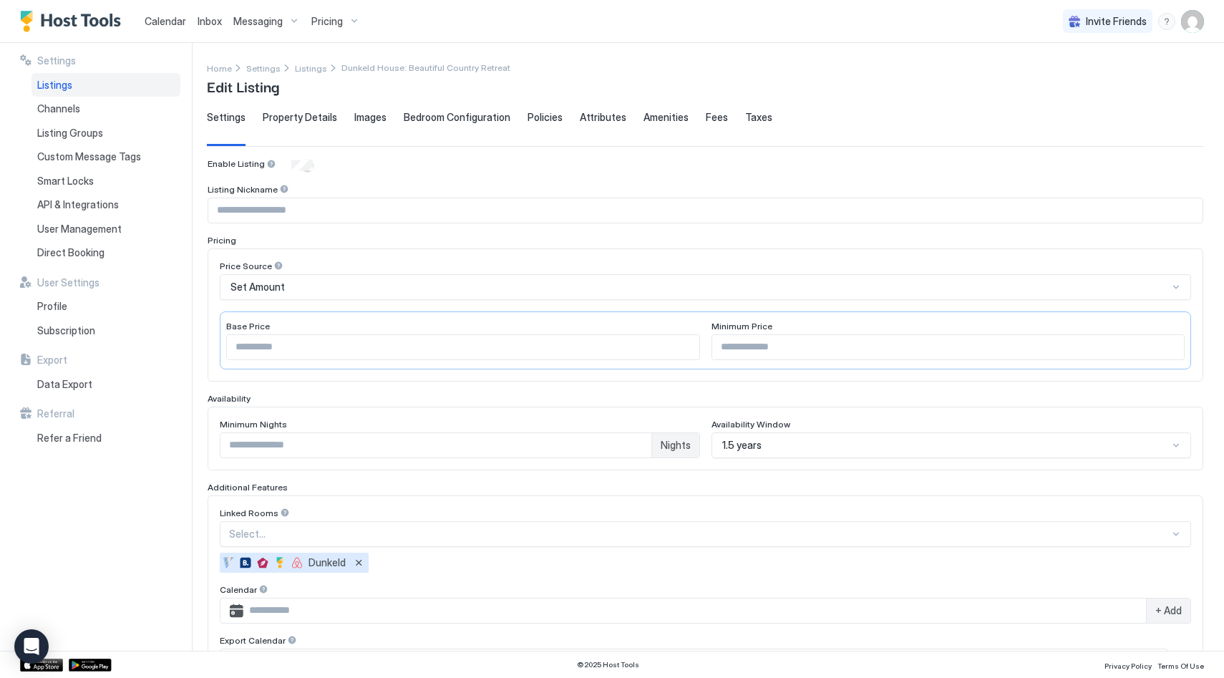
scroll to position [230, 0]
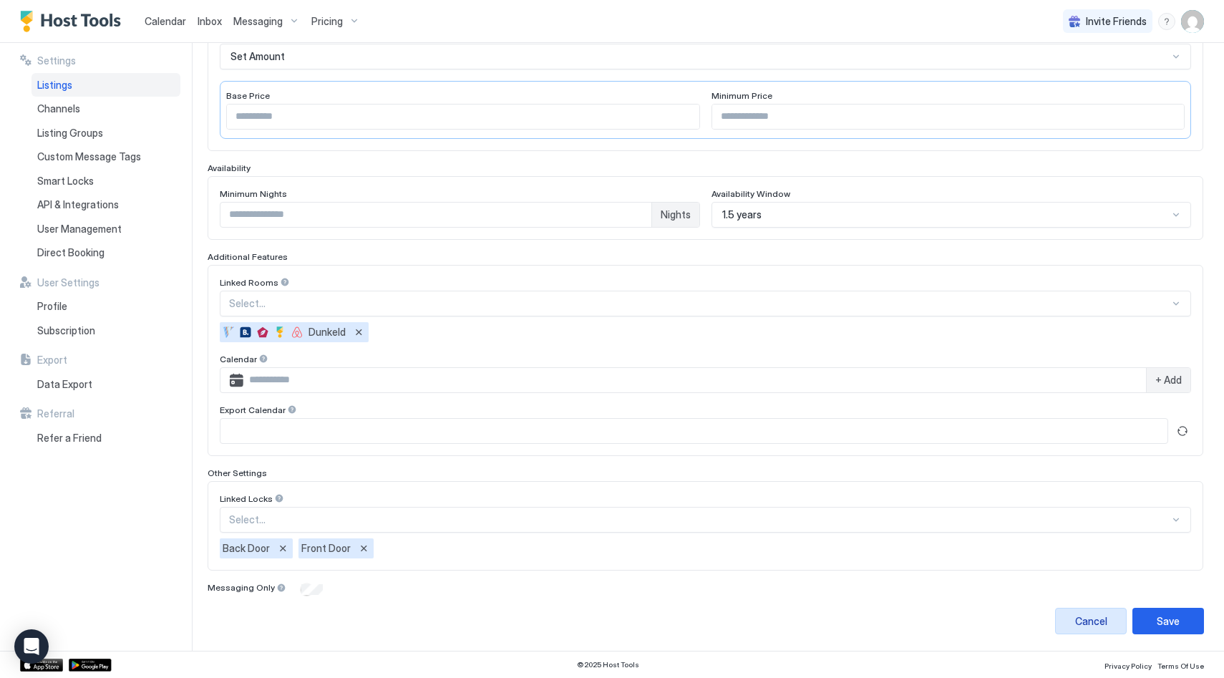
click at [1101, 615] on div "Cancel" at bounding box center [1091, 620] width 32 height 15
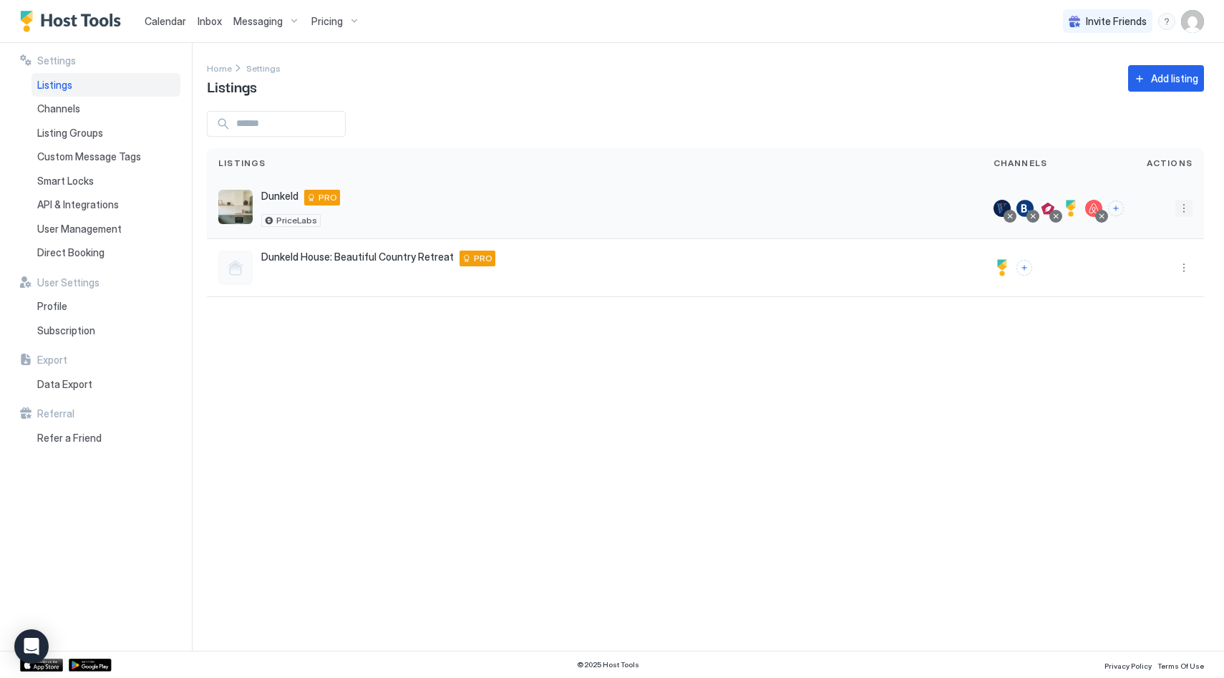
click at [1184, 213] on button "More options" at bounding box center [1183, 208] width 17 height 17
drag, startPoint x: 1144, startPoint y: 280, endPoint x: 1134, endPoint y: 296, distance: 19.6
click at [1144, 280] on div "Listing Settings" at bounding box center [1147, 274] width 98 height 23
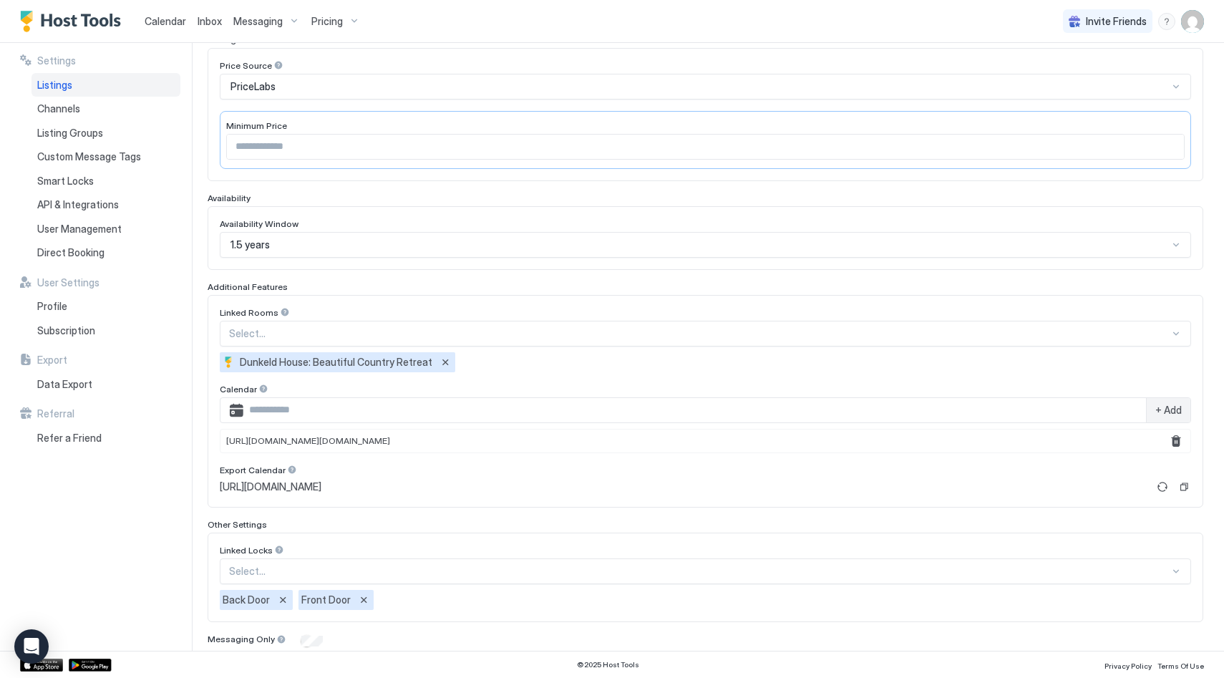
scroll to position [291, 0]
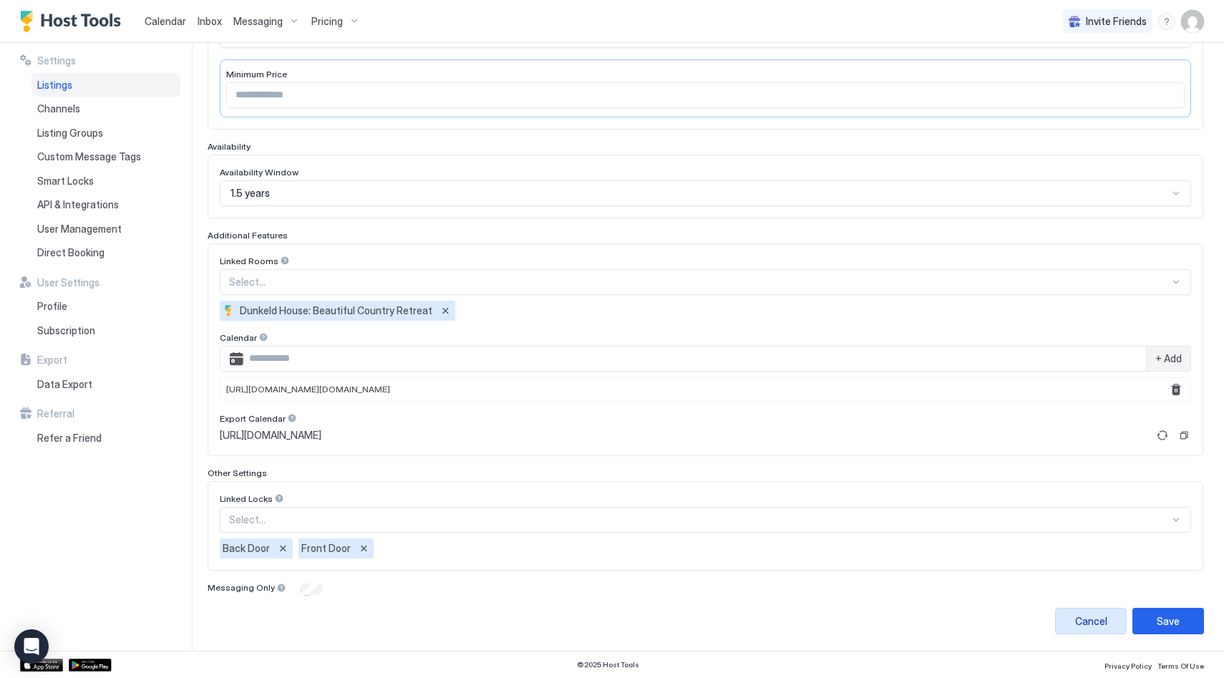
click at [1103, 613] on div "Cancel" at bounding box center [1091, 620] width 32 height 15
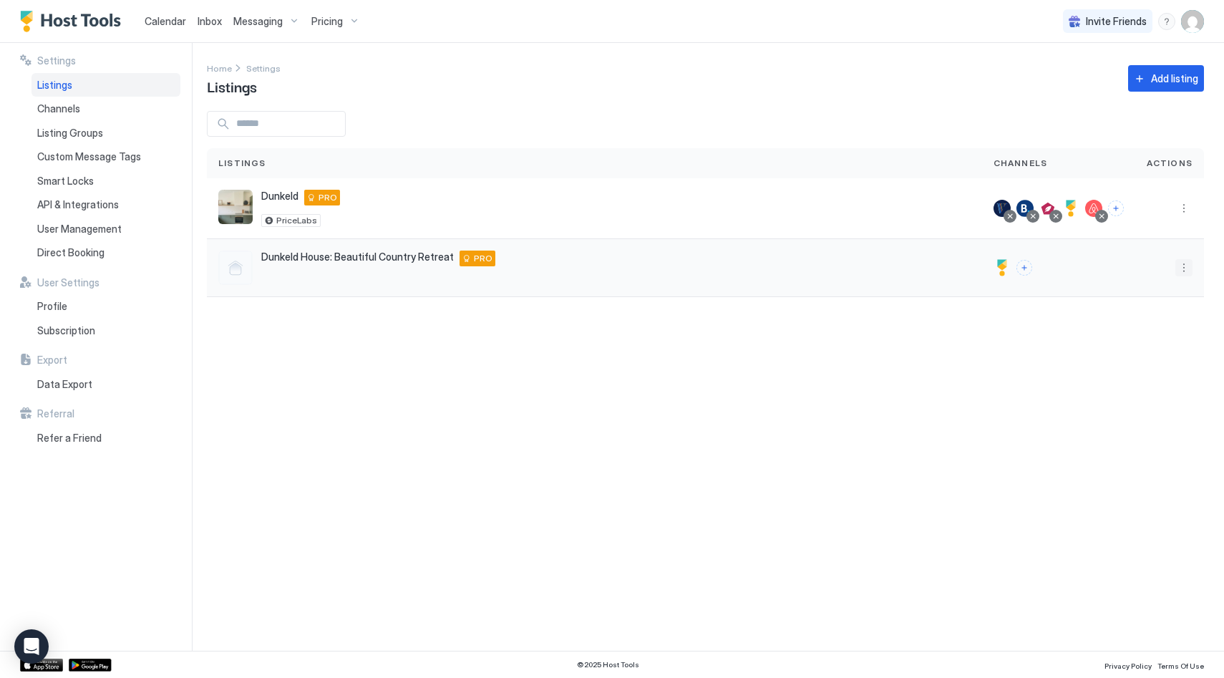
click at [1179, 259] on button "More options" at bounding box center [1183, 267] width 17 height 17
click at [1155, 328] on span "Listing Settings" at bounding box center [1151, 333] width 64 height 11
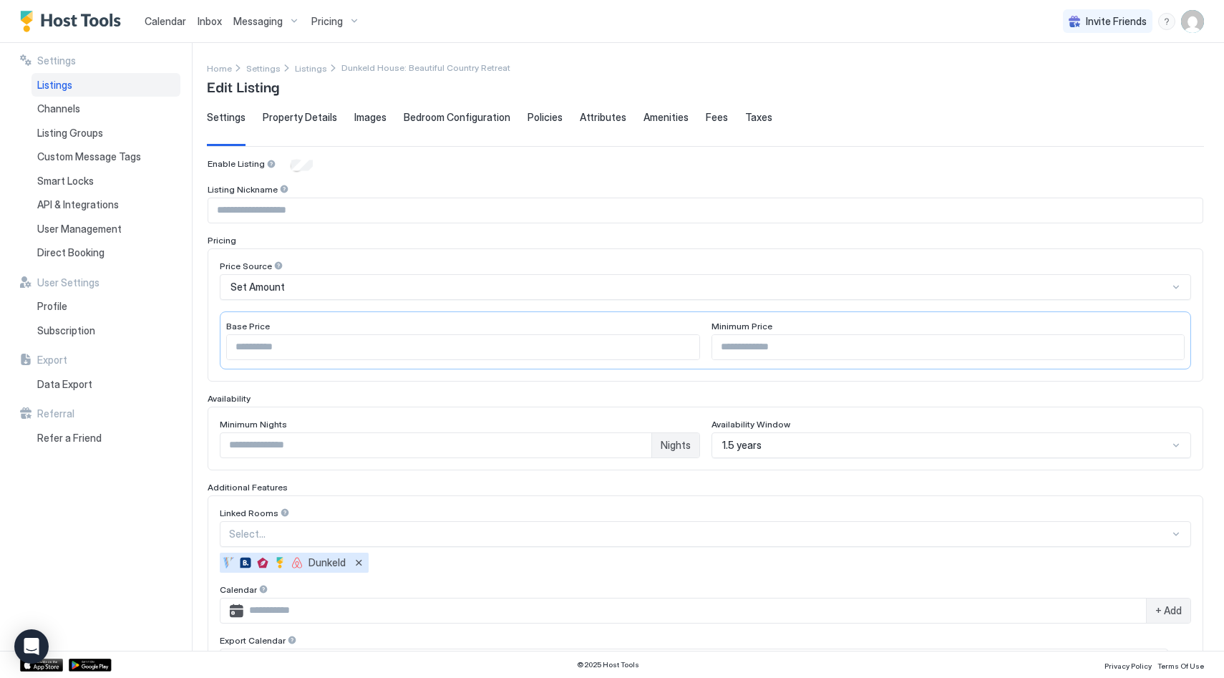
scroll to position [256, 0]
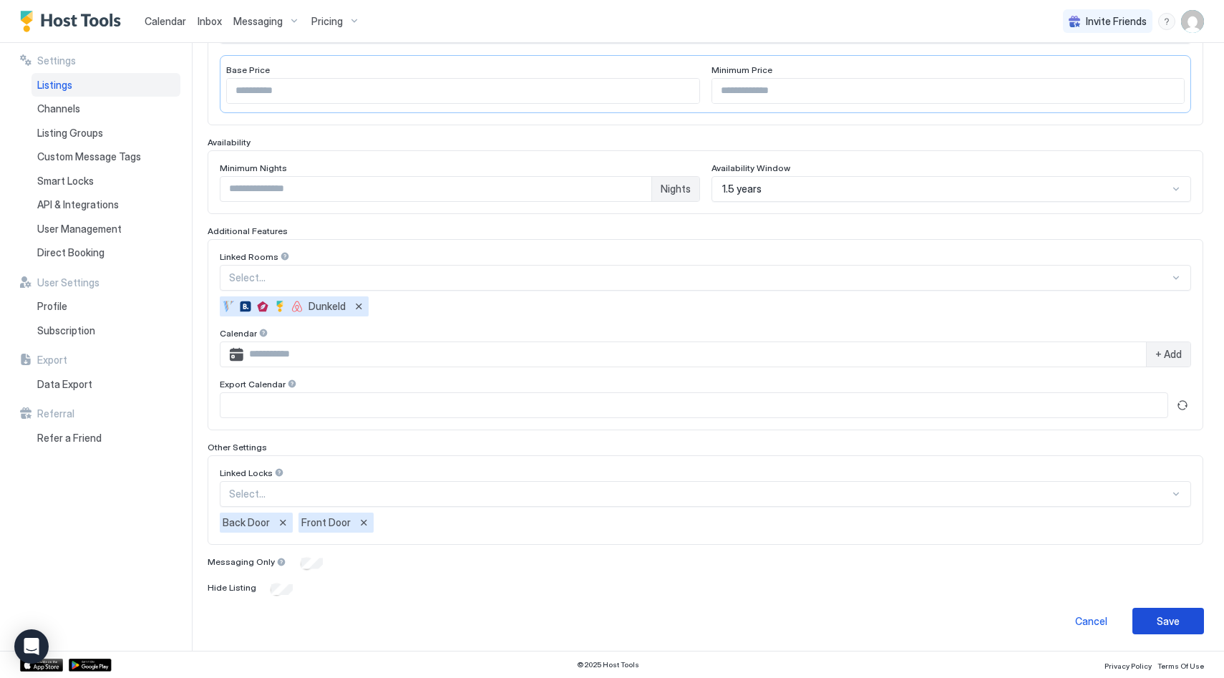
click at [1174, 623] on div "Save" at bounding box center [1167, 620] width 23 height 15
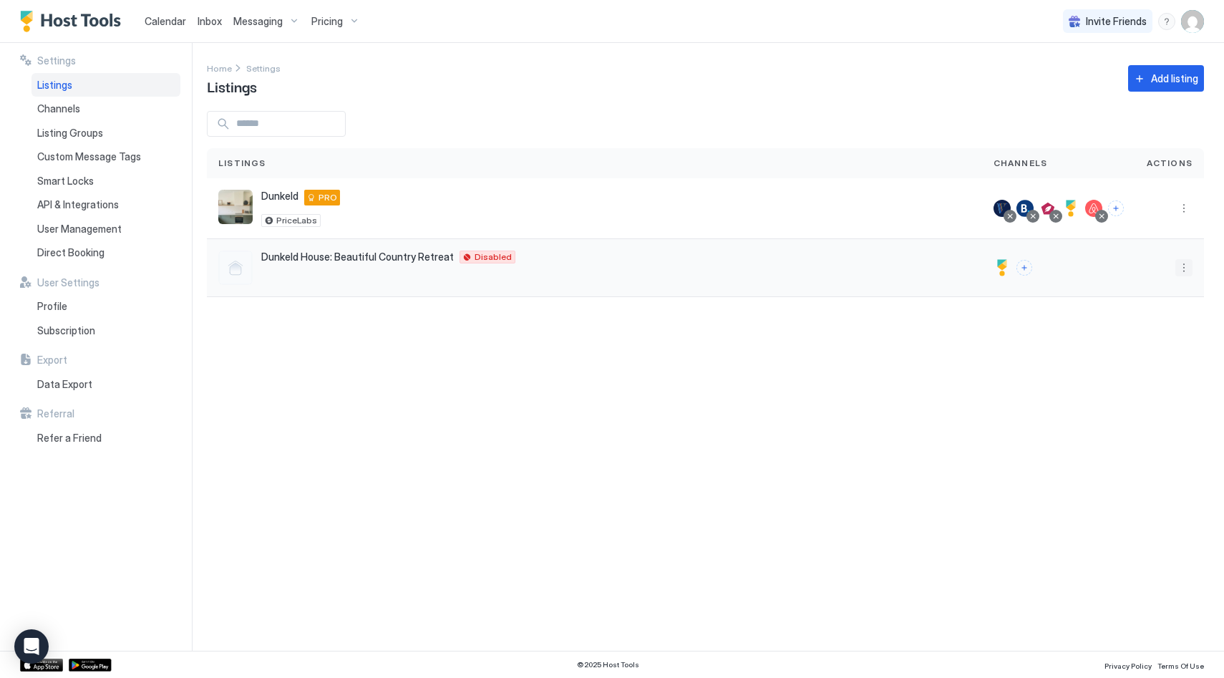
click at [1178, 268] on button "More options" at bounding box center [1183, 267] width 17 height 17
click at [1161, 331] on span "Listing Settings" at bounding box center [1151, 333] width 64 height 11
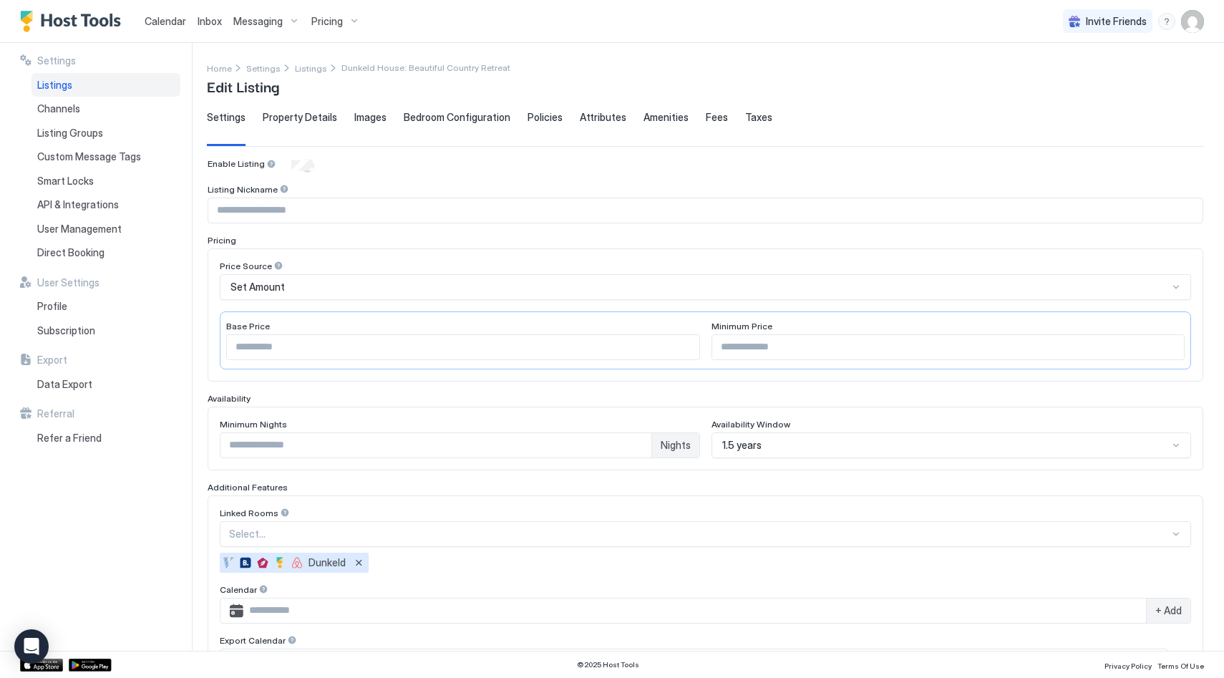
scroll to position [230, 0]
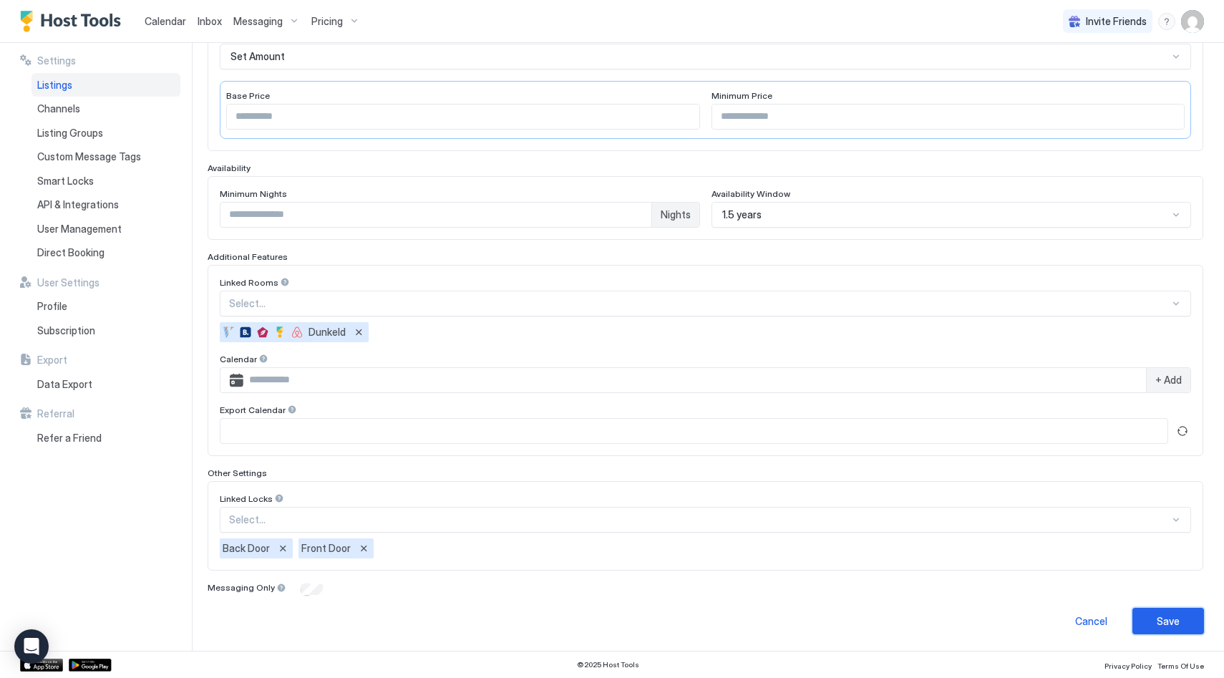
click at [1181, 617] on button "Save" at bounding box center [1168, 621] width 72 height 26
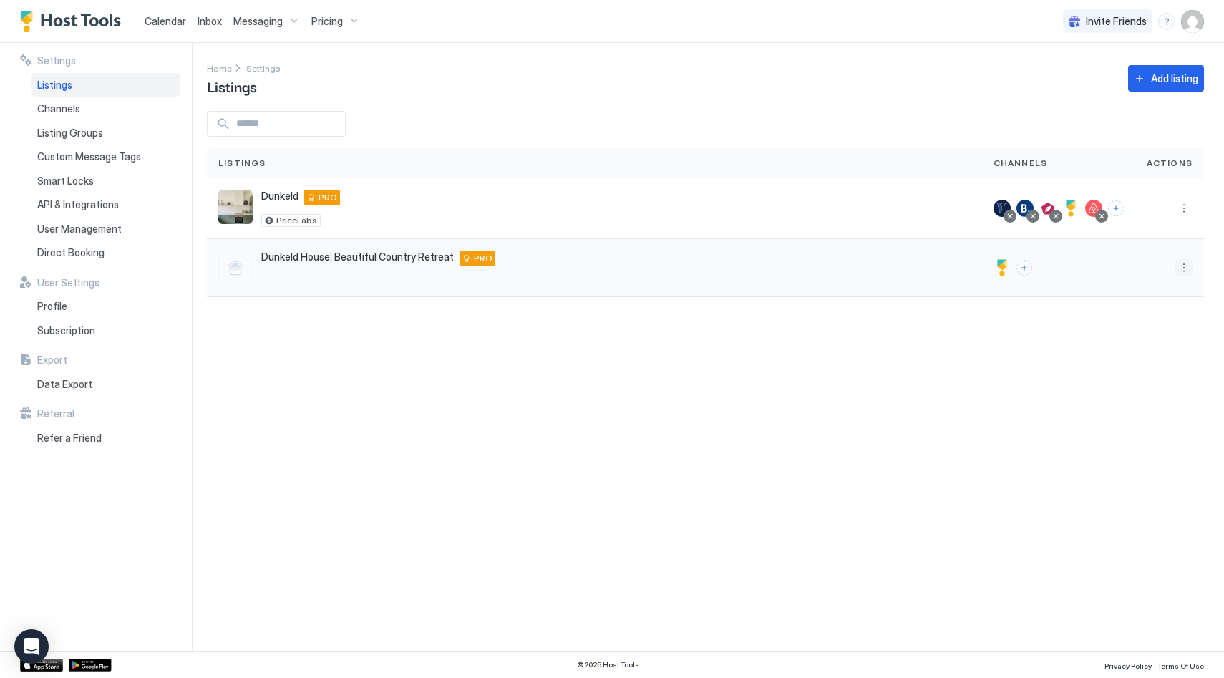
click at [1185, 273] on button "More options" at bounding box center [1183, 267] width 17 height 17
click at [1150, 327] on div "Listing Settings" at bounding box center [1147, 334] width 98 height 23
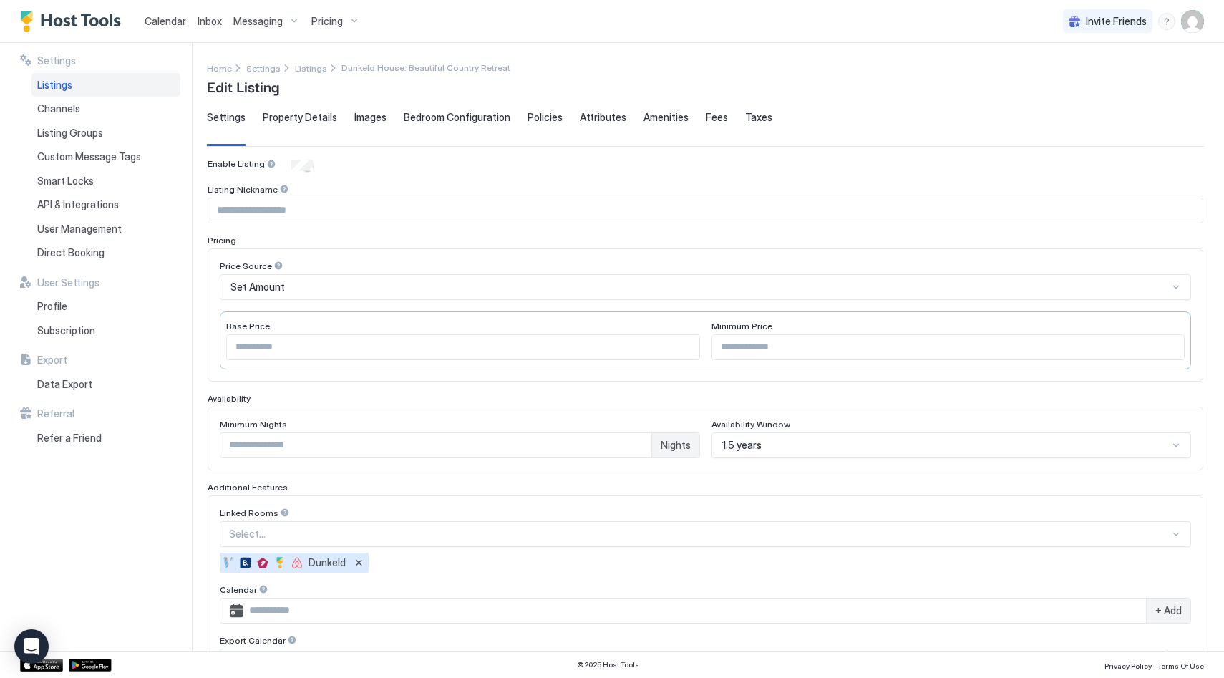
scroll to position [230, 0]
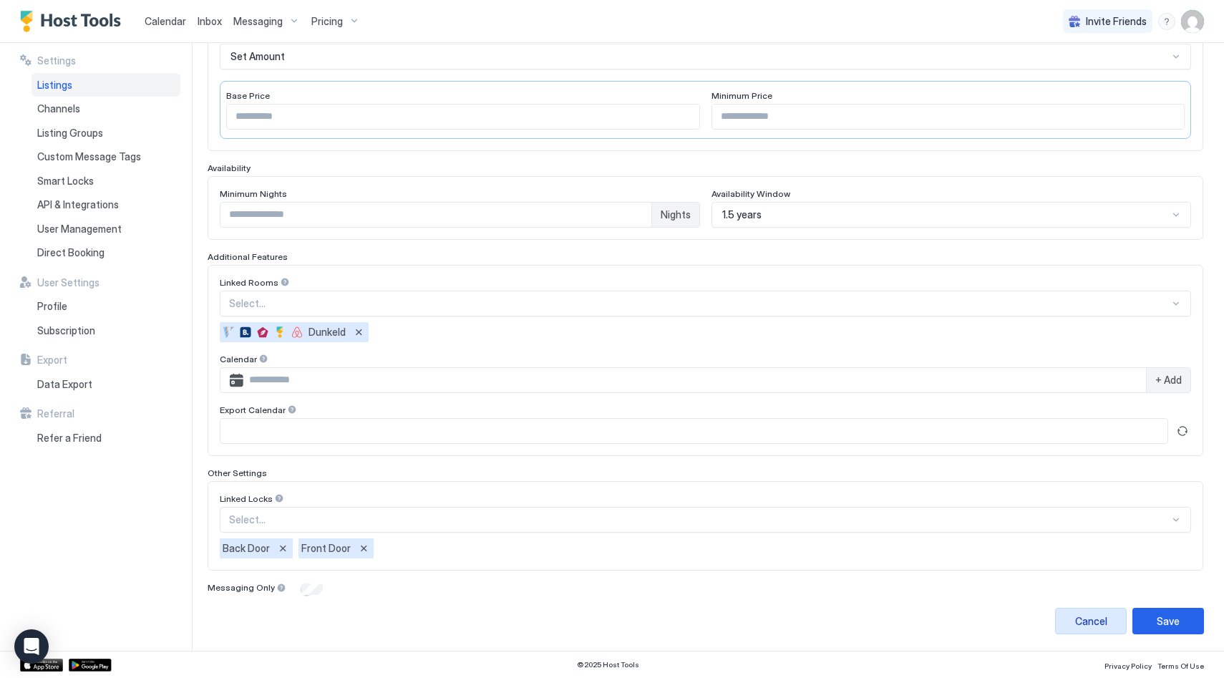
click at [1094, 623] on div "Cancel" at bounding box center [1091, 620] width 32 height 15
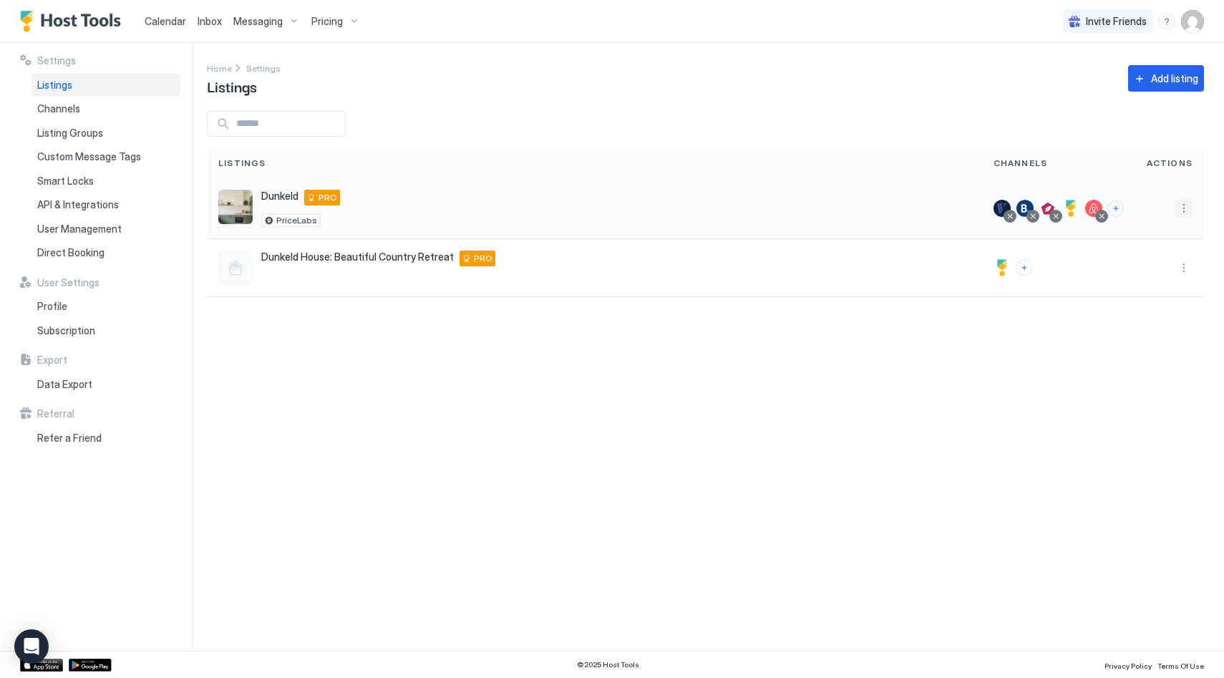
click at [1183, 213] on button "More options" at bounding box center [1183, 208] width 17 height 17
click at [1154, 268] on div "Listing Settings" at bounding box center [1147, 274] width 98 height 23
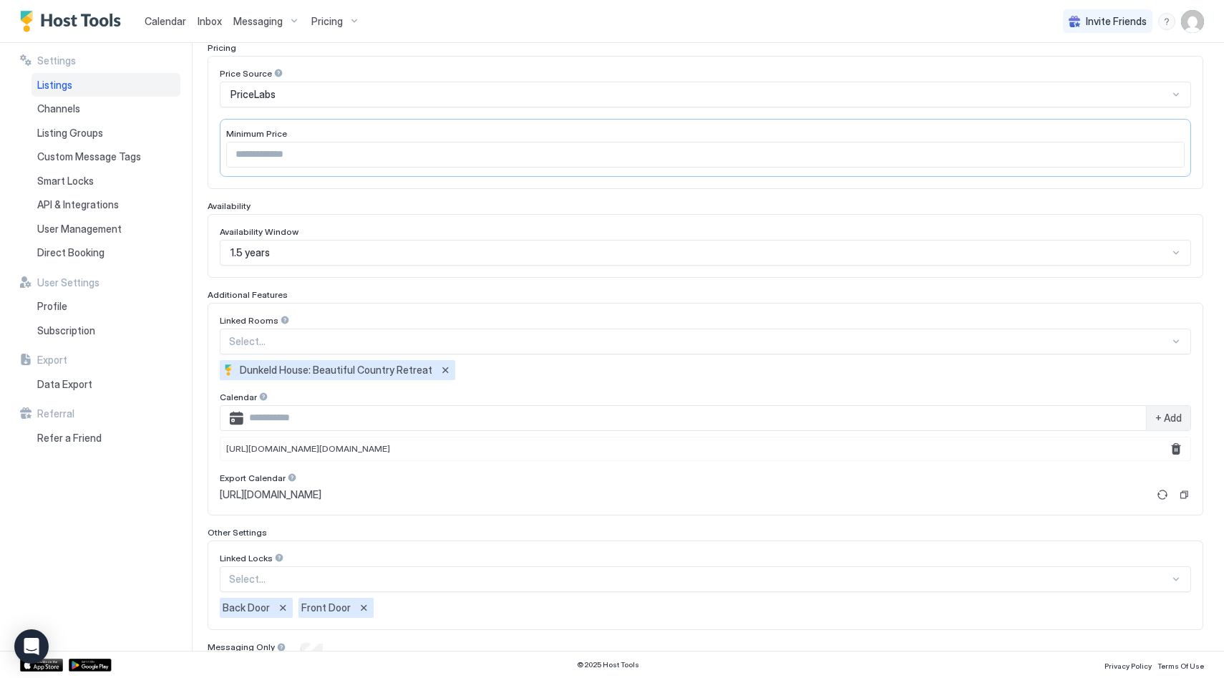
scroll to position [291, 0]
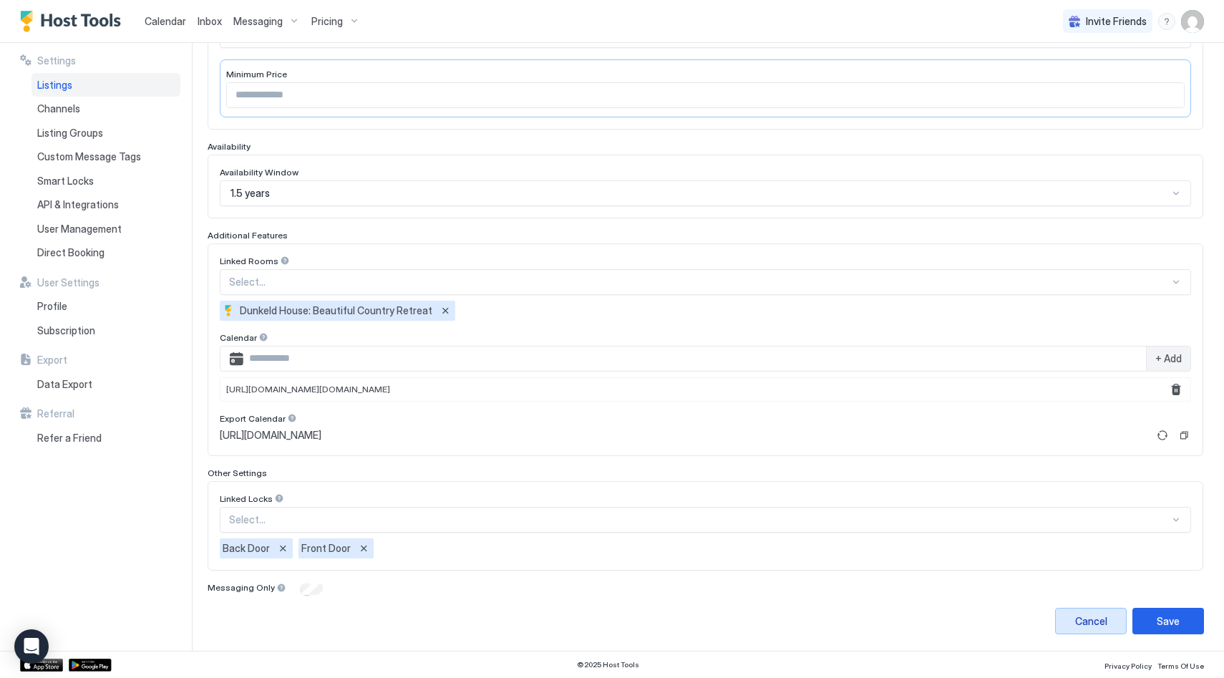
click at [1089, 622] on div "Cancel" at bounding box center [1091, 620] width 32 height 15
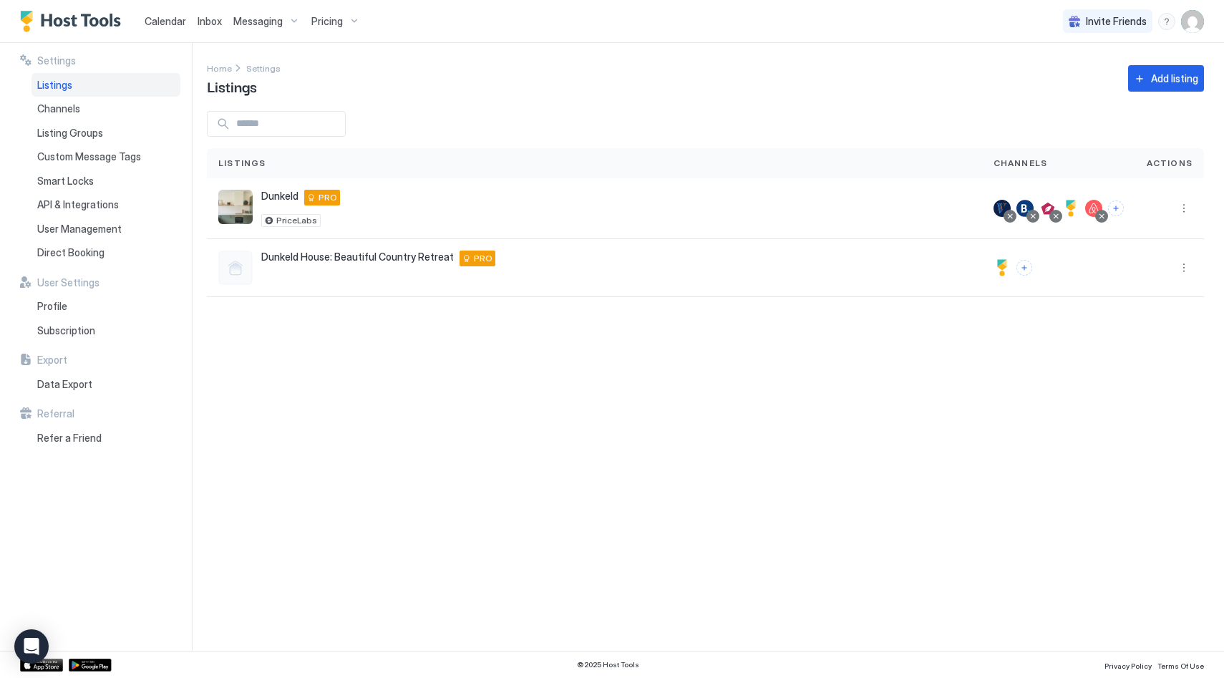
click at [265, 35] on button "Messaging" at bounding box center [267, 21] width 78 height 42
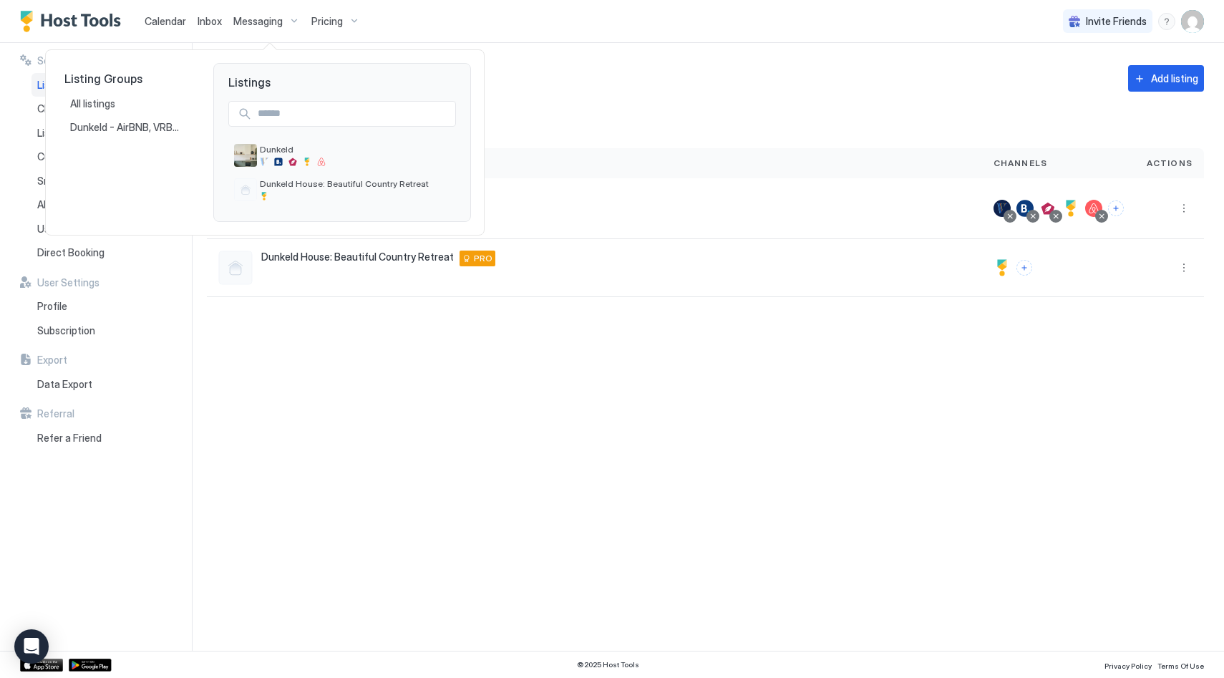
click at [266, 28] on div at bounding box center [612, 339] width 1224 height 678
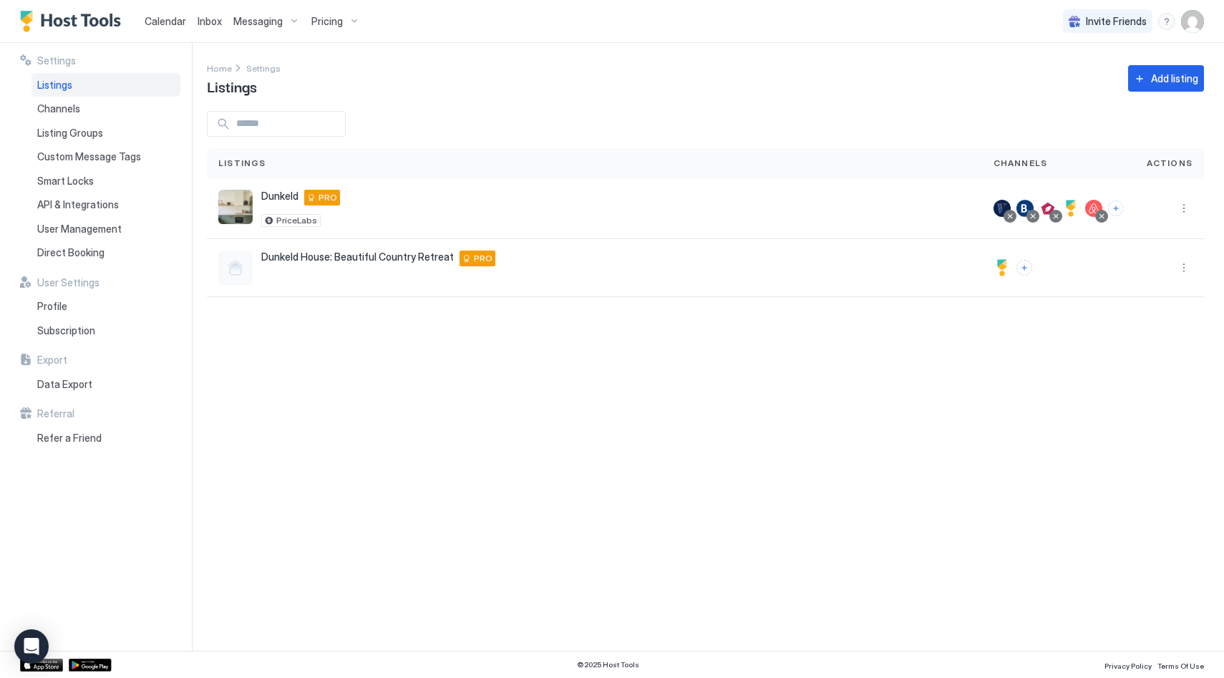
click at [260, 16] on span "Messaging" at bounding box center [257, 21] width 49 height 13
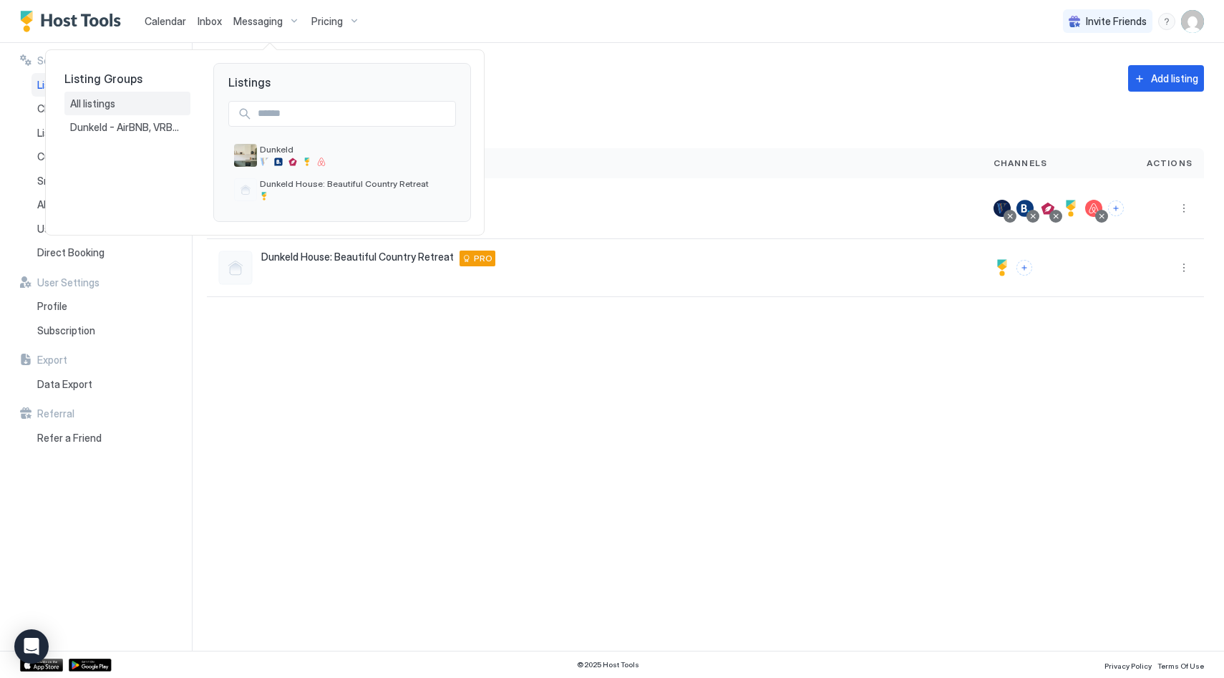
click at [115, 102] on span "All listings" at bounding box center [93, 103] width 47 height 13
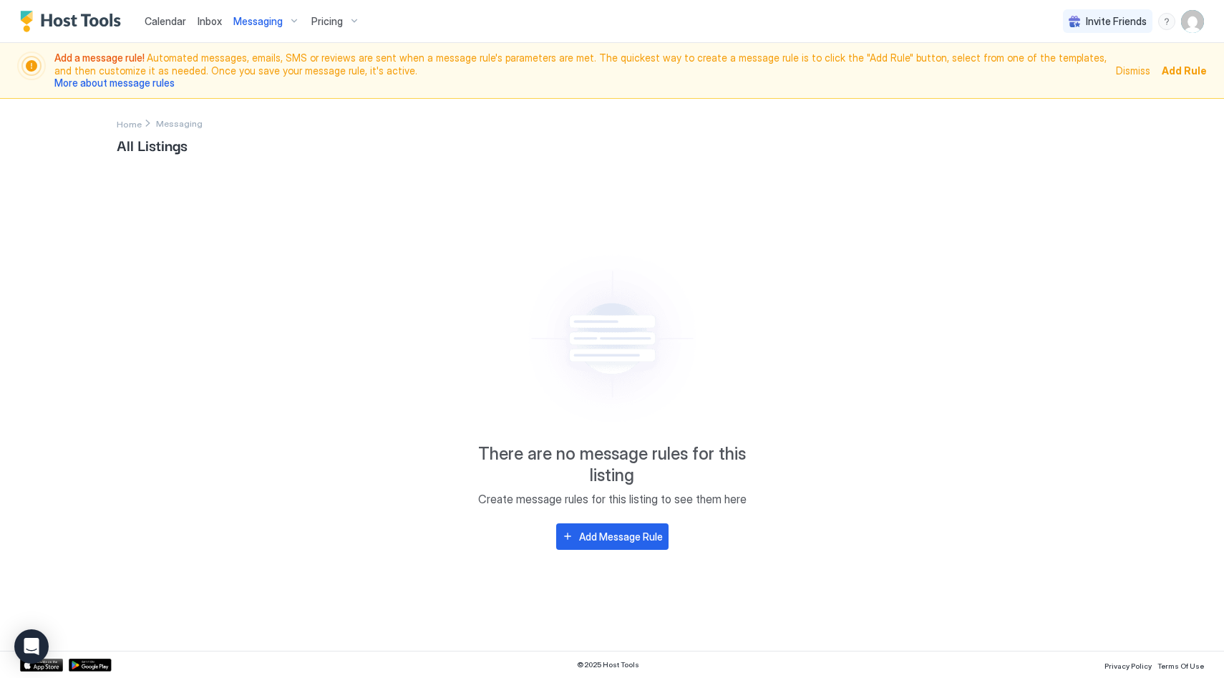
click at [262, 21] on span "Messaging" at bounding box center [257, 21] width 49 height 13
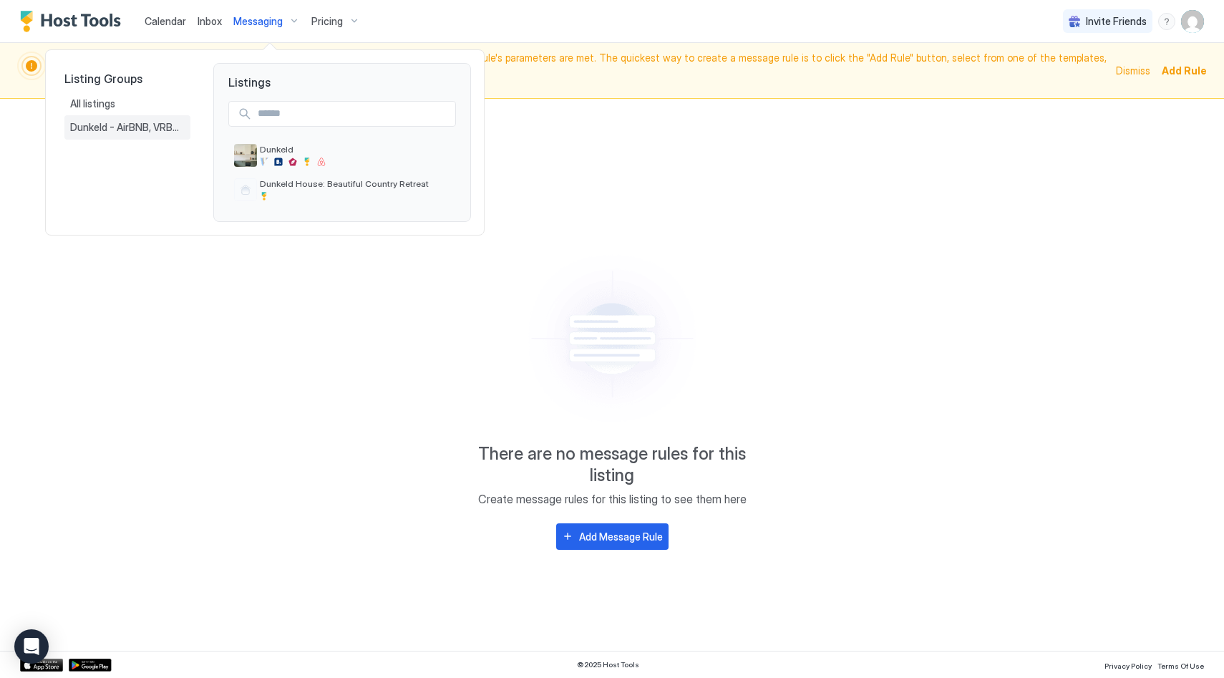
click at [114, 122] on span "Dunkeld - AirBNB, VRBO [DOMAIN_NAME]" at bounding box center [127, 127] width 114 height 13
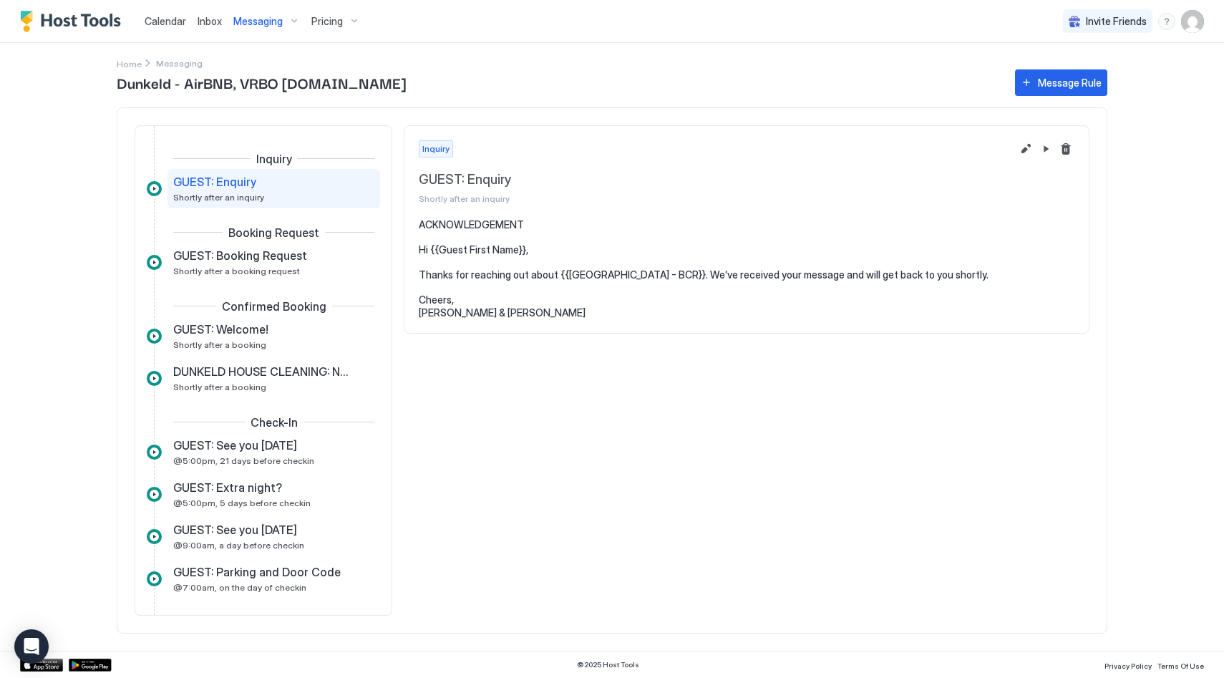
click at [247, 20] on span "Messaging" at bounding box center [257, 21] width 49 height 13
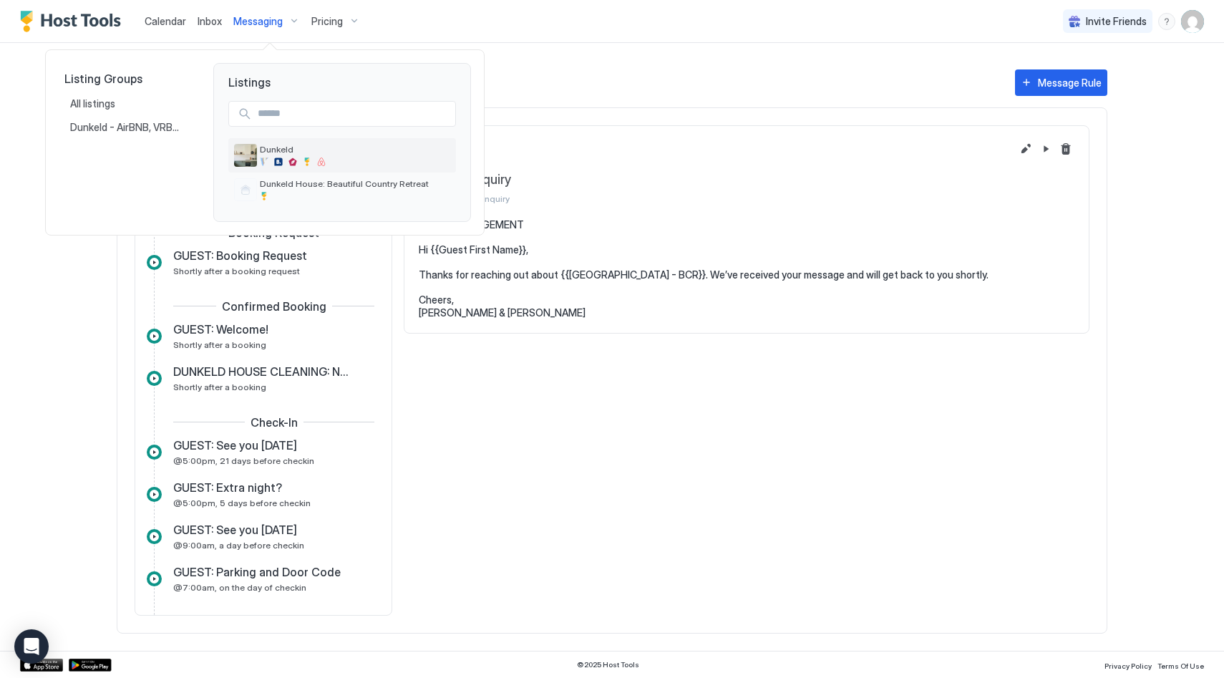
click at [293, 157] on div at bounding box center [292, 161] width 9 height 9
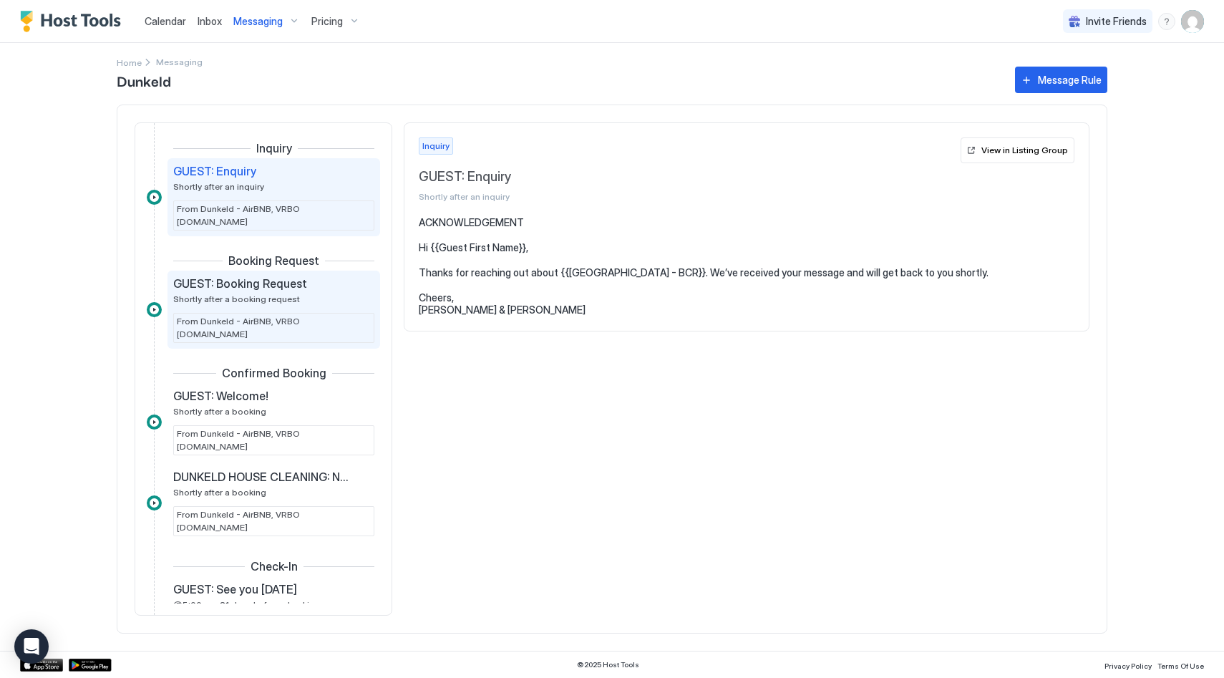
scroll to position [10, 0]
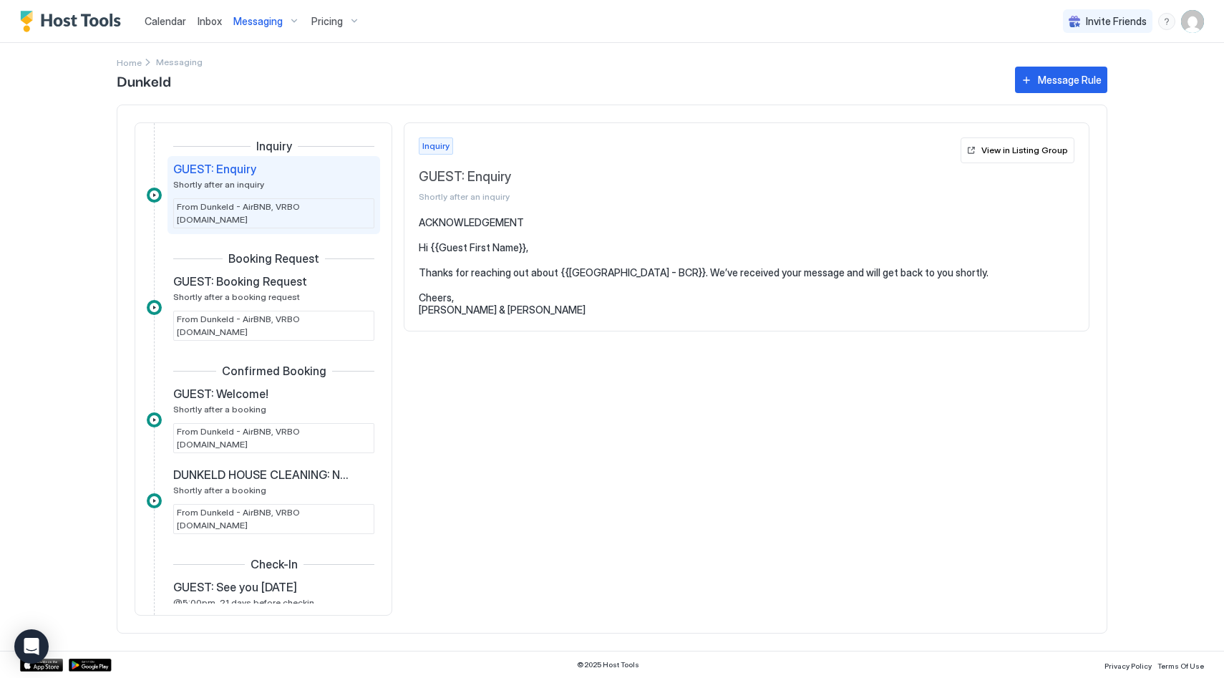
click at [614, 183] on span "GUEST: Enquiry" at bounding box center [687, 177] width 536 height 16
click at [1030, 150] on div "View in Listing Group" at bounding box center [1024, 150] width 87 height 13
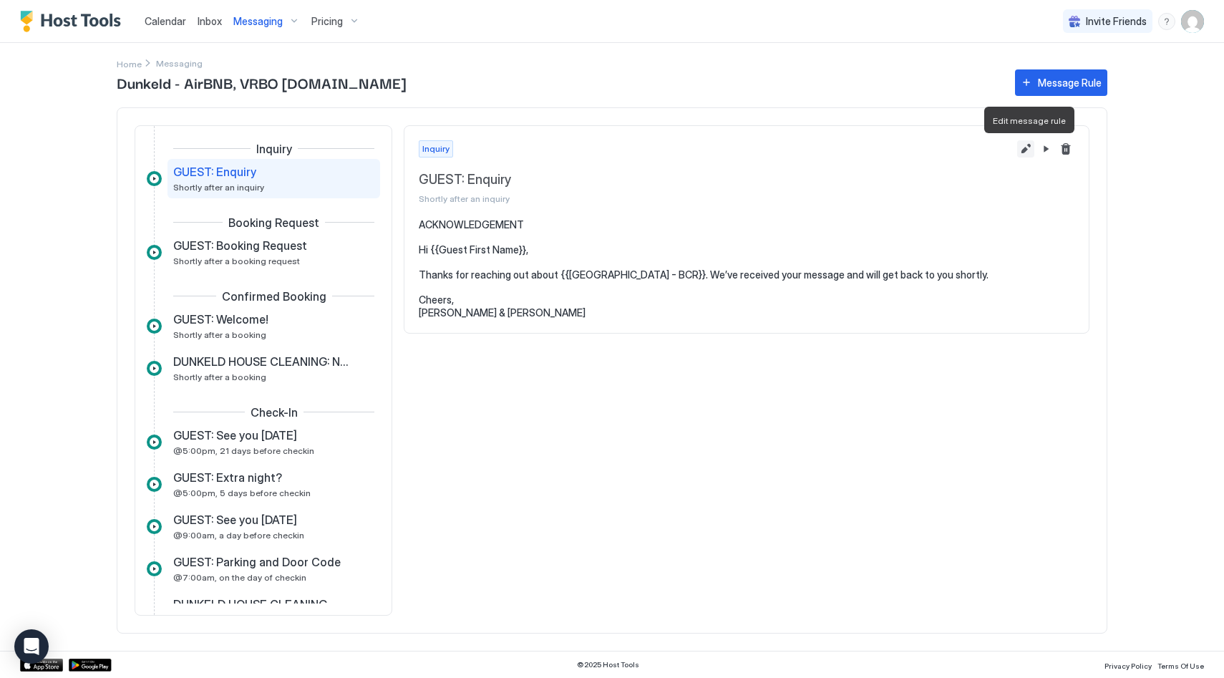
click at [1025, 152] on button "Edit message rule" at bounding box center [1025, 148] width 17 height 17
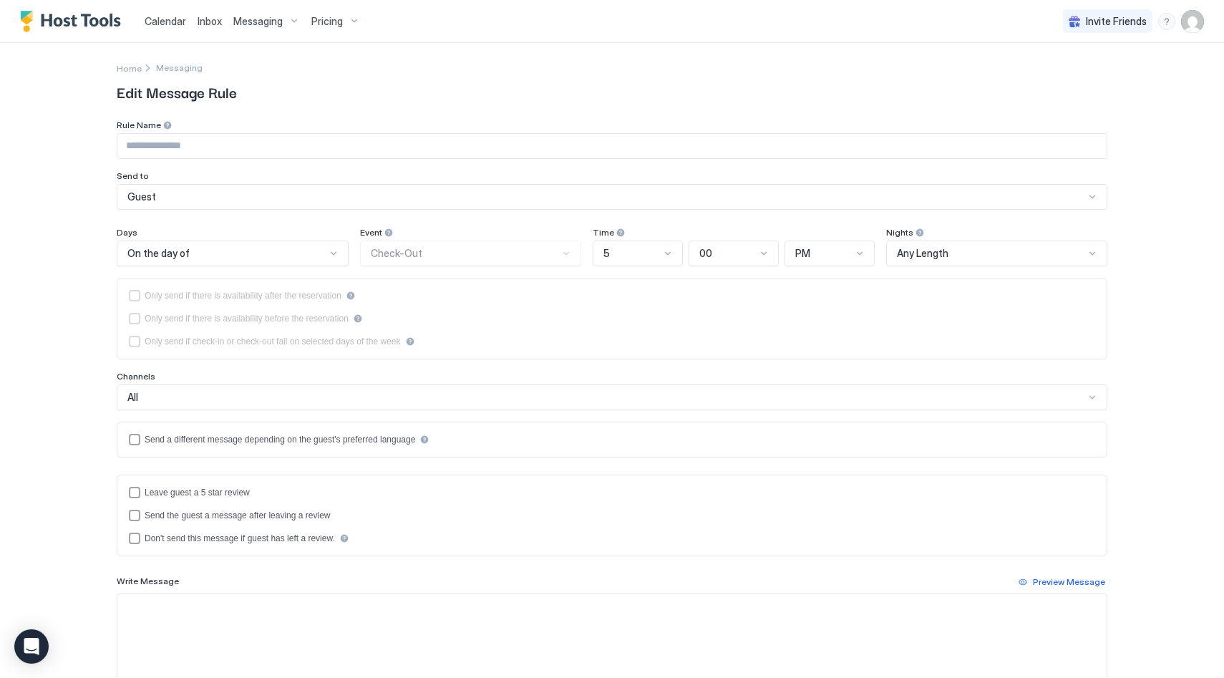
type input "**********"
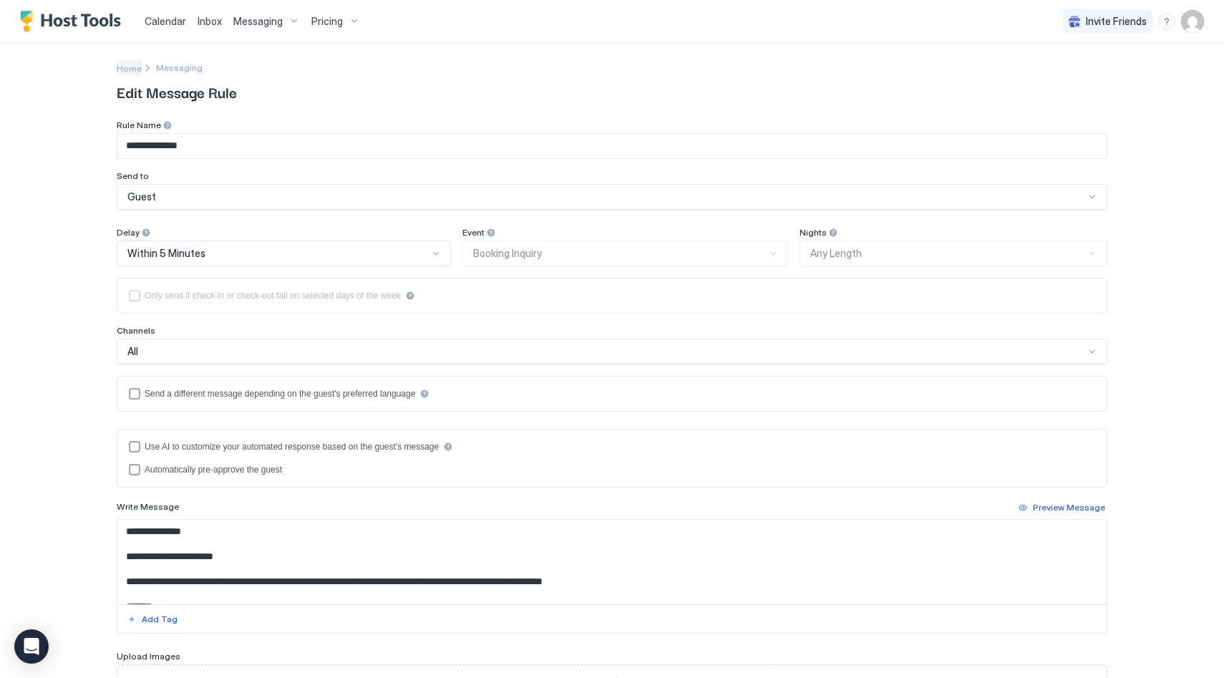
click at [132, 74] on link "Home" at bounding box center [129, 67] width 25 height 15
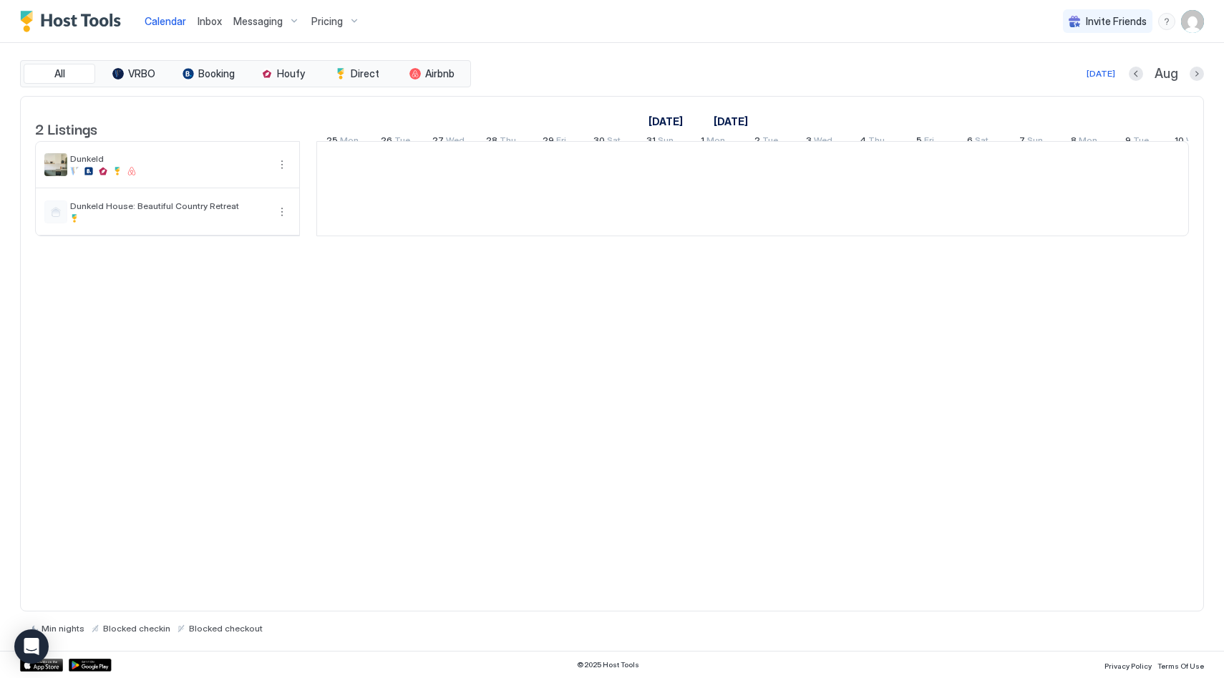
scroll to position [0, 795]
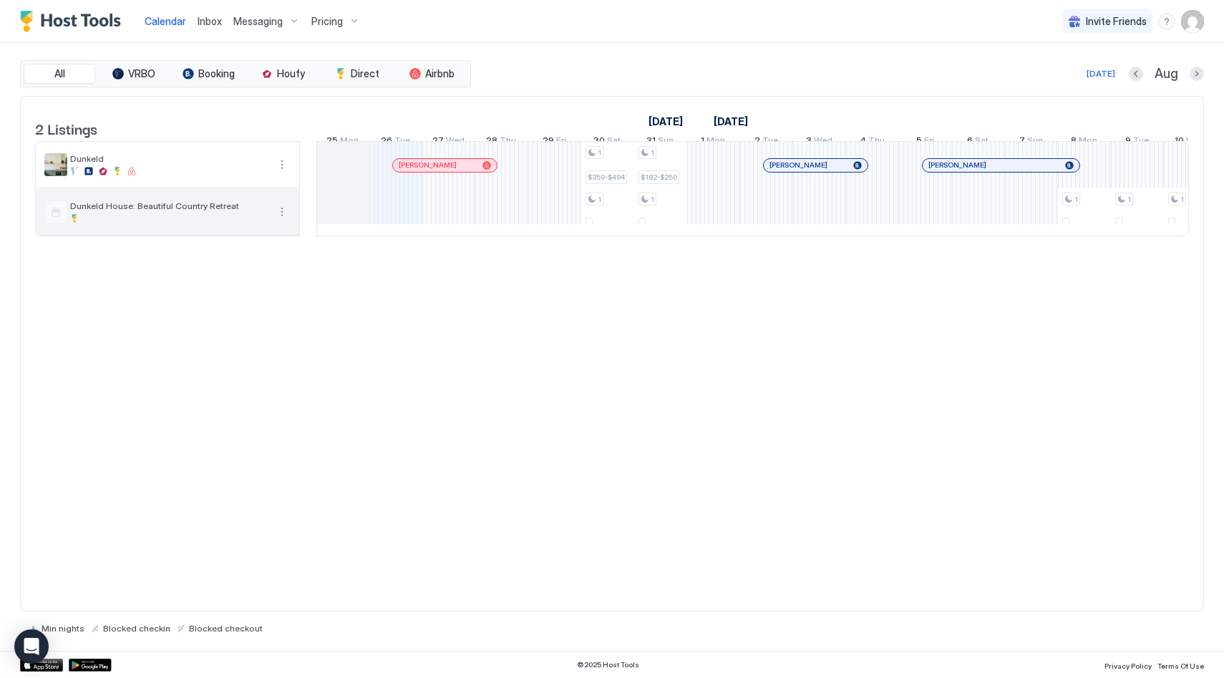
click at [216, 211] on span "Dunkeld House: Beautiful Country Retreat" at bounding box center [169, 205] width 198 height 11
click at [278, 220] on button "More options" at bounding box center [281, 211] width 17 height 17
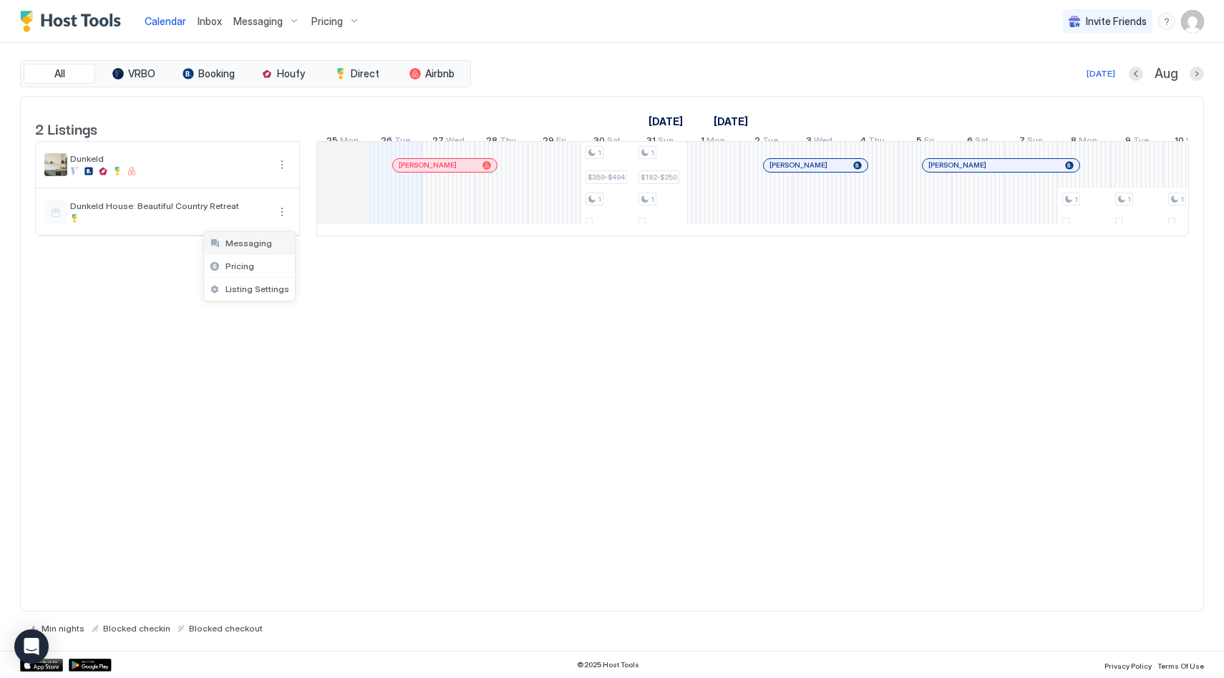
click at [268, 243] on div "Messaging" at bounding box center [249, 243] width 91 height 23
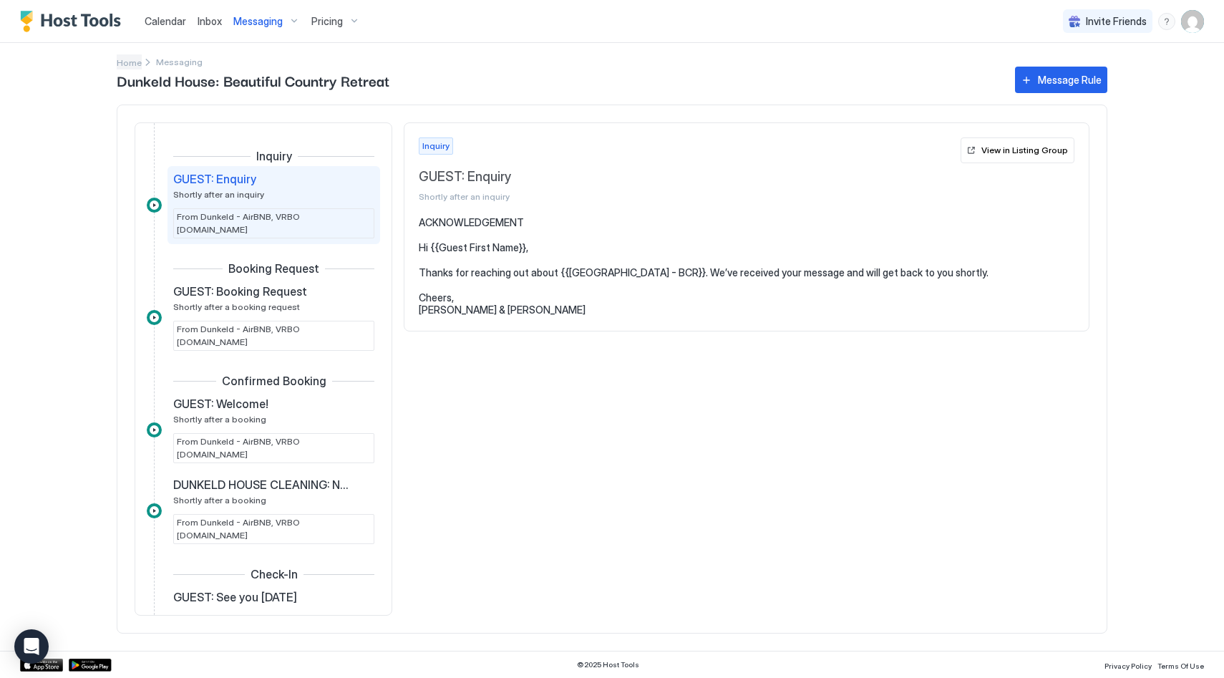
click at [122, 59] on span "Home" at bounding box center [129, 62] width 25 height 11
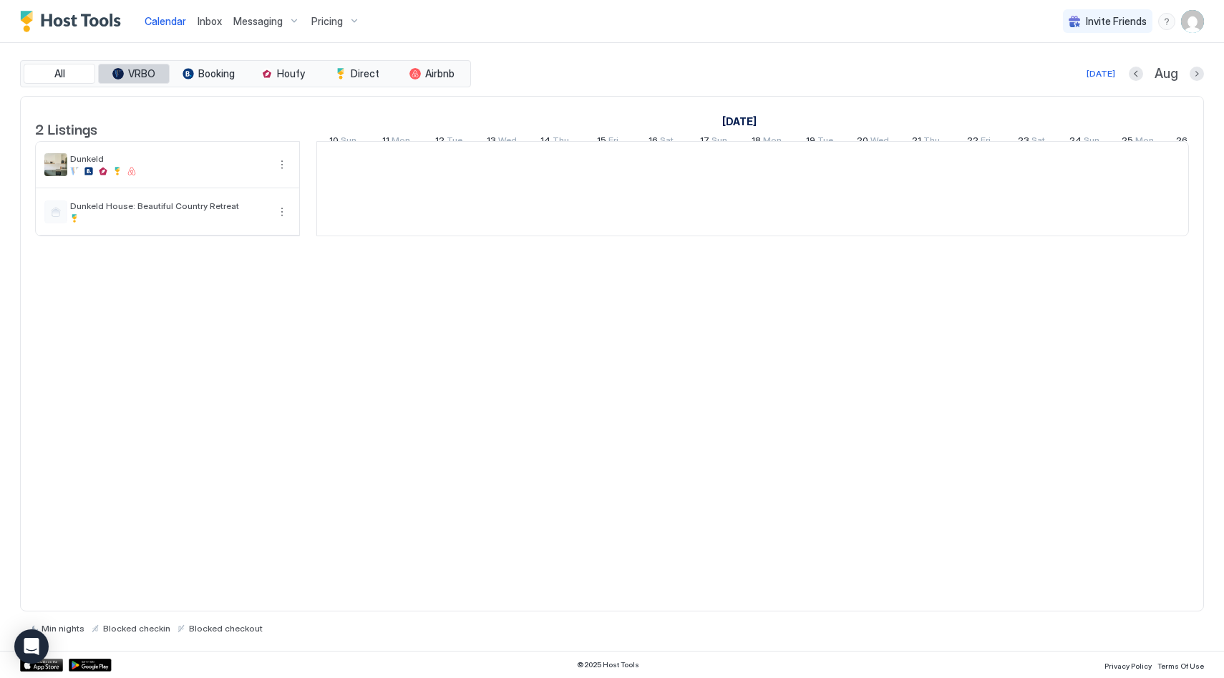
scroll to position [0, 795]
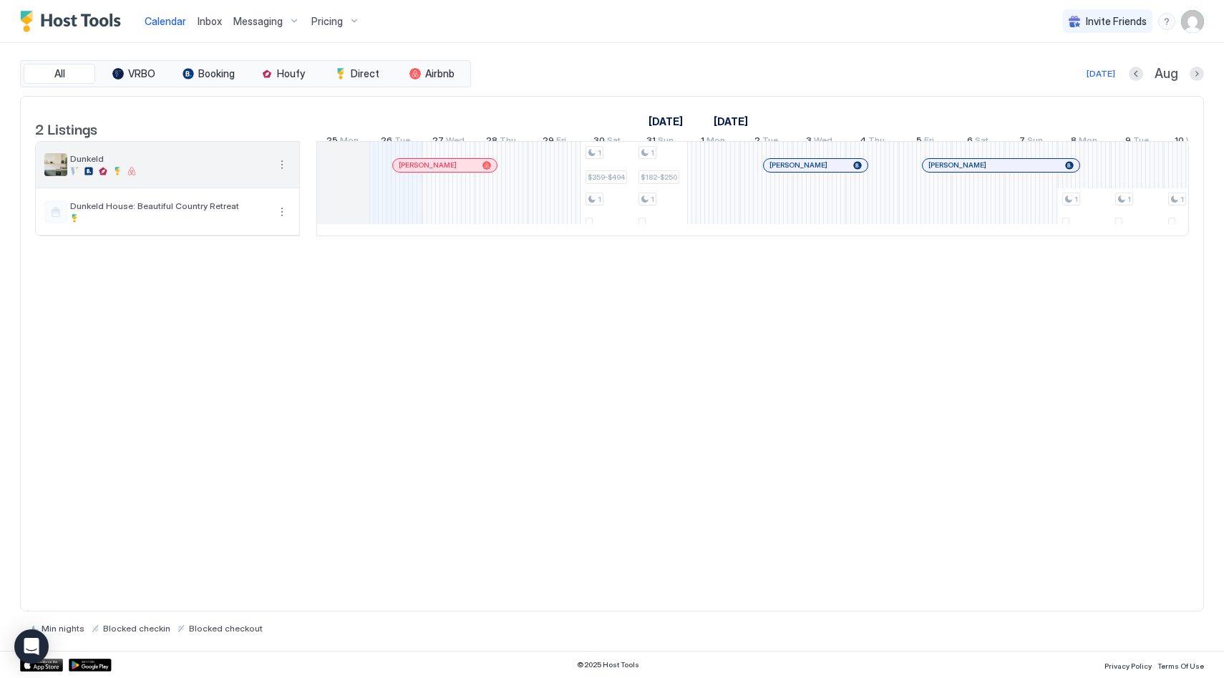
click at [158, 175] on div at bounding box center [169, 171] width 198 height 9
click at [277, 173] on button "More options" at bounding box center [281, 164] width 17 height 17
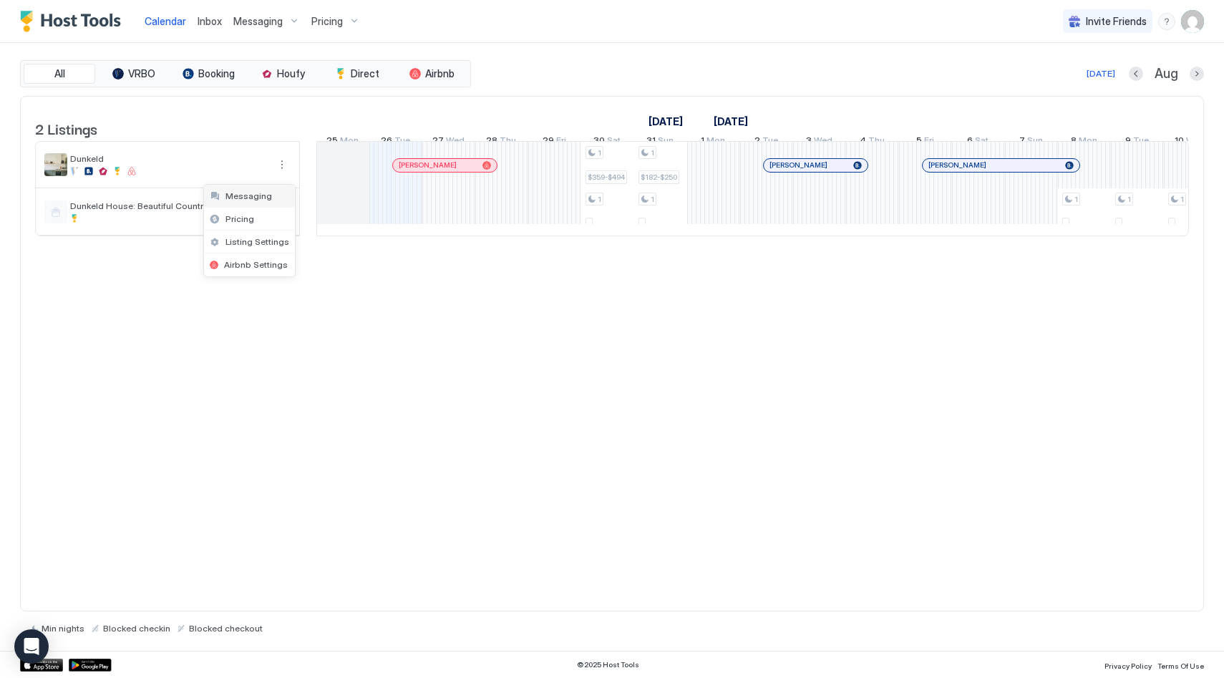
click at [250, 196] on span "Messaging" at bounding box center [248, 195] width 47 height 11
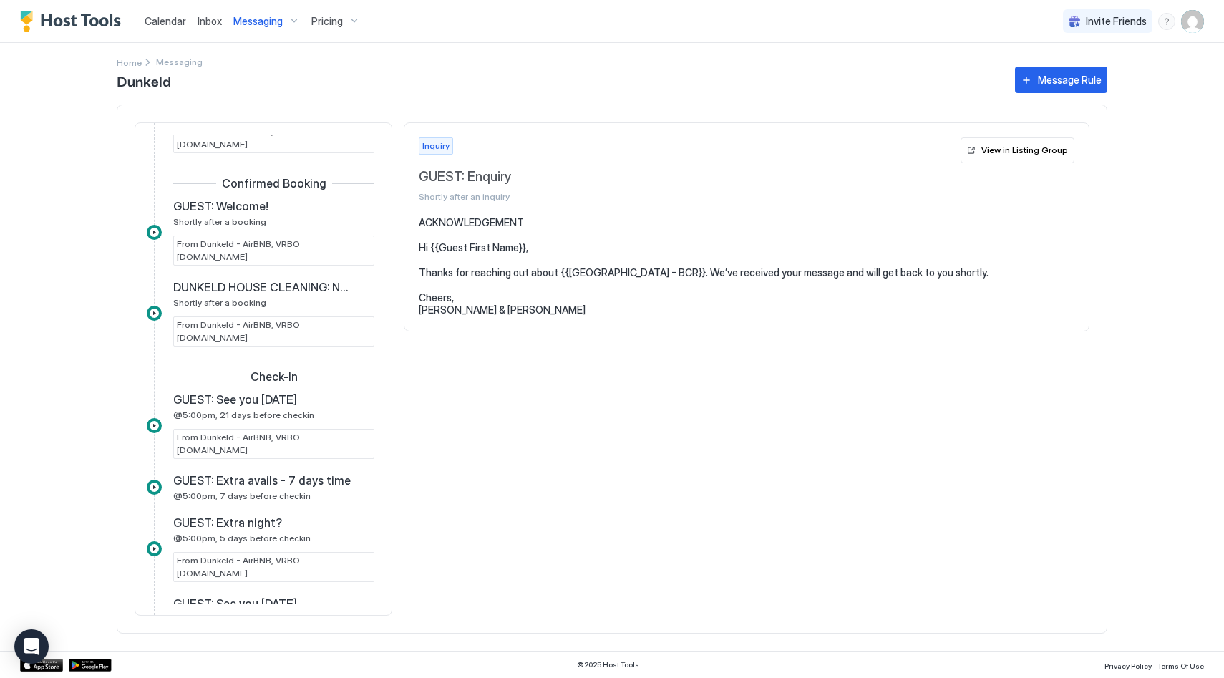
scroll to position [206, 0]
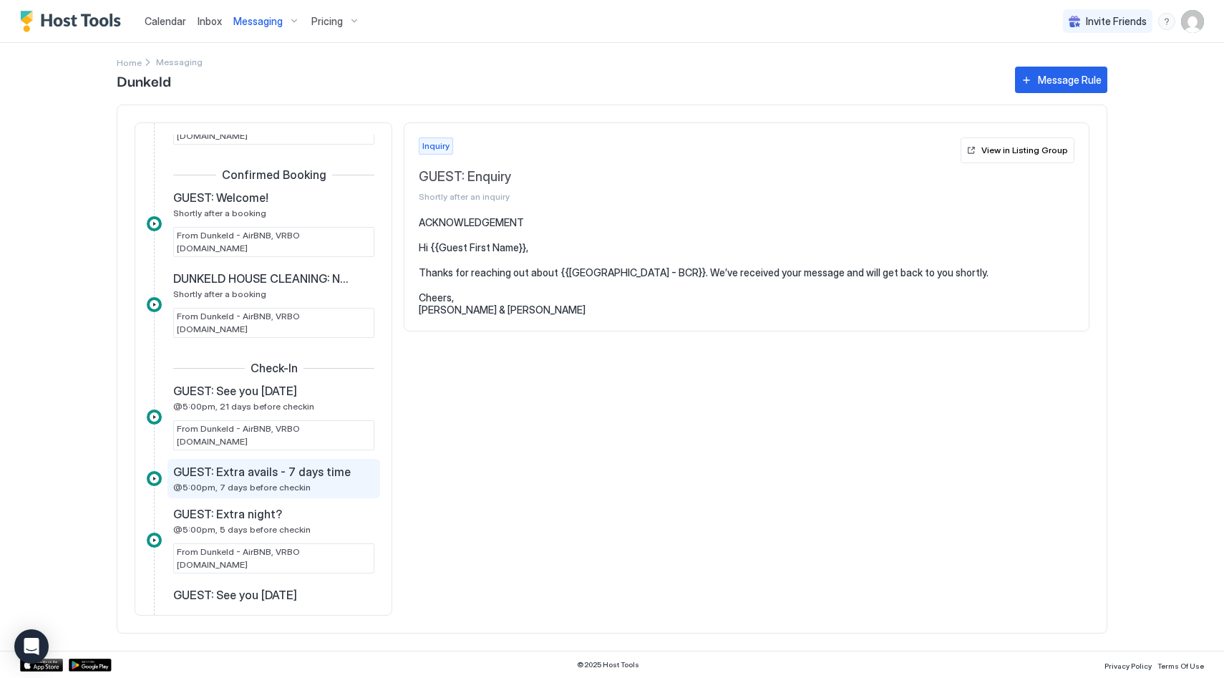
click at [331, 464] on span "GUEST: Extra avails - 7 days time" at bounding box center [261, 471] width 177 height 14
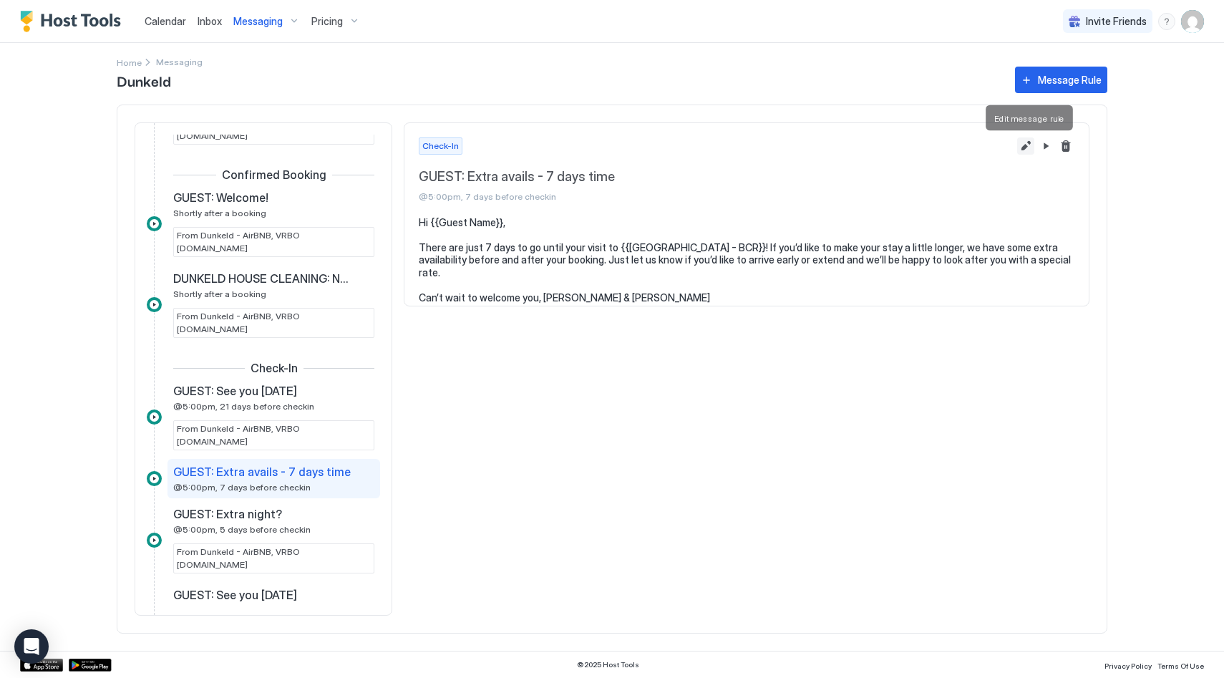
click at [1028, 150] on button "Edit message rule" at bounding box center [1025, 145] width 17 height 17
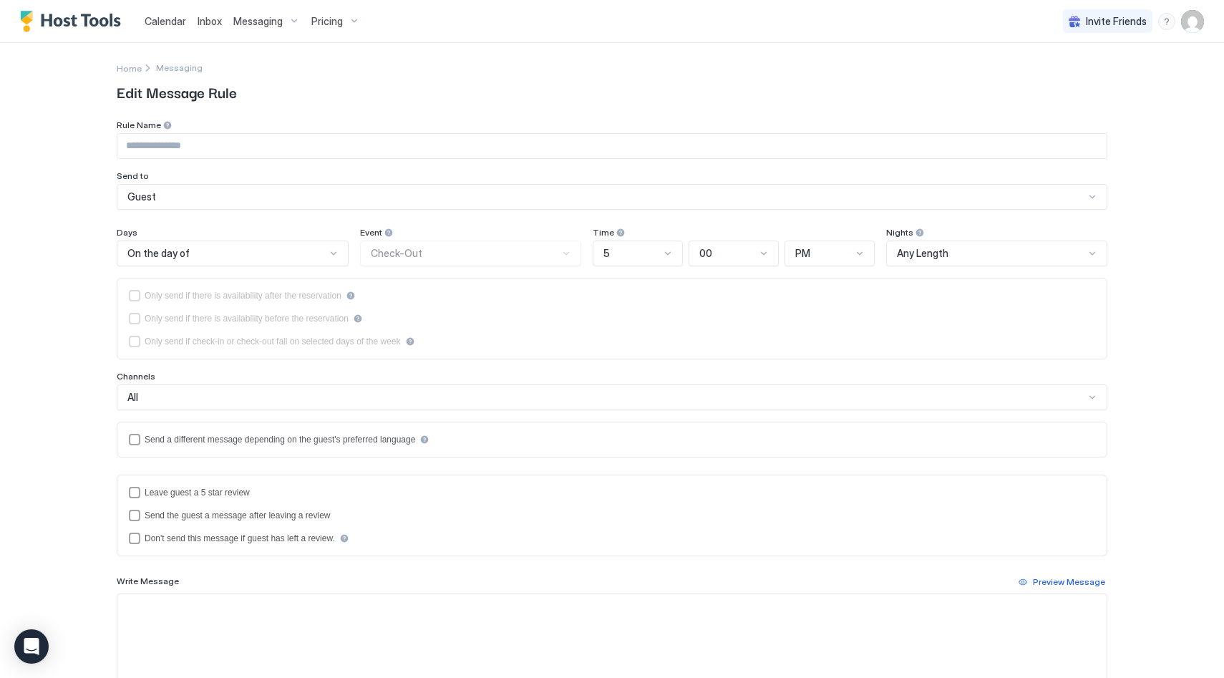
type input "**********"
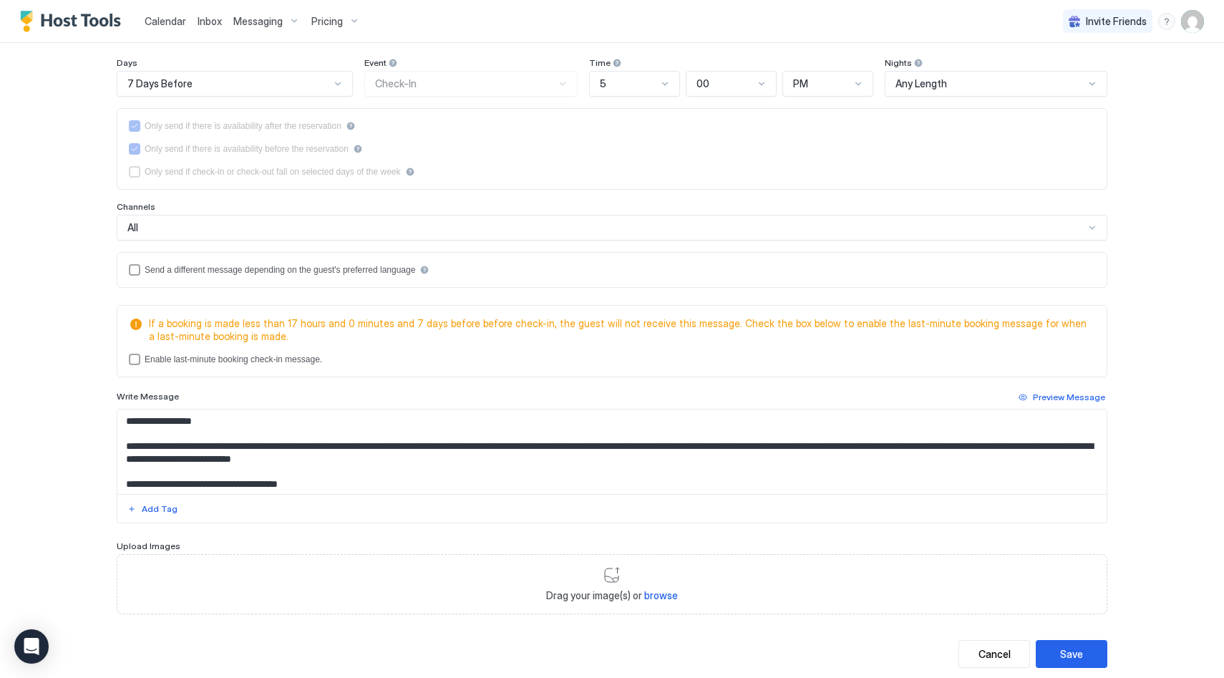
scroll to position [173, 0]
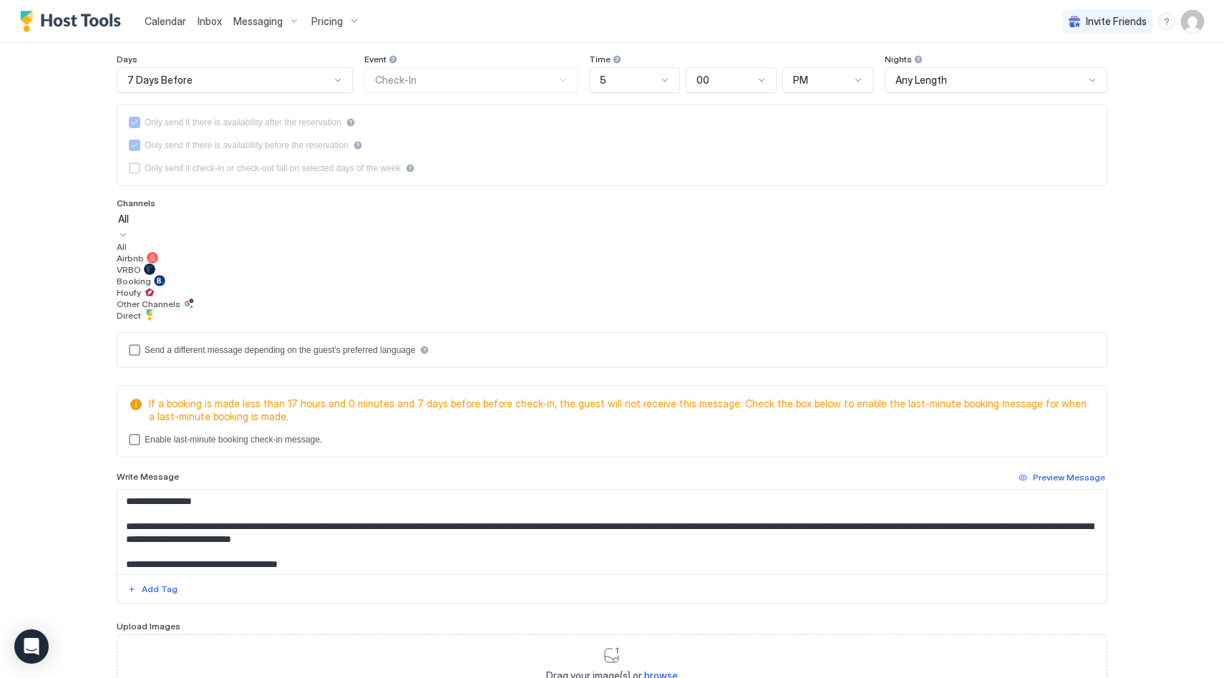
click at [316, 219] on div "All" at bounding box center [612, 219] width 988 height 13
click at [307, 223] on div "All" at bounding box center [612, 219] width 988 height 13
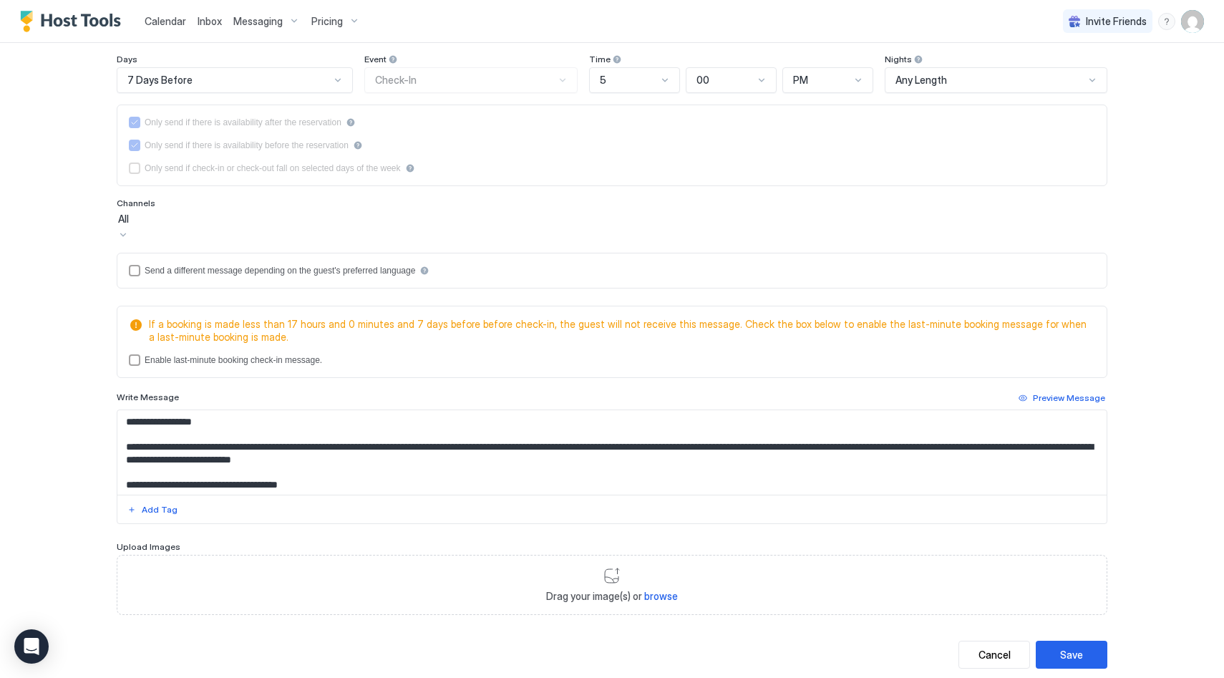
scroll to position [202, 0]
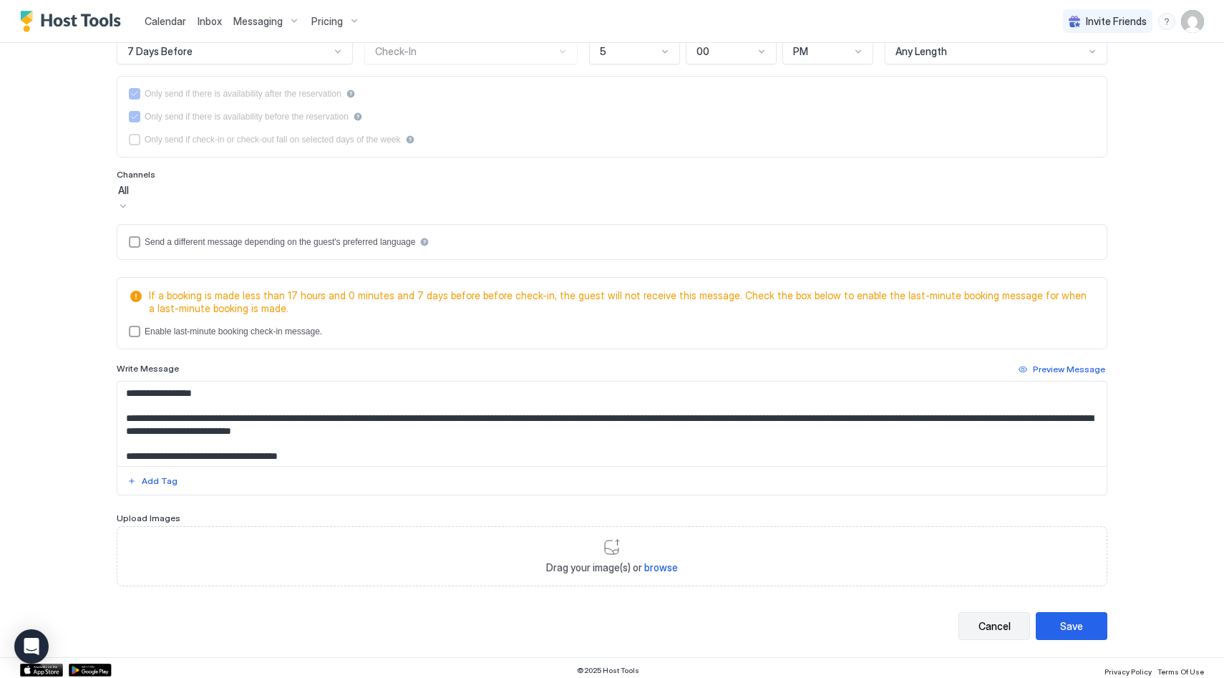
click at [985, 622] on div "Cancel" at bounding box center [994, 625] width 32 height 15
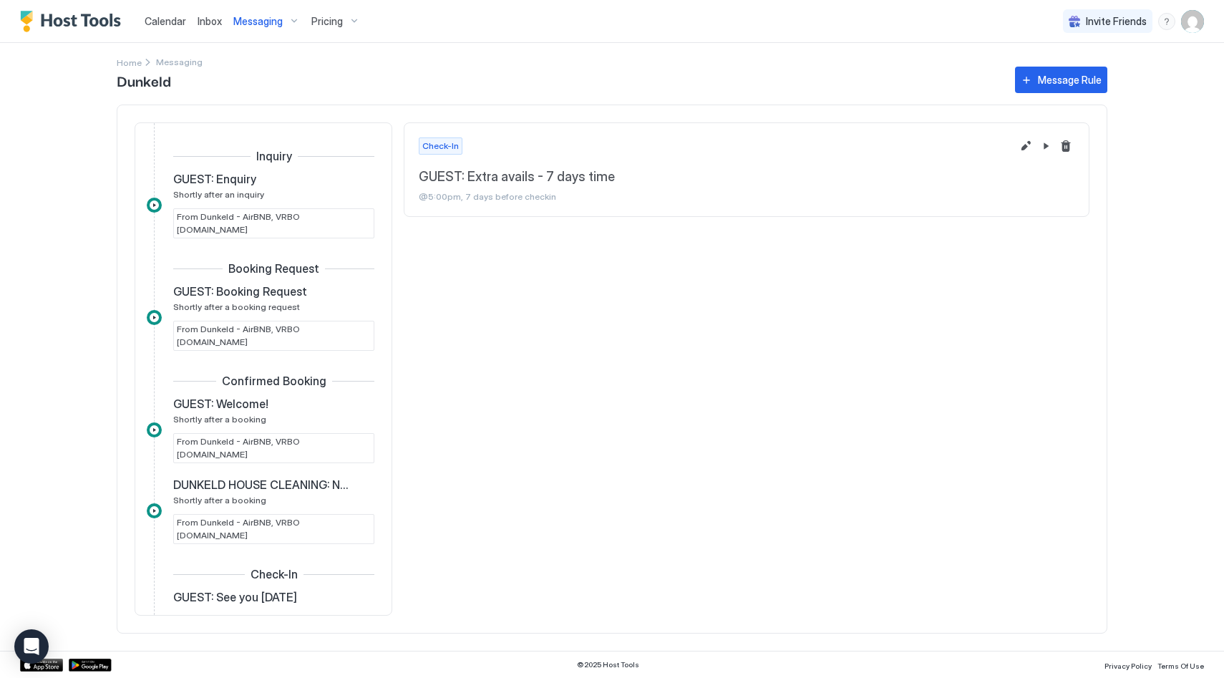
scroll to position [251, 0]
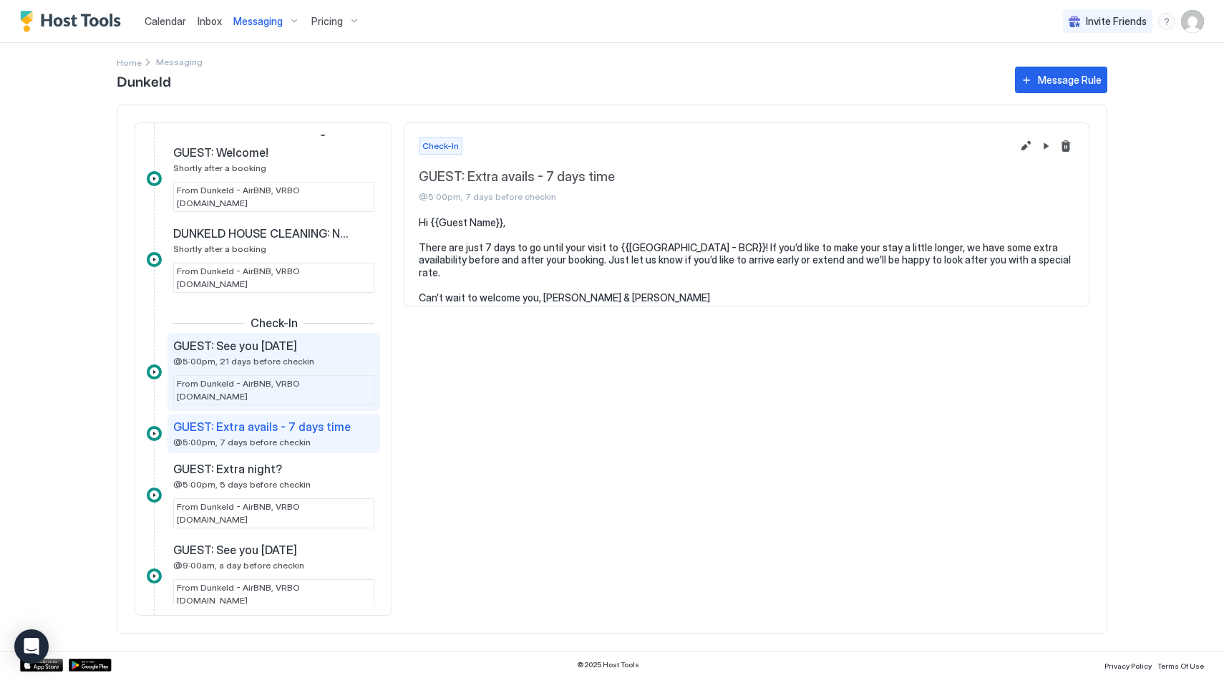
click at [313, 338] on div "GUEST: See you [DATE]" at bounding box center [263, 345] width 181 height 14
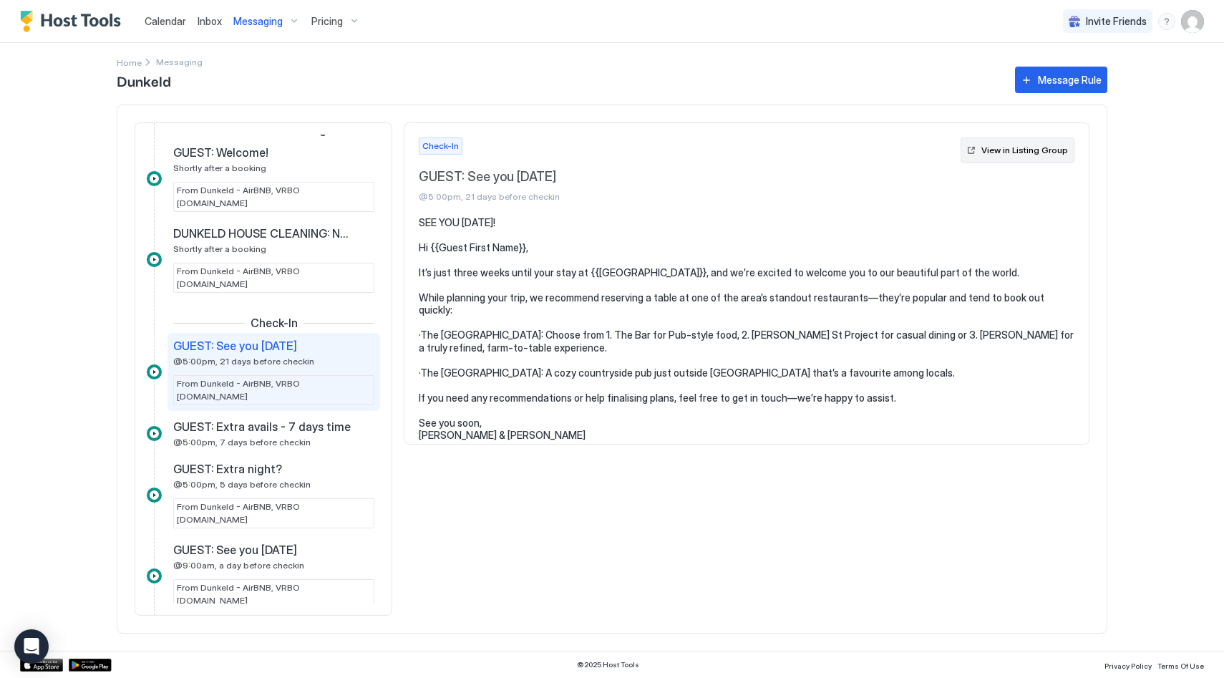
click at [997, 151] on div "View in Listing Group" at bounding box center [1024, 150] width 87 height 13
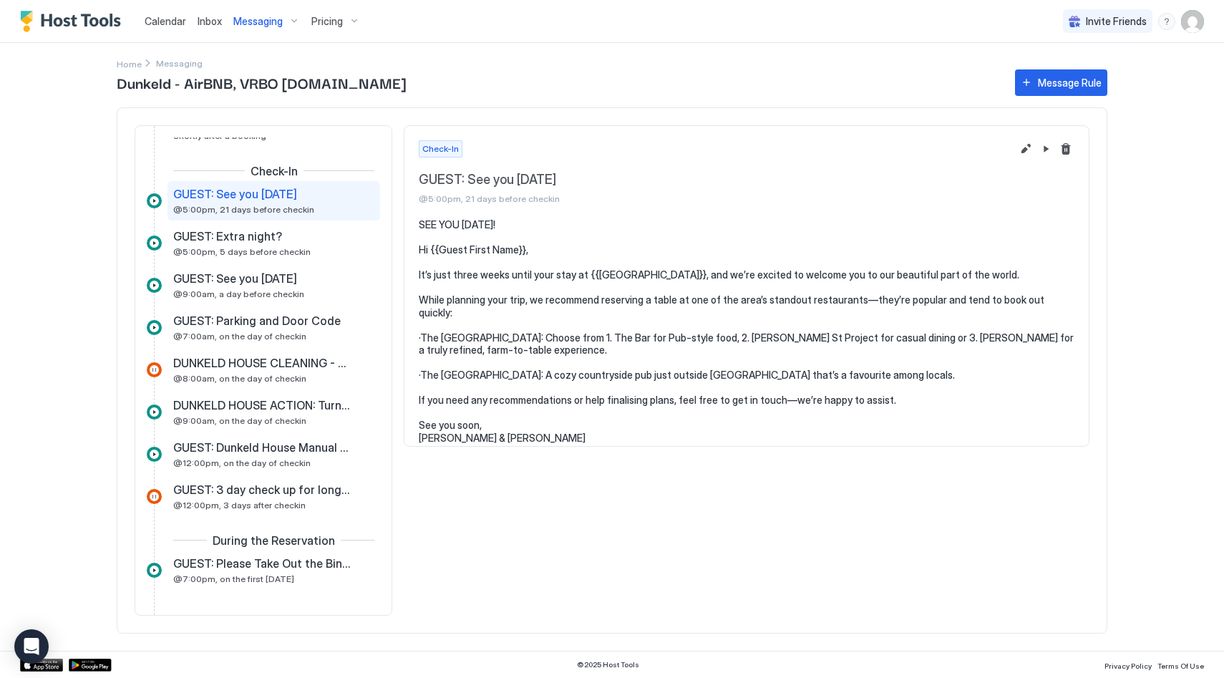
scroll to position [187, 0]
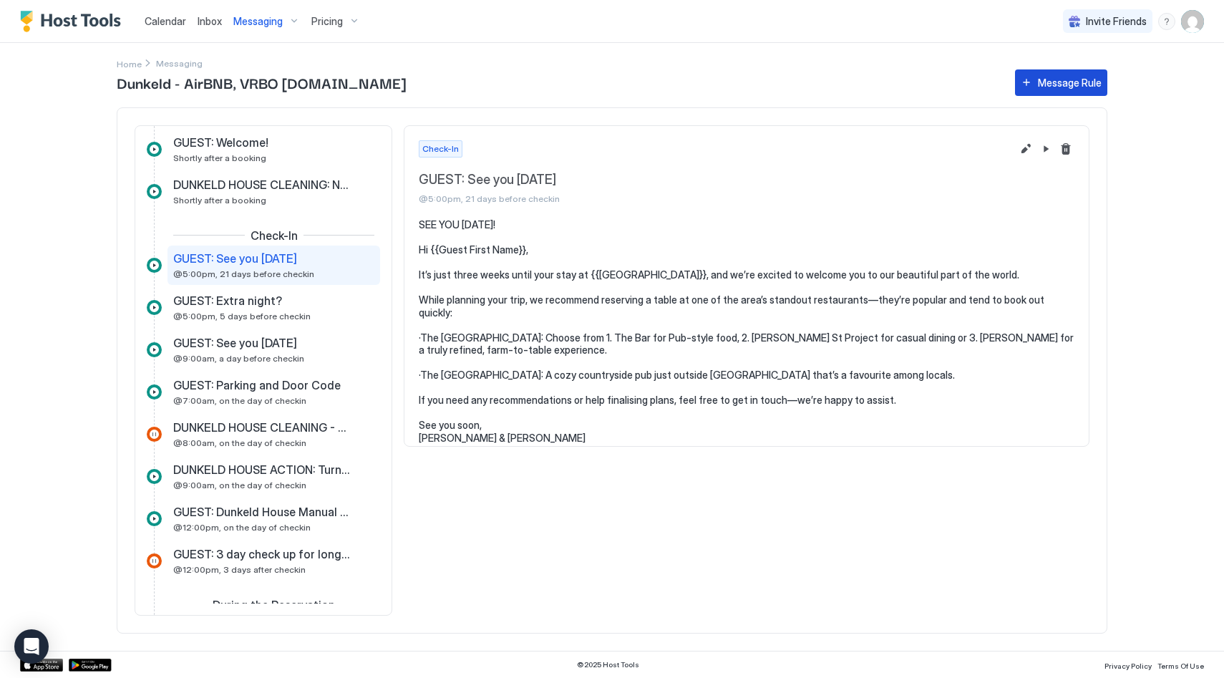
click at [1066, 86] on div "Message Rule" at bounding box center [1070, 82] width 64 height 15
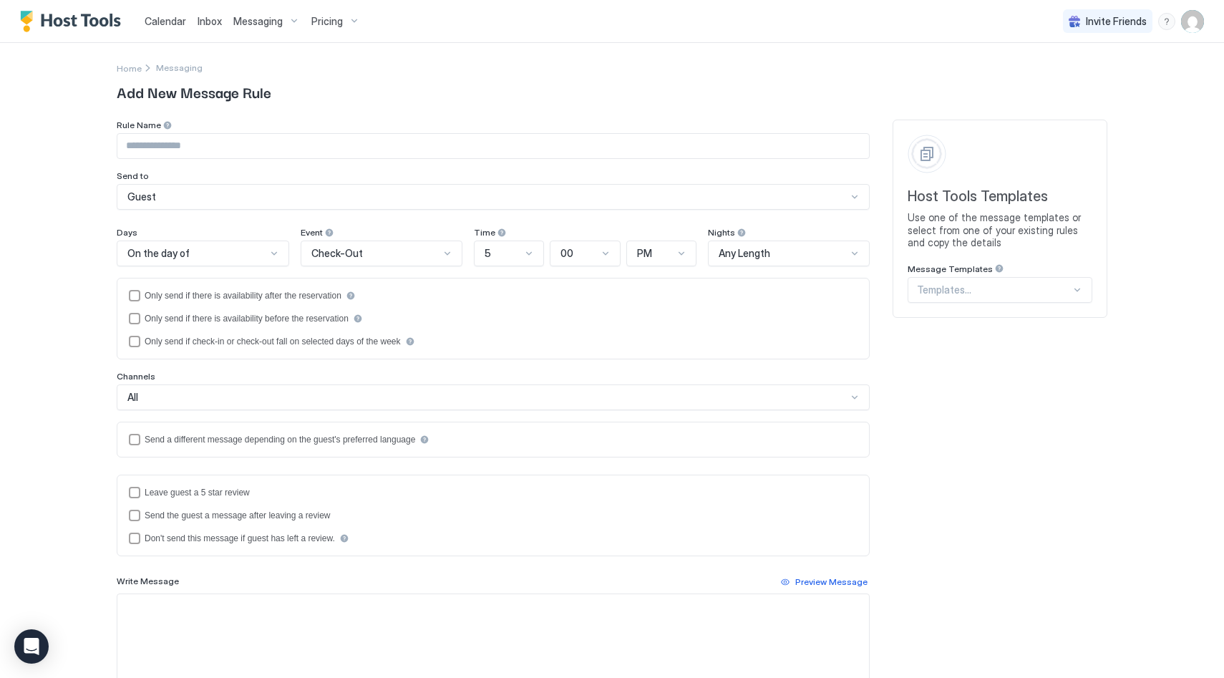
drag, startPoint x: 995, startPoint y: 272, endPoint x: 997, endPoint y: 287, distance: 15.1
click at [995, 272] on div "Message Templates" at bounding box center [999, 270] width 185 height 14
click at [996, 287] on div at bounding box center [994, 289] width 154 height 13
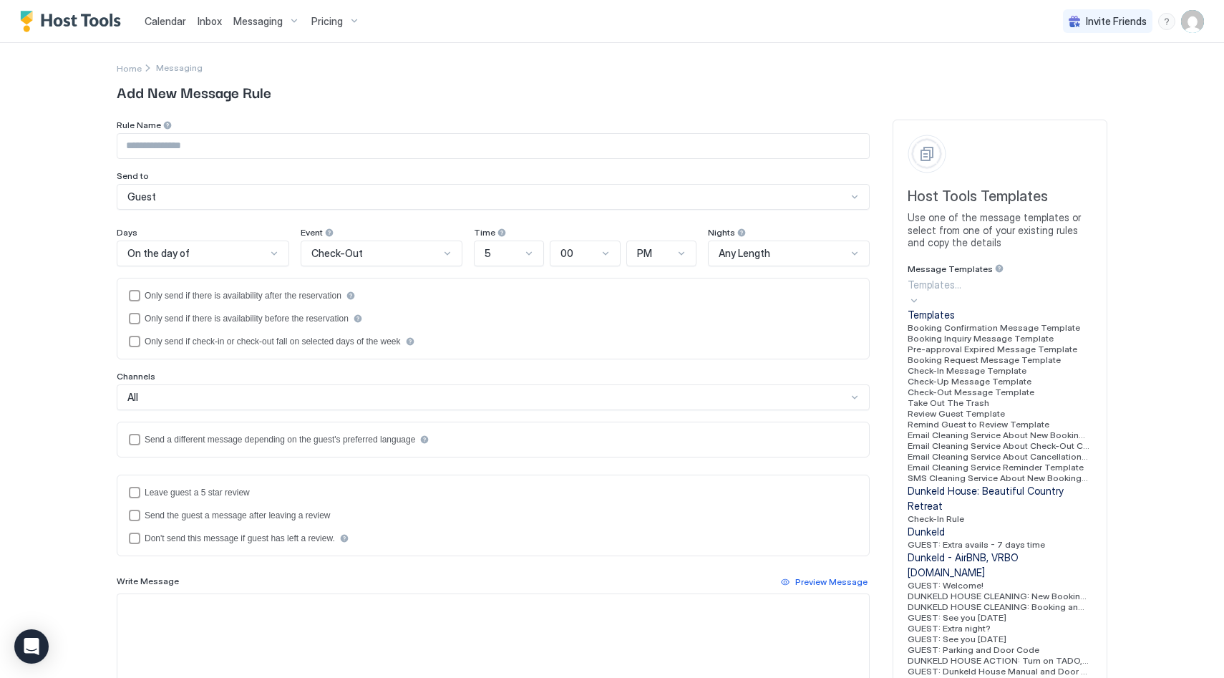
scroll to position [452, 0]
click at [992, 539] on span "GUEST: Extra avails - 7 days time" at bounding box center [975, 544] width 137 height 11
type input "**********"
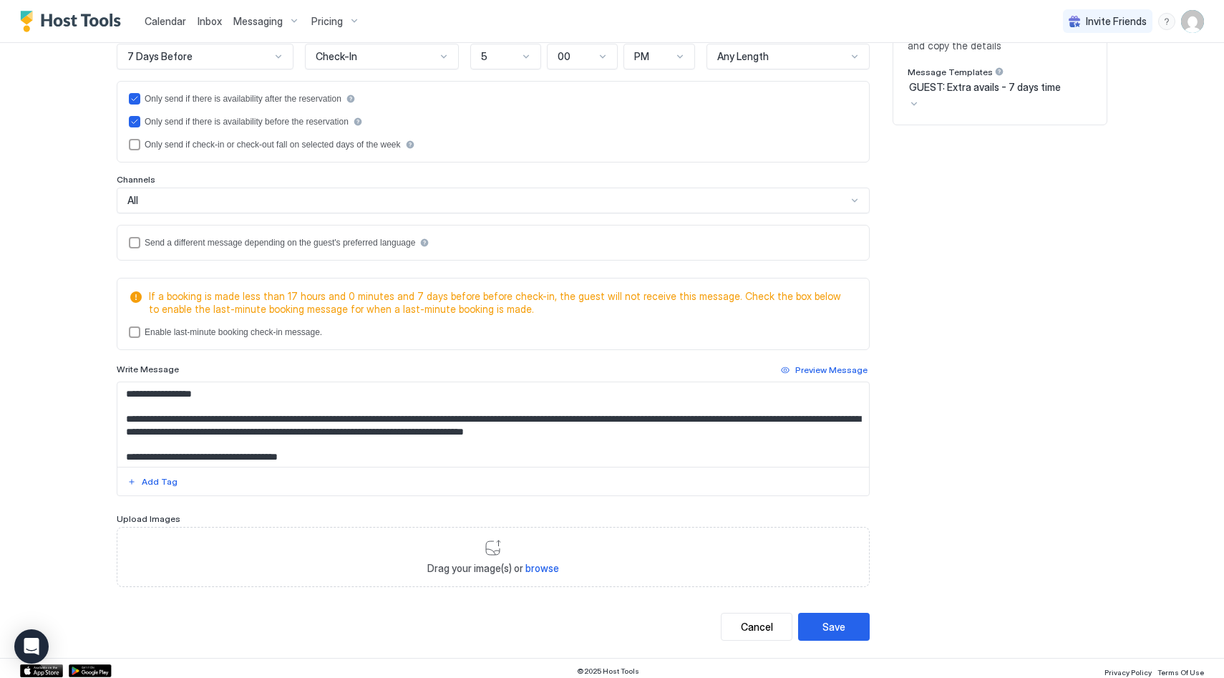
scroll to position [202, 0]
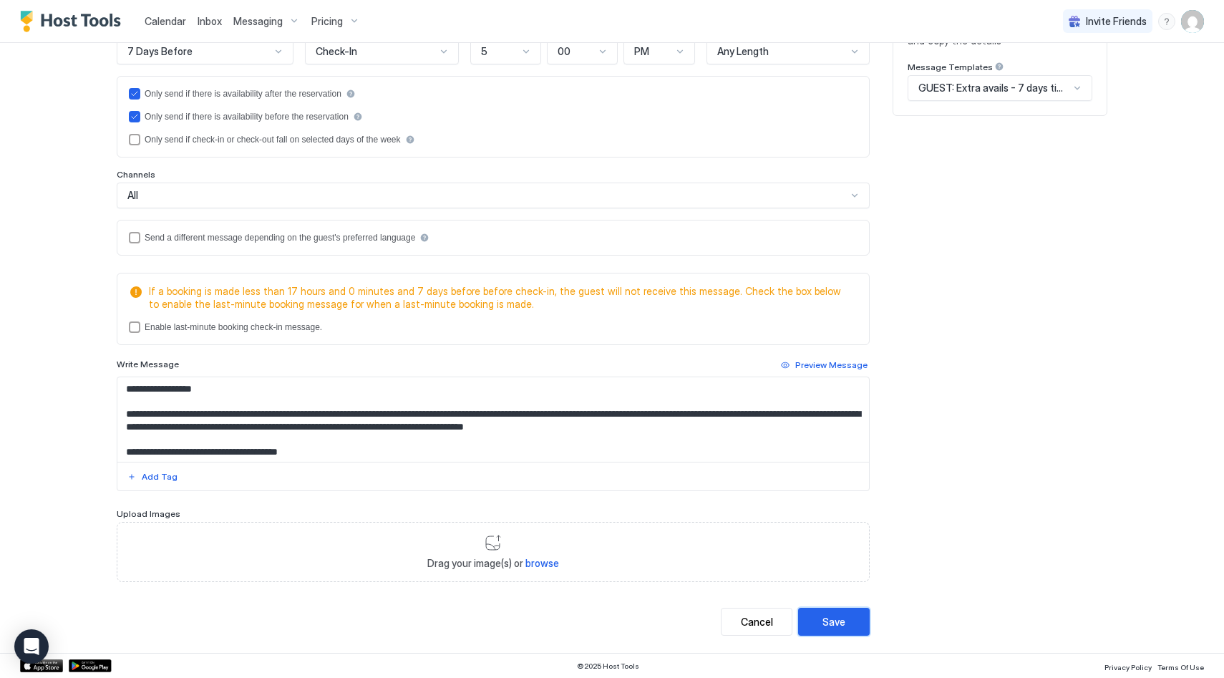
click at [845, 618] on button "Save" at bounding box center [834, 622] width 72 height 28
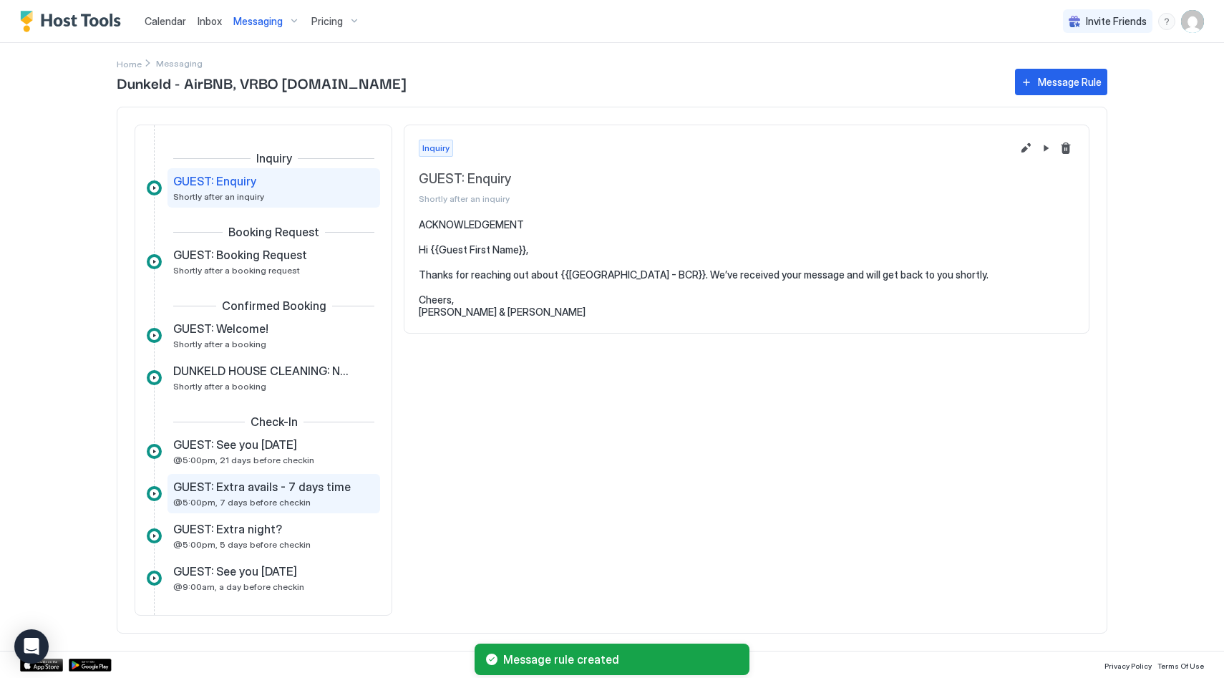
click at [273, 499] on span "@5:00pm, 7 days before checkin" at bounding box center [241, 502] width 137 height 11
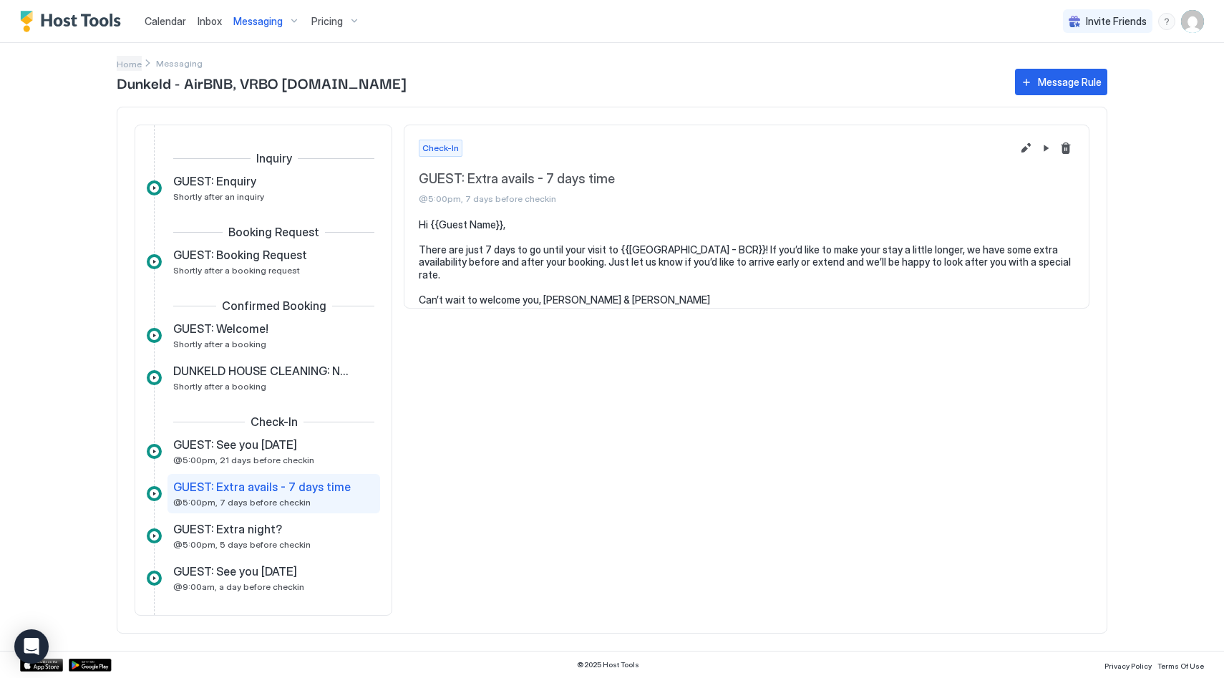
click at [132, 62] on span "Home" at bounding box center [129, 64] width 25 height 11
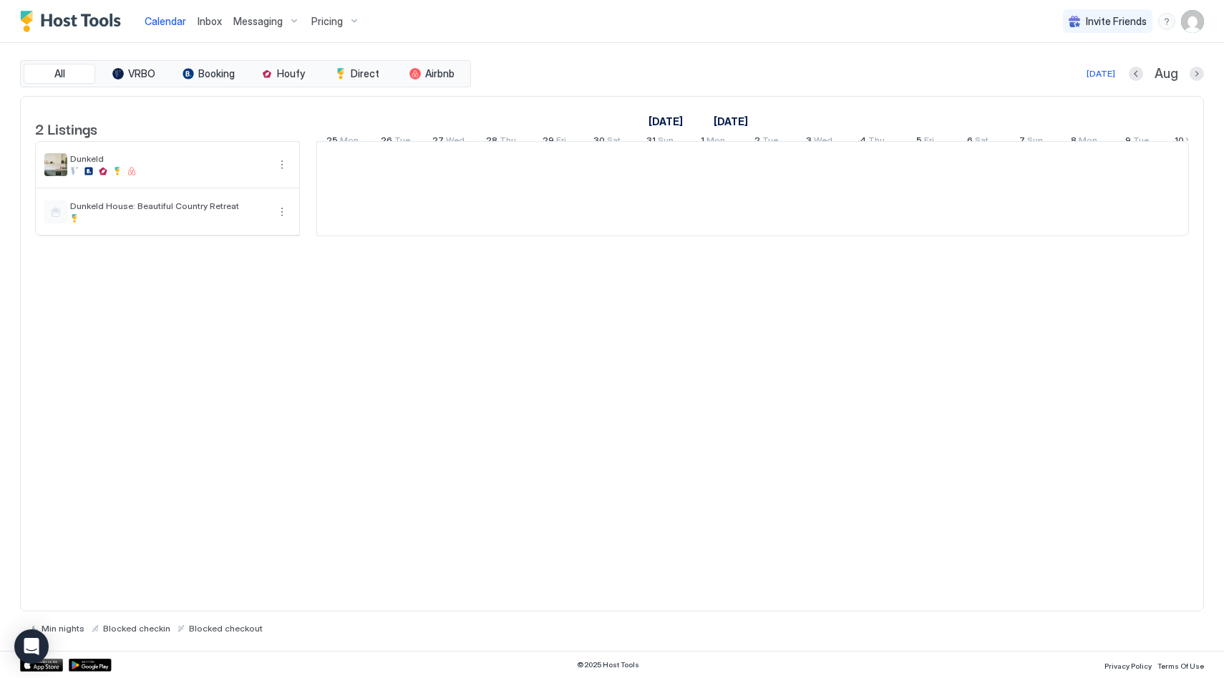
scroll to position [0, 795]
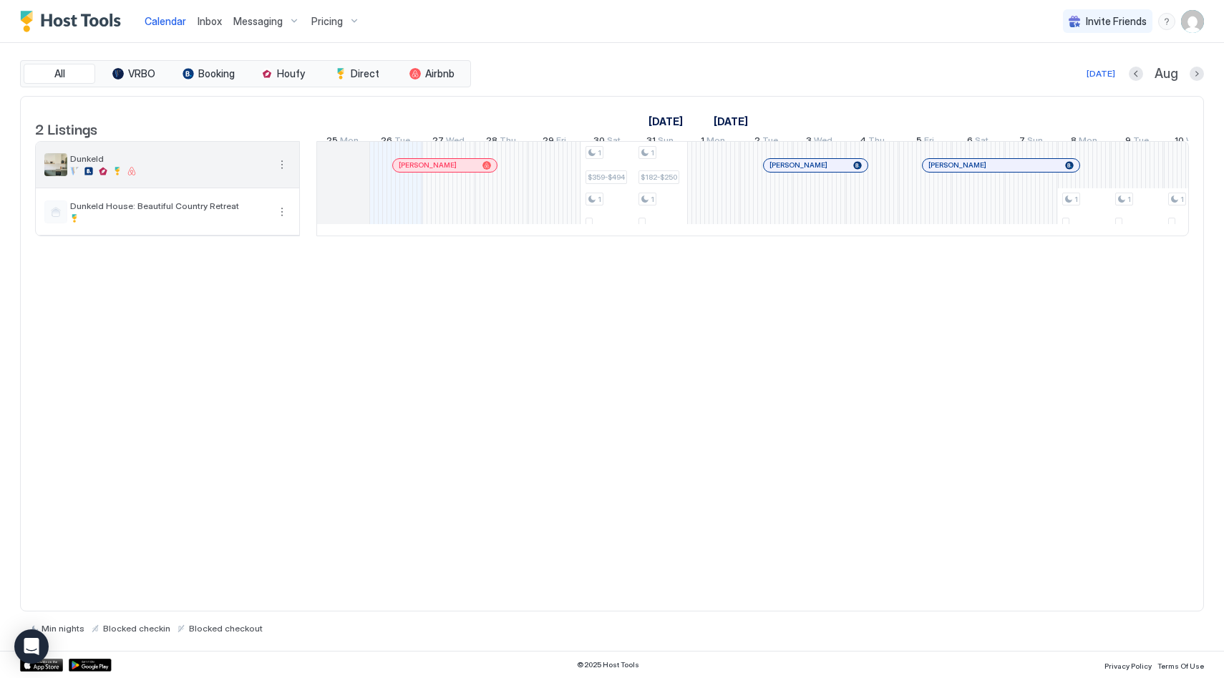
click at [195, 175] on div at bounding box center [169, 171] width 198 height 9
click at [256, 22] on span "Messaging" at bounding box center [257, 21] width 49 height 13
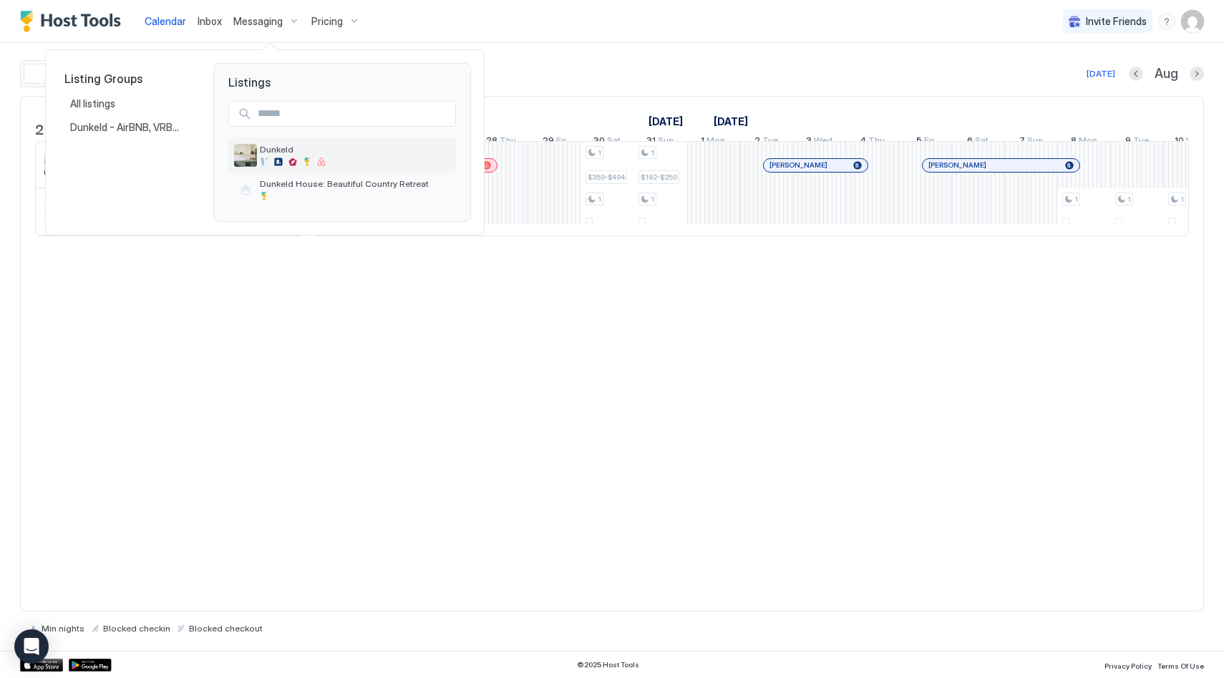
click at [291, 151] on span "Dunkeld" at bounding box center [355, 149] width 190 height 11
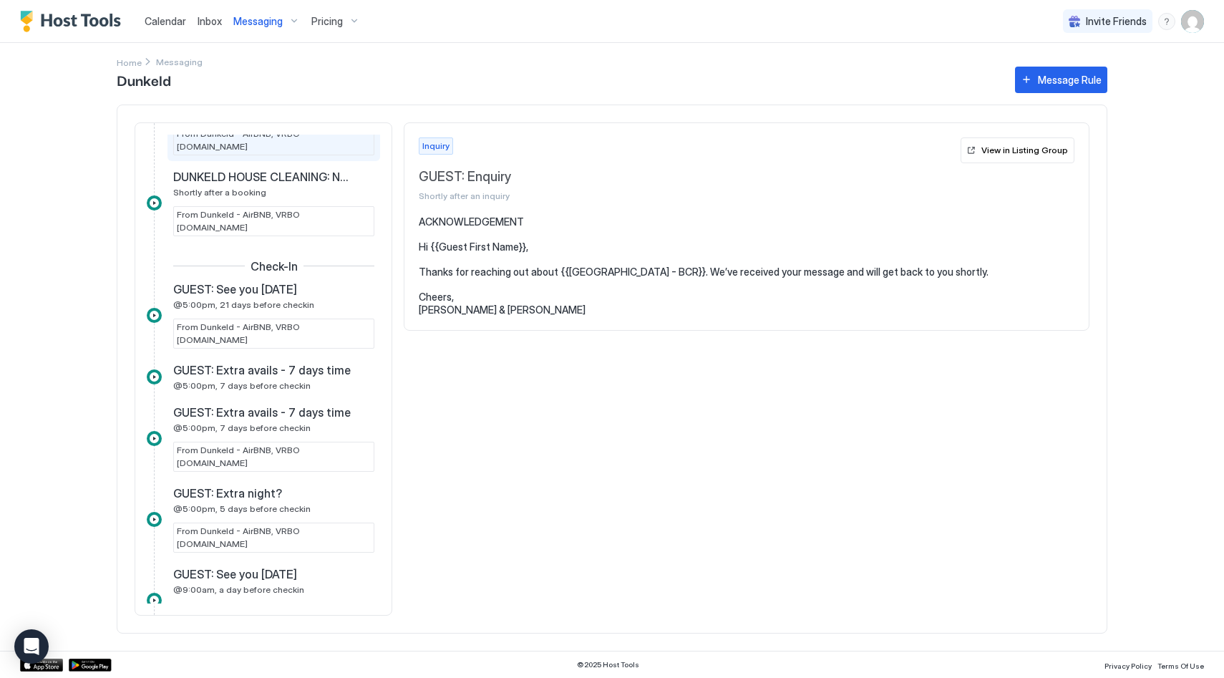
scroll to position [351, 0]
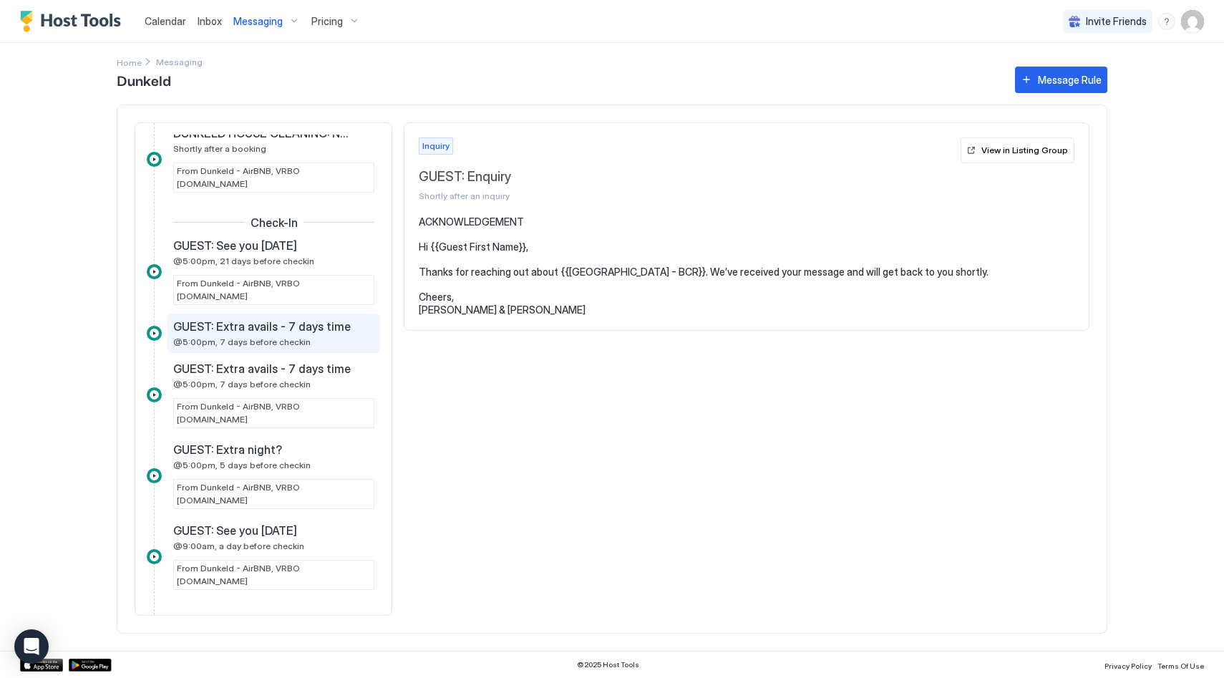
click at [322, 319] on div "GUEST: Extra avails - 7 days time @5:00pm, 7 days before checkin" at bounding box center [263, 333] width 181 height 28
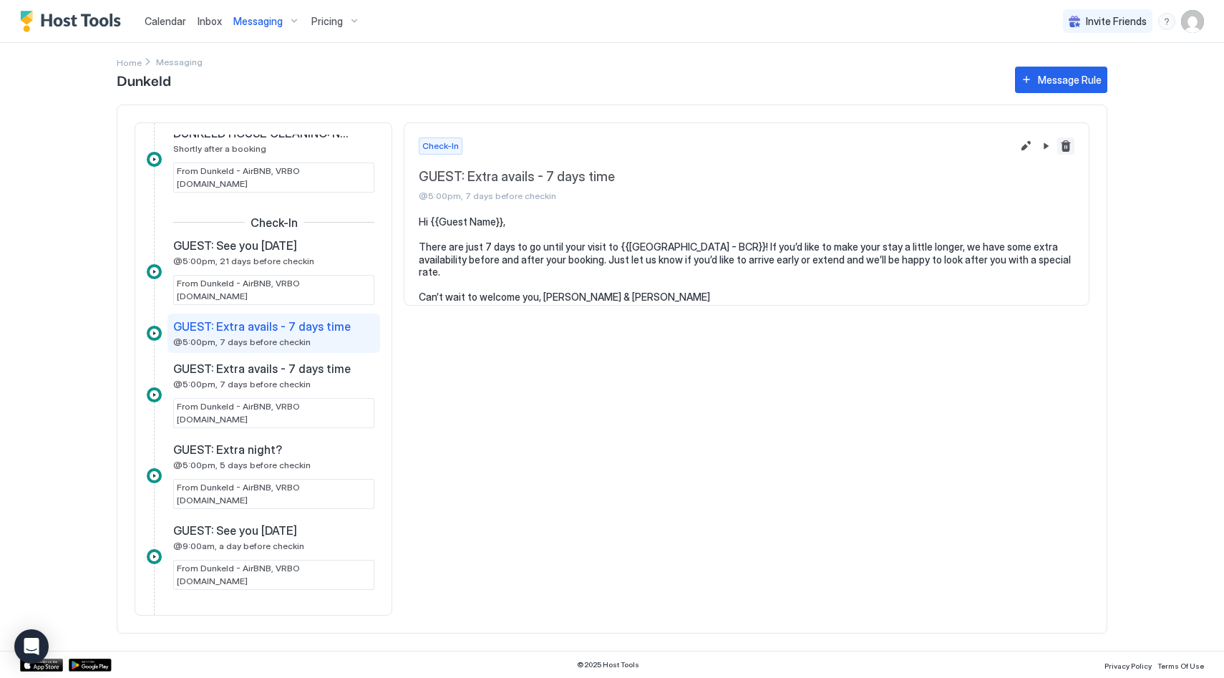
click at [1063, 145] on button "Delete message rule" at bounding box center [1065, 145] width 17 height 17
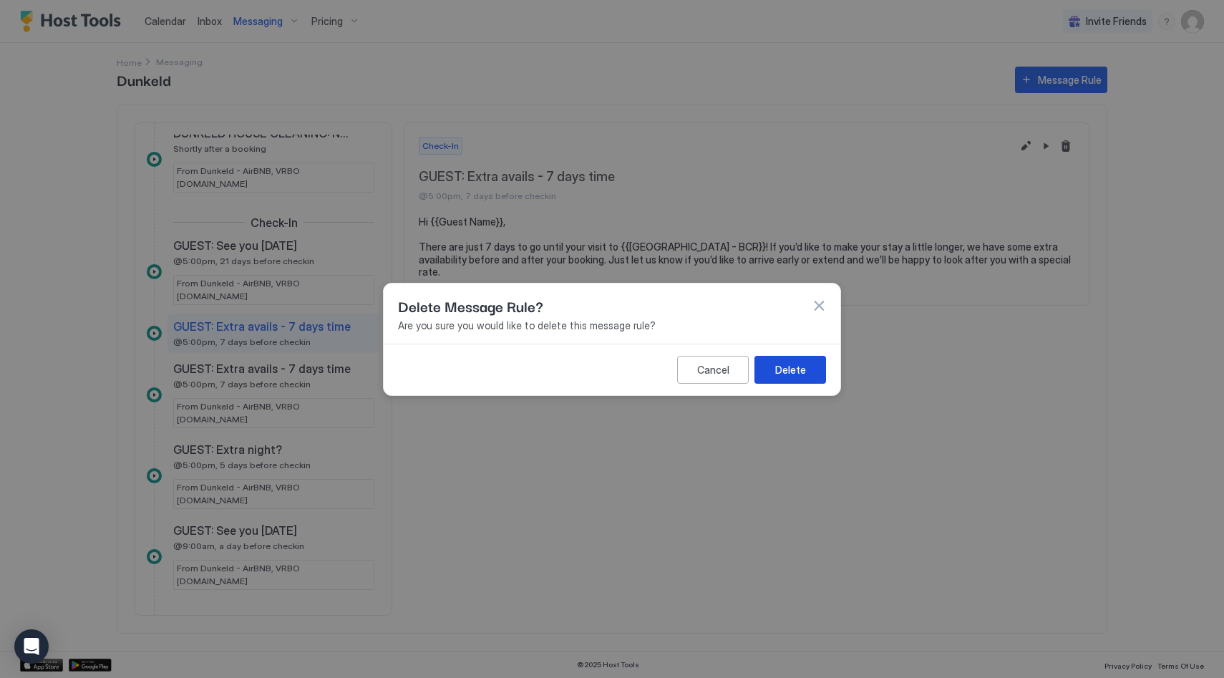
click at [771, 367] on button "Delete" at bounding box center [790, 369] width 72 height 28
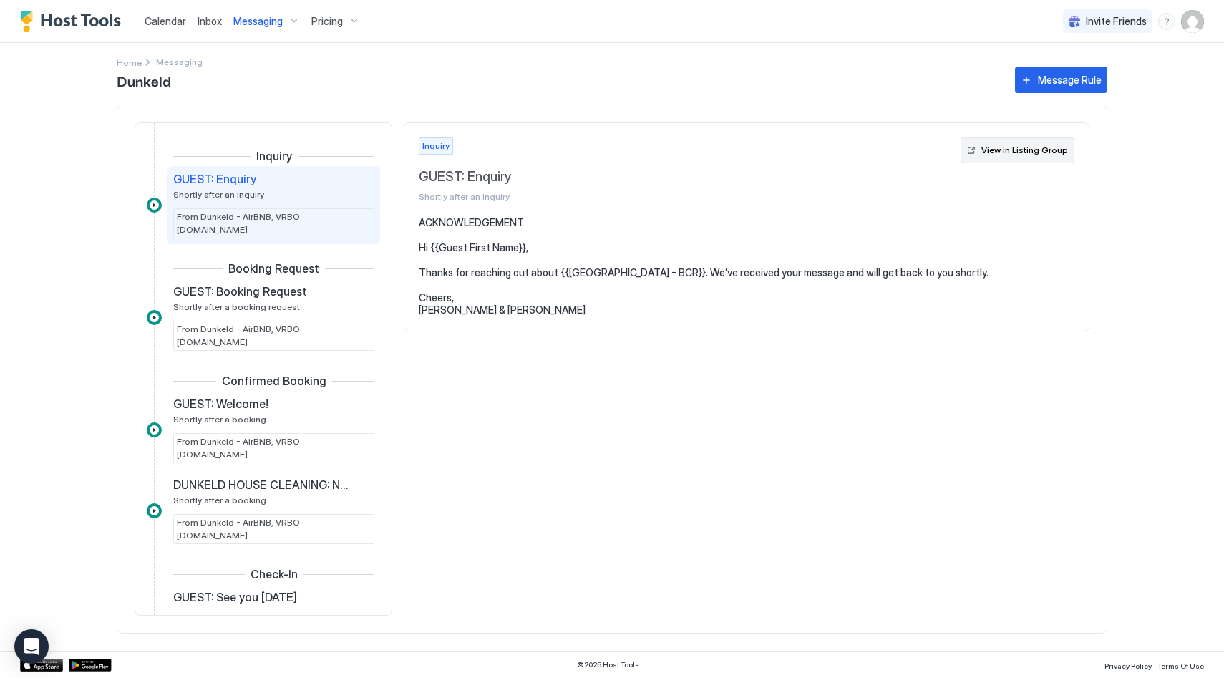
click at [1052, 149] on div "View in Listing Group" at bounding box center [1024, 150] width 87 height 13
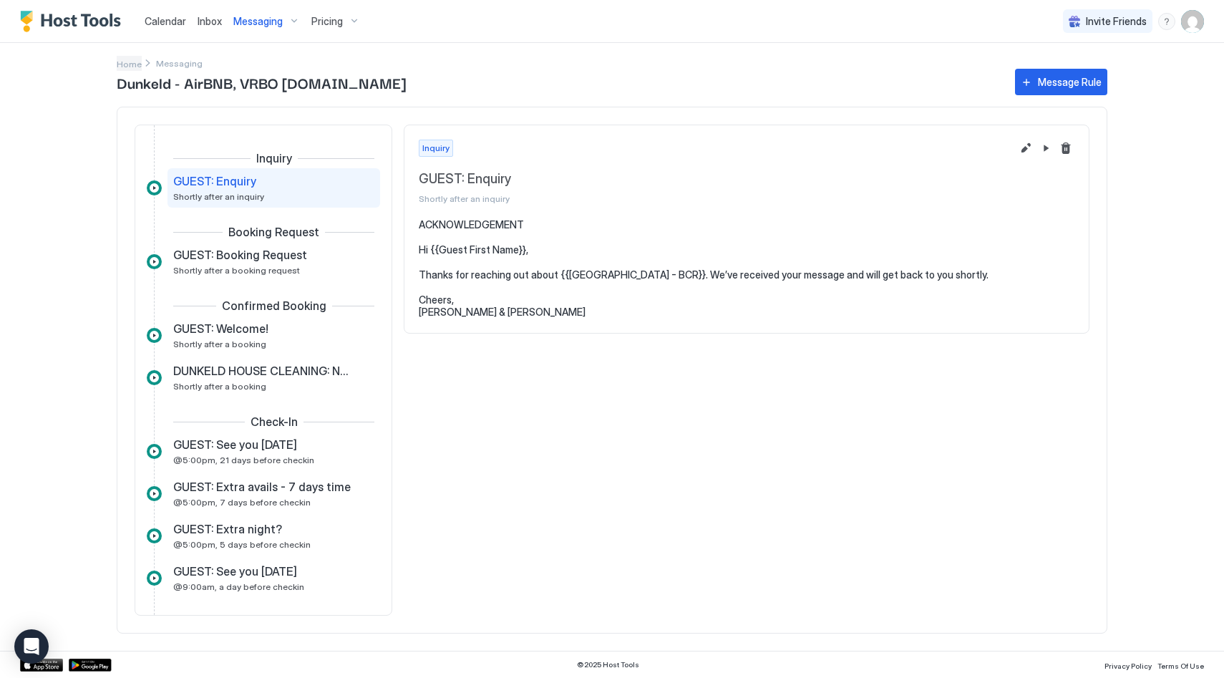
click at [129, 63] on span "Home" at bounding box center [129, 64] width 25 height 11
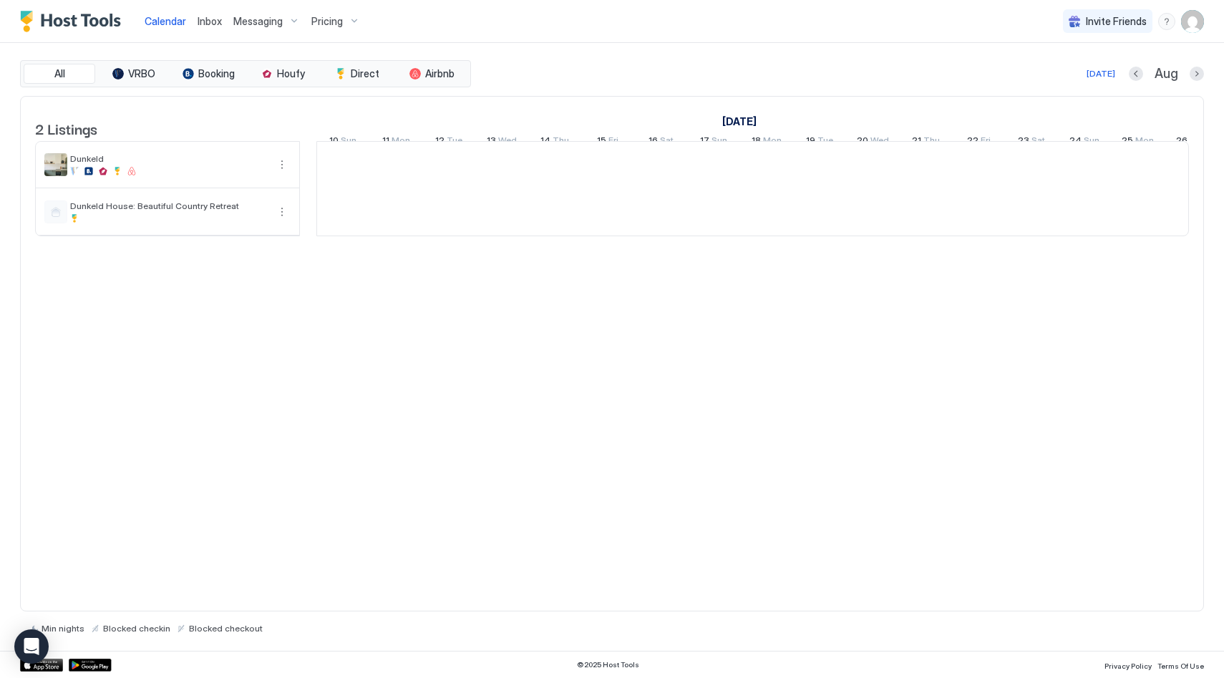
scroll to position [0, 795]
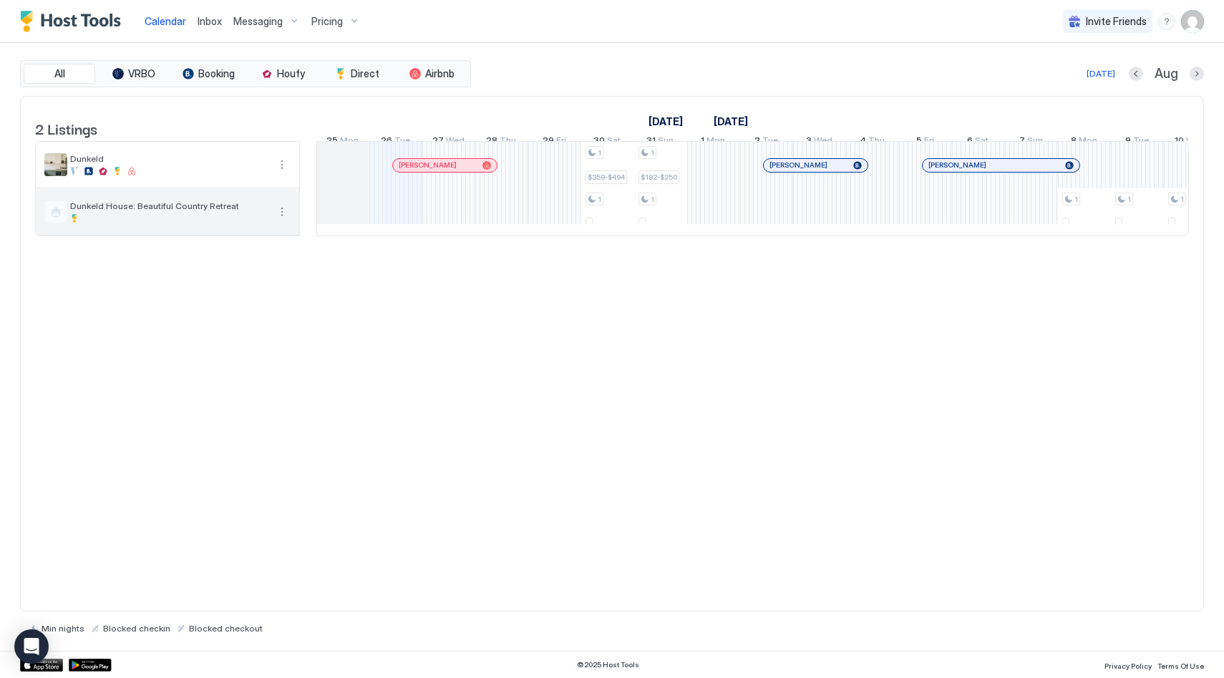
click at [159, 223] on div at bounding box center [169, 218] width 198 height 9
click at [288, 220] on button "More options" at bounding box center [281, 211] width 17 height 17
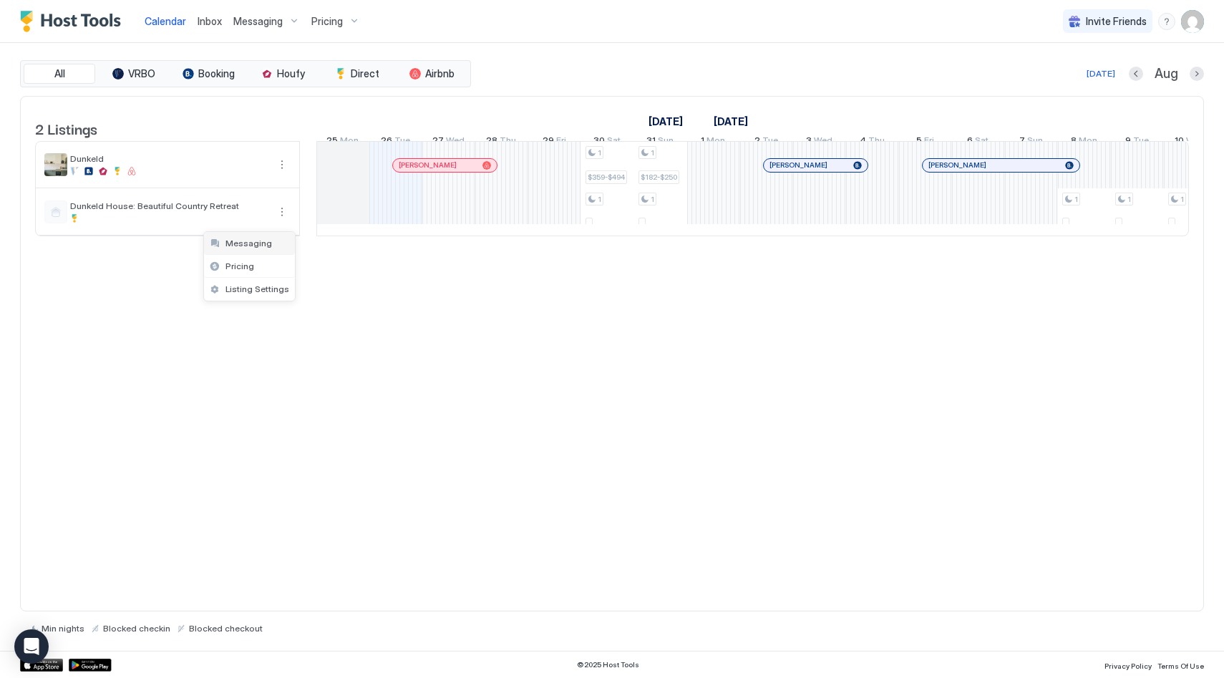
click at [267, 245] on span "Messaging" at bounding box center [248, 243] width 47 height 11
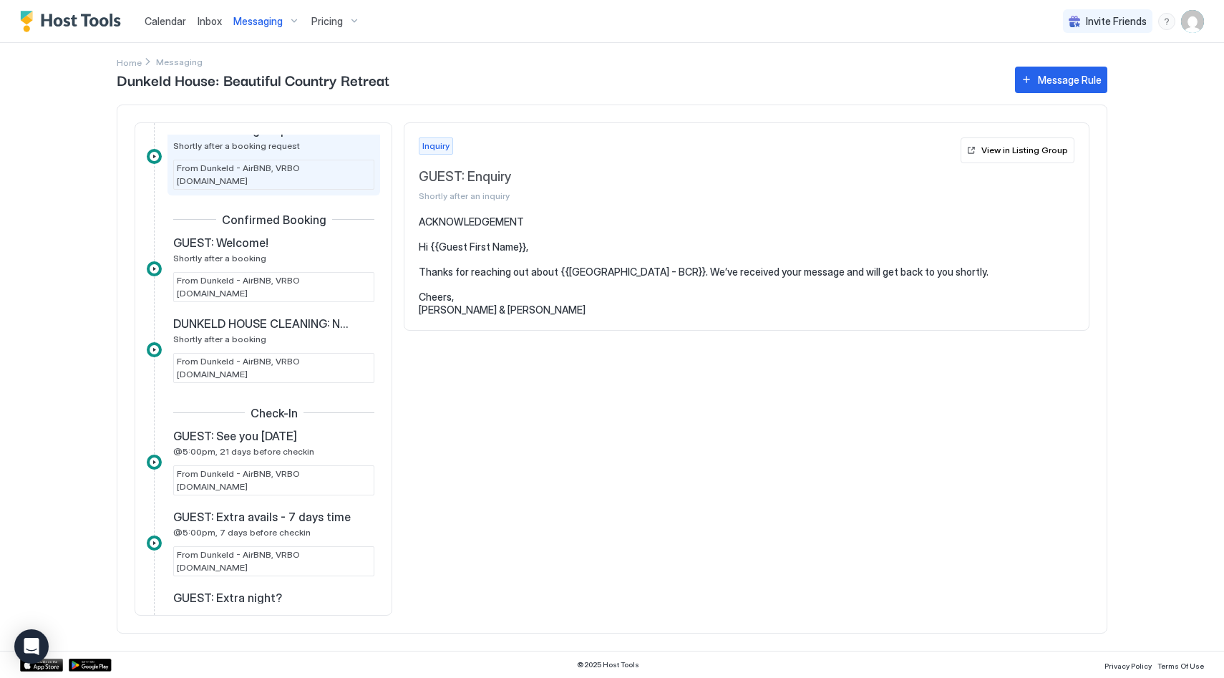
scroll to position [172, 0]
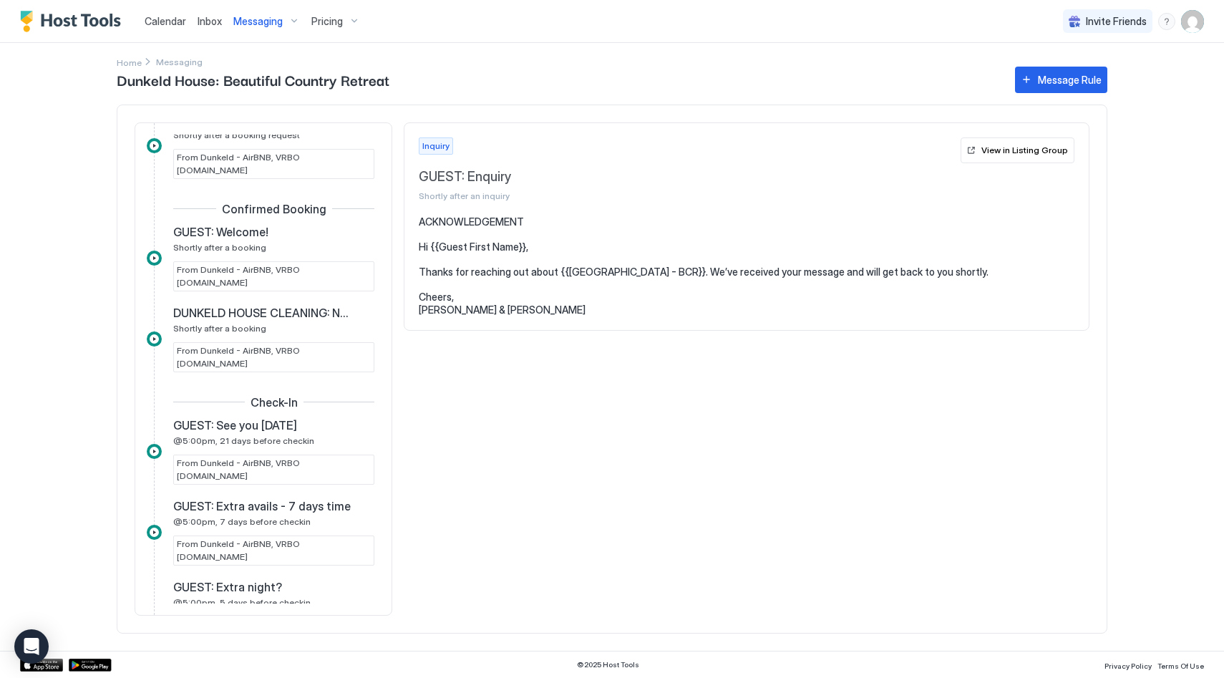
click at [211, 28] on link "Inbox" at bounding box center [210, 21] width 24 height 15
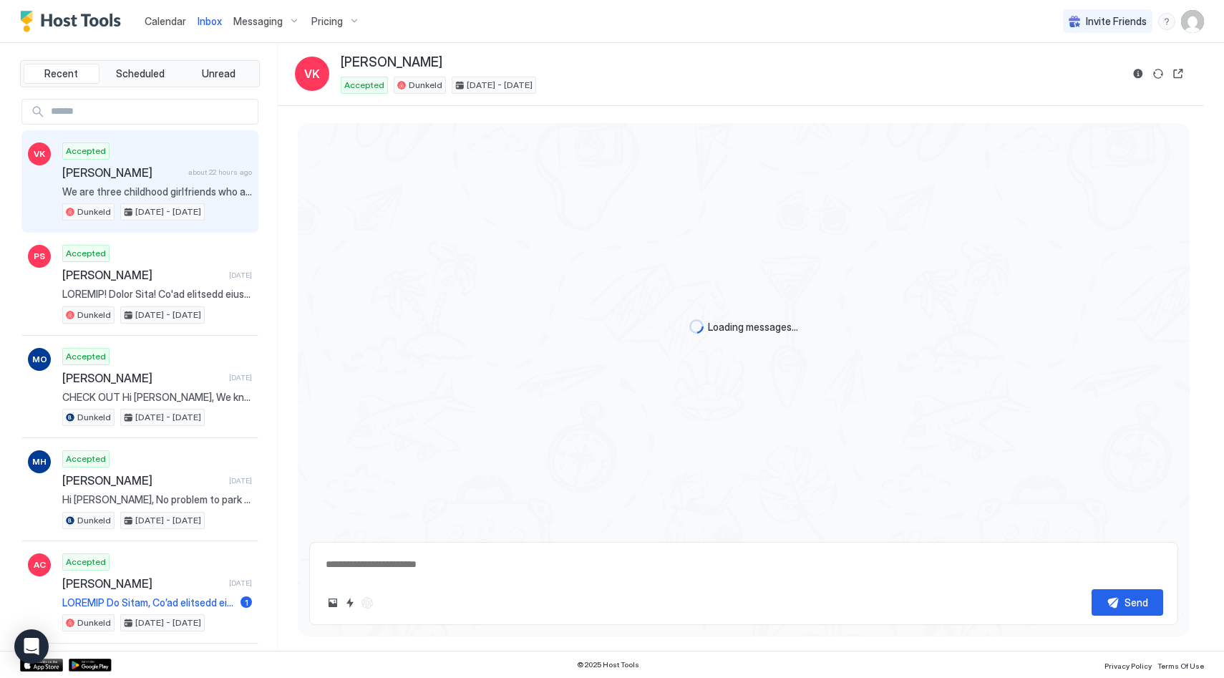
scroll to position [870, 0]
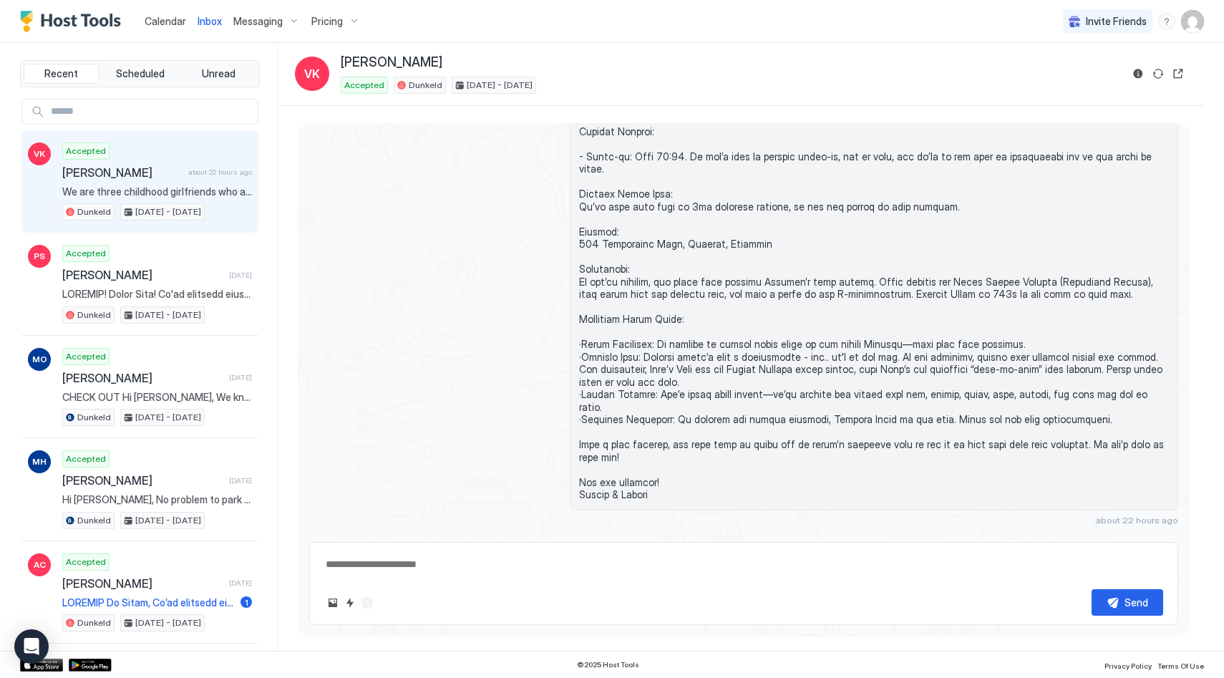
click at [162, 19] on span "Calendar" at bounding box center [166, 21] width 42 height 12
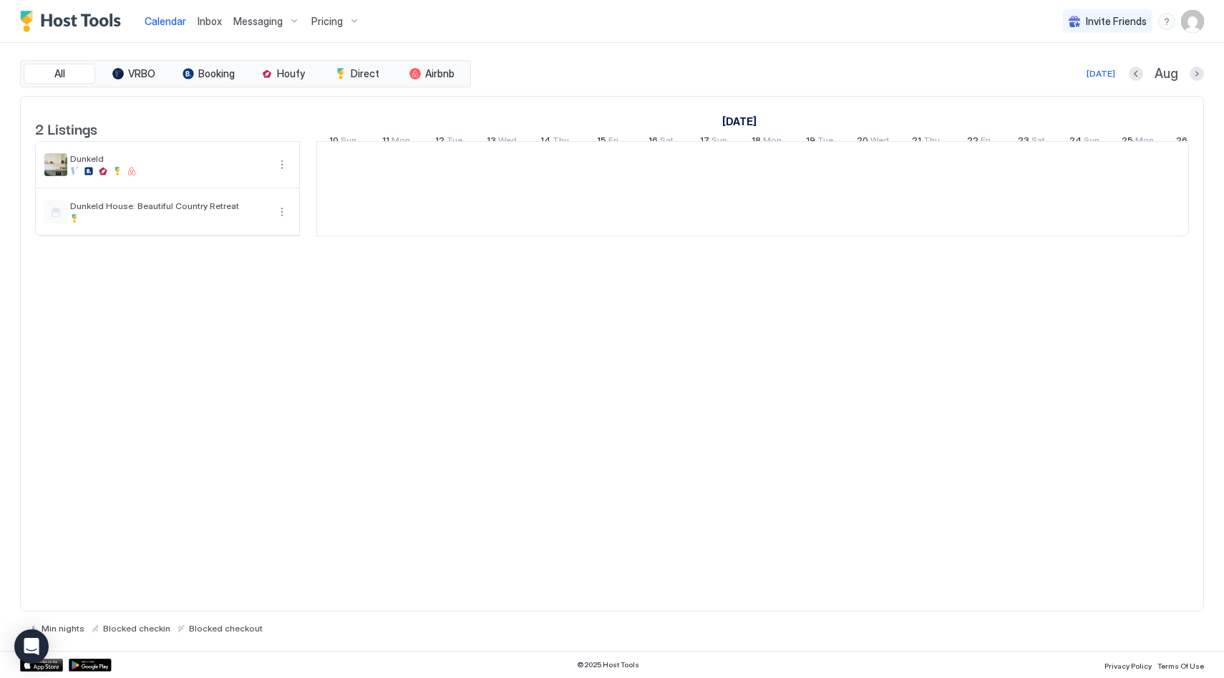
scroll to position [0, 795]
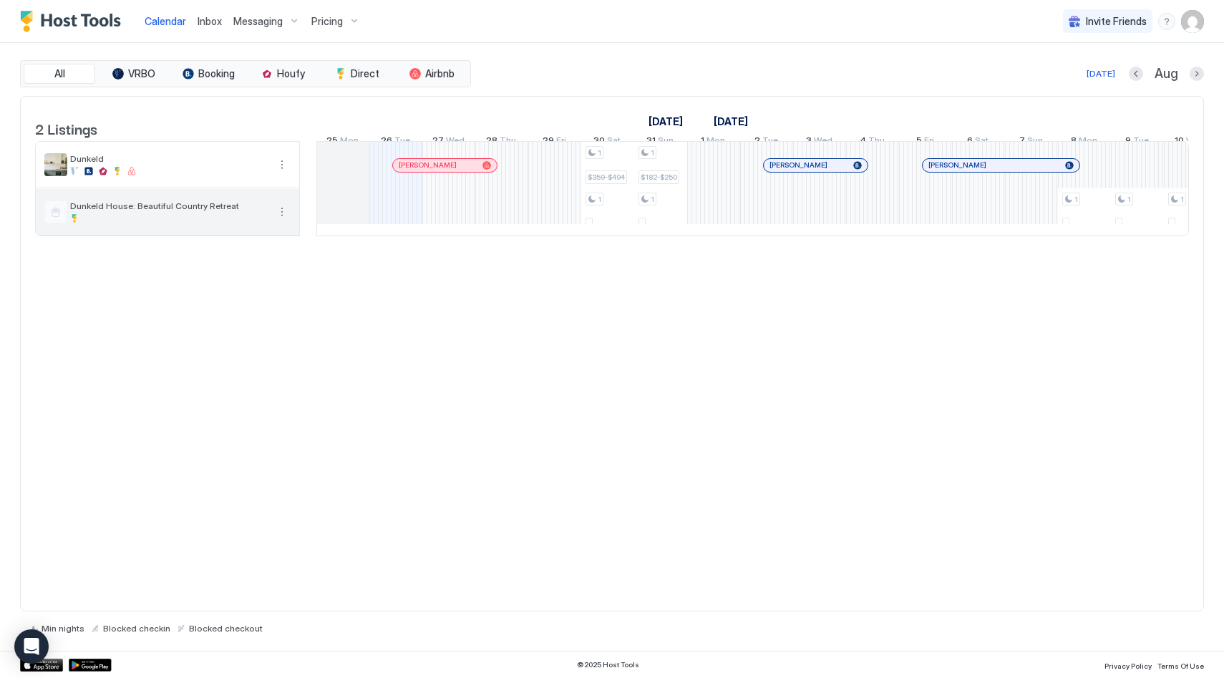
click at [288, 220] on button "More options" at bounding box center [281, 211] width 17 height 17
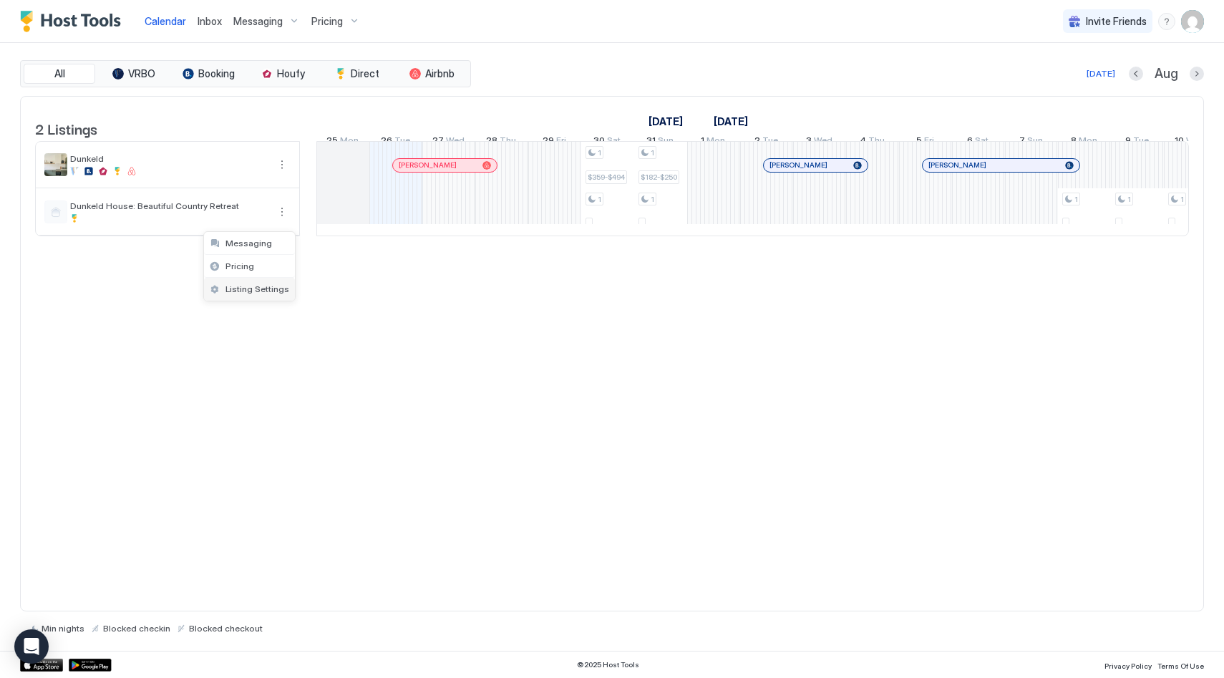
click at [260, 291] on span "Listing Settings" at bounding box center [257, 288] width 64 height 11
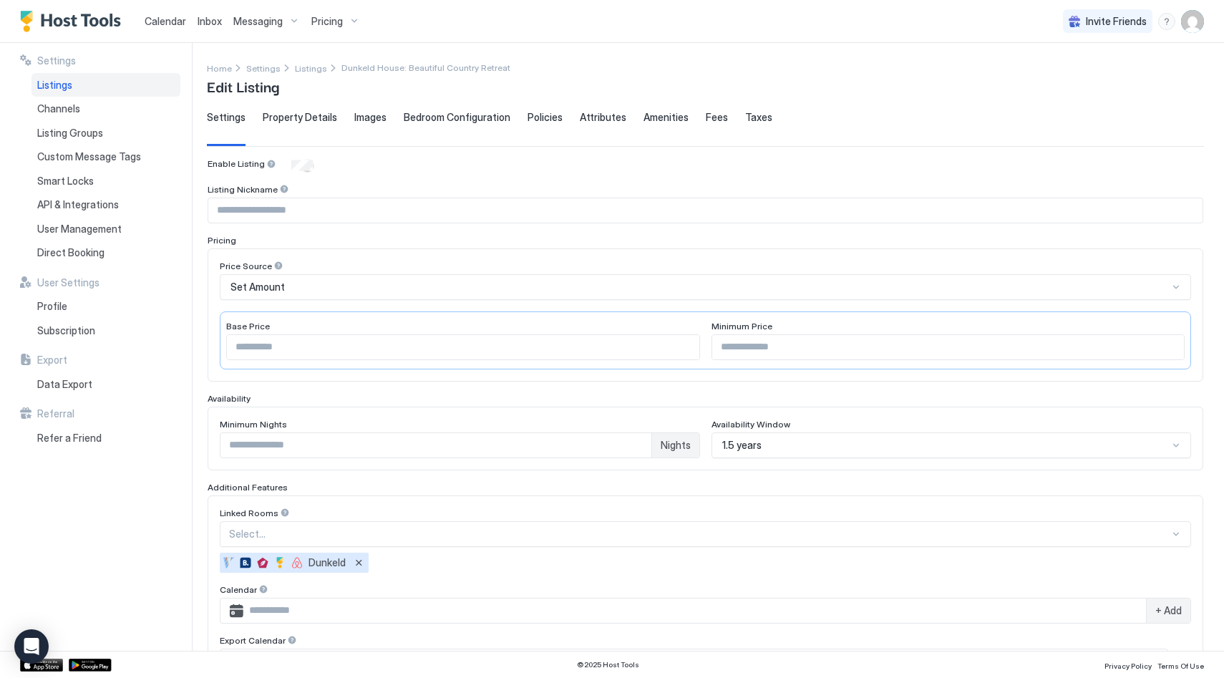
click at [303, 116] on span "Property Details" at bounding box center [300, 117] width 74 height 13
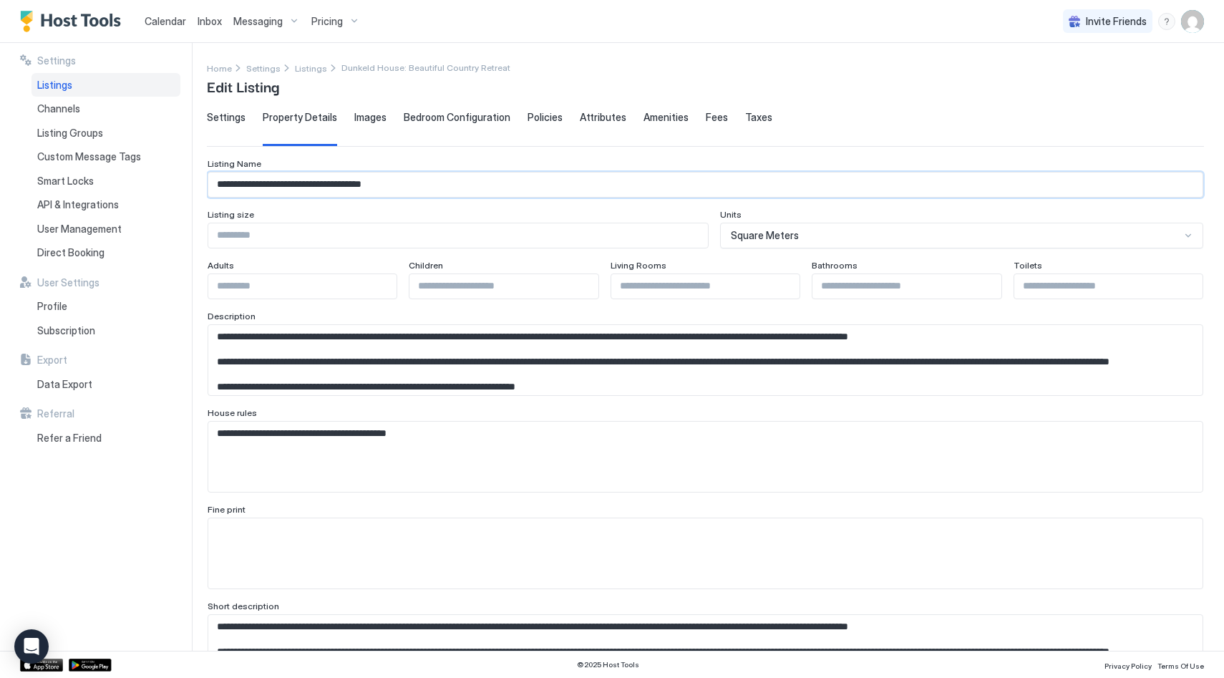
drag, startPoint x: 405, startPoint y: 184, endPoint x: 291, endPoint y: 188, distance: 114.6
click at [291, 188] on input "**********" at bounding box center [705, 184] width 994 height 24
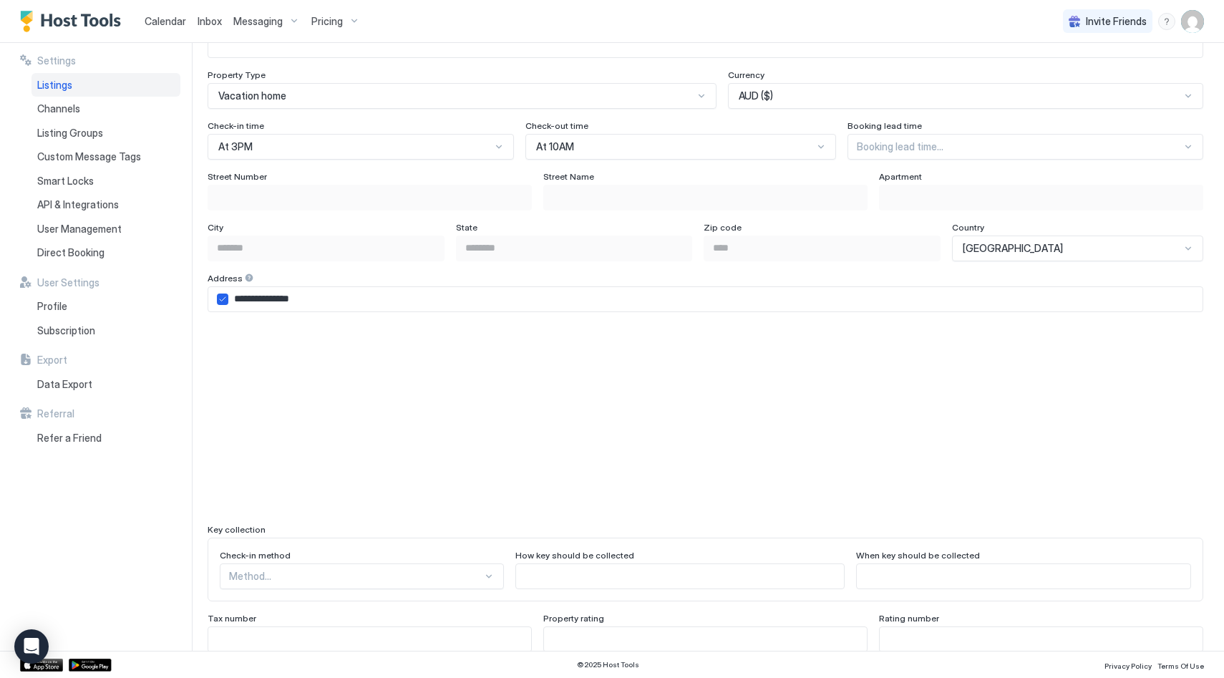
scroll to position [1144, 0]
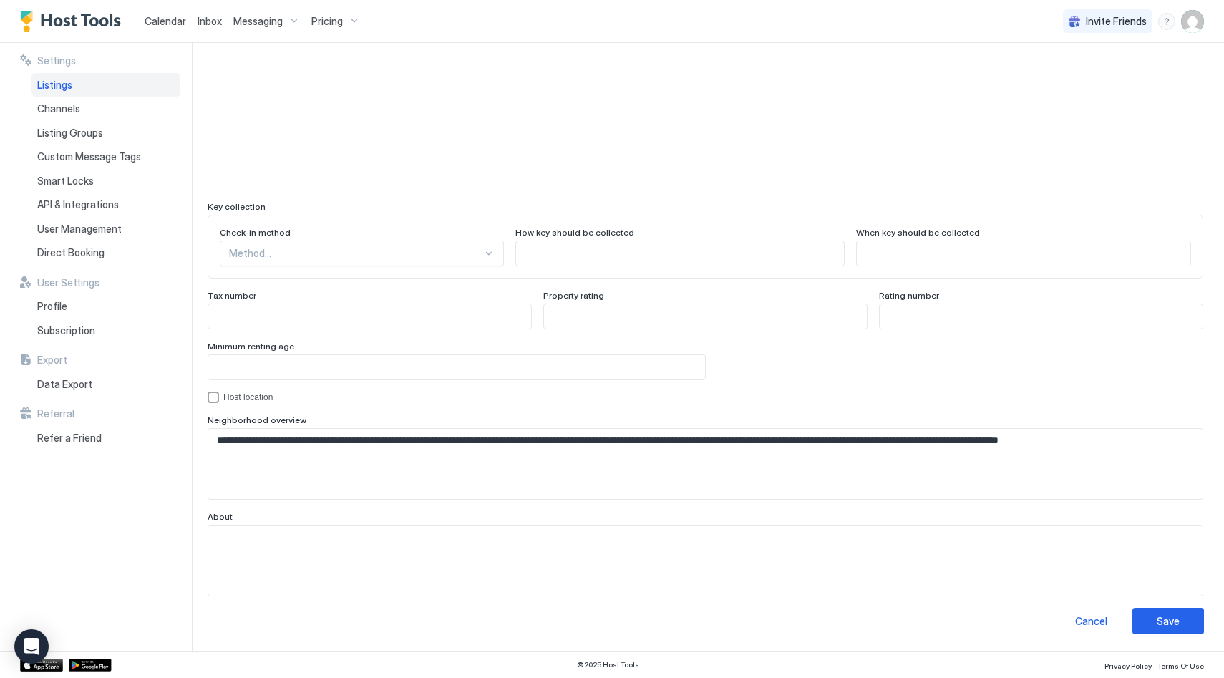
type input "**********"
click at [1181, 619] on button "Save" at bounding box center [1168, 621] width 72 height 26
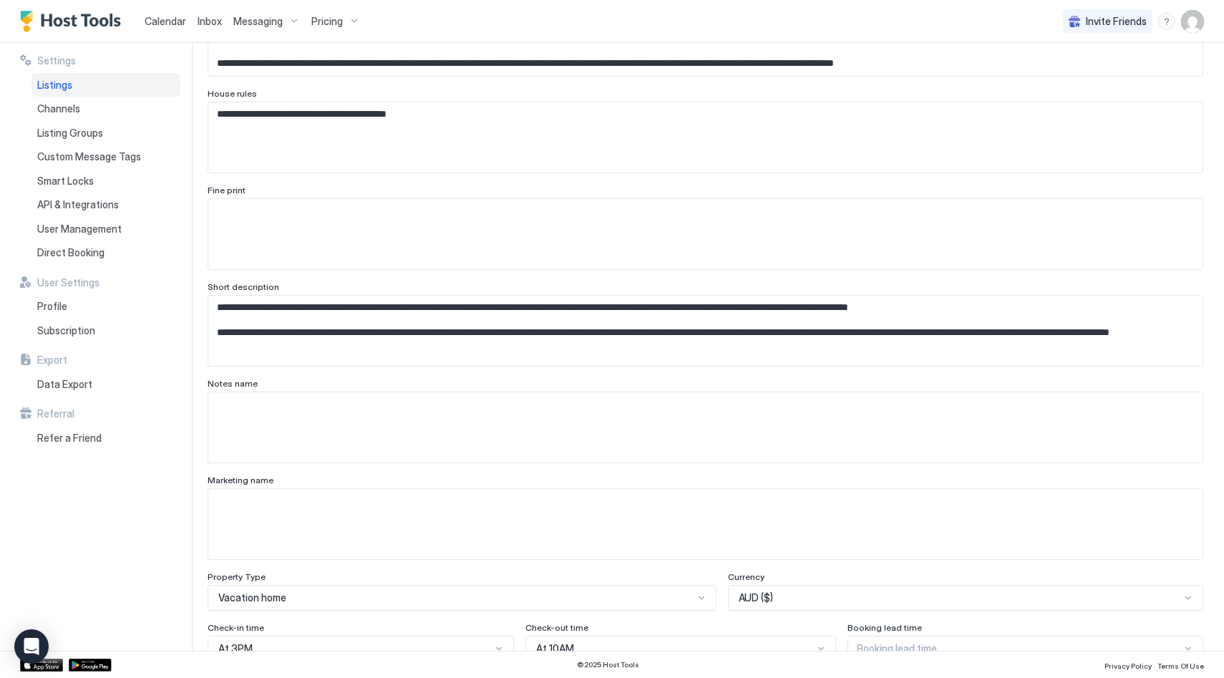
scroll to position [0, 0]
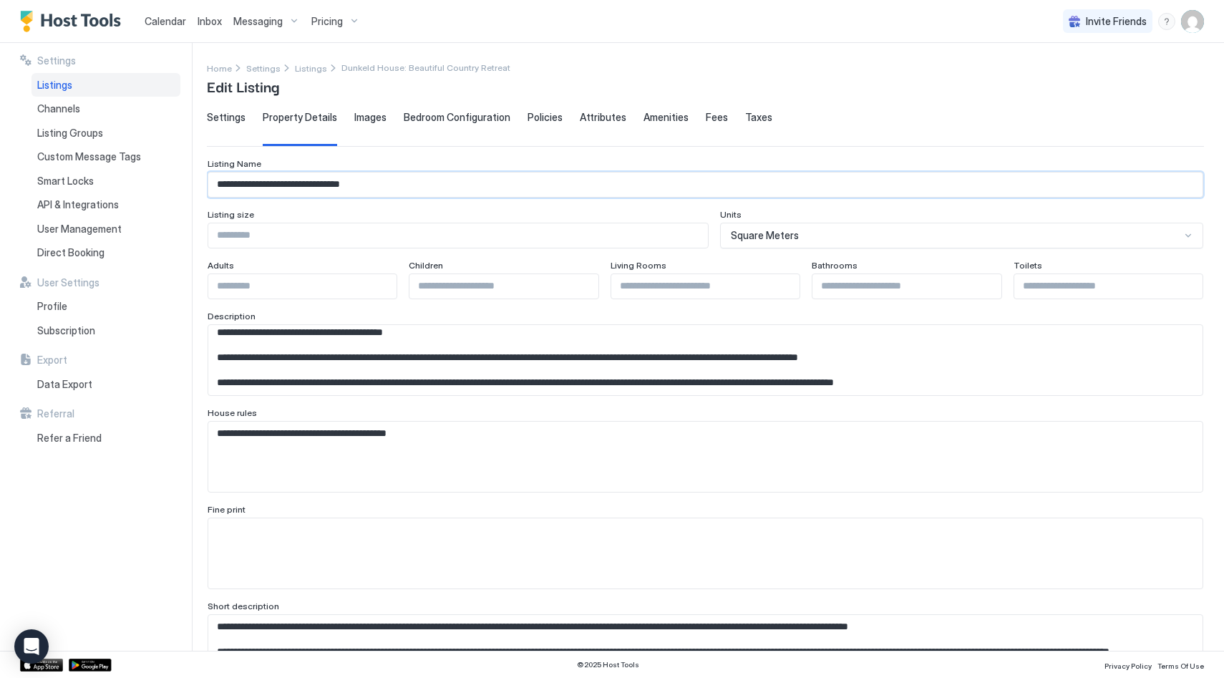
click at [287, 181] on input "**********" at bounding box center [705, 184] width 994 height 24
click at [217, 121] on span "Settings" at bounding box center [226, 117] width 39 height 13
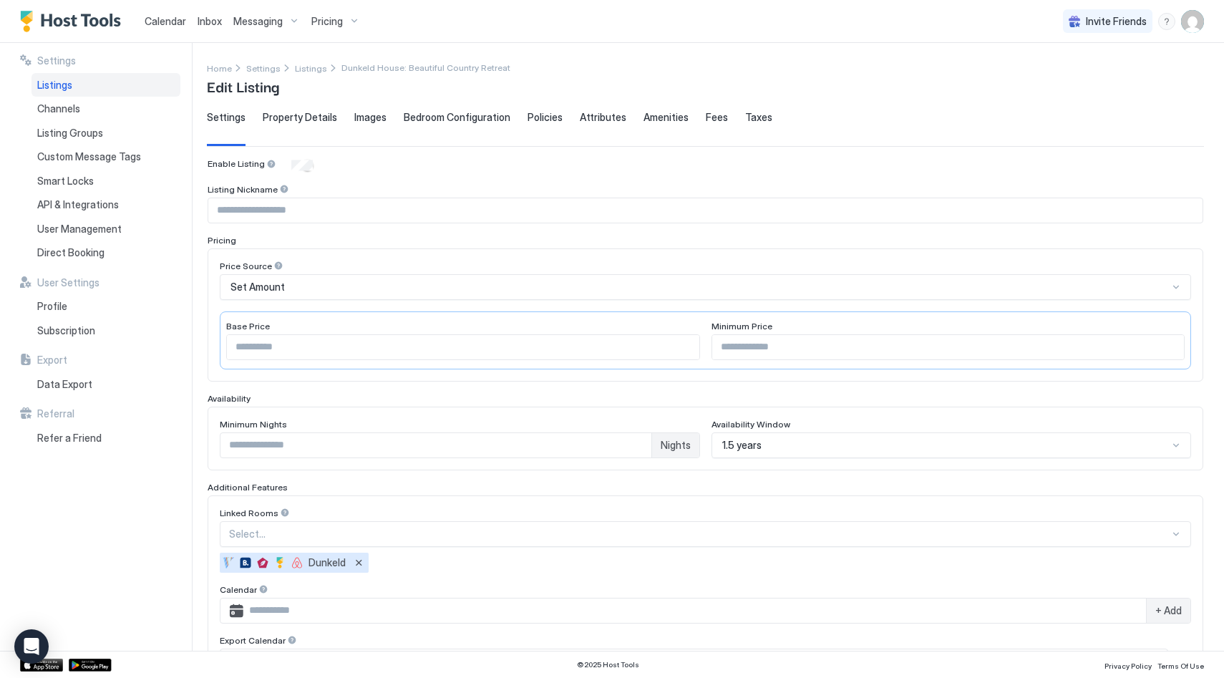
click at [268, 219] on input "Input Field" at bounding box center [705, 210] width 994 height 24
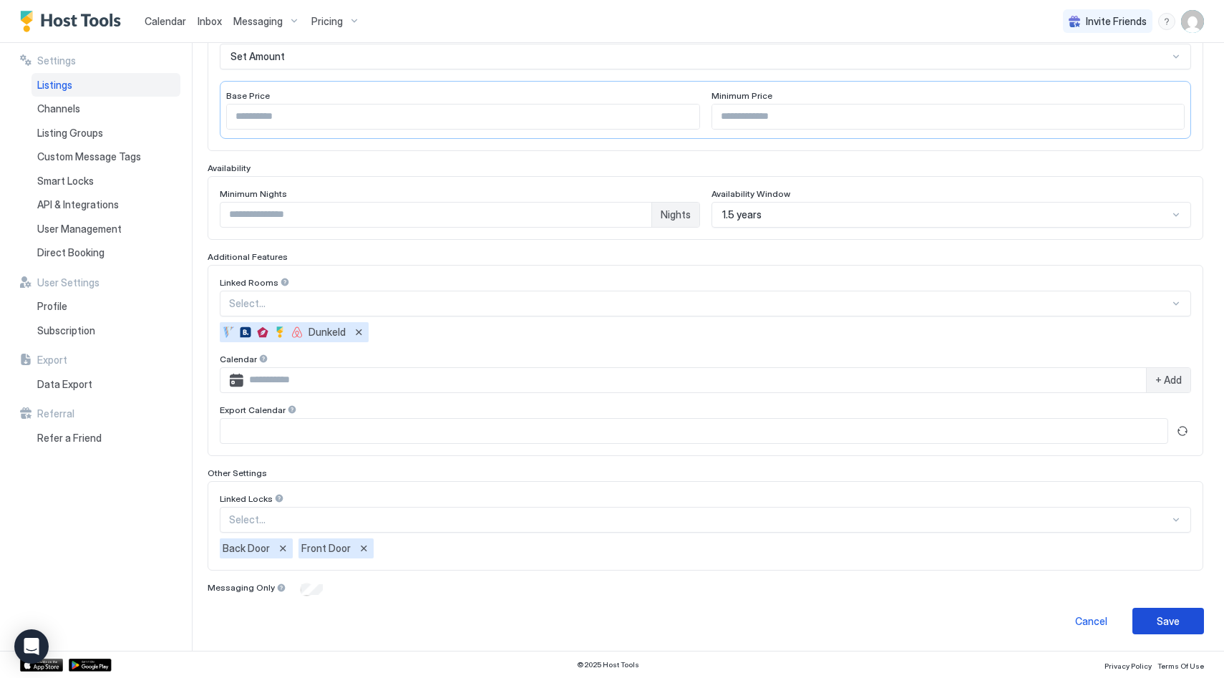
type input "**********"
click at [1157, 613] on div "Save" at bounding box center [1167, 620] width 23 height 15
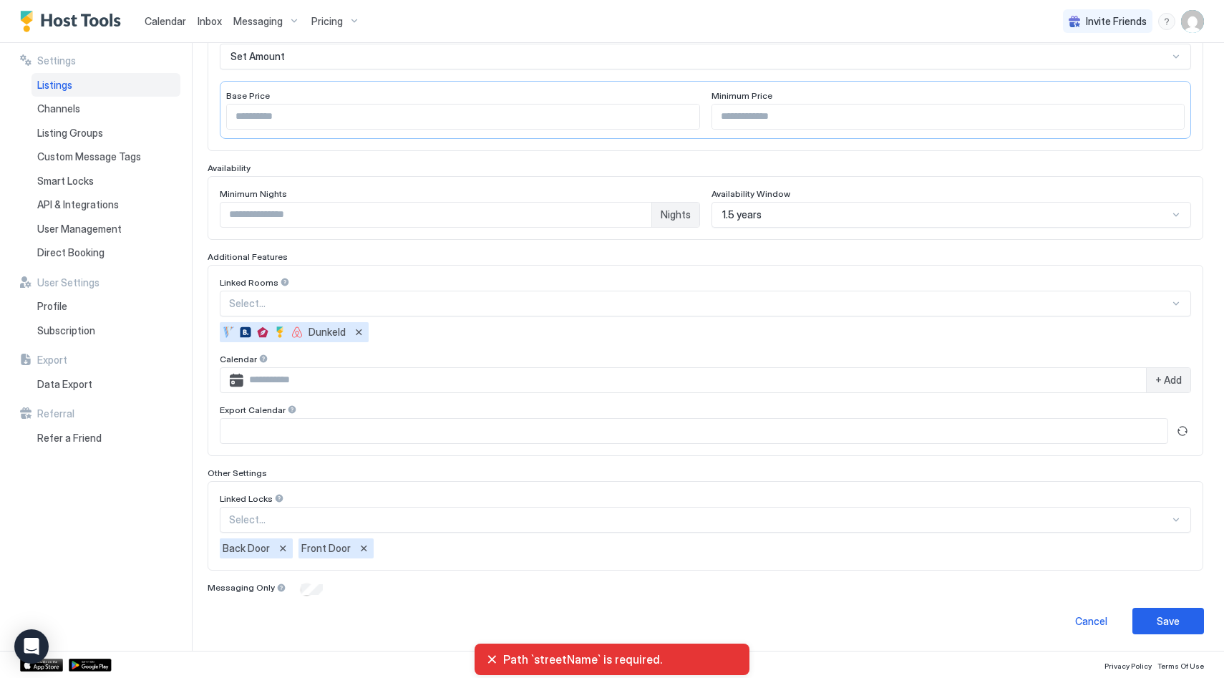
scroll to position [0, 0]
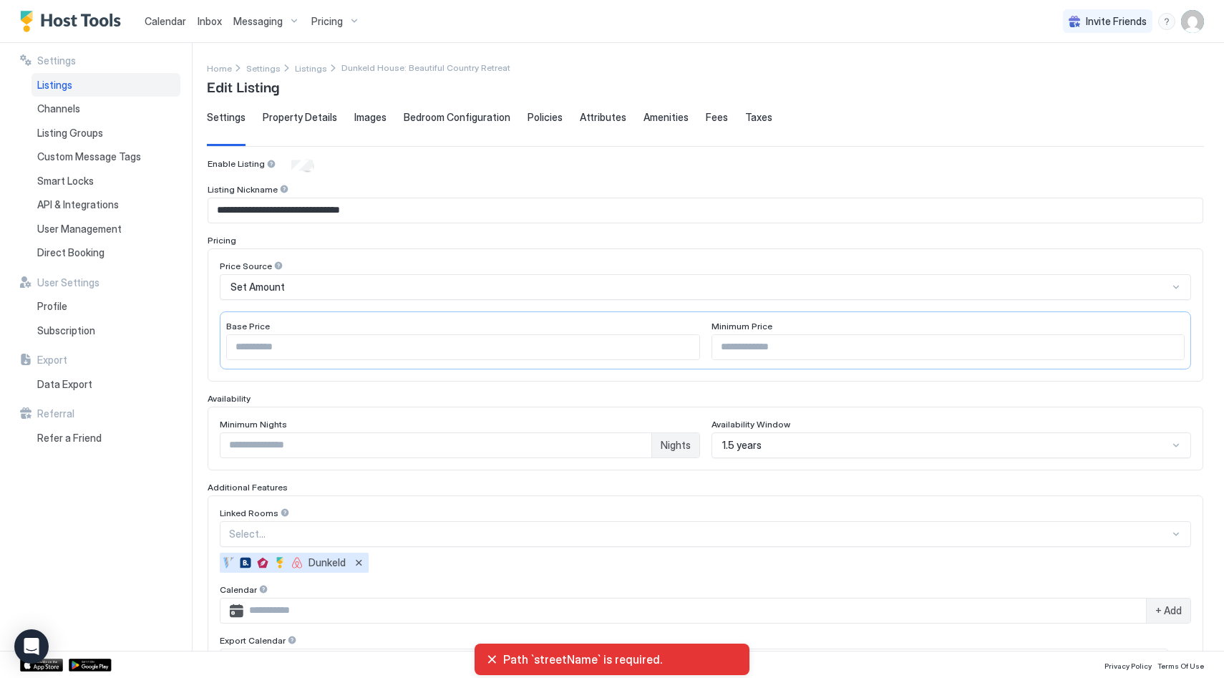
click at [311, 113] on span "Property Details" at bounding box center [300, 117] width 74 height 13
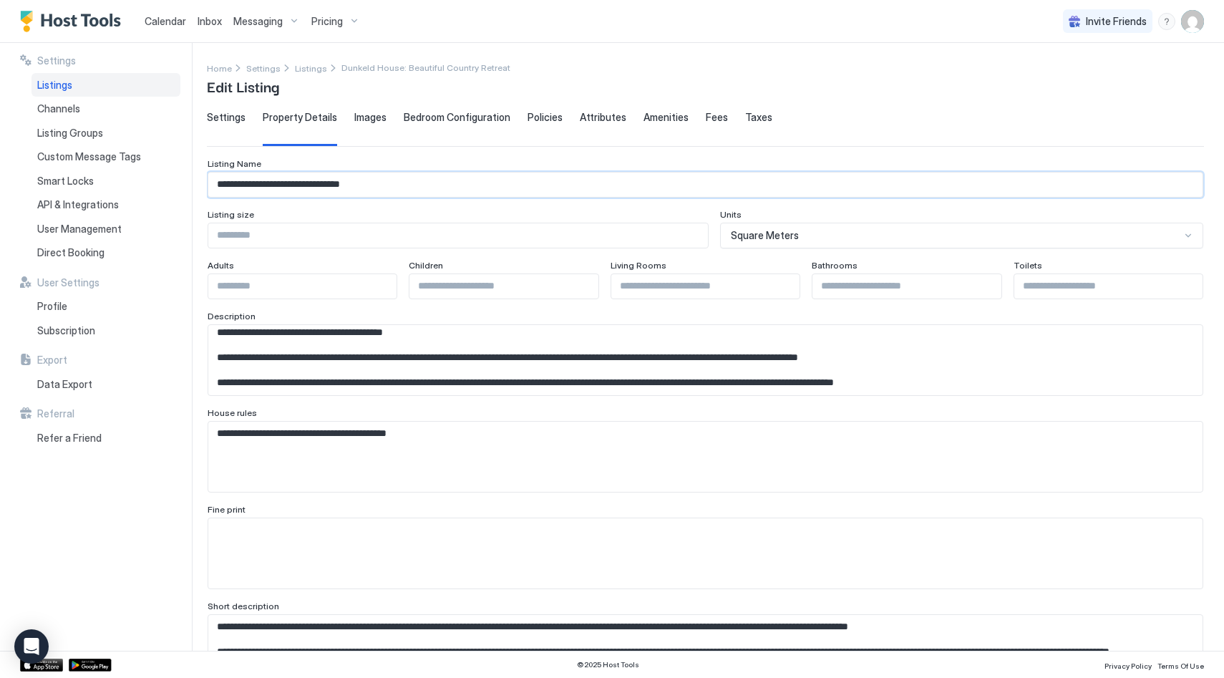
drag, startPoint x: 286, startPoint y: 181, endPoint x: 462, endPoint y: 197, distance: 176.7
drag, startPoint x: 433, startPoint y: 187, endPoint x: 283, endPoint y: 187, distance: 150.3
click at [283, 187] on input "**********" at bounding box center [705, 184] width 994 height 24
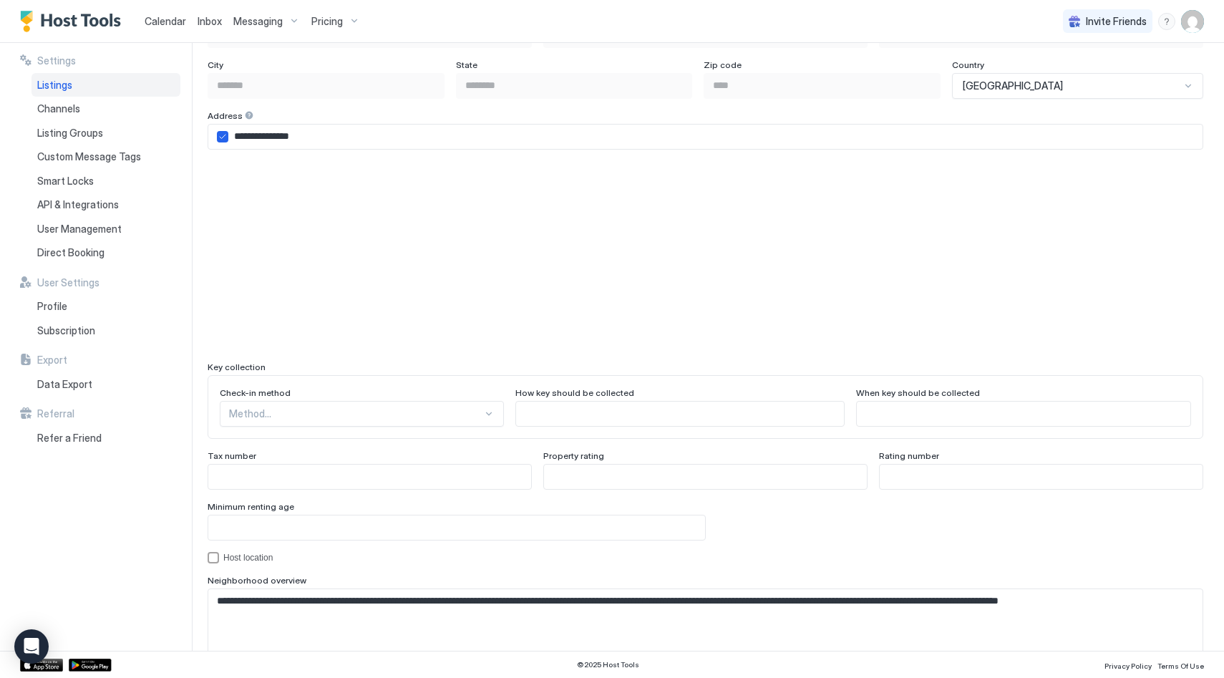
scroll to position [1144, 0]
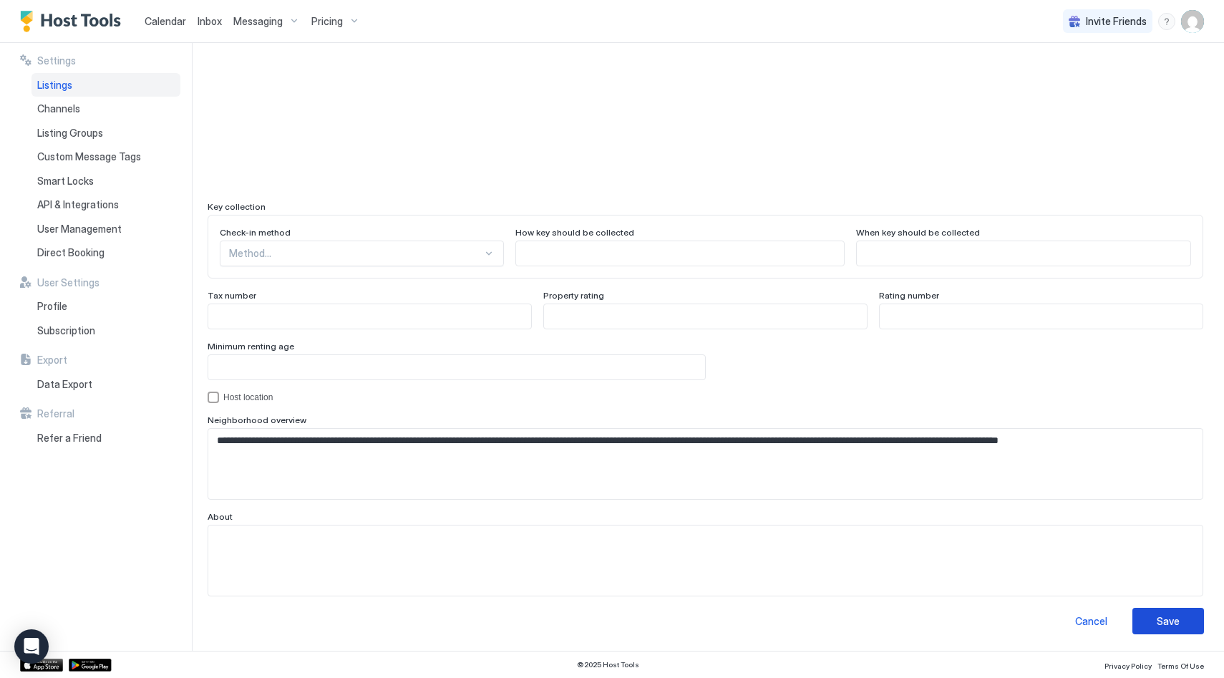
type input "**********"
click at [1156, 619] on div "Save" at bounding box center [1167, 620] width 23 height 15
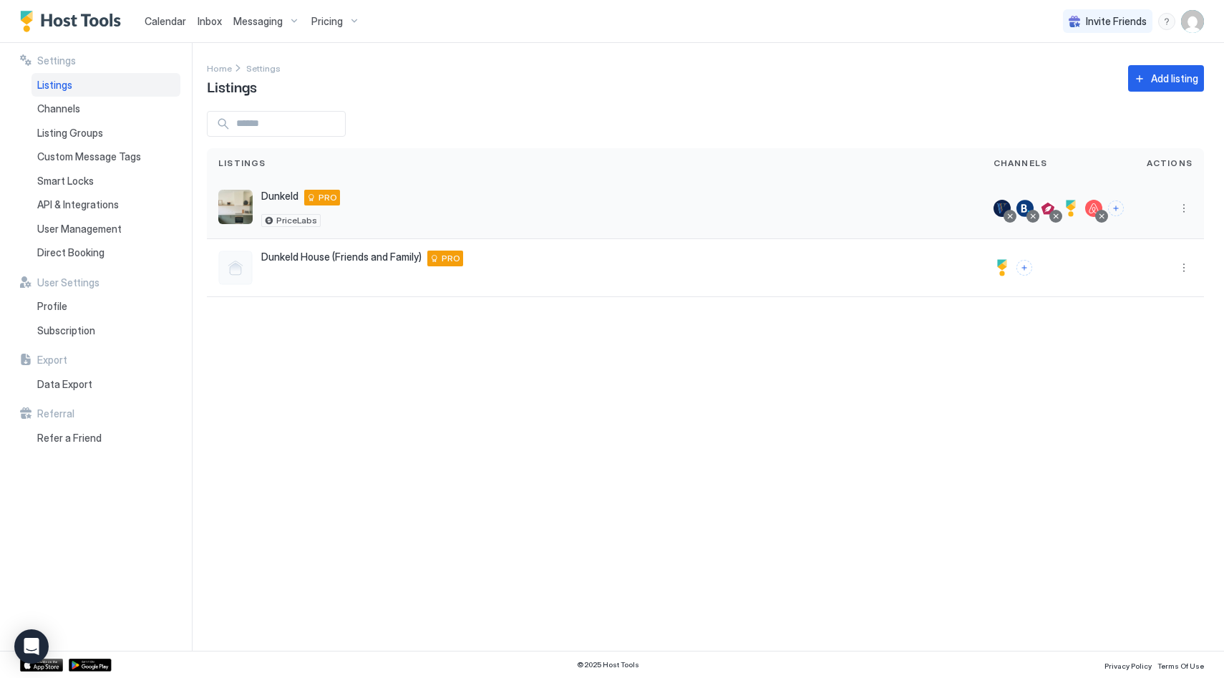
click at [452, 200] on div "Dunkeld [STREET_ADDRESS] PRO PriceLabs" at bounding box center [594, 208] width 752 height 37
click at [361, 192] on div "Dunkeld [STREET_ADDRESS] PRO PriceLabs" at bounding box center [594, 208] width 752 height 37
click at [1186, 210] on button "More options" at bounding box center [1183, 208] width 17 height 17
drag, startPoint x: 1150, startPoint y: 282, endPoint x: 1104, endPoint y: 255, distance: 52.9
click at [1150, 282] on div "Listing Settings" at bounding box center [1147, 274] width 98 height 23
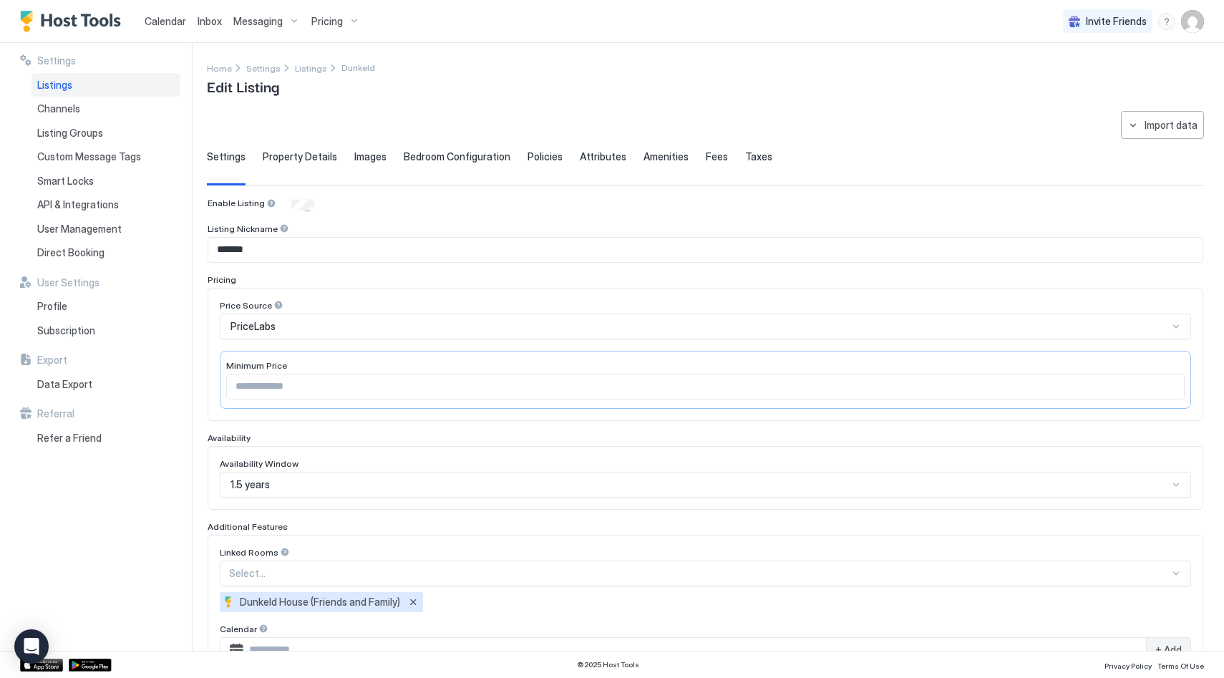
click at [301, 155] on span "Property Details" at bounding box center [300, 156] width 74 height 13
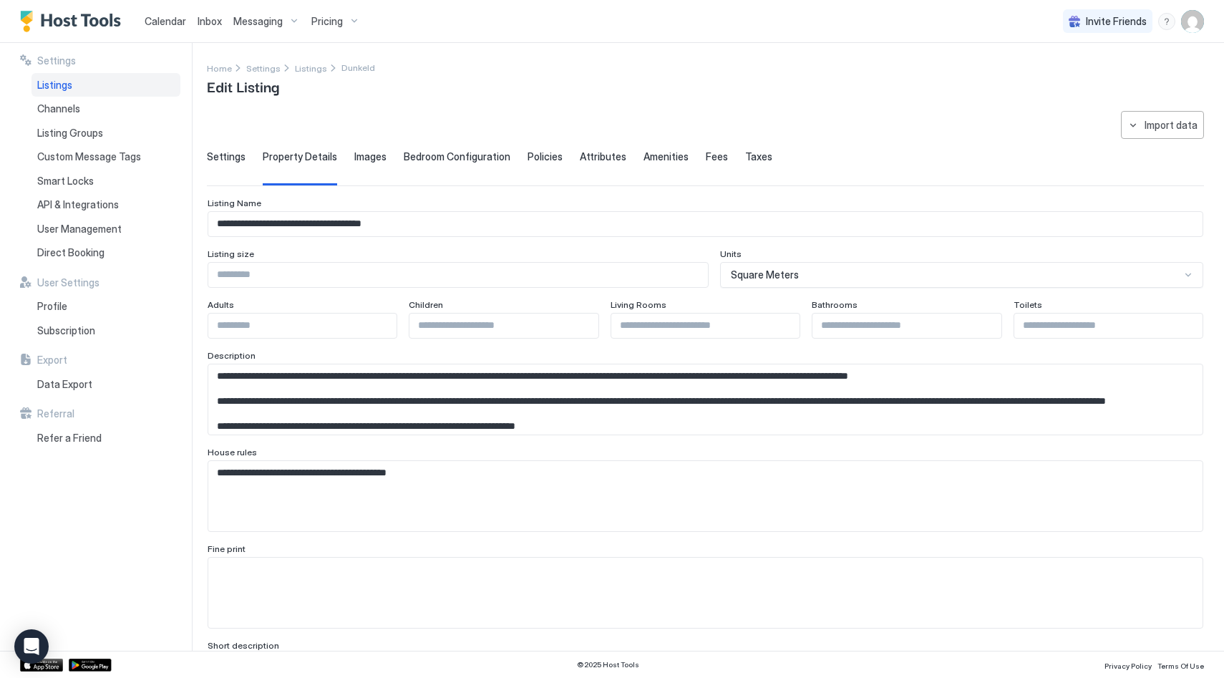
click at [236, 156] on span "Settings" at bounding box center [226, 156] width 39 height 13
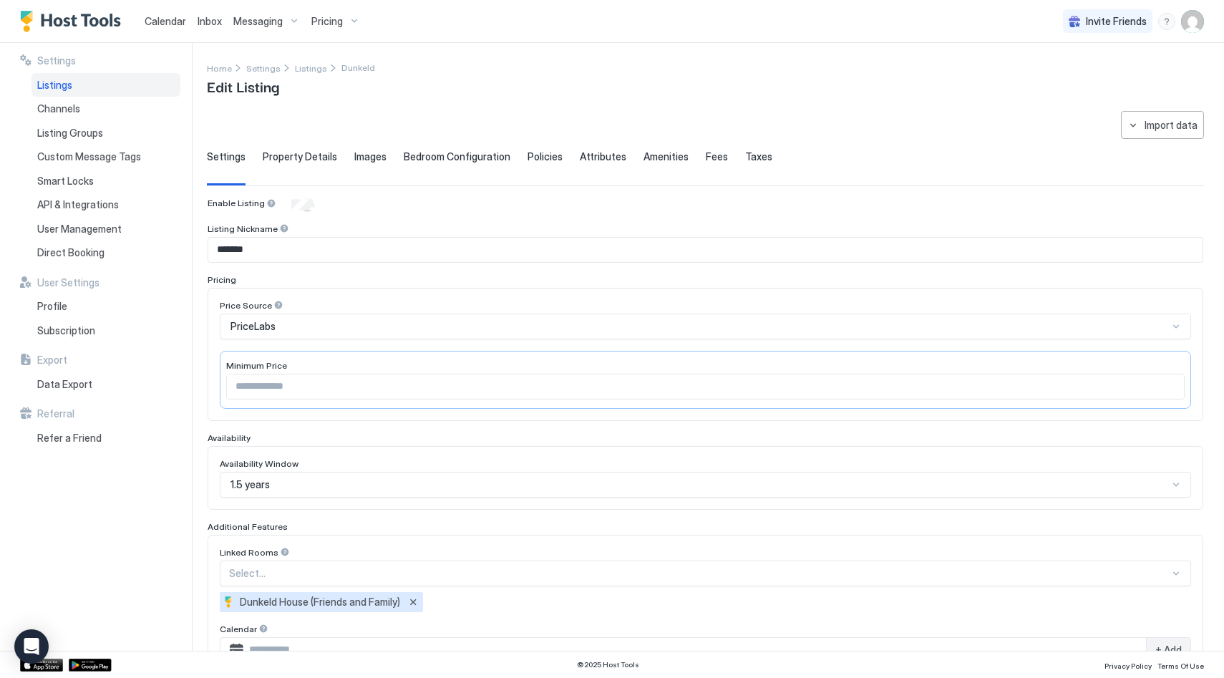
click at [281, 248] on input "*******" at bounding box center [705, 250] width 994 height 24
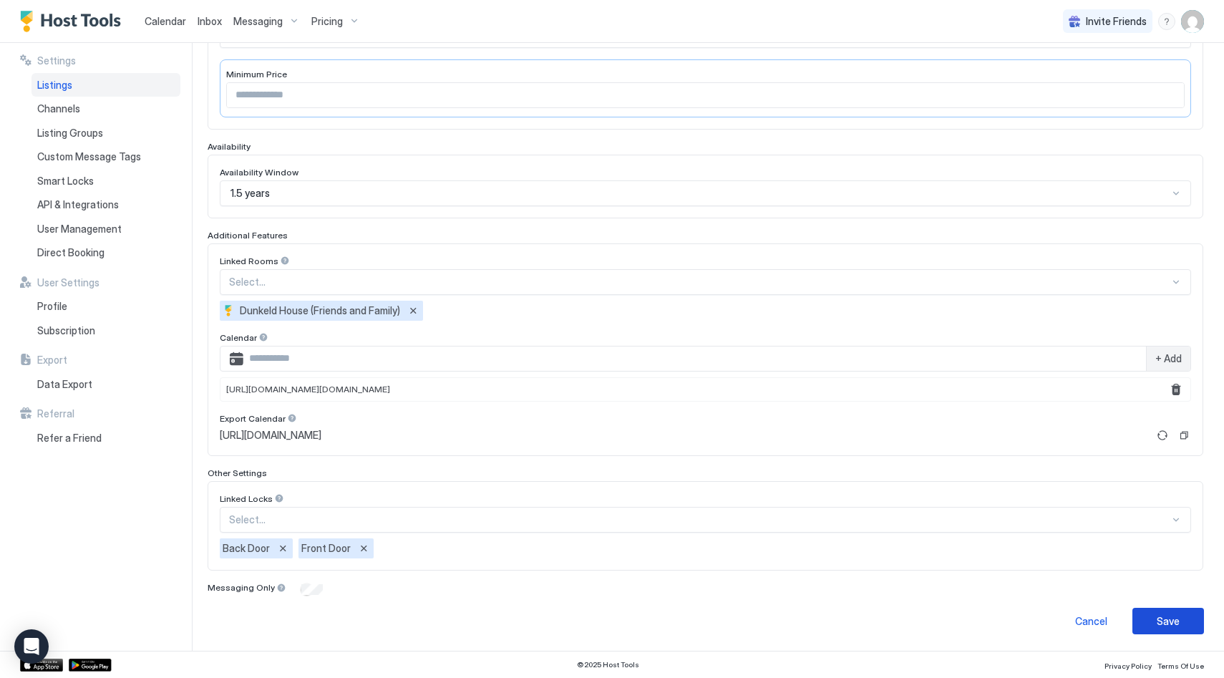
type input "**********"
click at [1168, 620] on div "Save" at bounding box center [1167, 620] width 23 height 15
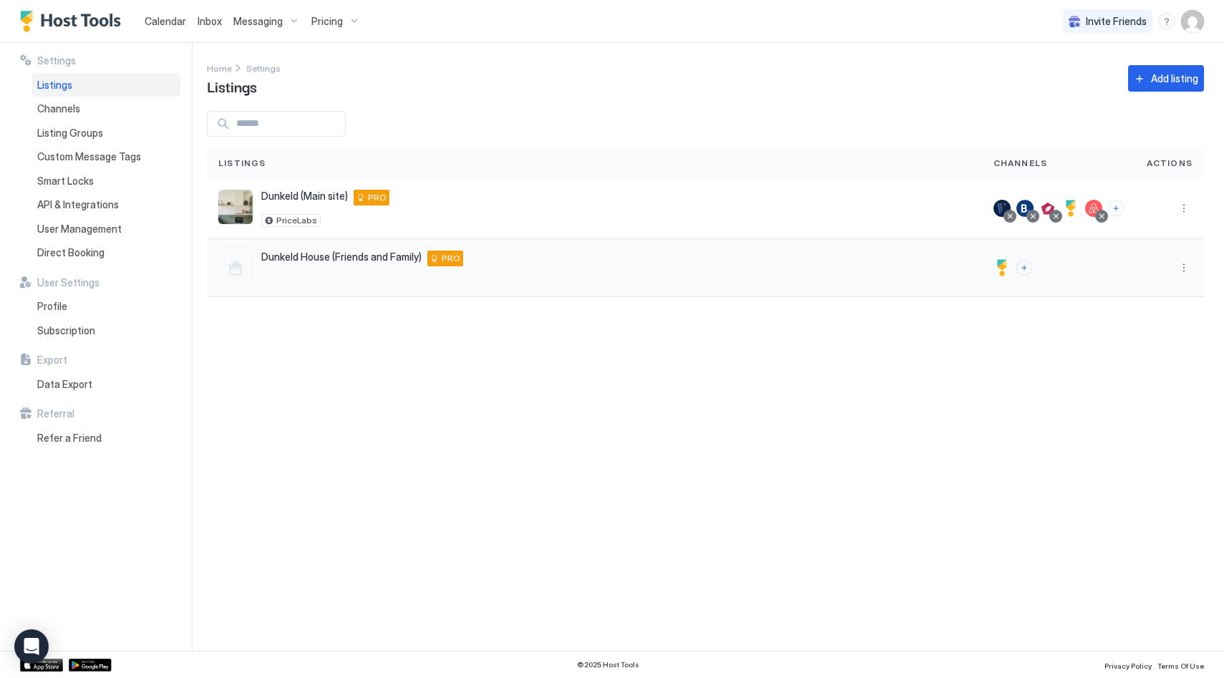
click at [520, 278] on div "Dunkeld House (Friends and Family) Dunkeld 3294 AU PRO" at bounding box center [594, 267] width 752 height 34
click at [1181, 272] on button "More options" at bounding box center [1183, 267] width 17 height 17
click at [1165, 329] on span "Listing Settings" at bounding box center [1151, 333] width 64 height 11
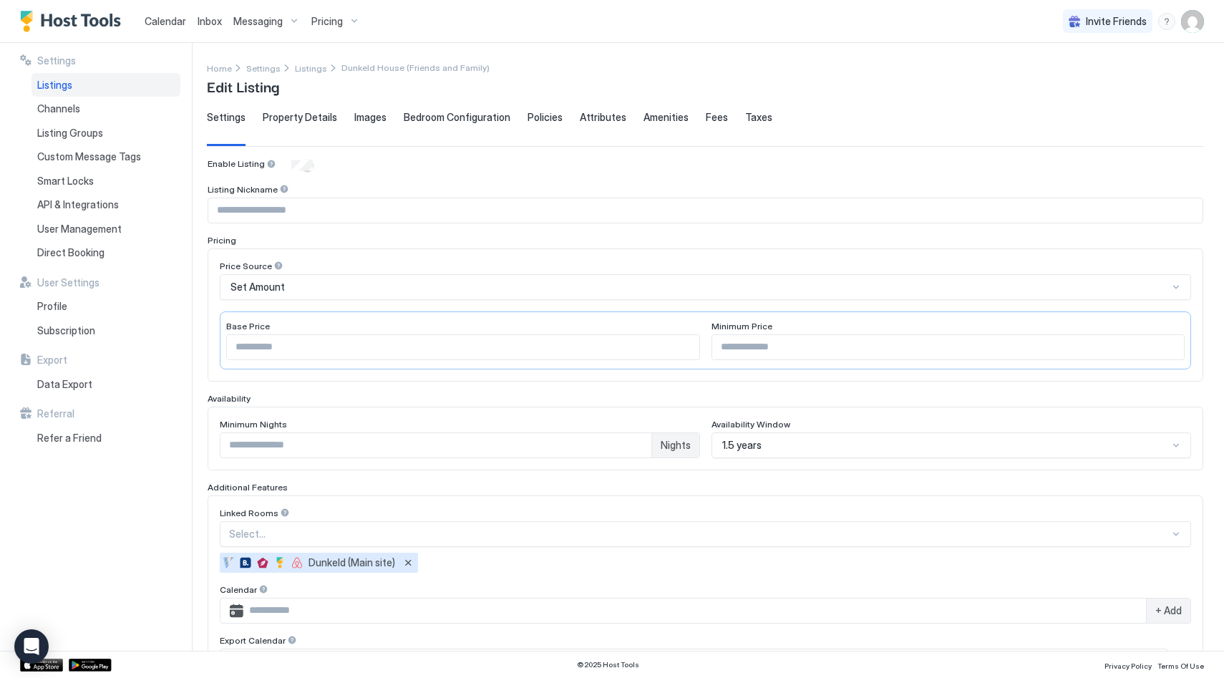
type input "**********"
click at [379, 127] on div "Images" at bounding box center [370, 128] width 32 height 35
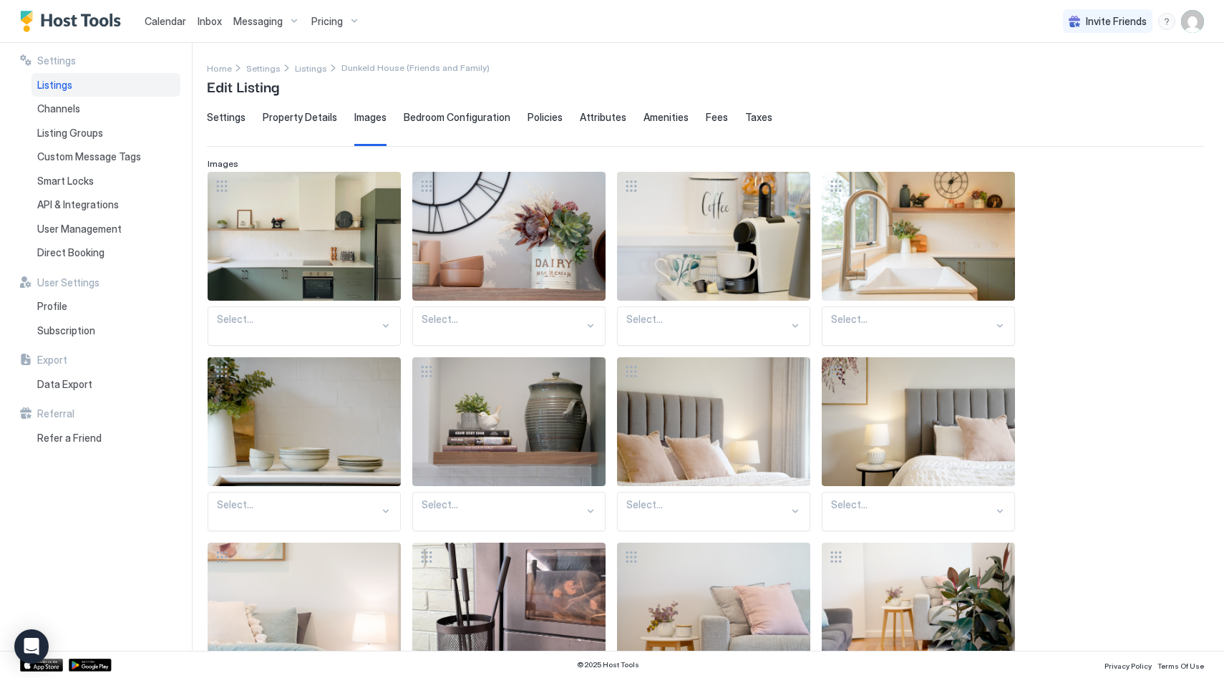
click at [219, 326] on div at bounding box center [218, 332] width 2 height 13
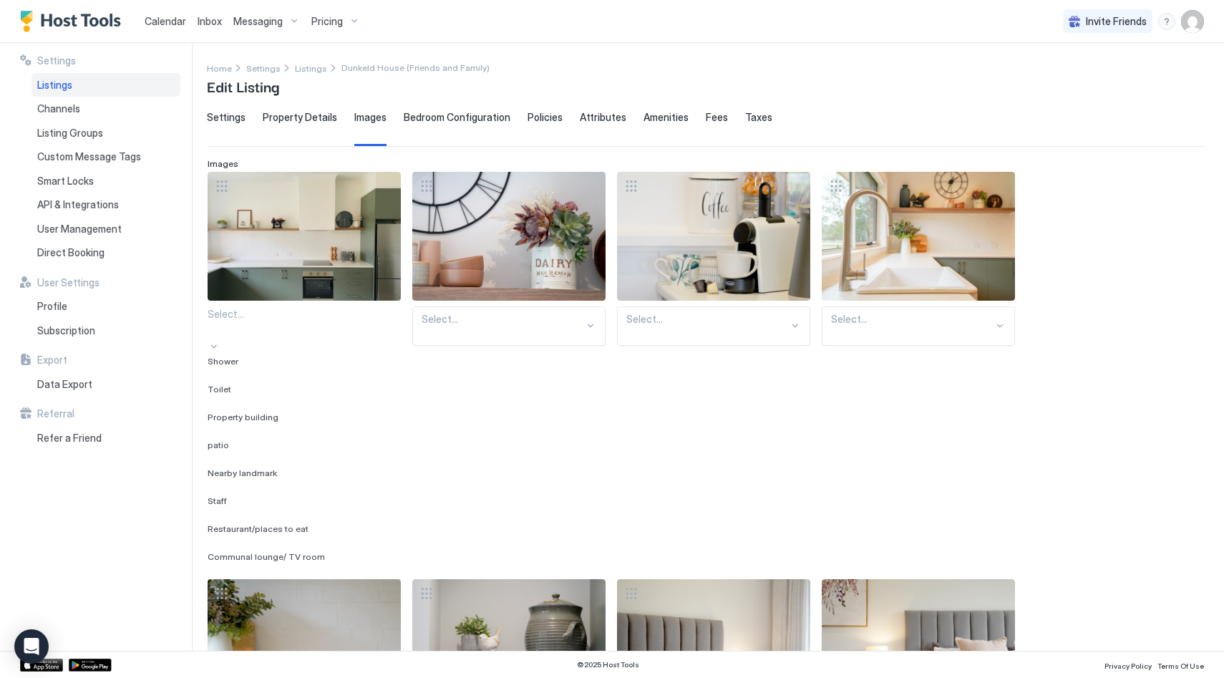
click at [291, 109] on div "**********" at bounding box center [715, 347] width 1017 height 608
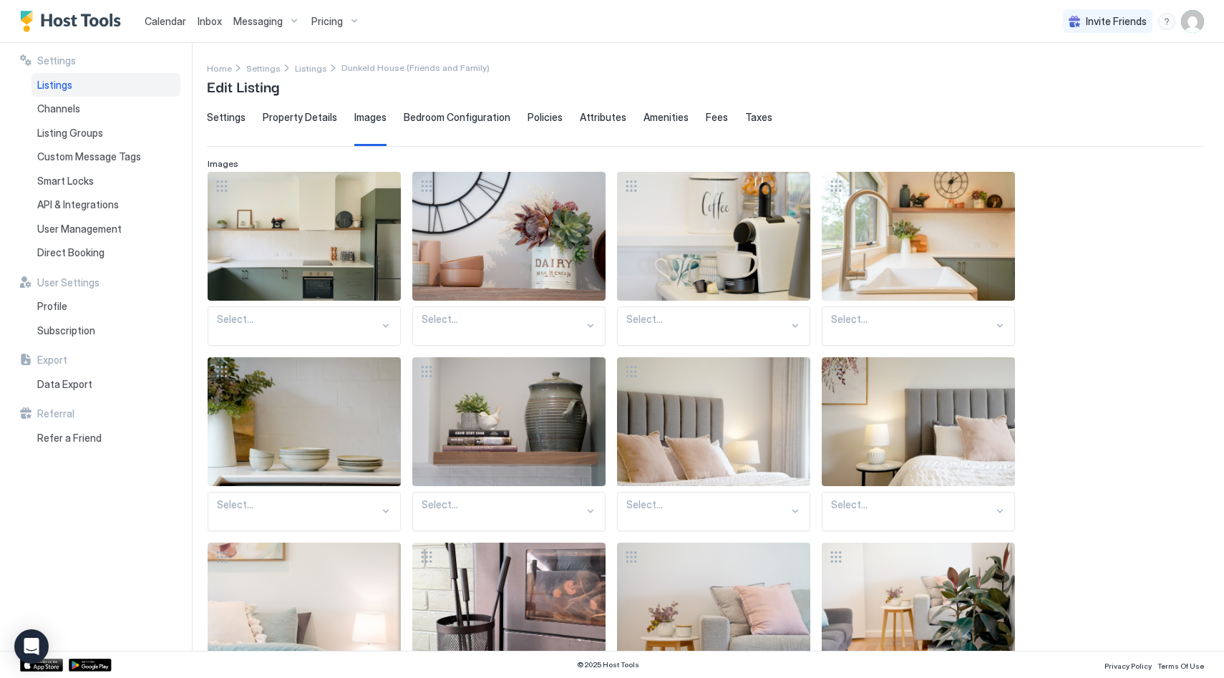
click at [292, 111] on span "Property Details" at bounding box center [300, 117] width 74 height 13
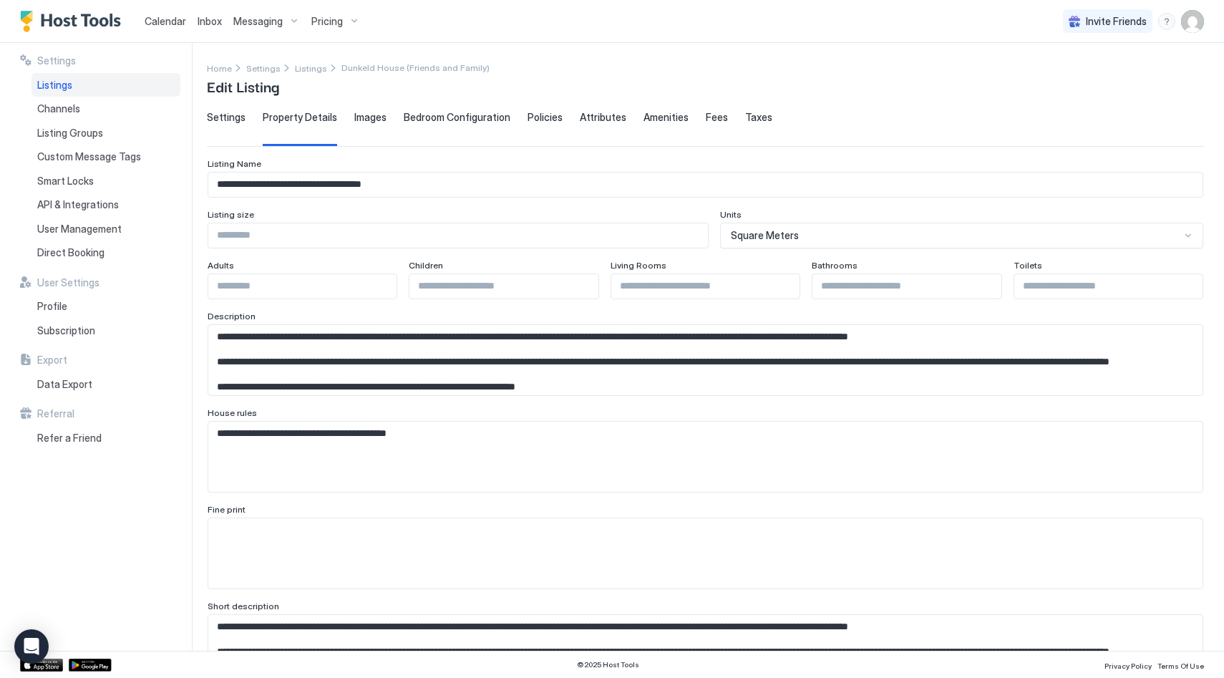
click at [233, 120] on span "Settings" at bounding box center [226, 117] width 39 height 13
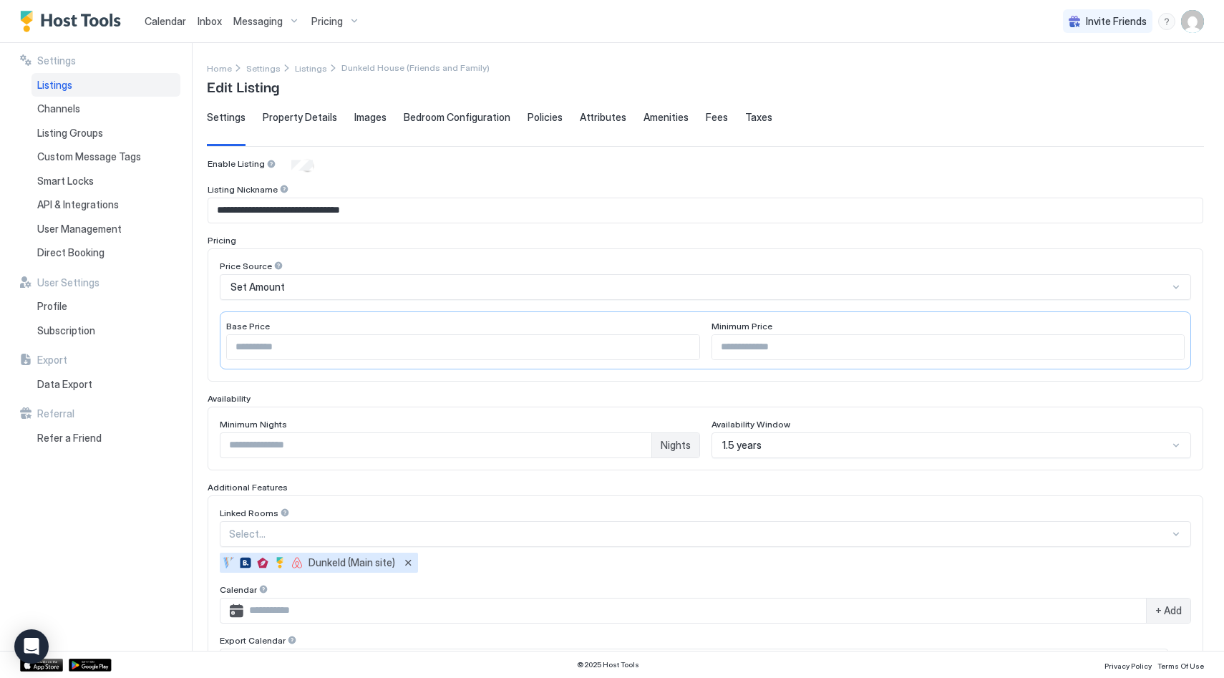
click at [262, 75] on span "Edit Listing" at bounding box center [243, 85] width 72 height 21
drag, startPoint x: 232, startPoint y: 68, endPoint x: 220, endPoint y: 67, distance: 11.5
click at [228, 68] on div "Home" at bounding box center [225, 67] width 36 height 15
click at [220, 67] on span "Home" at bounding box center [219, 68] width 25 height 11
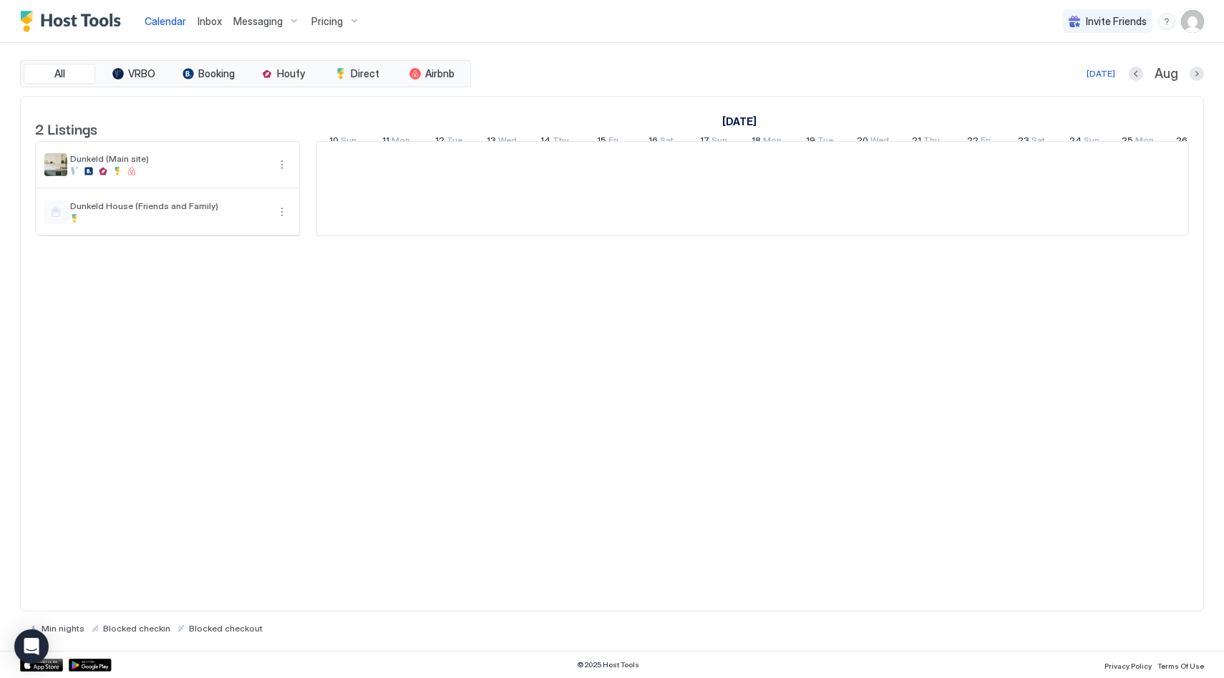
scroll to position [0, 795]
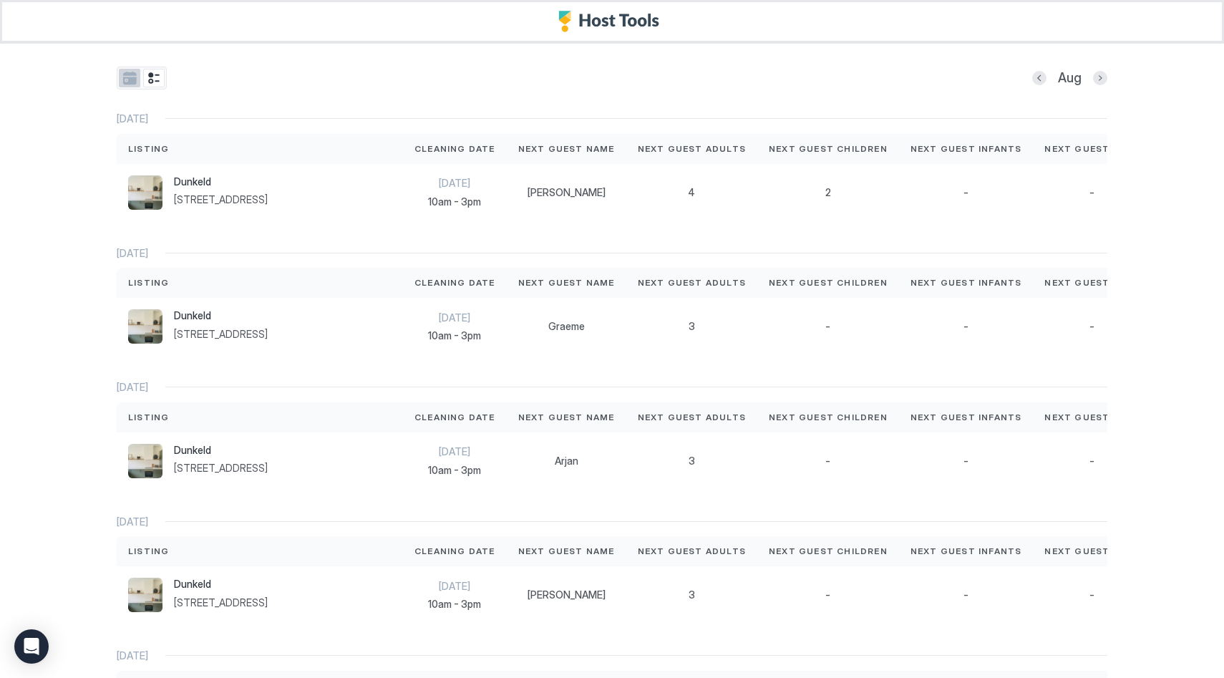
click at [131, 78] on button "tab-group" at bounding box center [129, 78] width 21 height 19
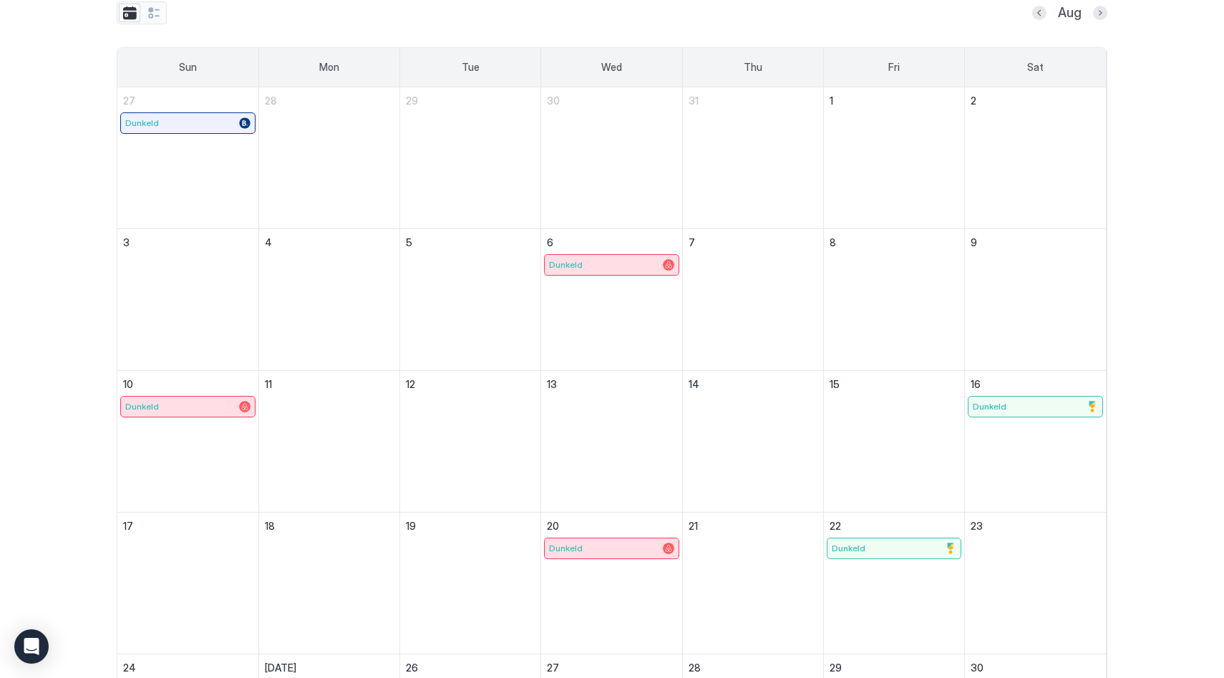
scroll to position [54, 0]
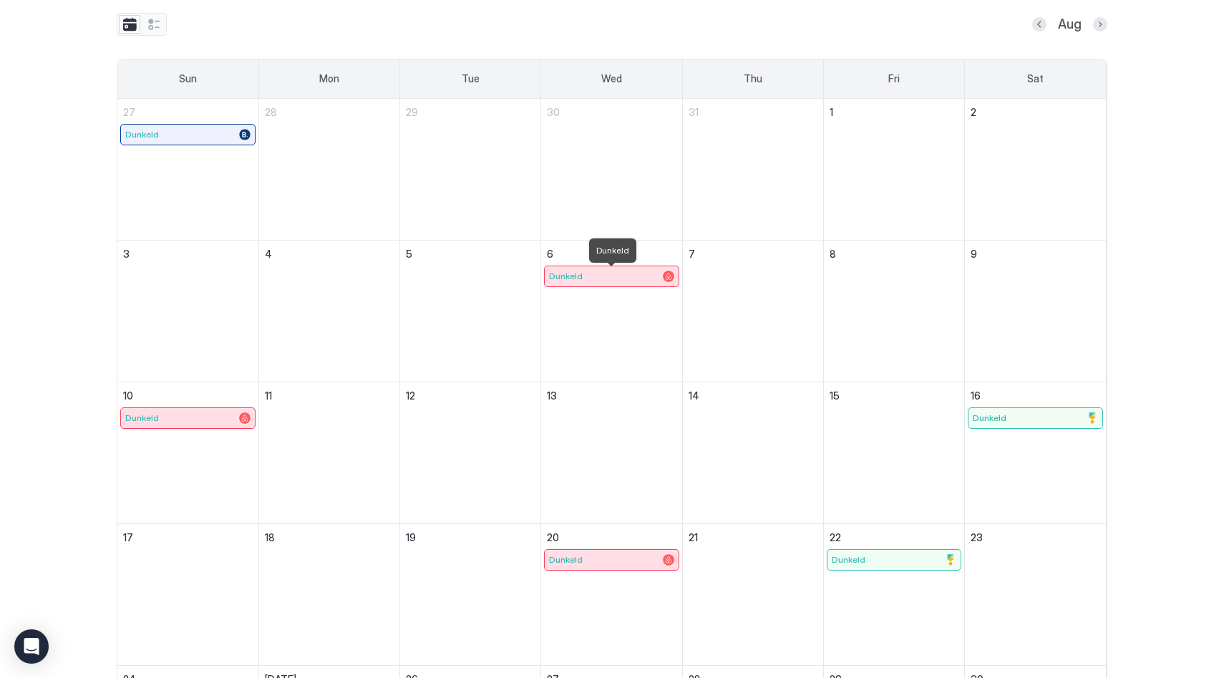
click at [600, 273] on div "Dunkeld" at bounding box center [611, 275] width 125 height 11
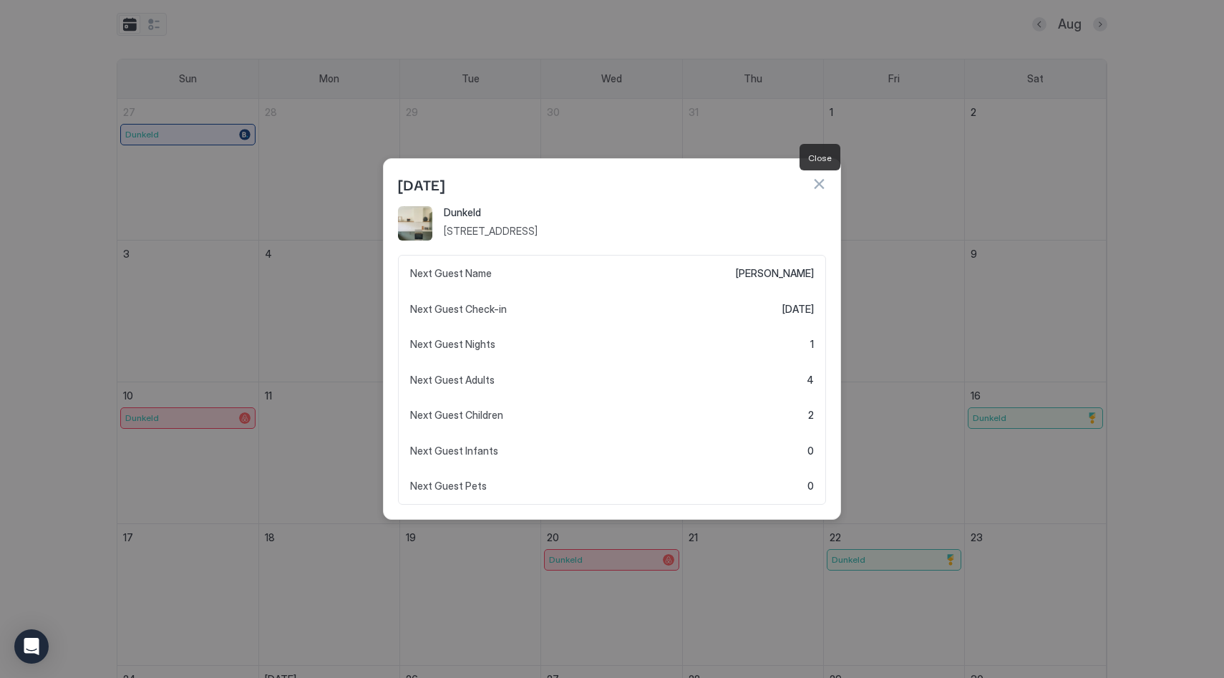
click at [819, 187] on button "button" at bounding box center [818, 184] width 14 height 14
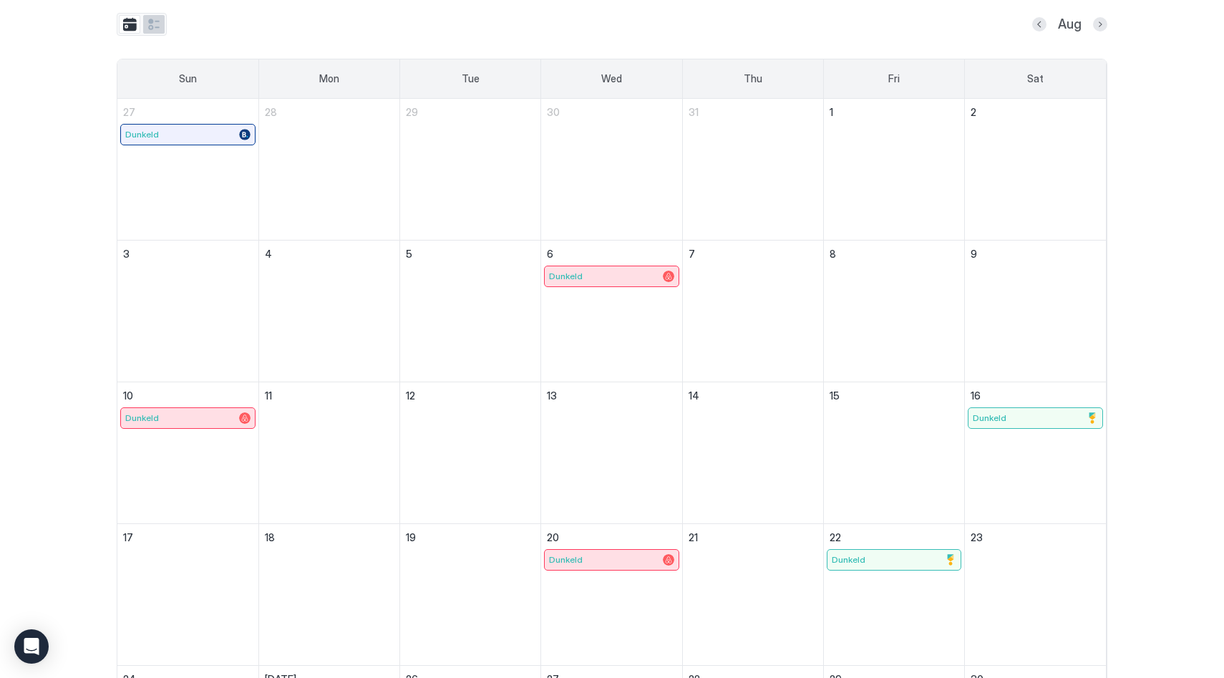
click at [150, 17] on button "tab-group" at bounding box center [153, 24] width 21 height 19
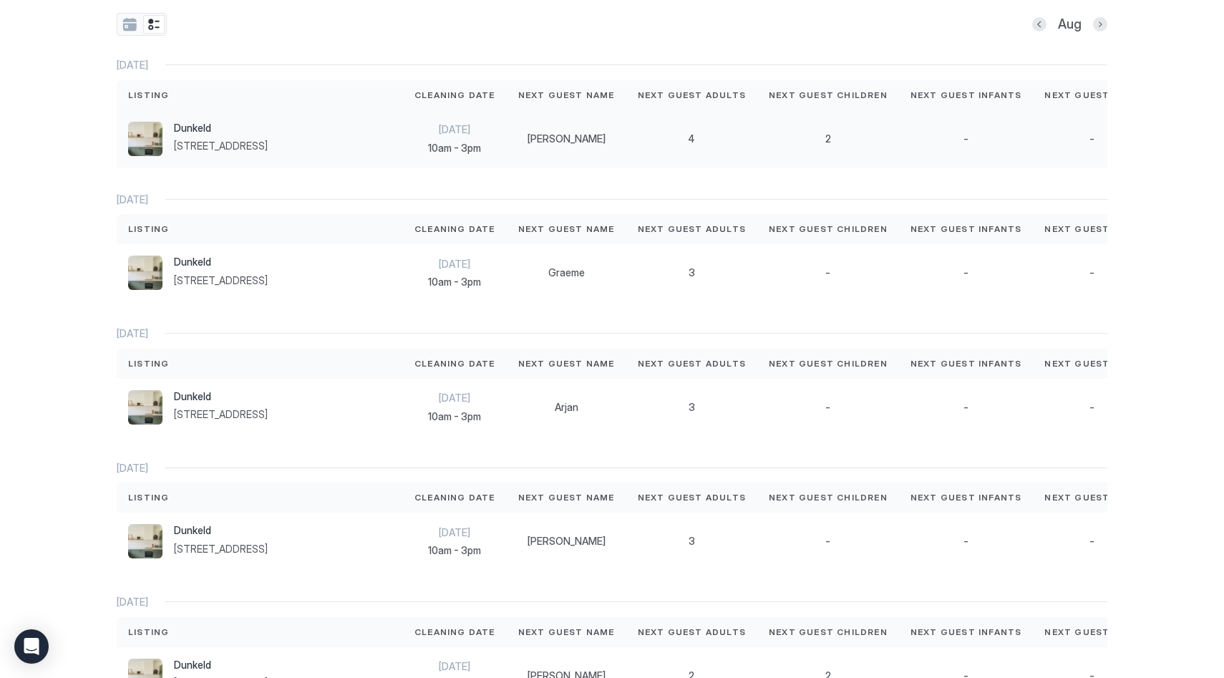
click at [228, 150] on span "[STREET_ADDRESS]" at bounding box center [221, 146] width 94 height 13
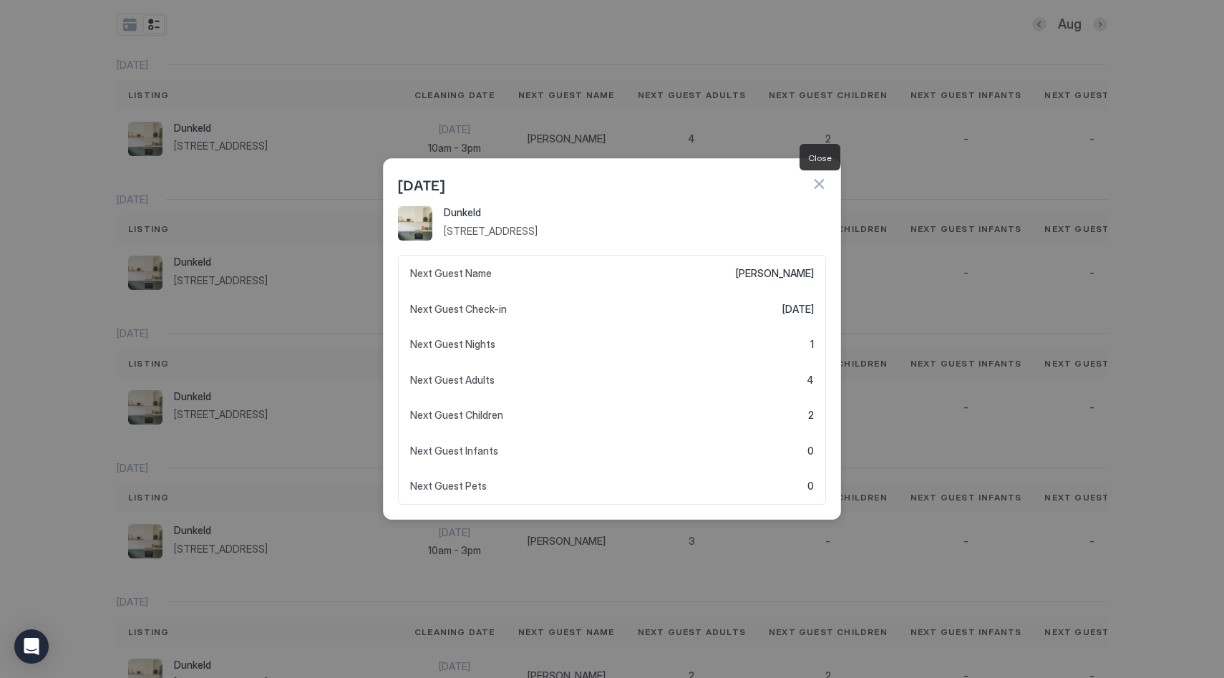
click at [818, 183] on button "button" at bounding box center [818, 184] width 14 height 14
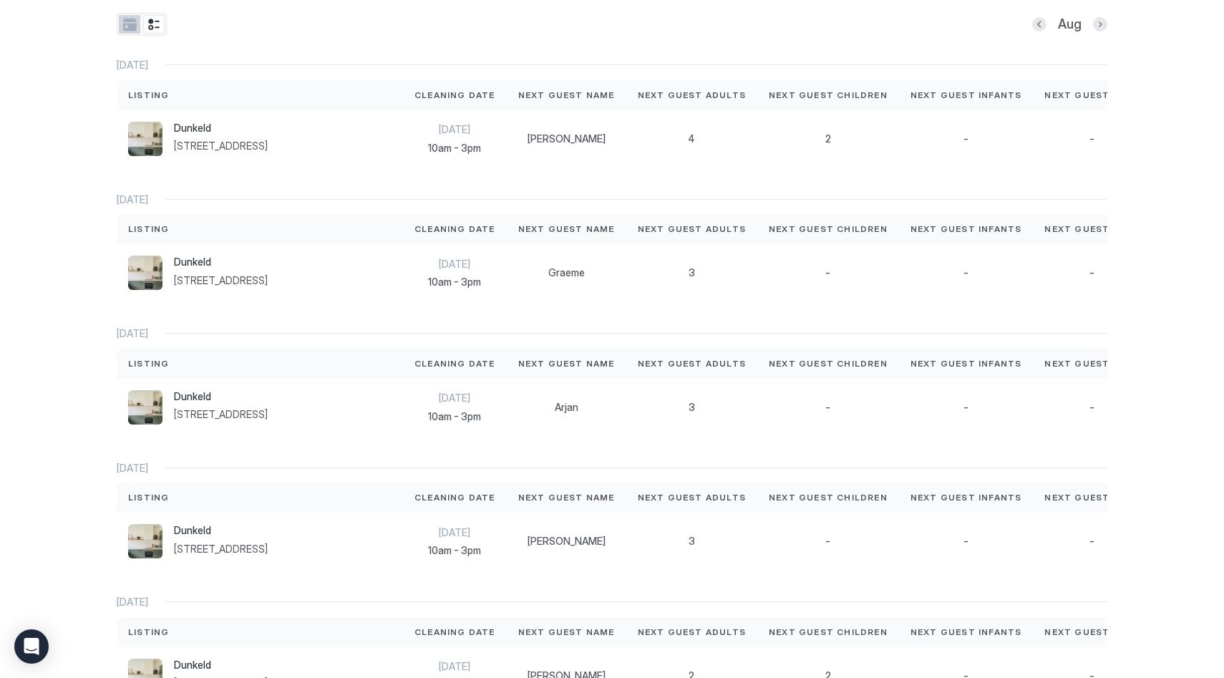
click at [127, 26] on button "tab-group" at bounding box center [129, 24] width 21 height 19
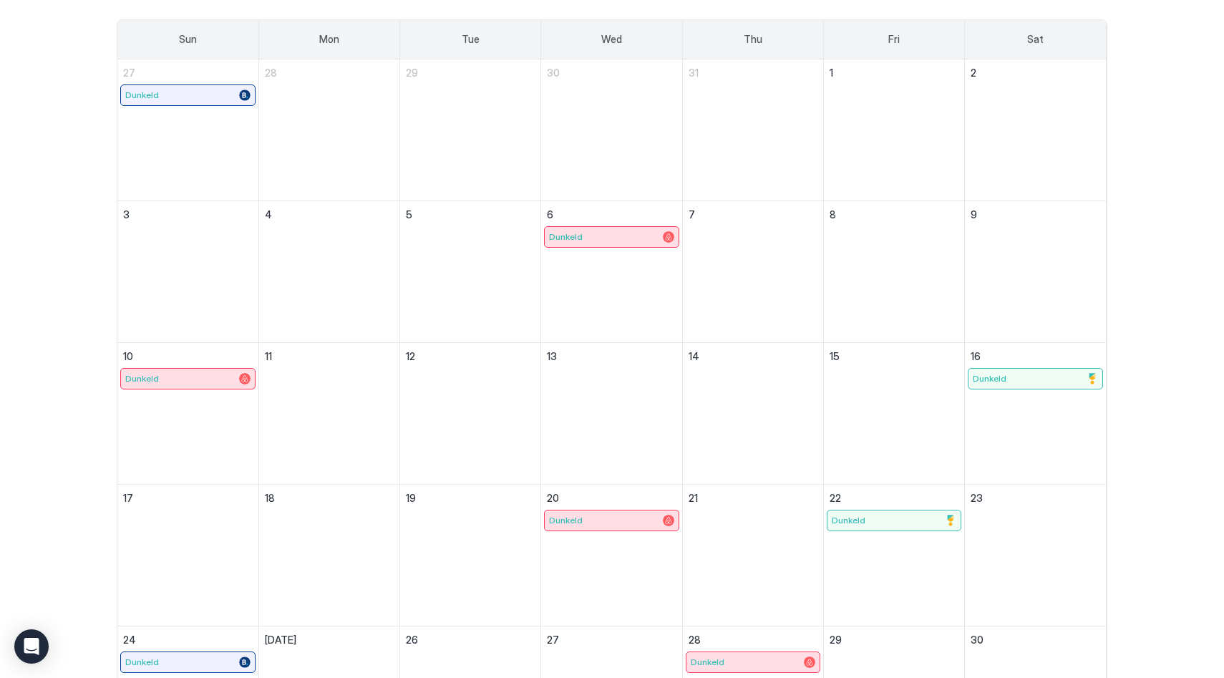
scroll to position [94, 0]
